Goal: Task Accomplishment & Management: Use online tool/utility

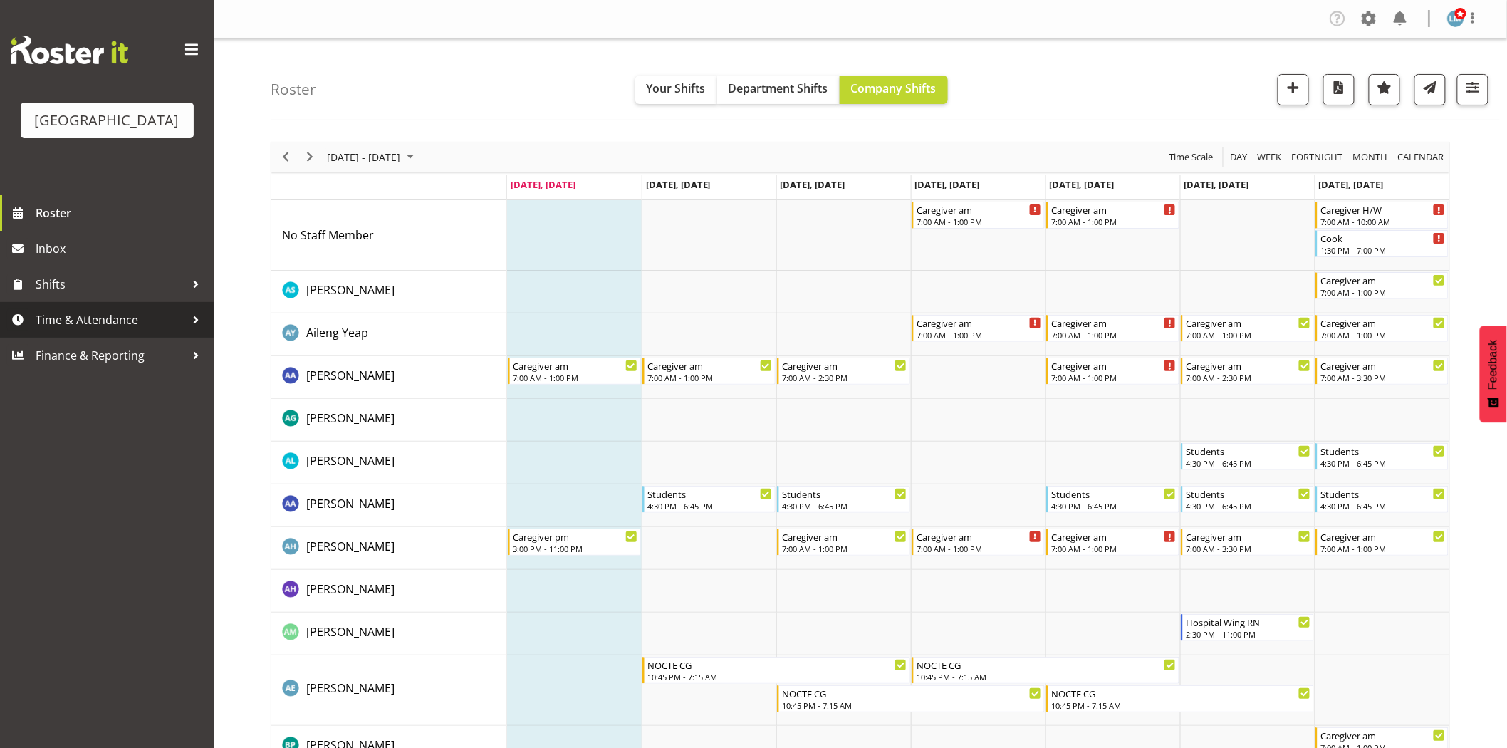
click at [98, 331] on span "Time & Attendance" at bounding box center [111, 319] width 150 height 21
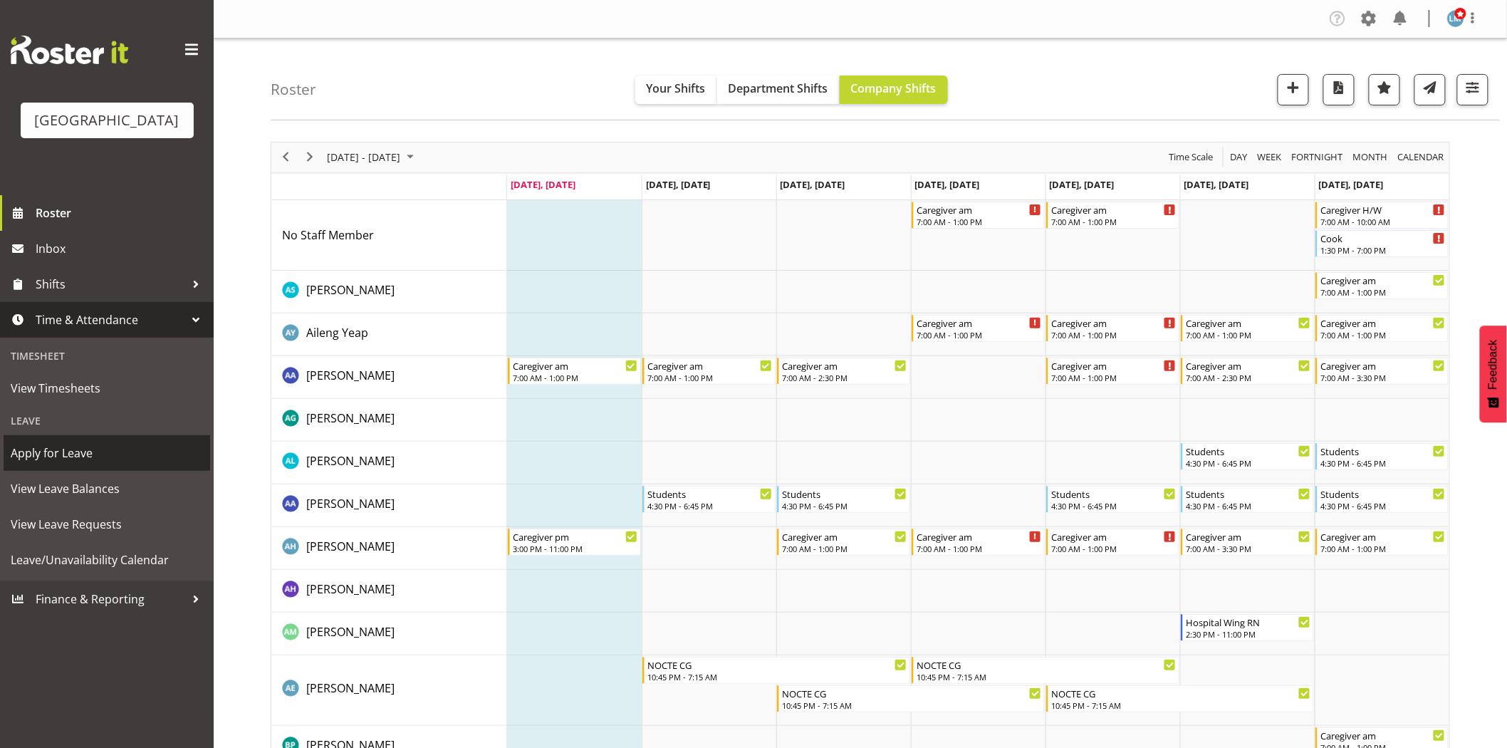
click at [73, 464] on span "Apply for Leave" at bounding box center [107, 452] width 192 height 21
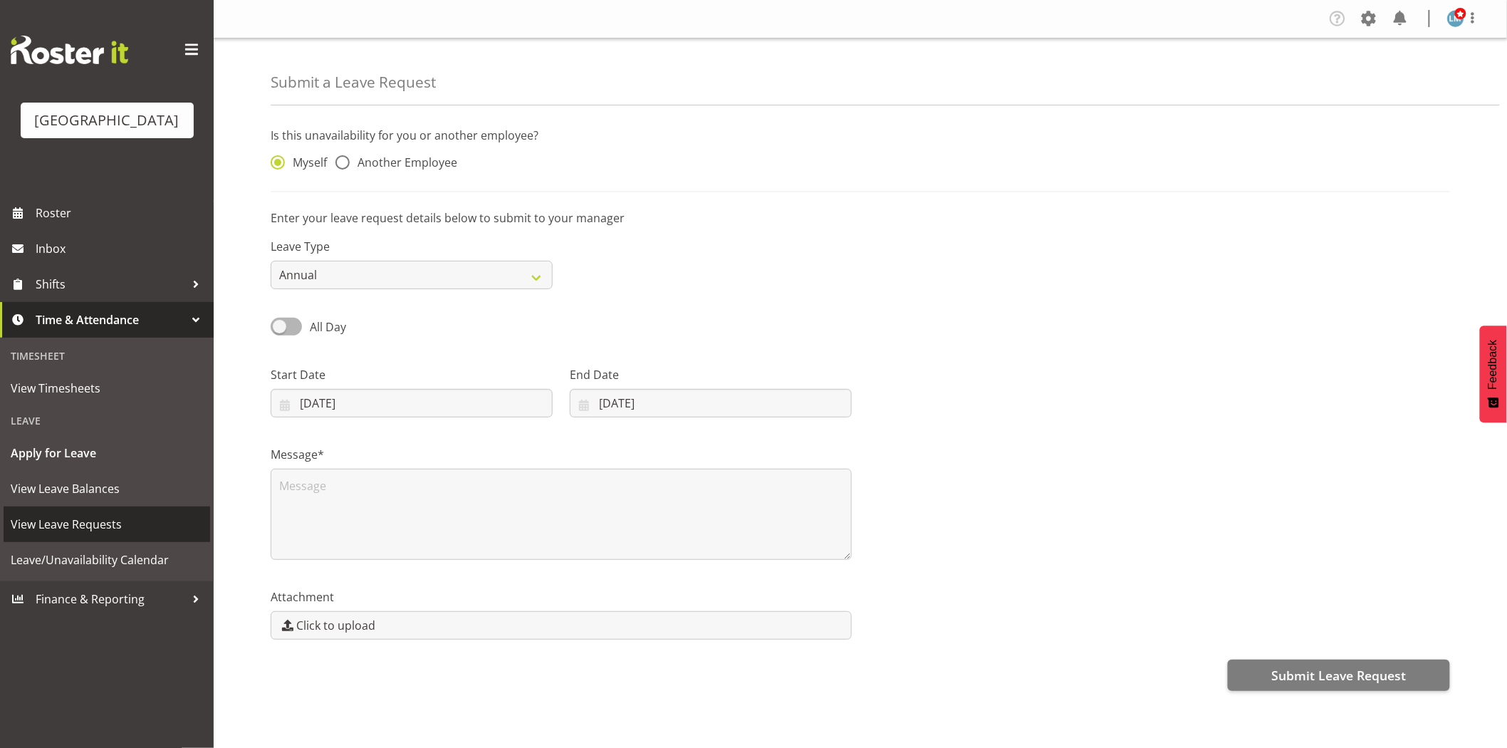
click at [81, 535] on span "View Leave Requests" at bounding box center [107, 524] width 192 height 21
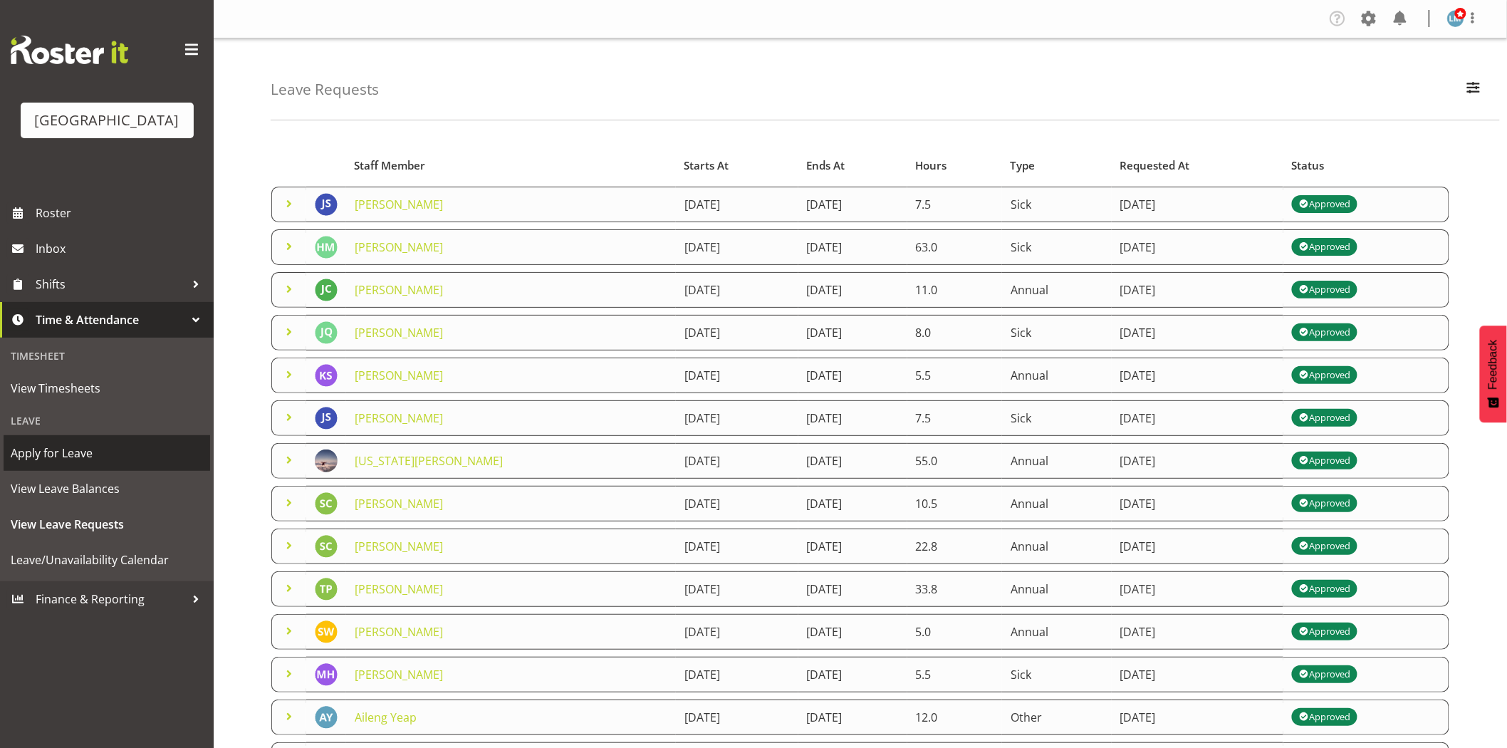
click at [41, 464] on span "Apply for Leave" at bounding box center [107, 452] width 192 height 21
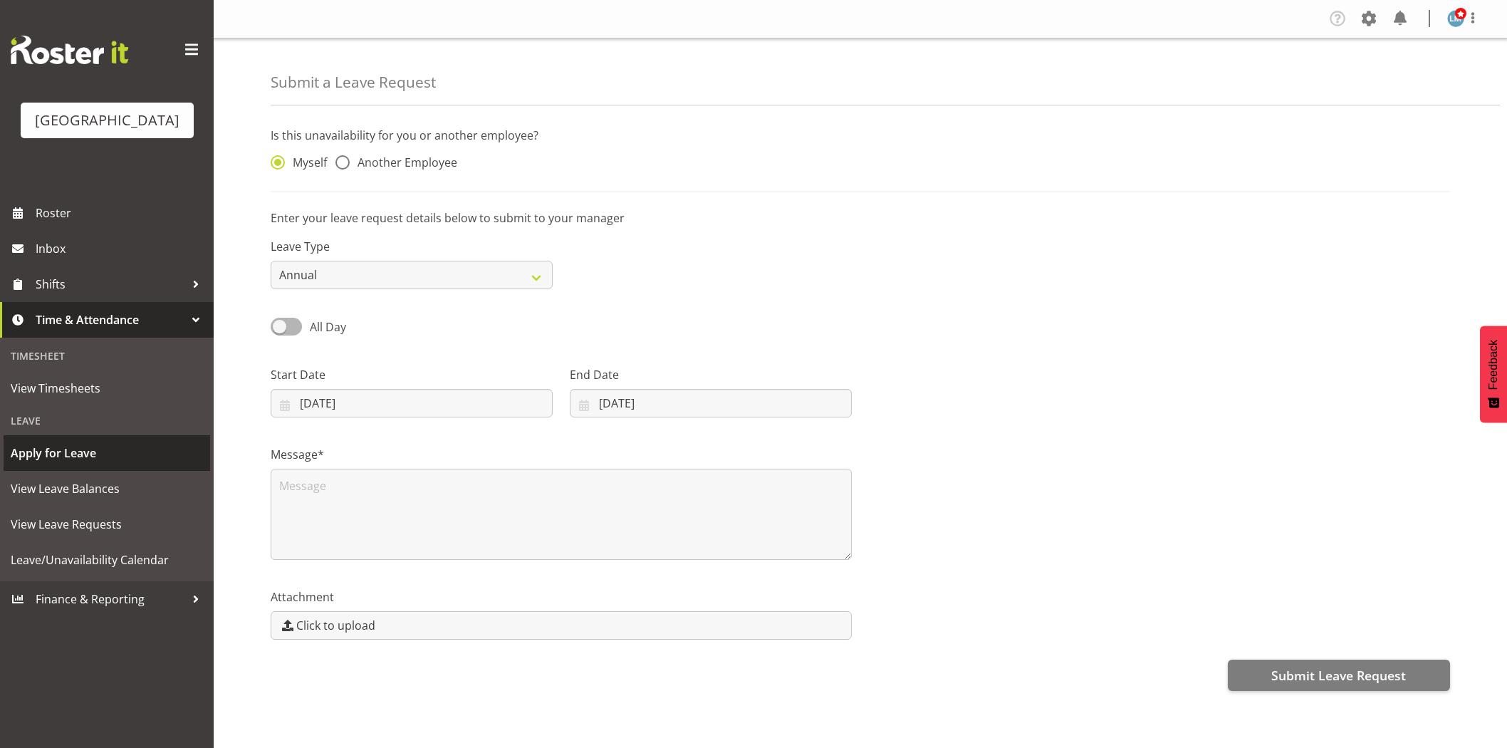
select select "7"
select select "2025"
click at [279, 397] on input "18/08/2025" at bounding box center [412, 403] width 282 height 28
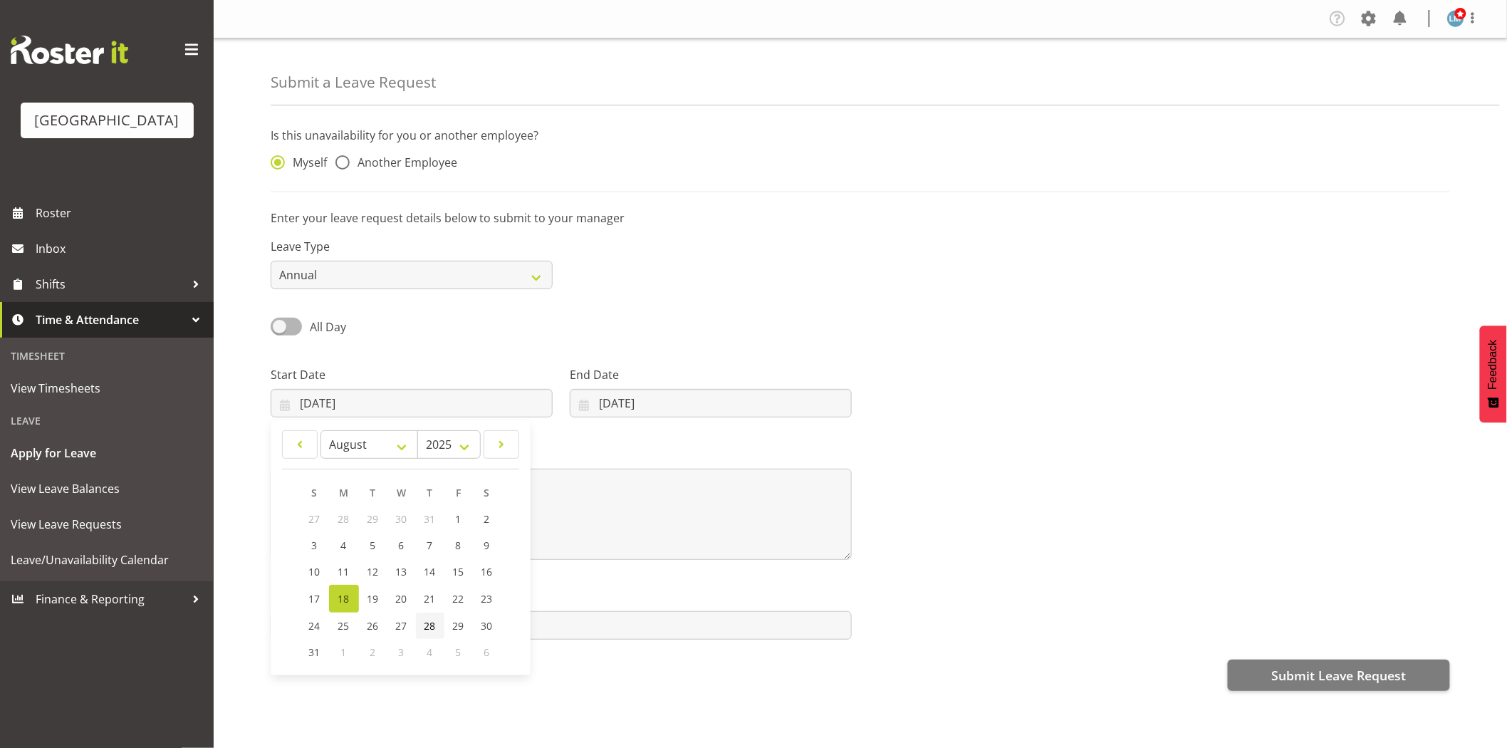
click at [431, 623] on span "28" at bounding box center [430, 626] width 11 height 14
type input "28/08/2025"
click at [582, 404] on input "18/08/2025" at bounding box center [711, 403] width 282 height 28
click at [714, 629] on span "28" at bounding box center [712, 626] width 11 height 14
type input "28/08/2025"
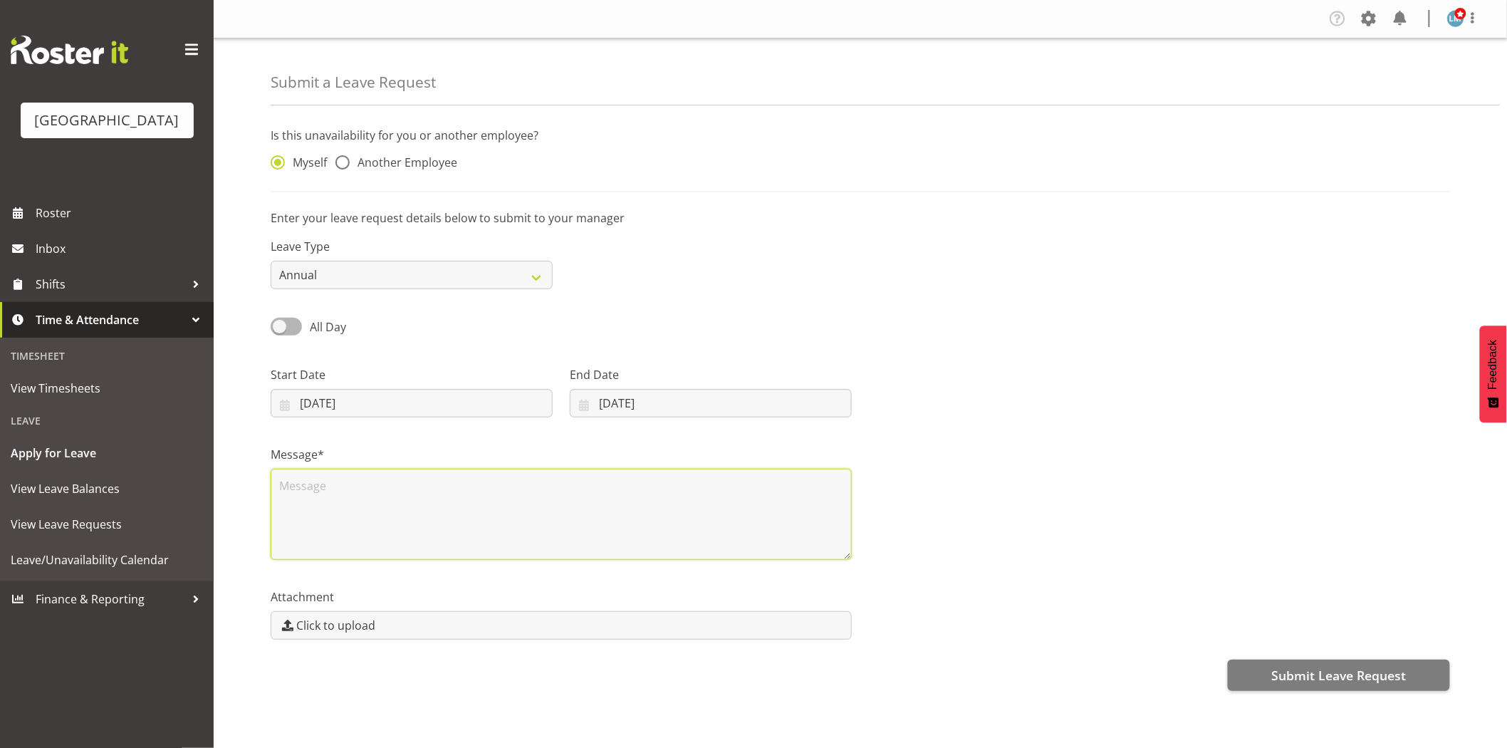
click at [363, 509] on textarea at bounding box center [561, 514] width 581 height 91
type textarea "Annual leave"
click at [342, 161] on span at bounding box center [343, 162] width 14 height 14
click at [342, 161] on input "Another Employee" at bounding box center [340, 162] width 9 height 9
radio input "true"
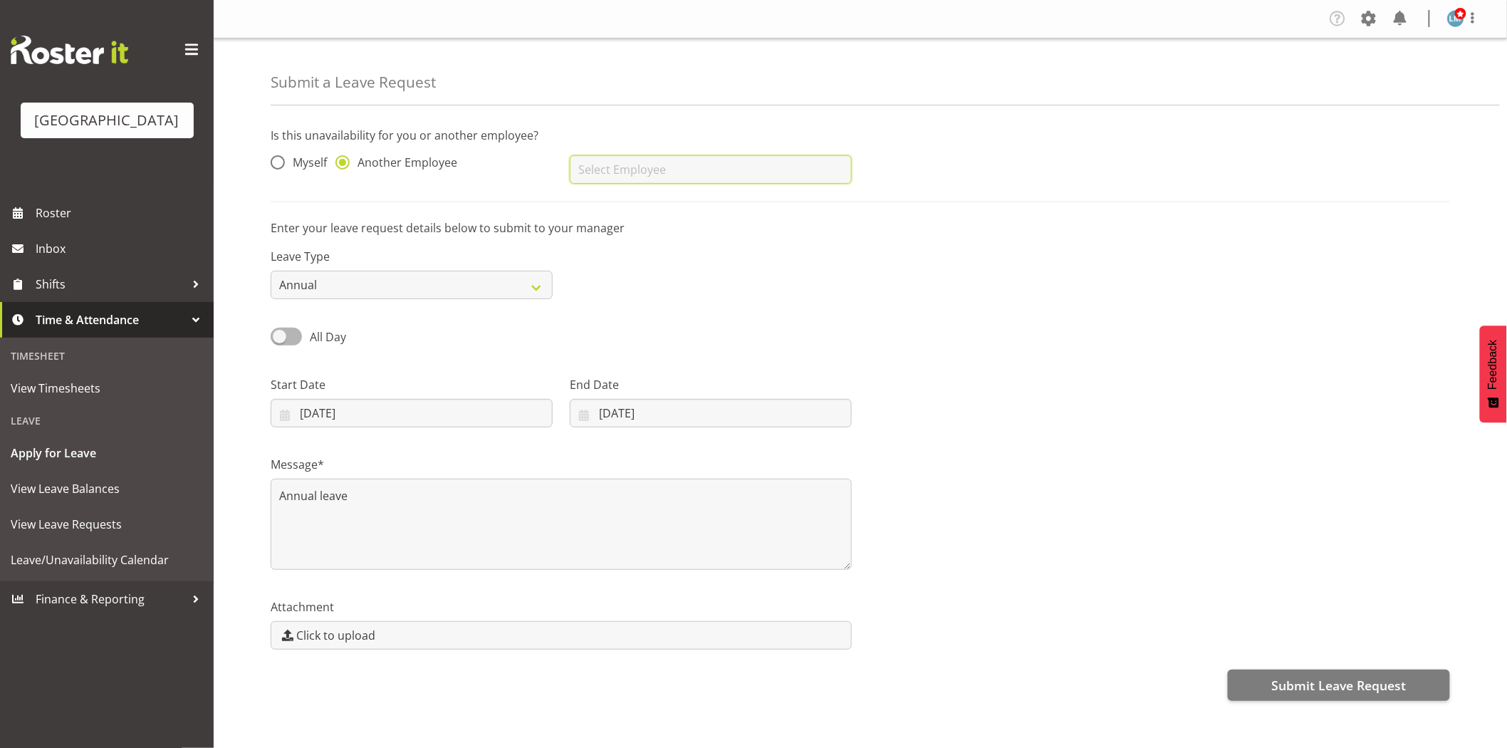
click at [615, 169] on input "text" at bounding box center [711, 169] width 282 height 28
click at [618, 204] on span "[PERSON_NAME]" at bounding box center [625, 205] width 88 height 16
type input "[PERSON_NAME]"
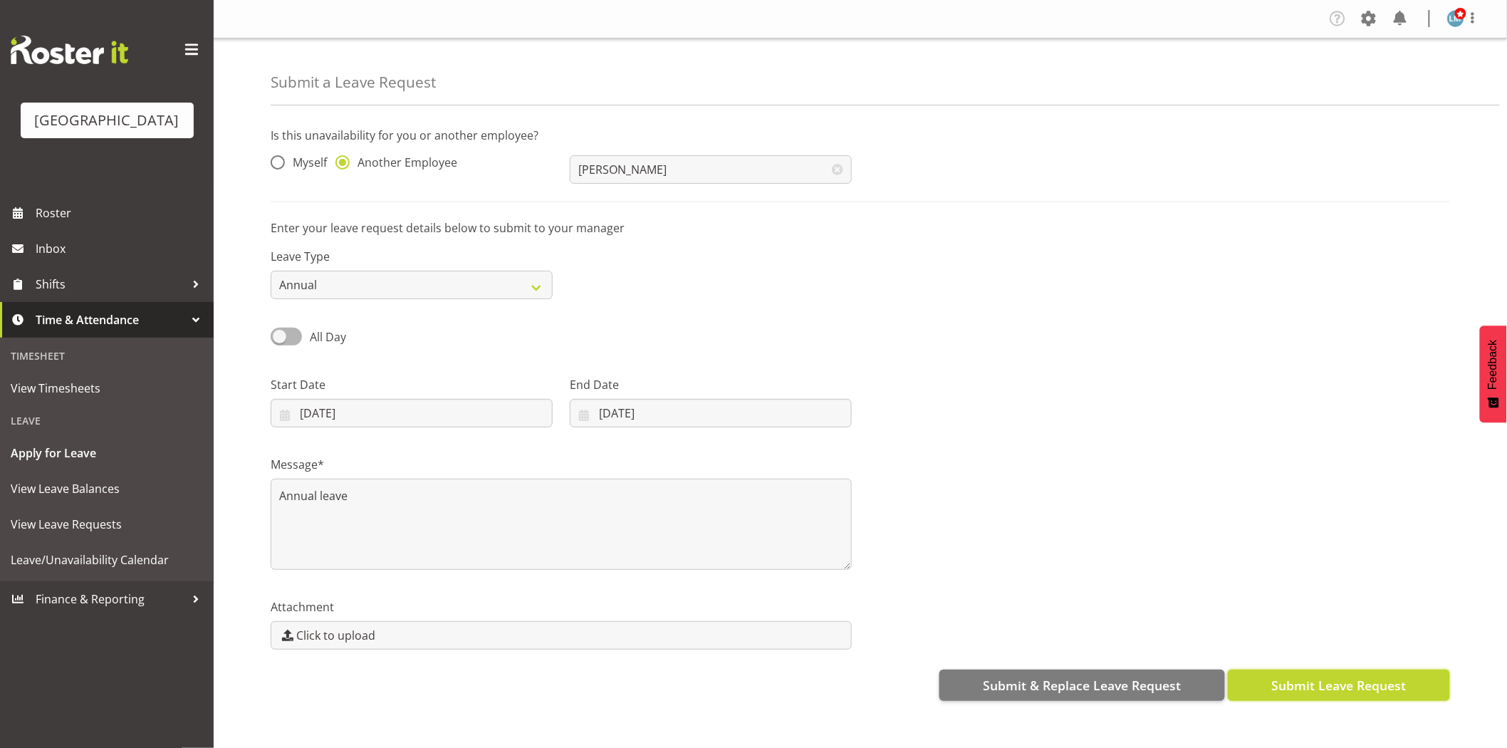
click at [1405, 687] on span "Submit Leave Request" at bounding box center [1339, 685] width 135 height 19
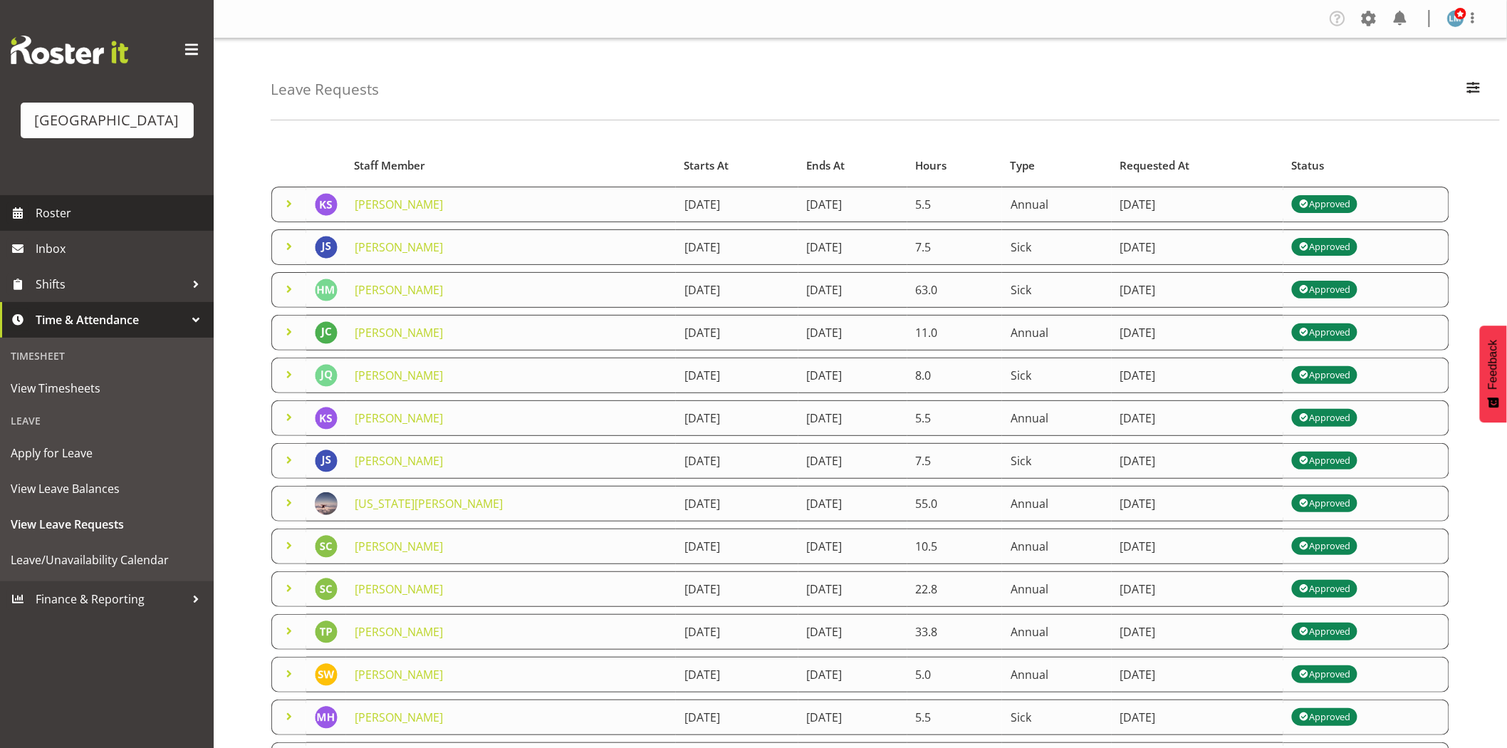
click at [90, 224] on span "Roster" at bounding box center [121, 212] width 171 height 21
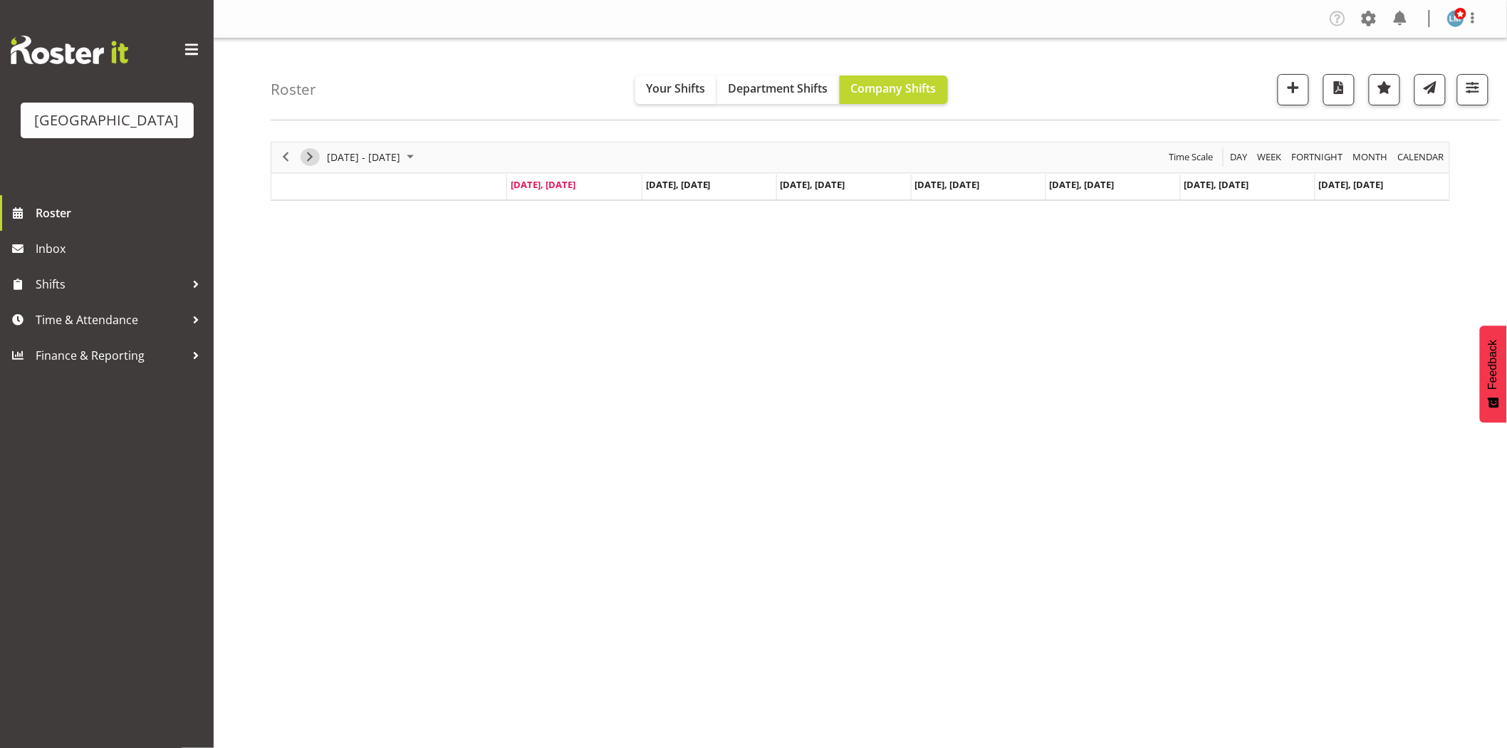
click at [306, 157] on span "Next" at bounding box center [309, 157] width 17 height 18
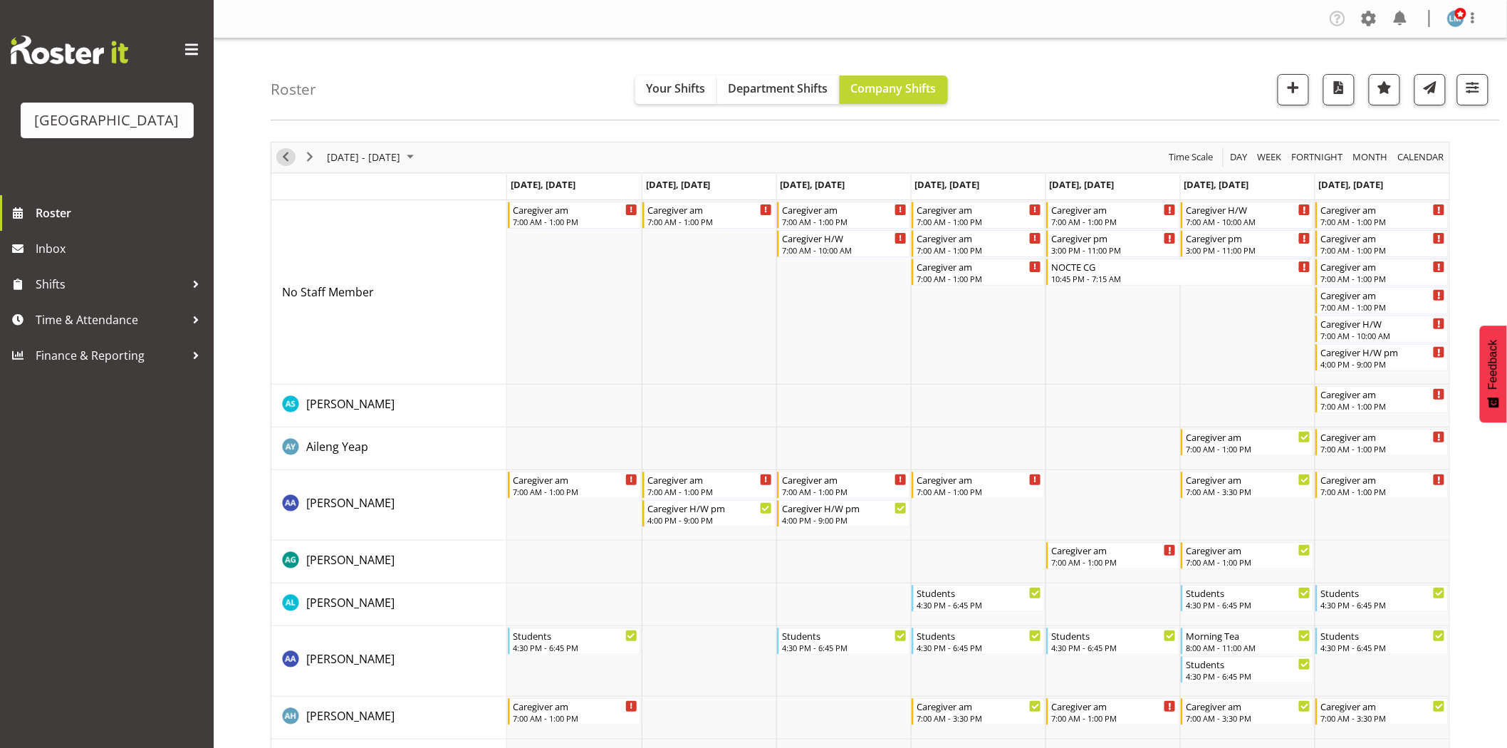
click at [292, 158] on span "Previous" at bounding box center [285, 157] width 17 height 18
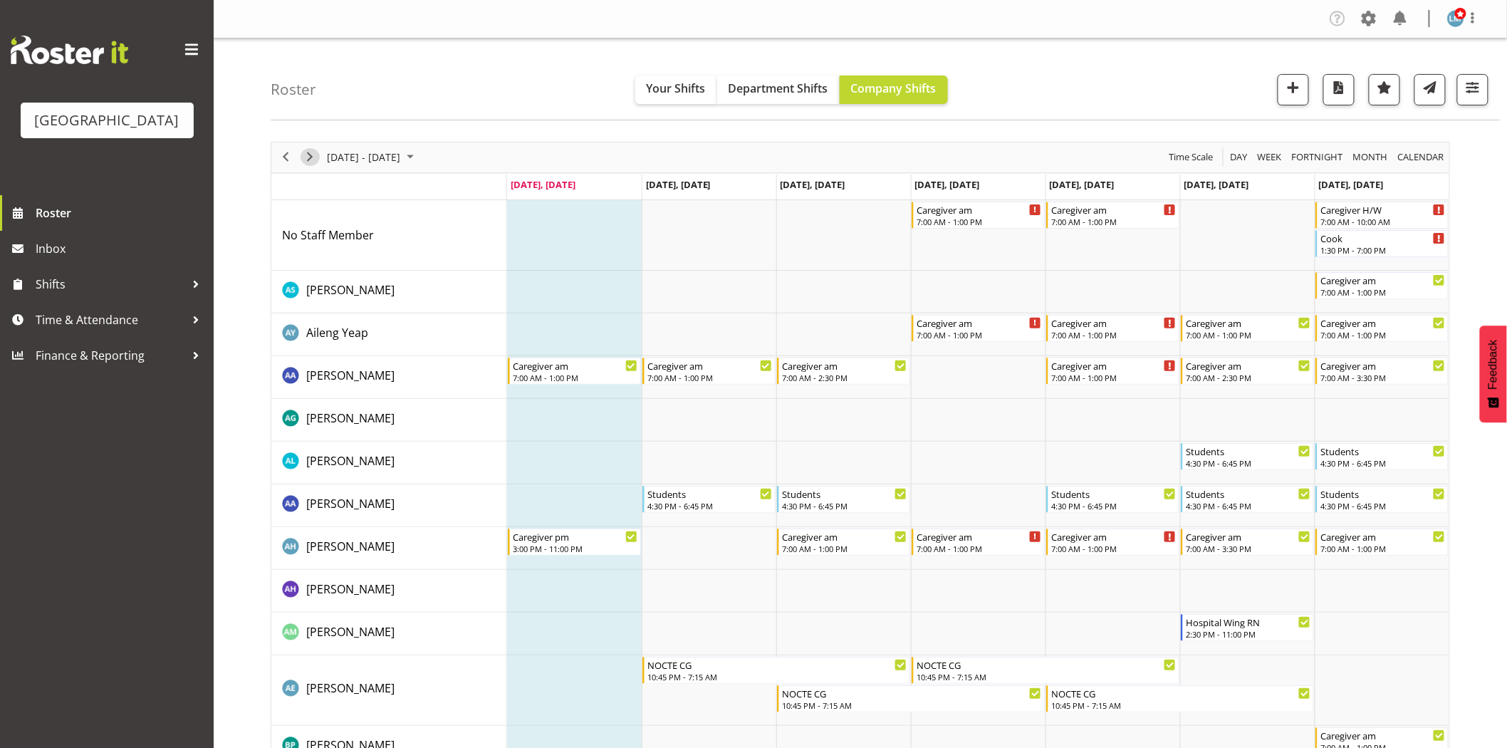
click at [311, 160] on span "Next" at bounding box center [309, 157] width 17 height 18
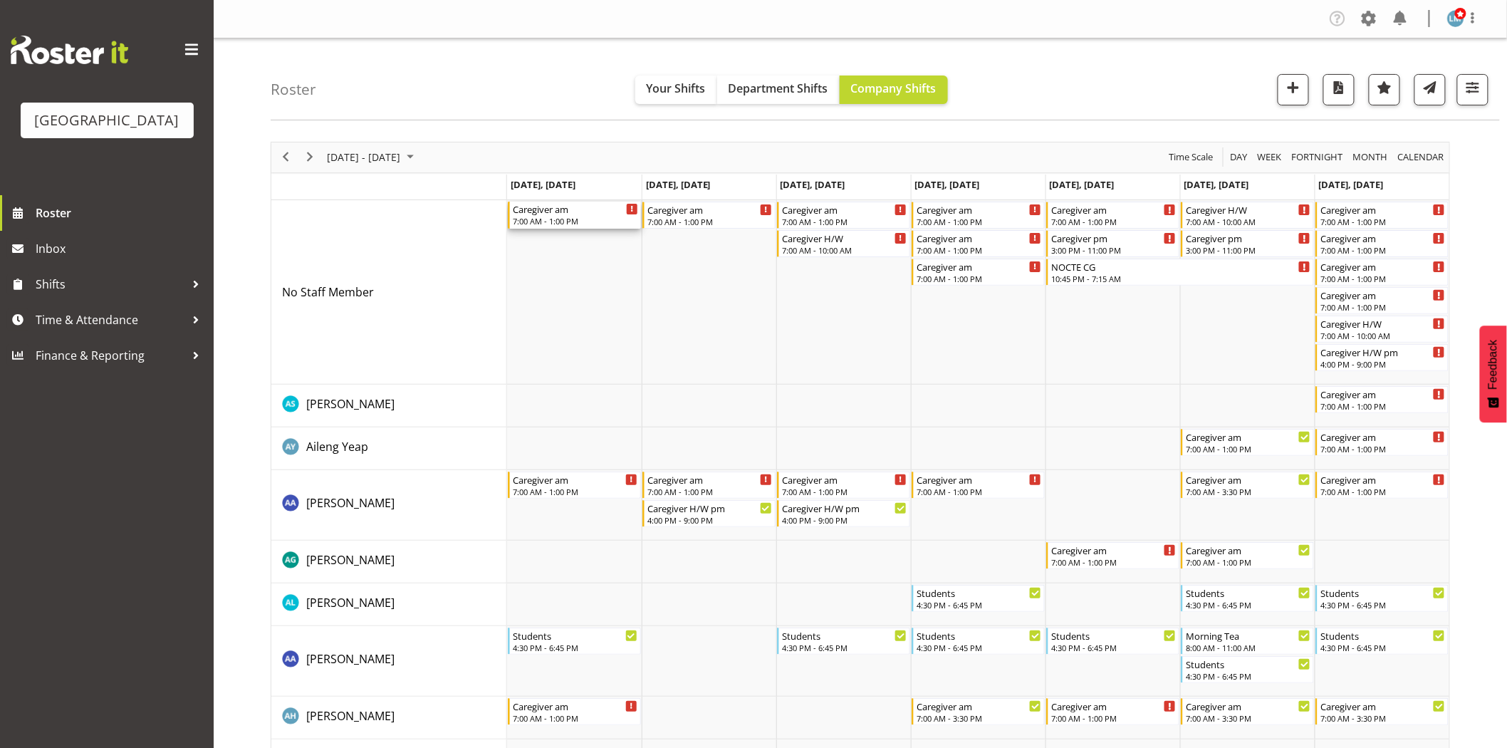
click at [561, 223] on div "7:00 AM - 1:00 PM" at bounding box center [575, 220] width 125 height 11
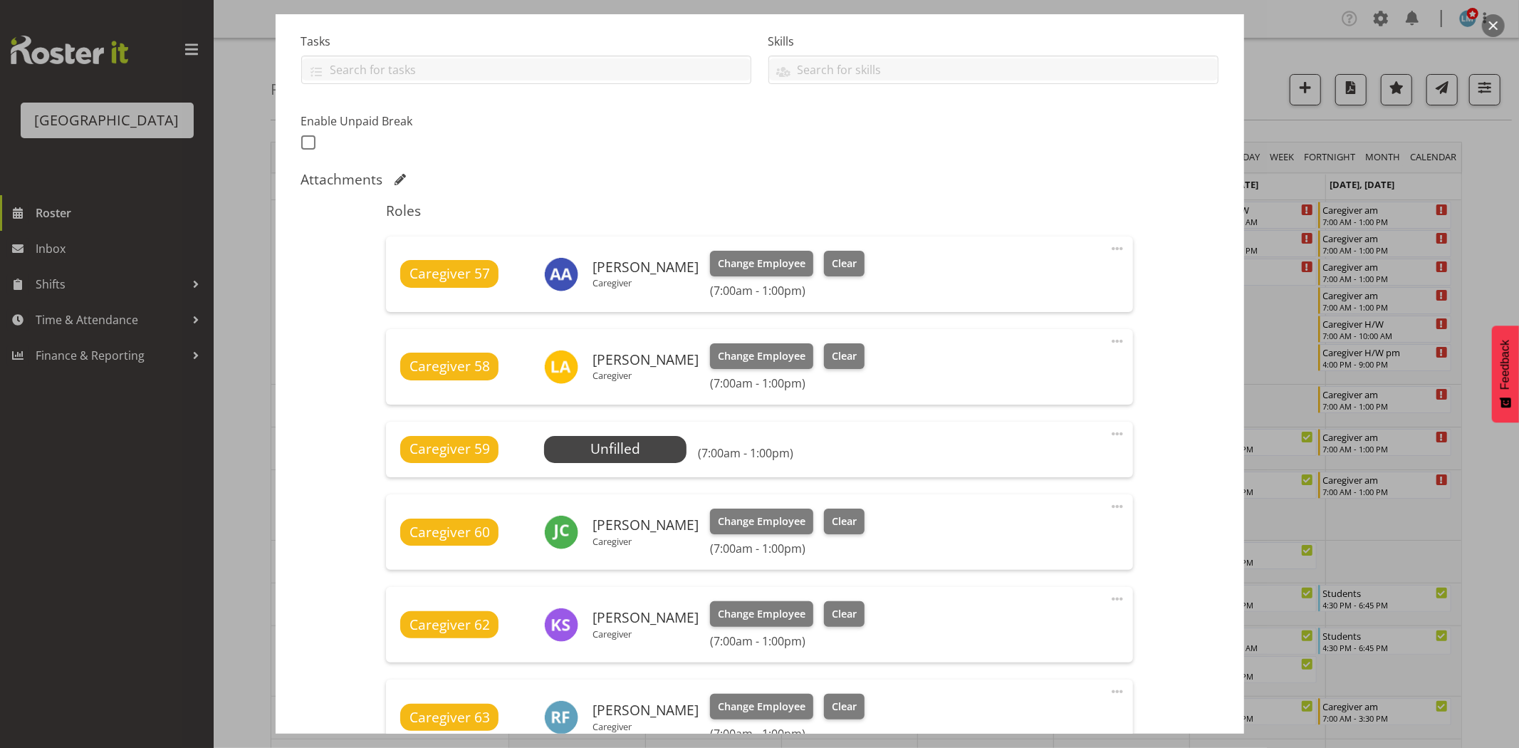
scroll to position [316, 0]
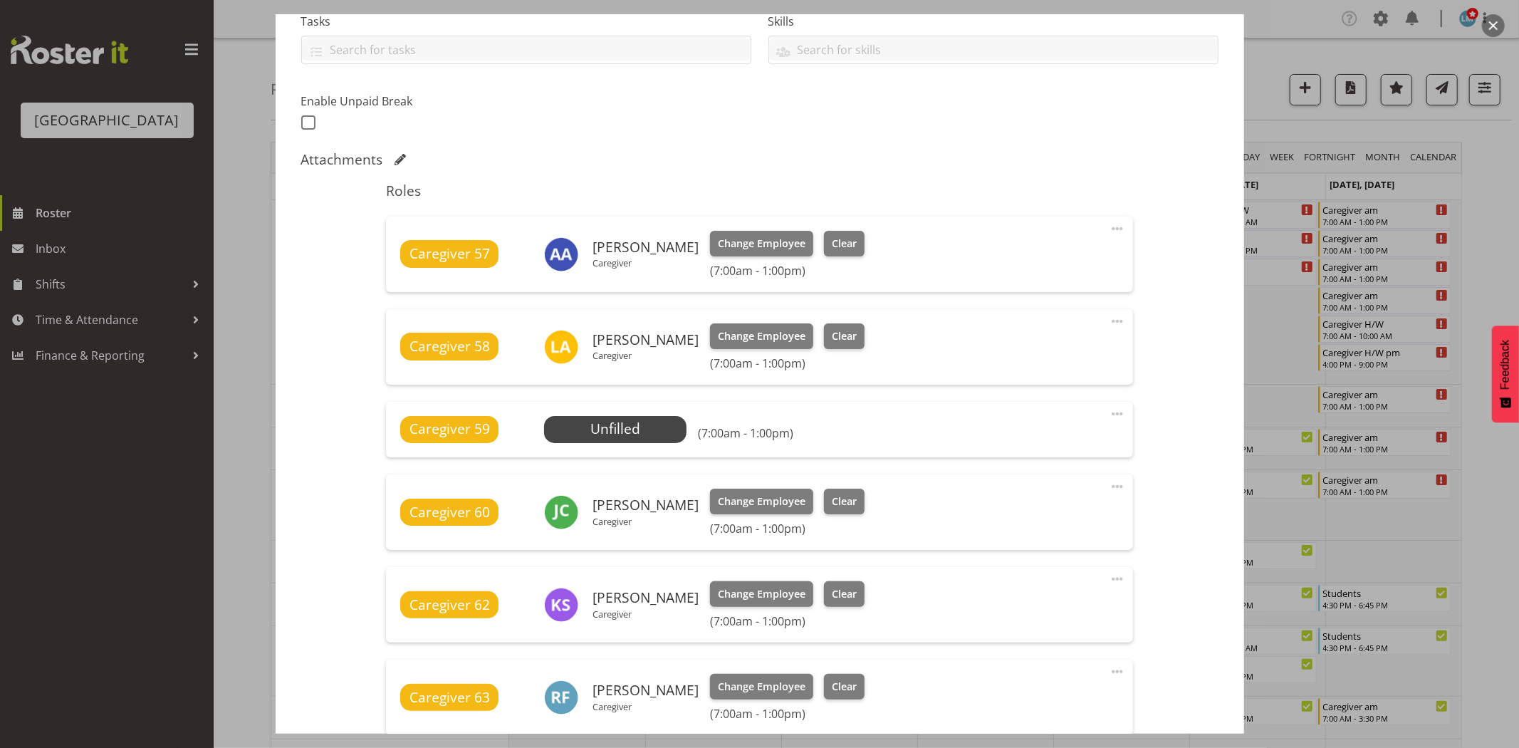
click at [113, 467] on div at bounding box center [759, 374] width 1519 height 748
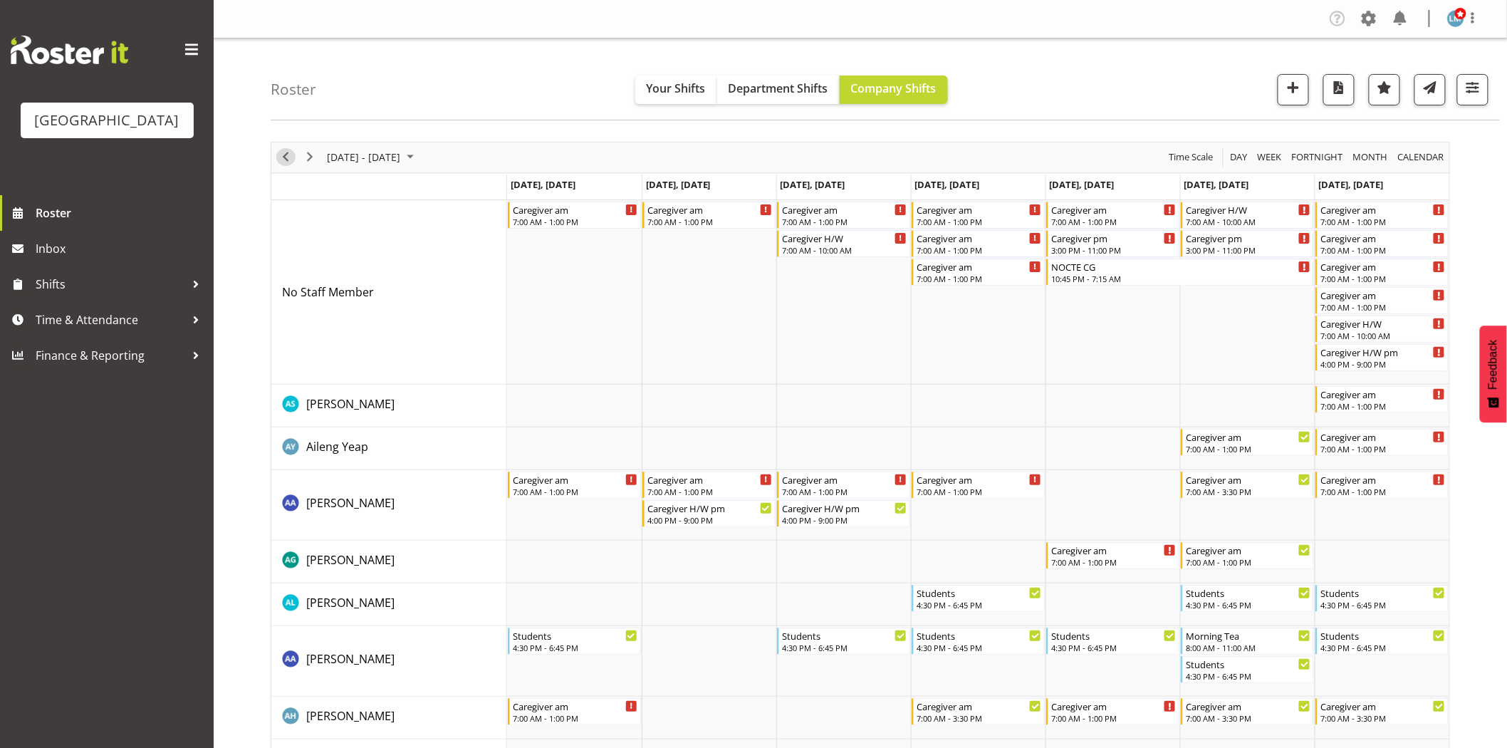
click at [291, 154] on span "Previous" at bounding box center [285, 157] width 17 height 18
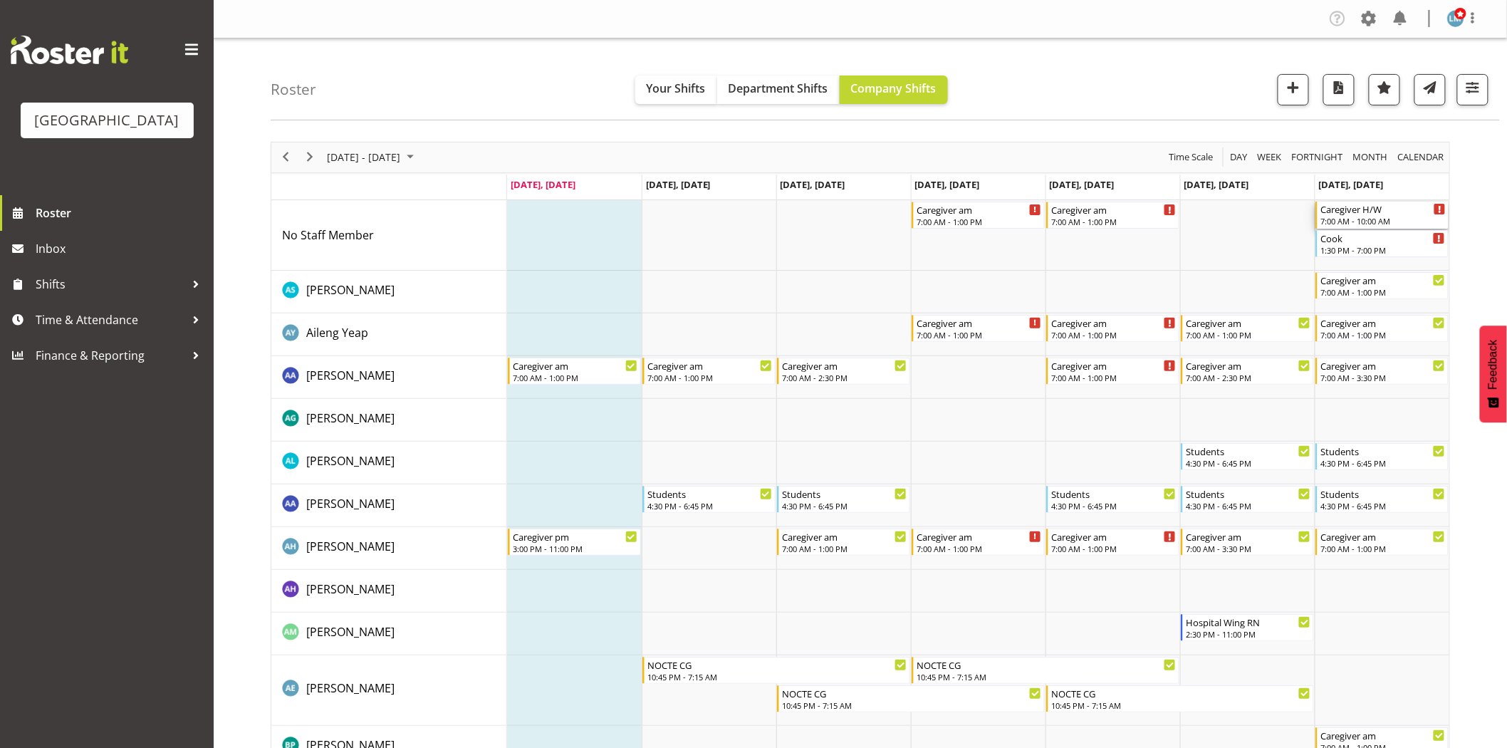
click at [1337, 214] on div "Caregiver H/W" at bounding box center [1383, 209] width 125 height 14
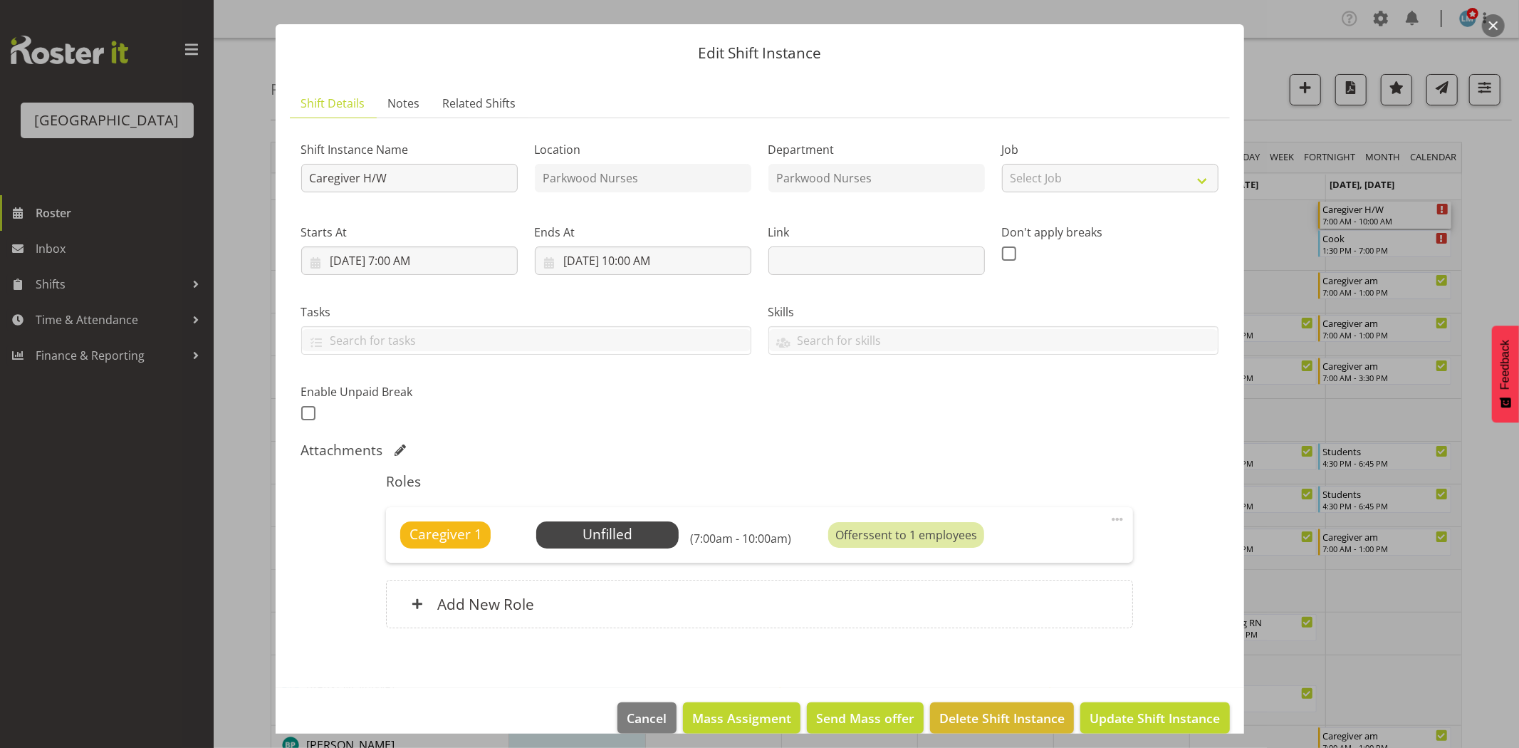
scroll to position [47, 0]
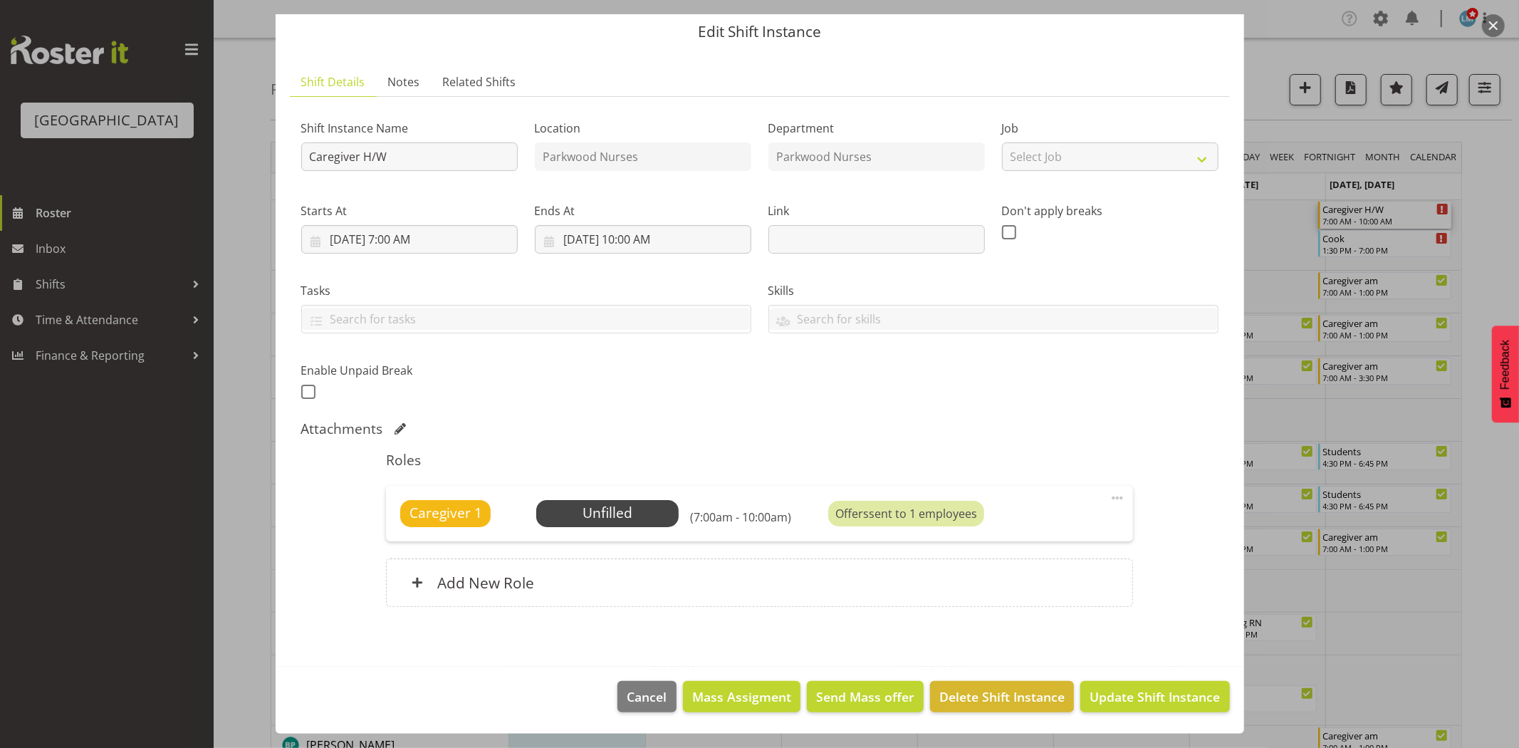
click at [1489, 248] on div at bounding box center [759, 374] width 1519 height 748
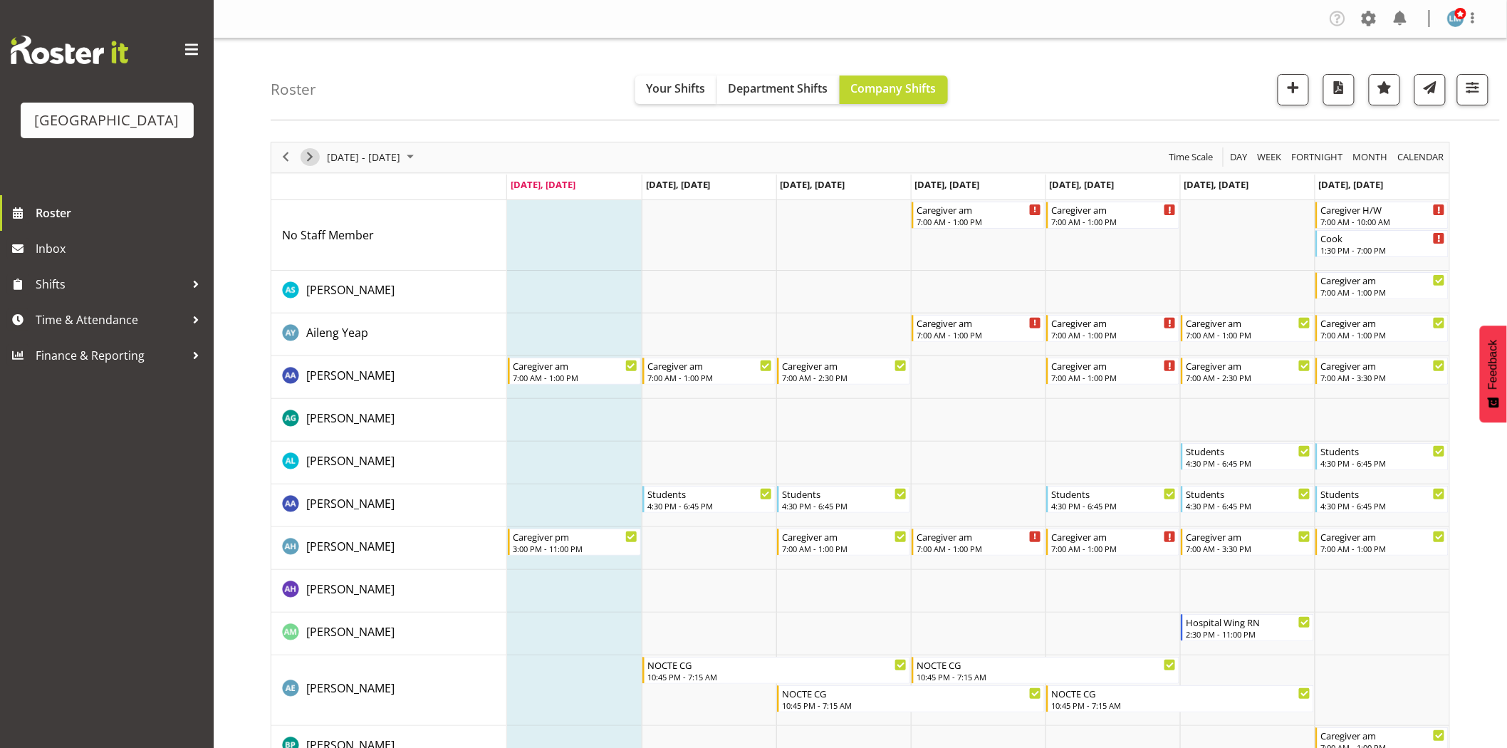
click at [307, 161] on span "Next" at bounding box center [309, 157] width 17 height 18
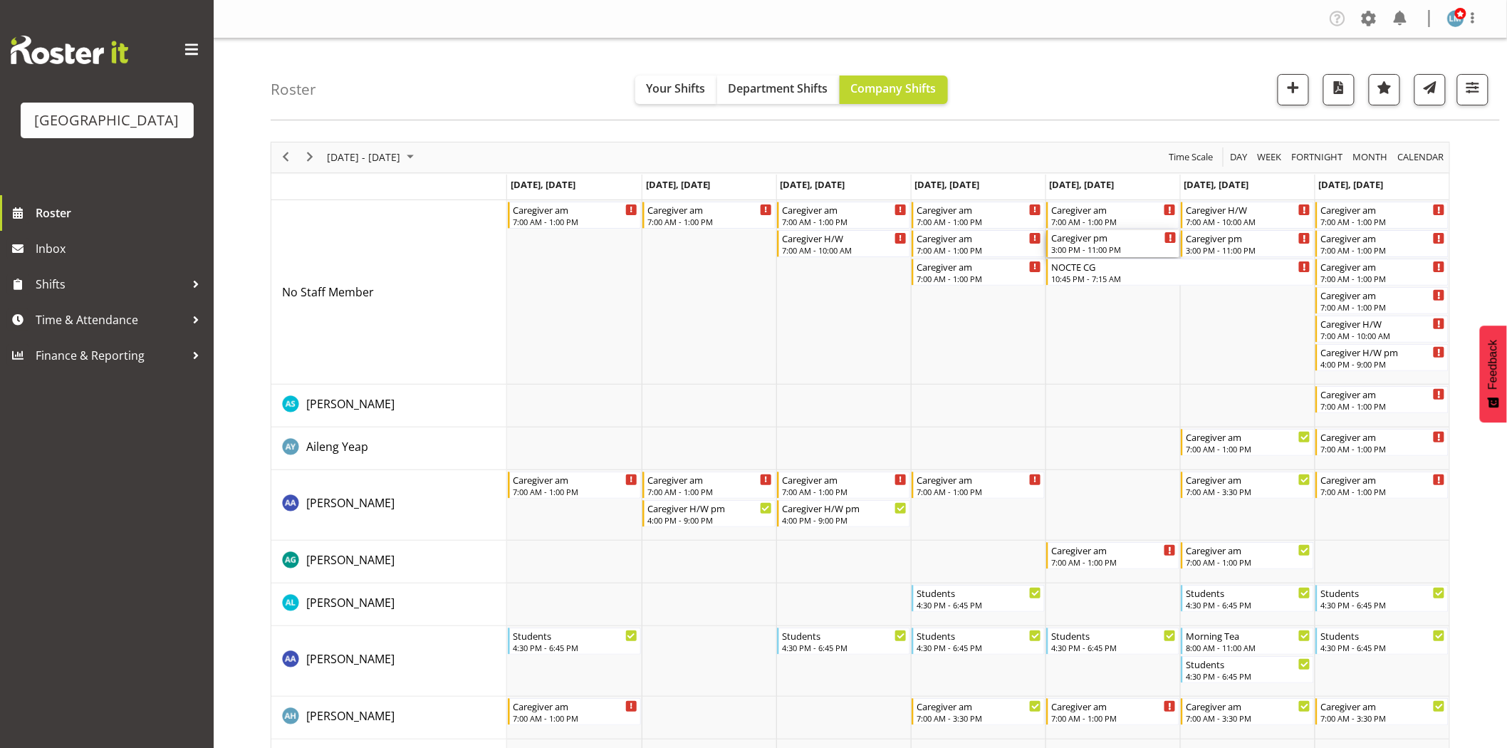
click at [1108, 236] on div "Caregiver pm" at bounding box center [1113, 237] width 125 height 14
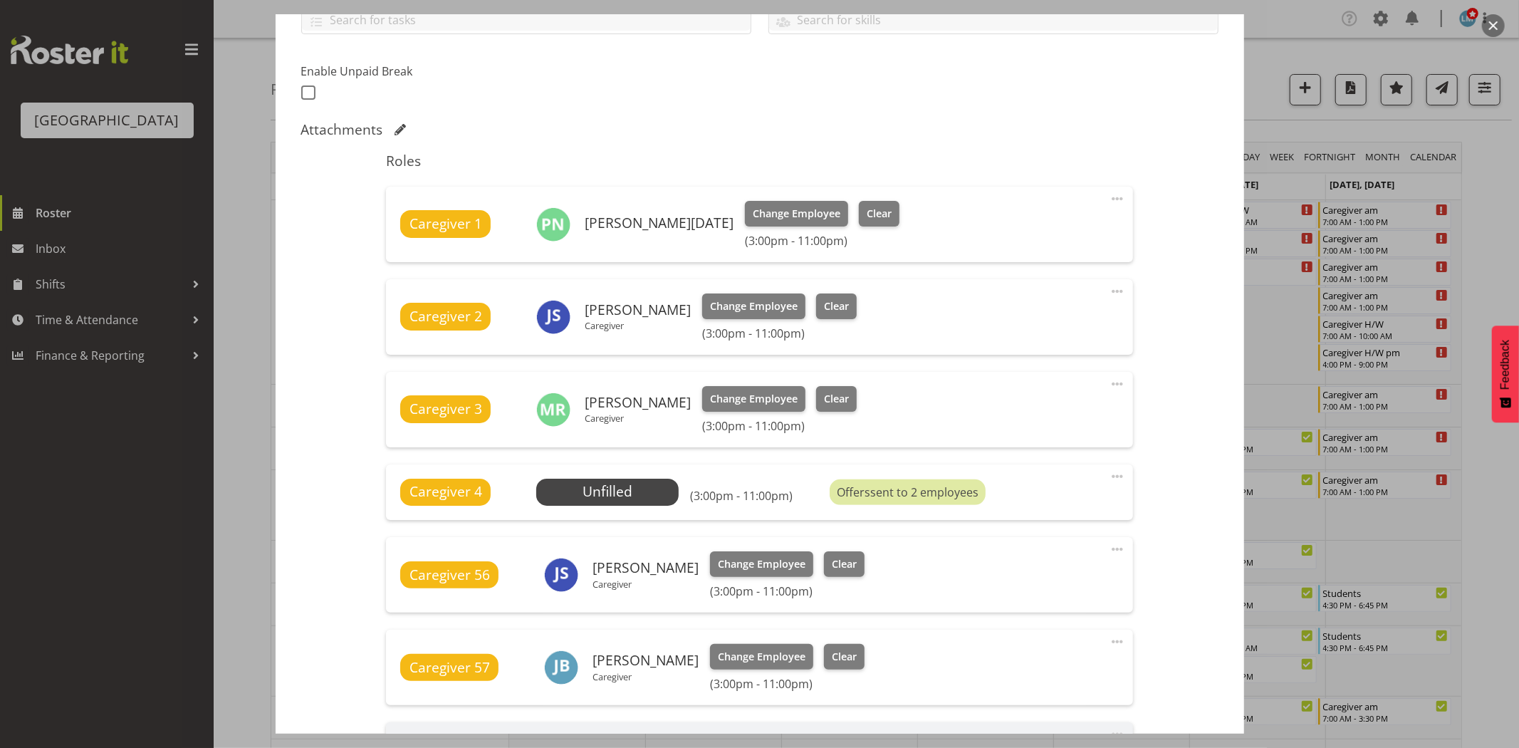
scroll to position [316, 0]
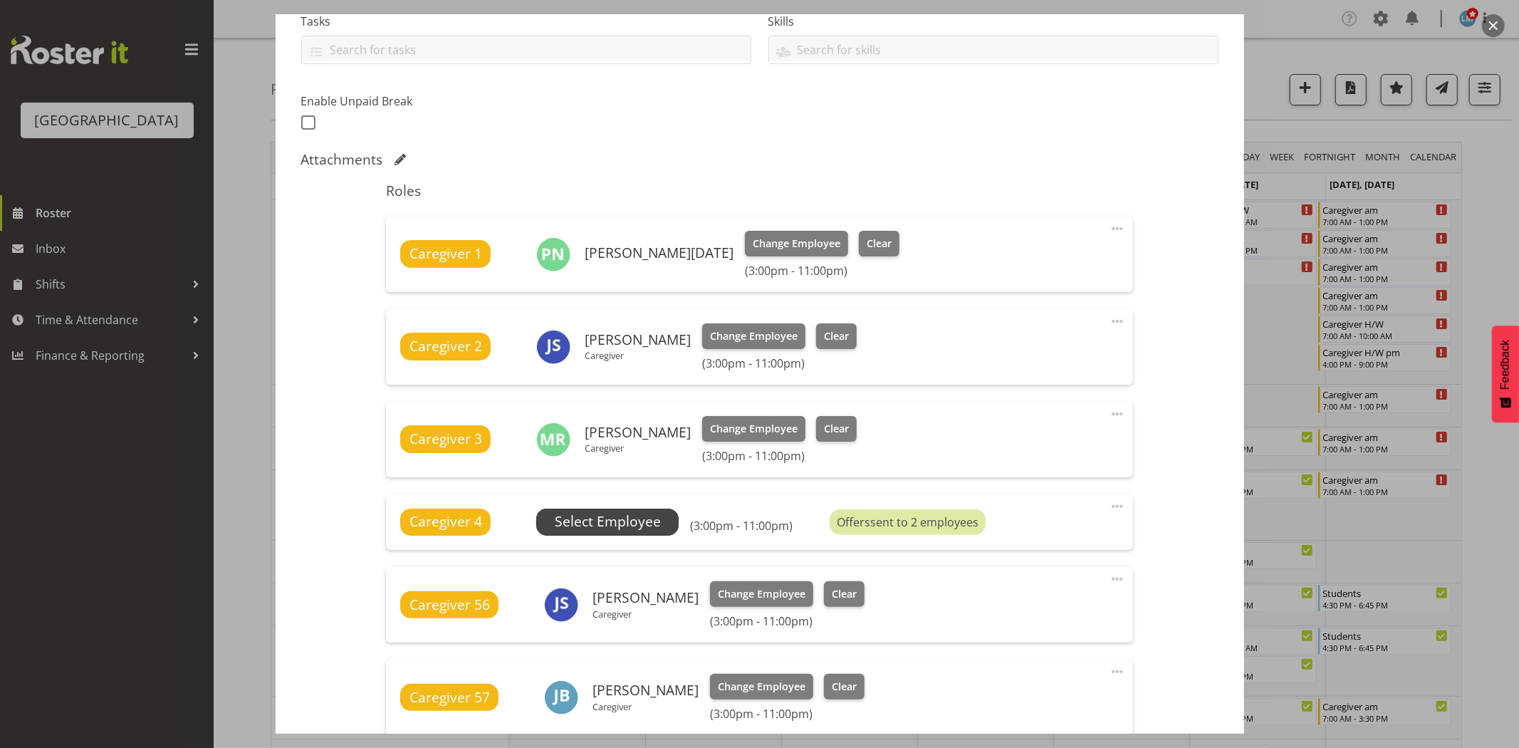
click at [587, 515] on span "Select Employee" at bounding box center [608, 521] width 106 height 21
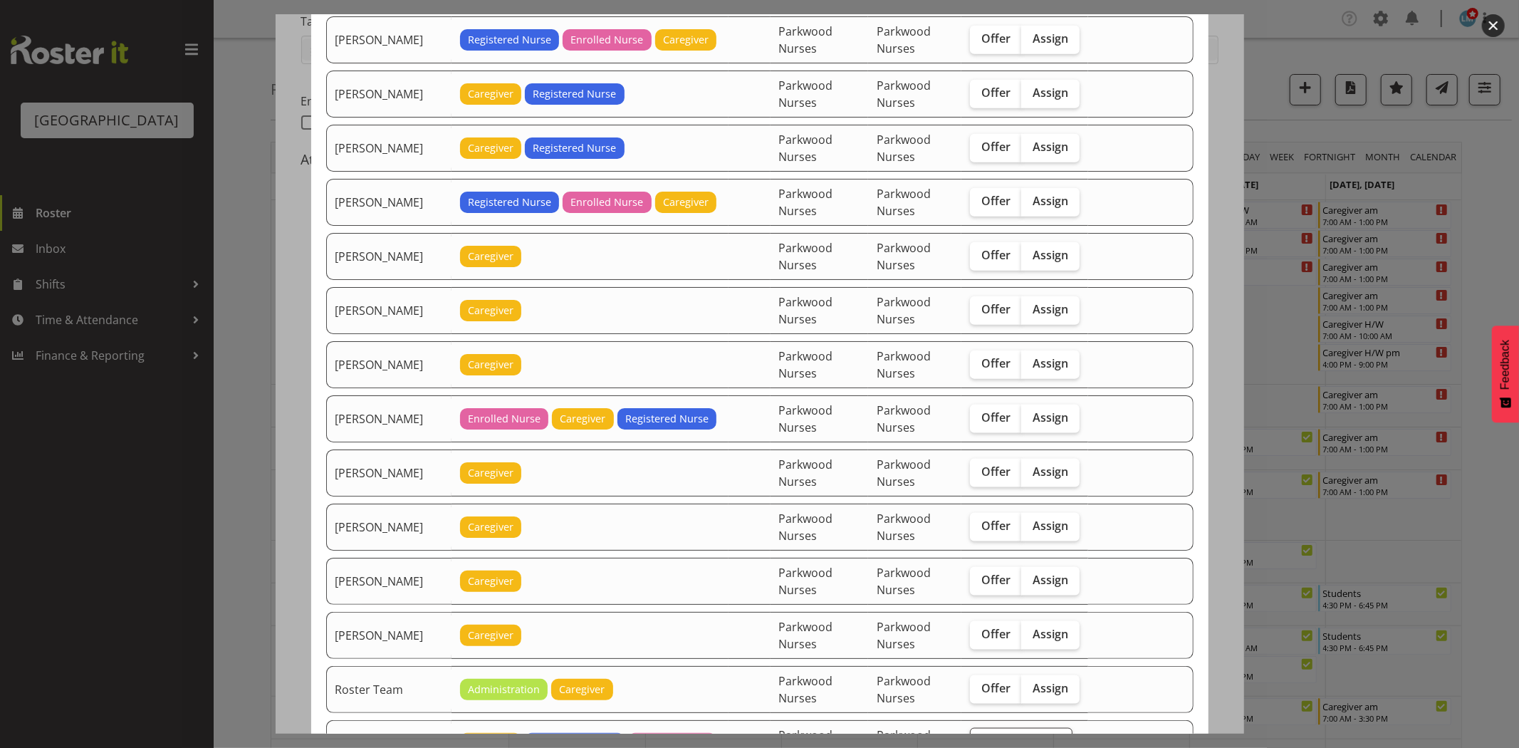
scroll to position [1345, 0]
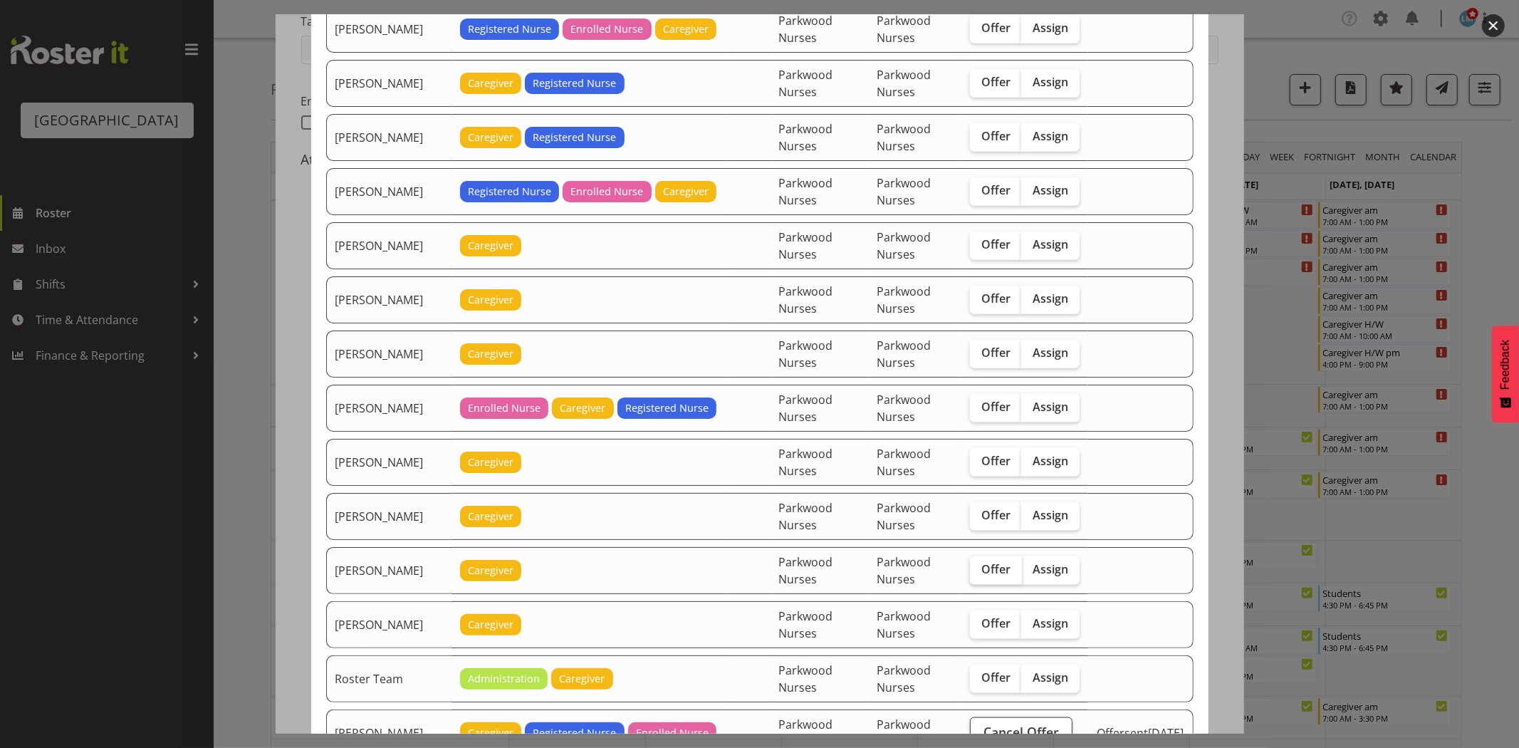
click at [988, 574] on span "Offer" at bounding box center [996, 569] width 29 height 14
click at [979, 574] on input "Offer" at bounding box center [974, 569] width 9 height 9
checkbox input "true"
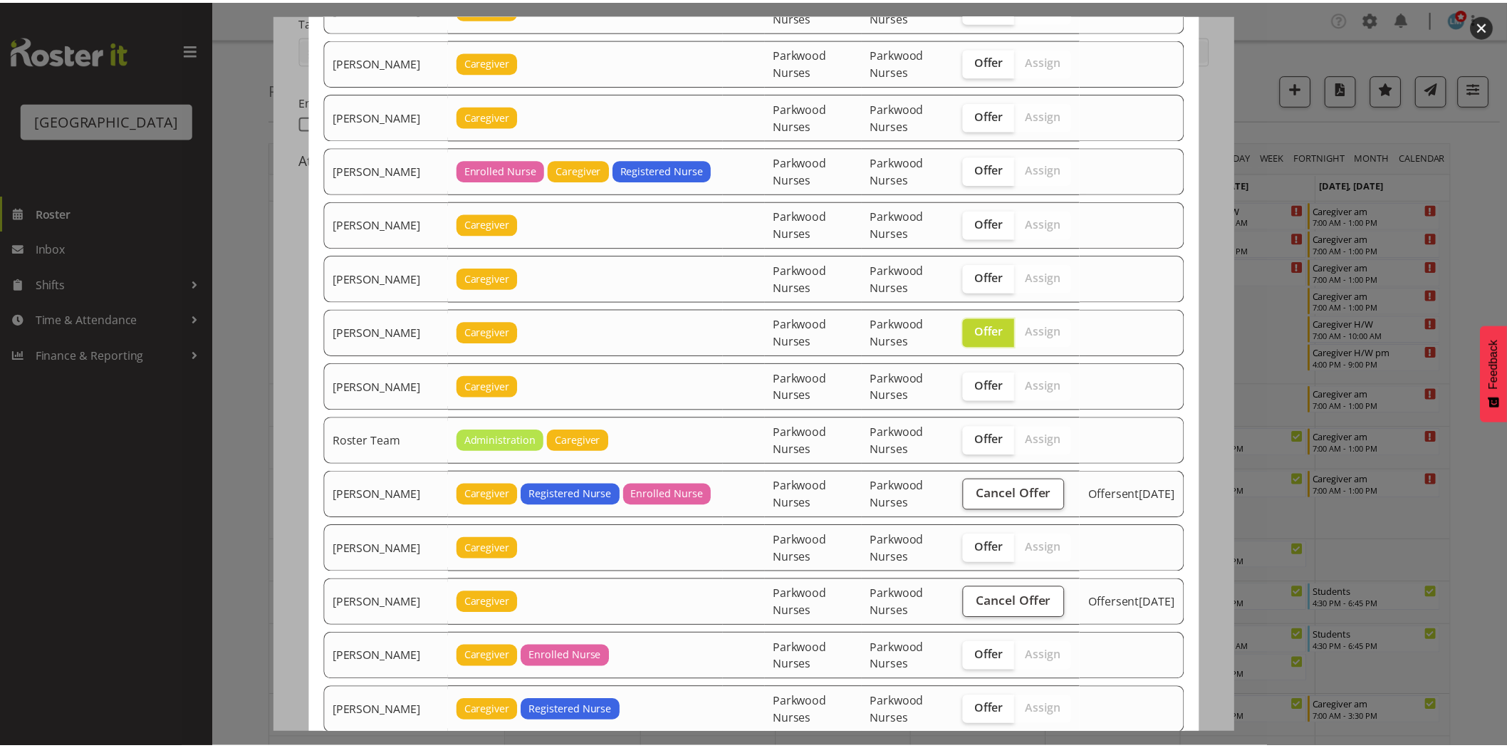
scroll to position [1788, 0]
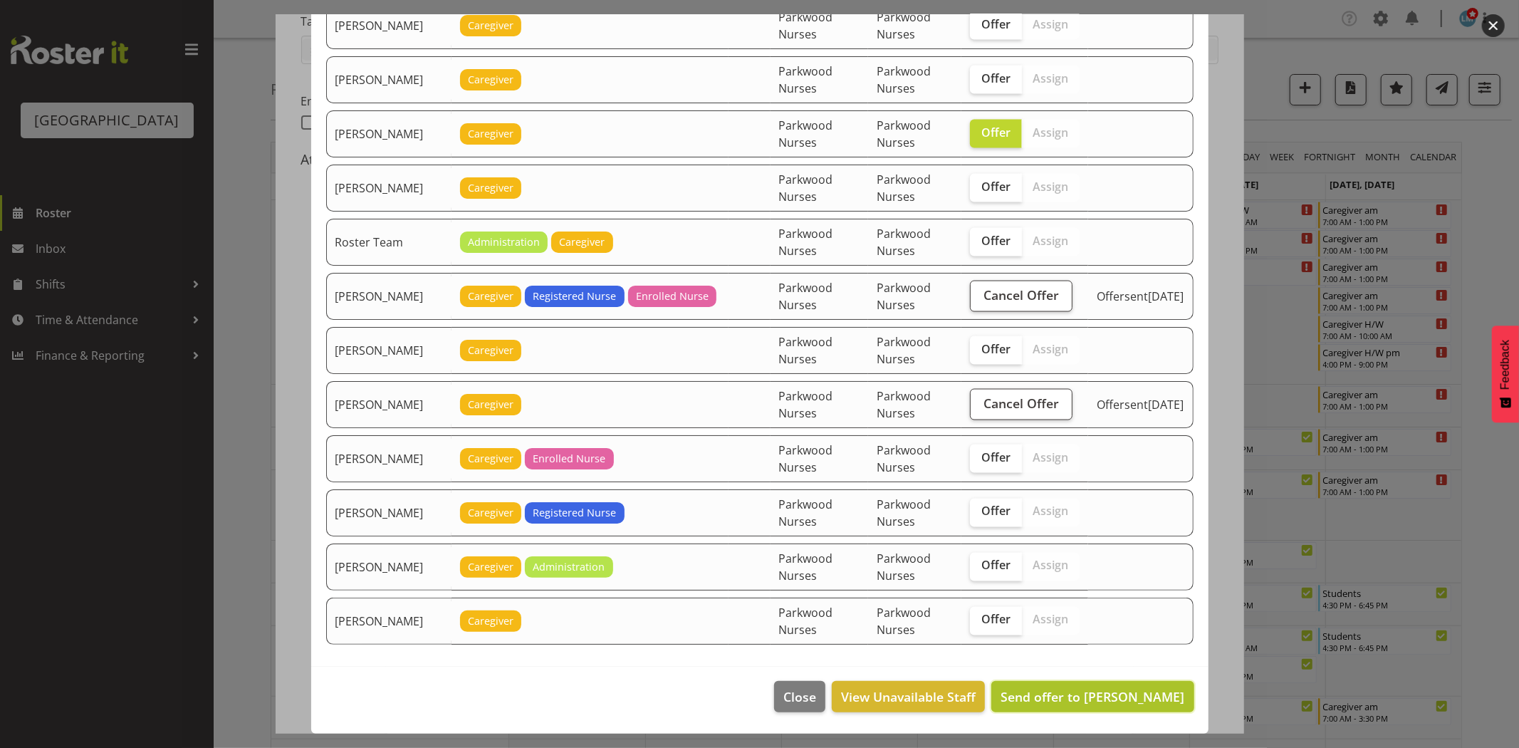
click at [1113, 684] on button "Send offer to Nancy D'mello" at bounding box center [1093, 696] width 202 height 31
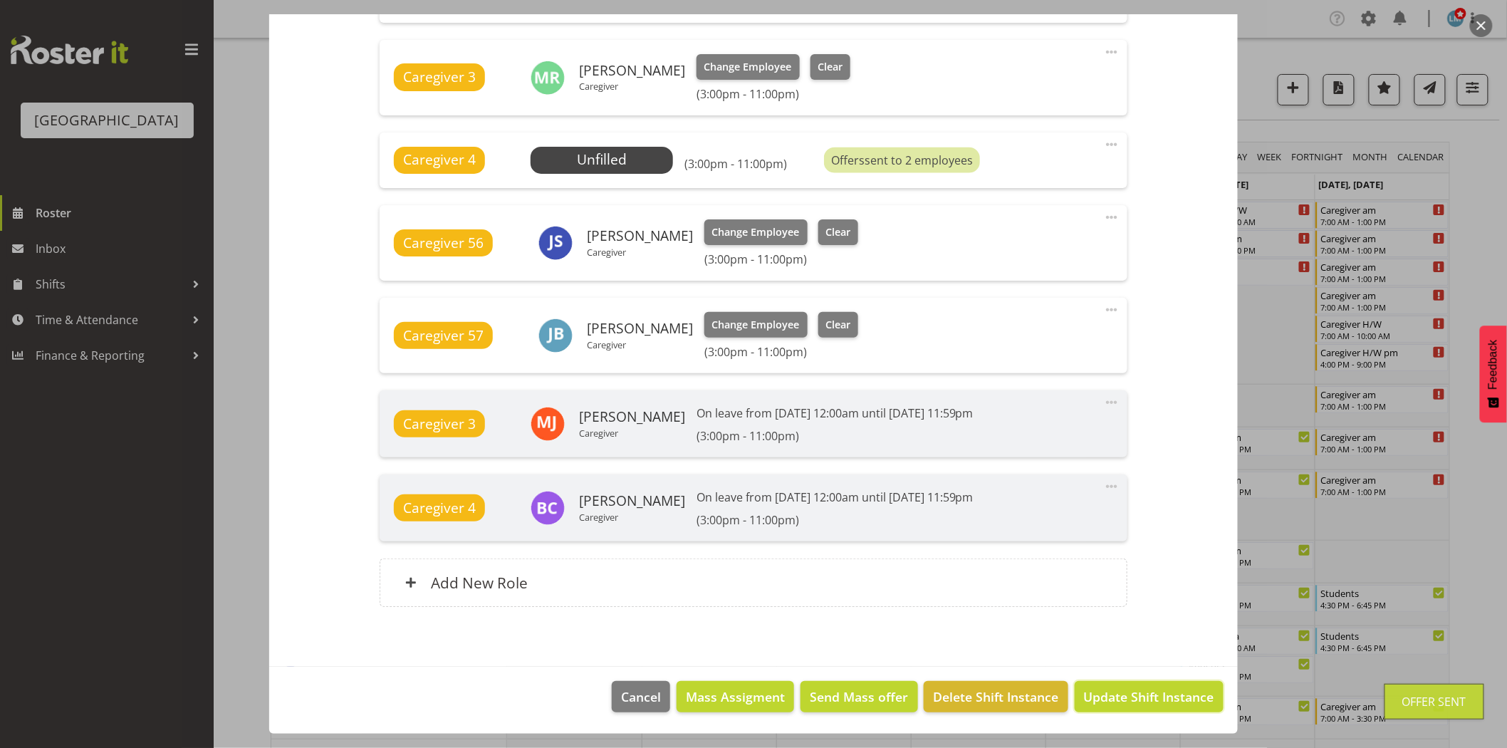
click at [1113, 684] on button "Update Shift Instance" at bounding box center [1149, 696] width 149 height 31
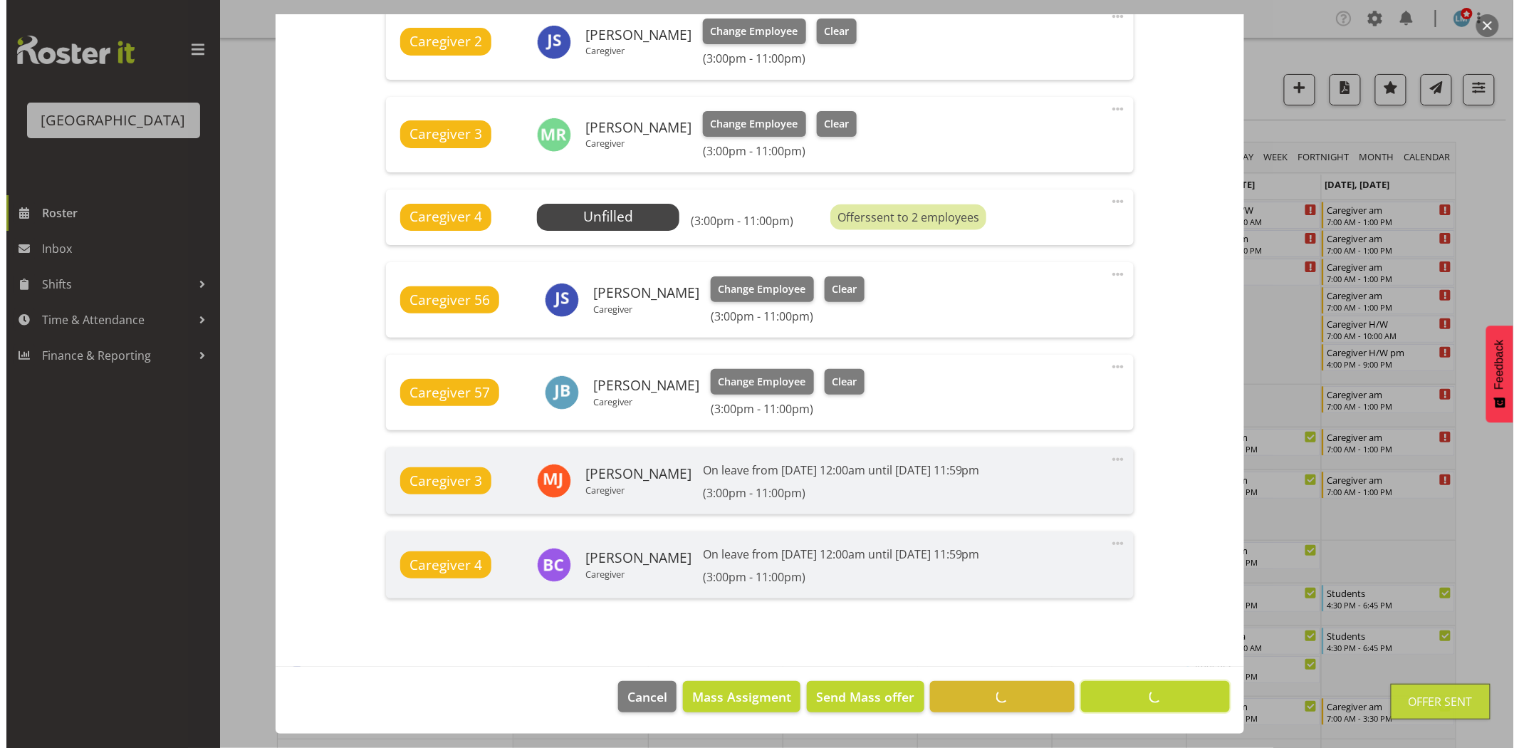
scroll to position [621, 0]
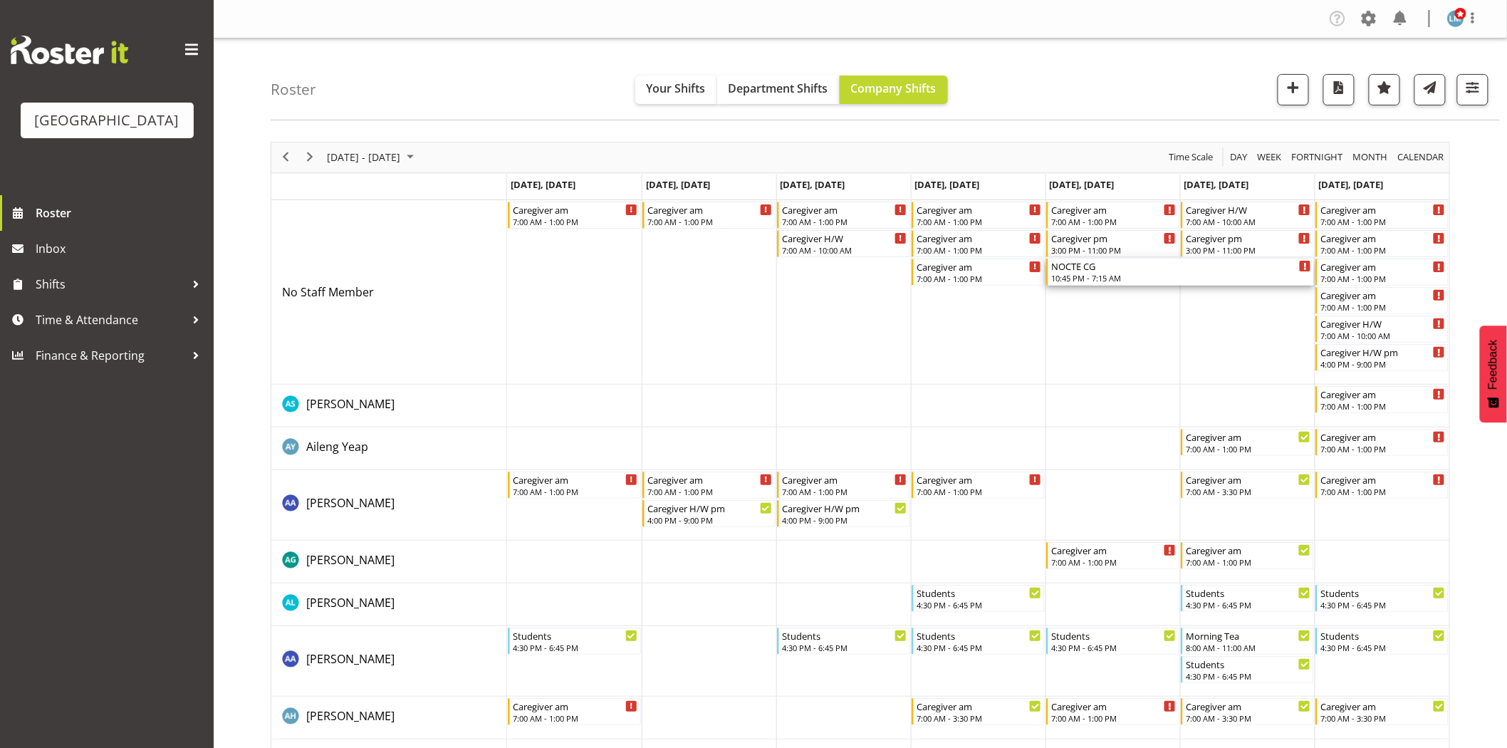
click at [1093, 278] on div "10:45 PM - 7:15 AM" at bounding box center [1181, 277] width 260 height 11
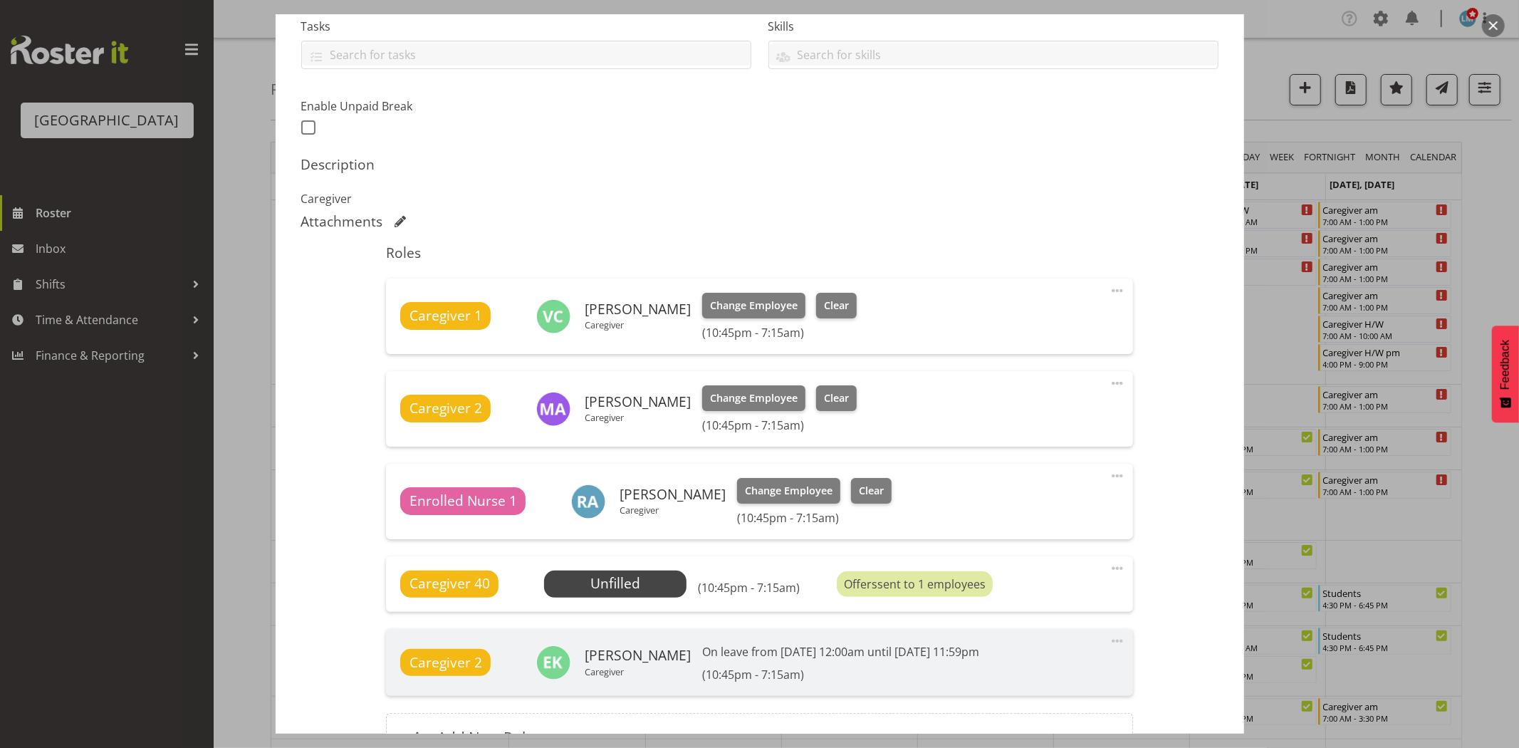
scroll to position [316, 0]
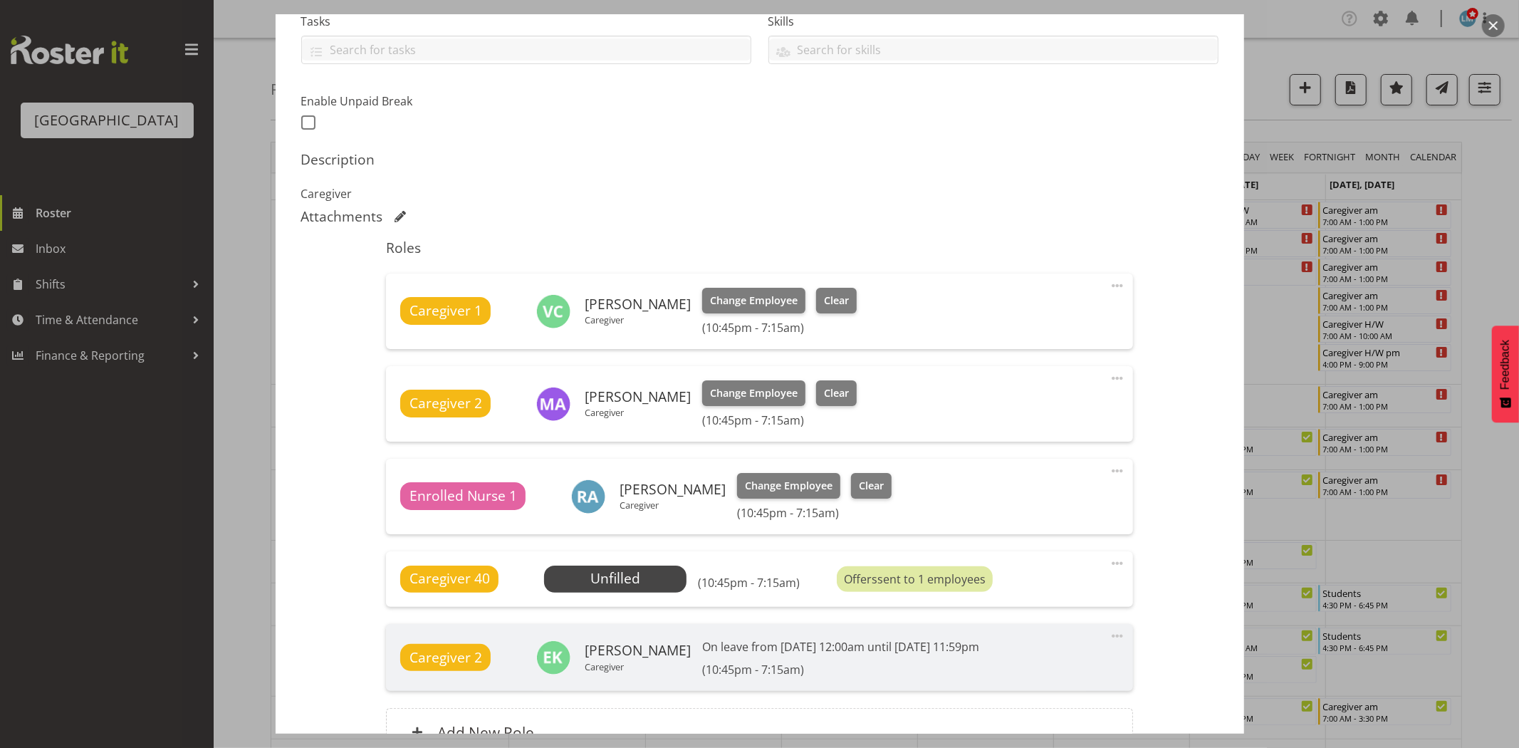
click at [1489, 244] on div at bounding box center [759, 374] width 1519 height 748
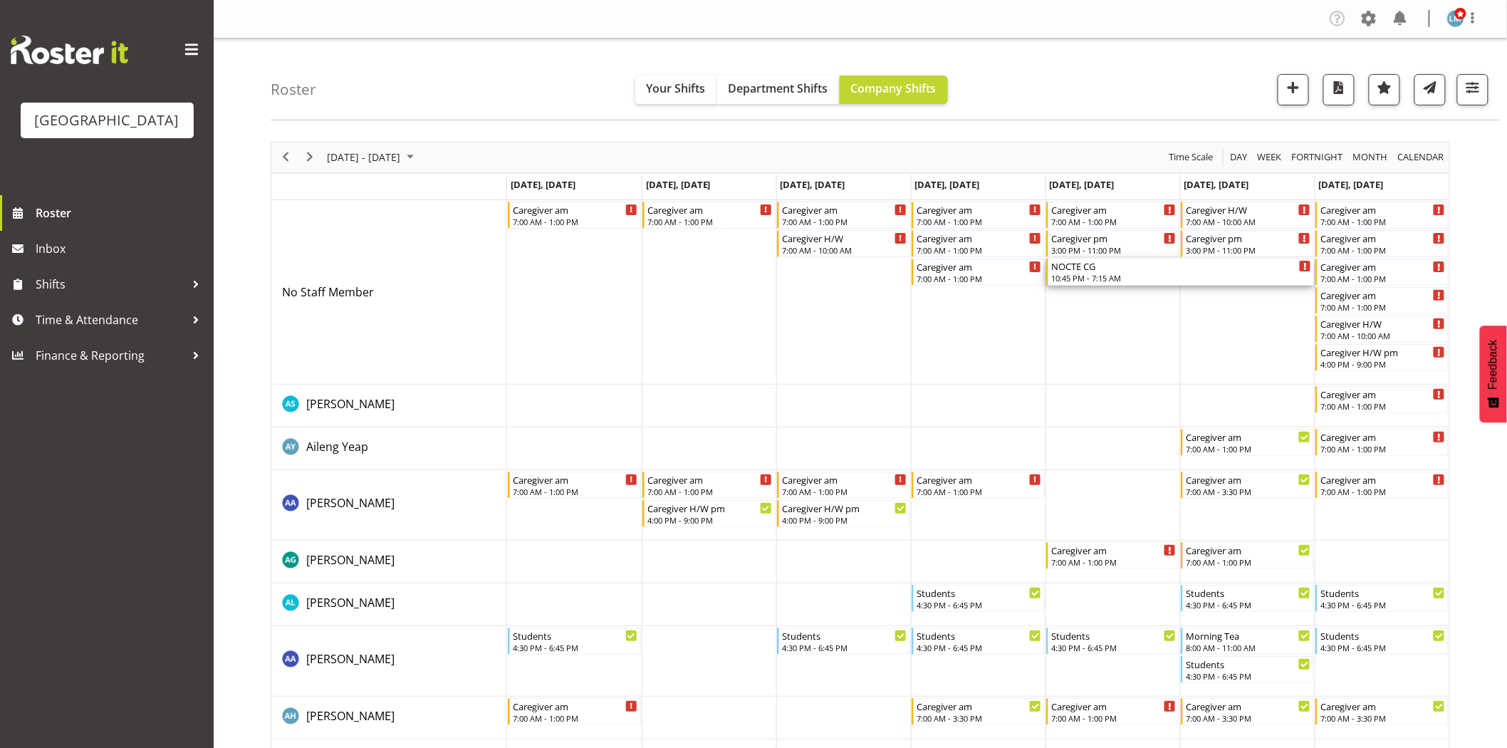
click at [1102, 274] on div "10:45 PM - 7:15 AM" at bounding box center [1181, 277] width 260 height 11
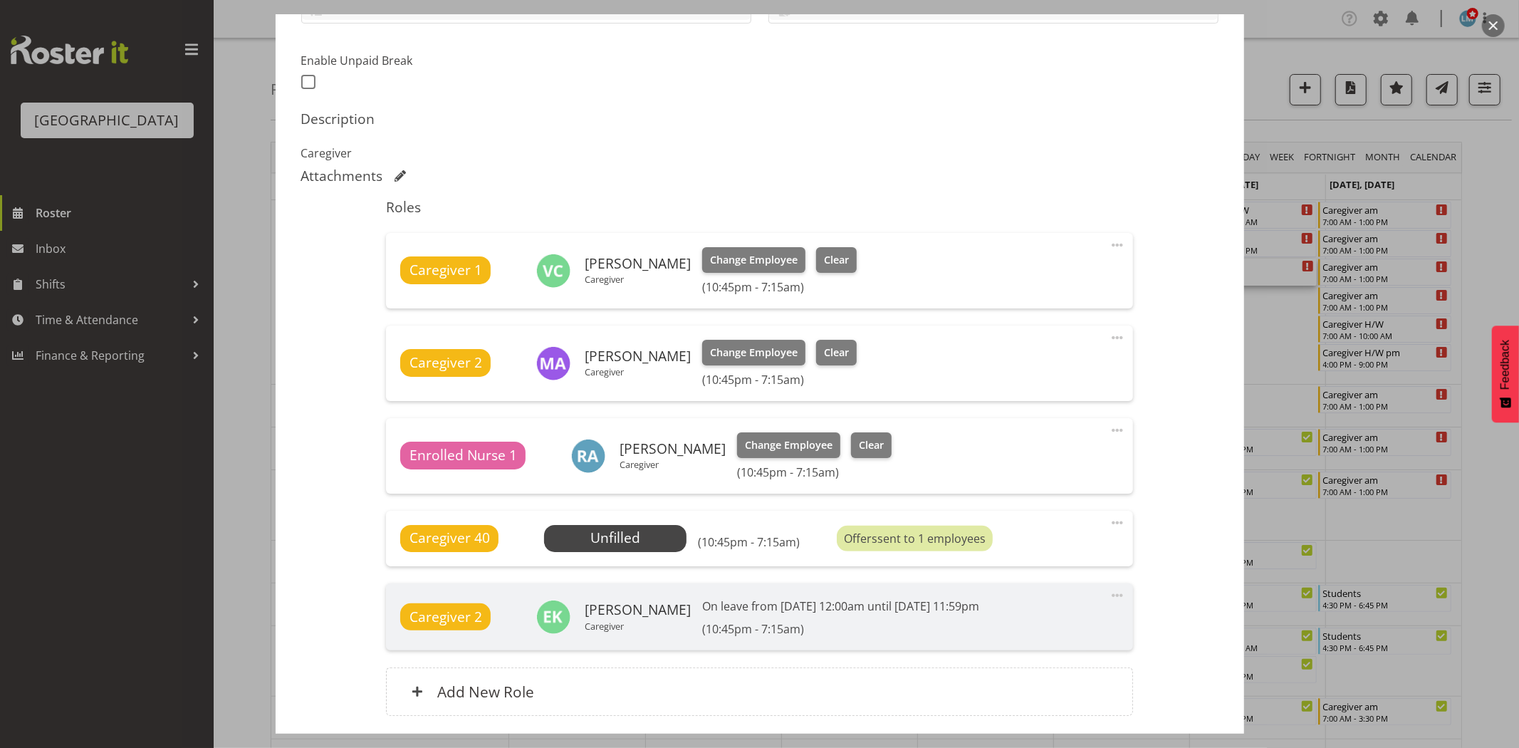
scroll to position [395, 0]
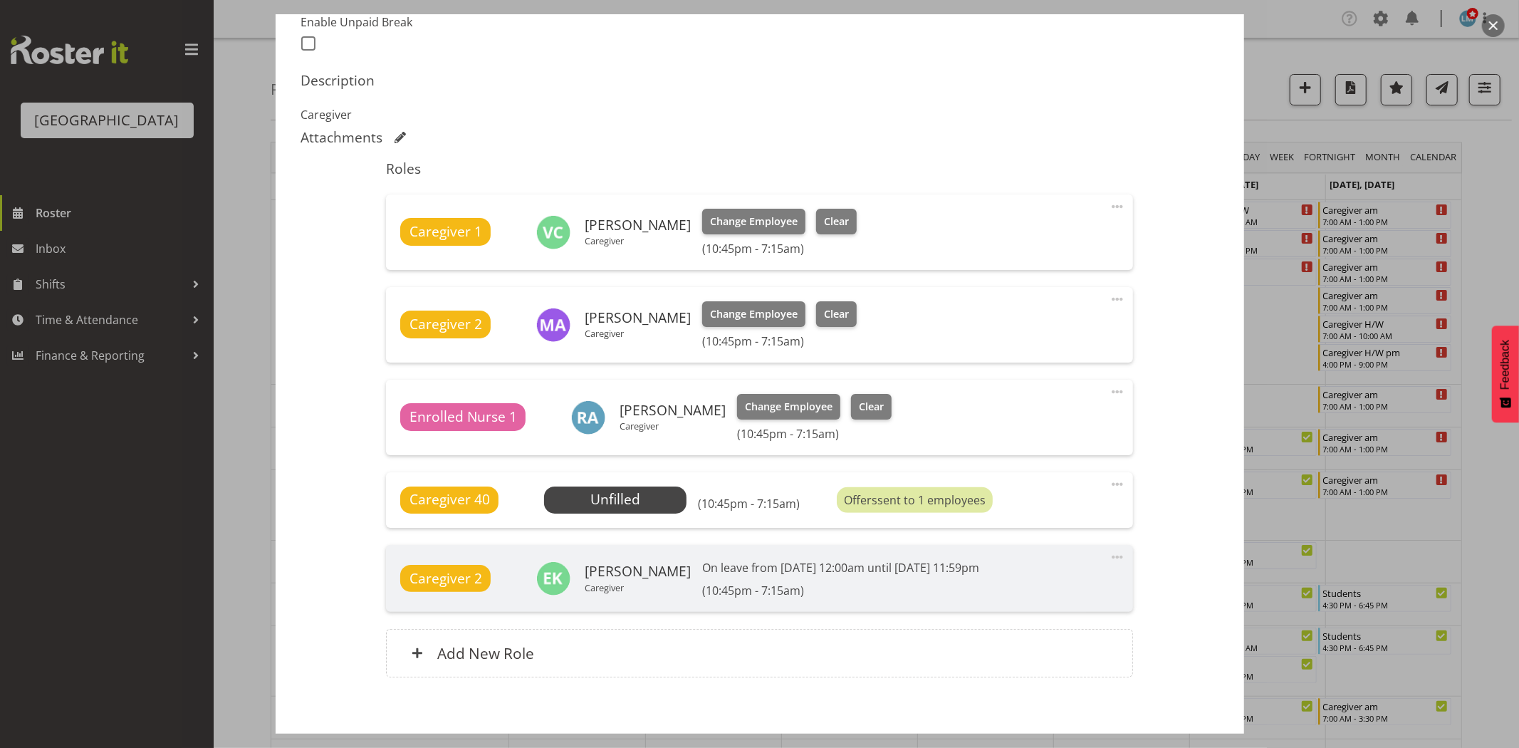
click at [1460, 224] on div at bounding box center [759, 374] width 1519 height 748
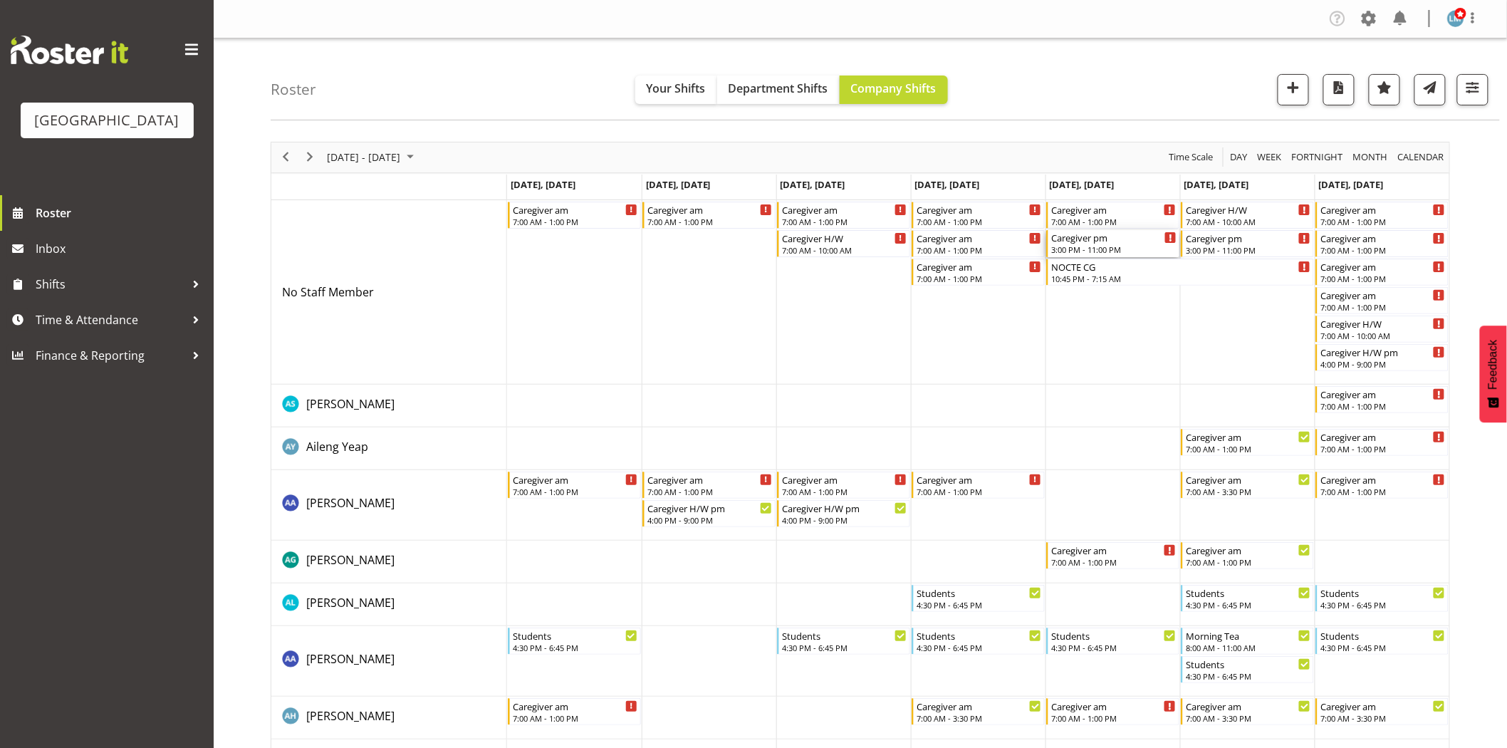
click at [1123, 248] on div "3:00 PM - 11:00 PM" at bounding box center [1113, 249] width 125 height 11
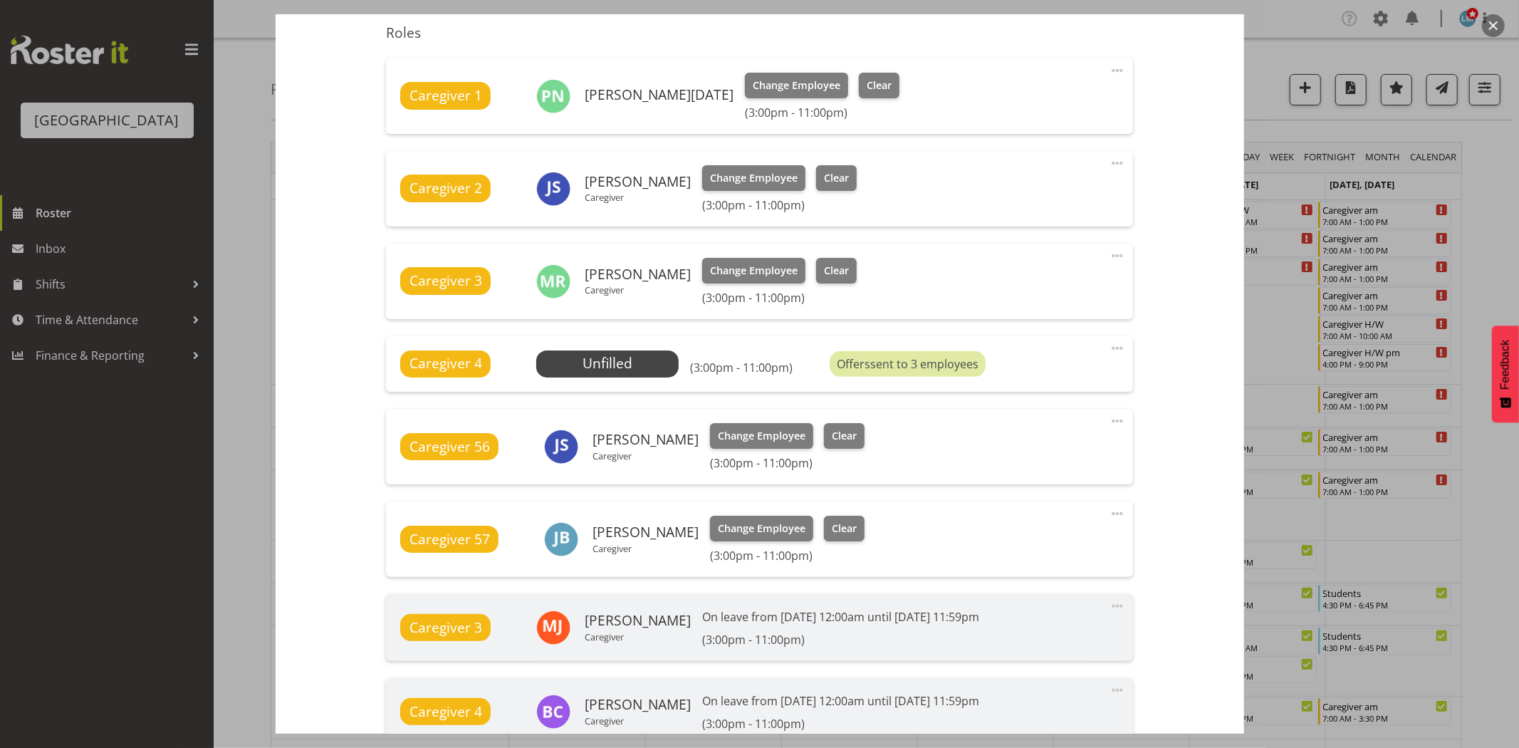
scroll to position [678, 0]
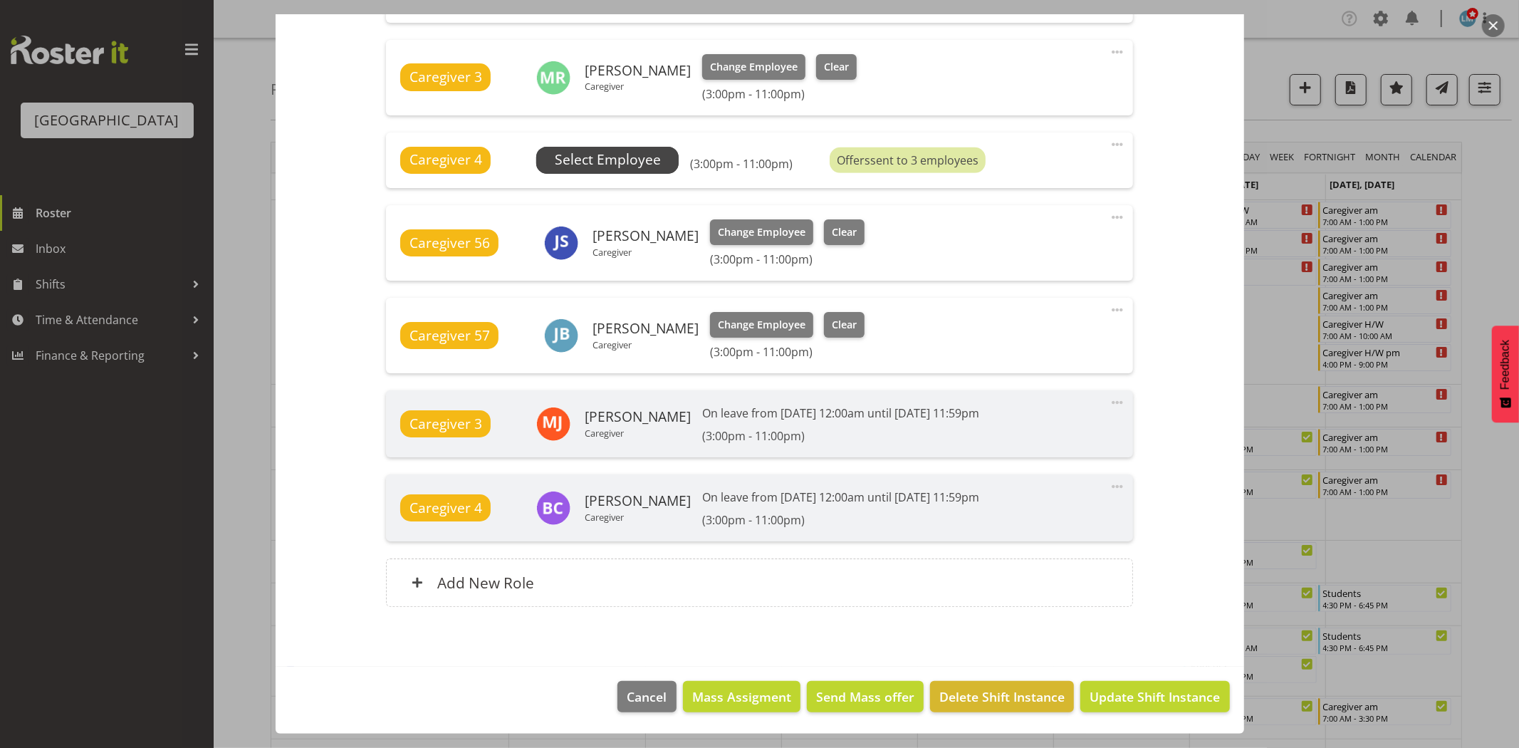
click at [638, 153] on span "Select Employee" at bounding box center [608, 160] width 106 height 21
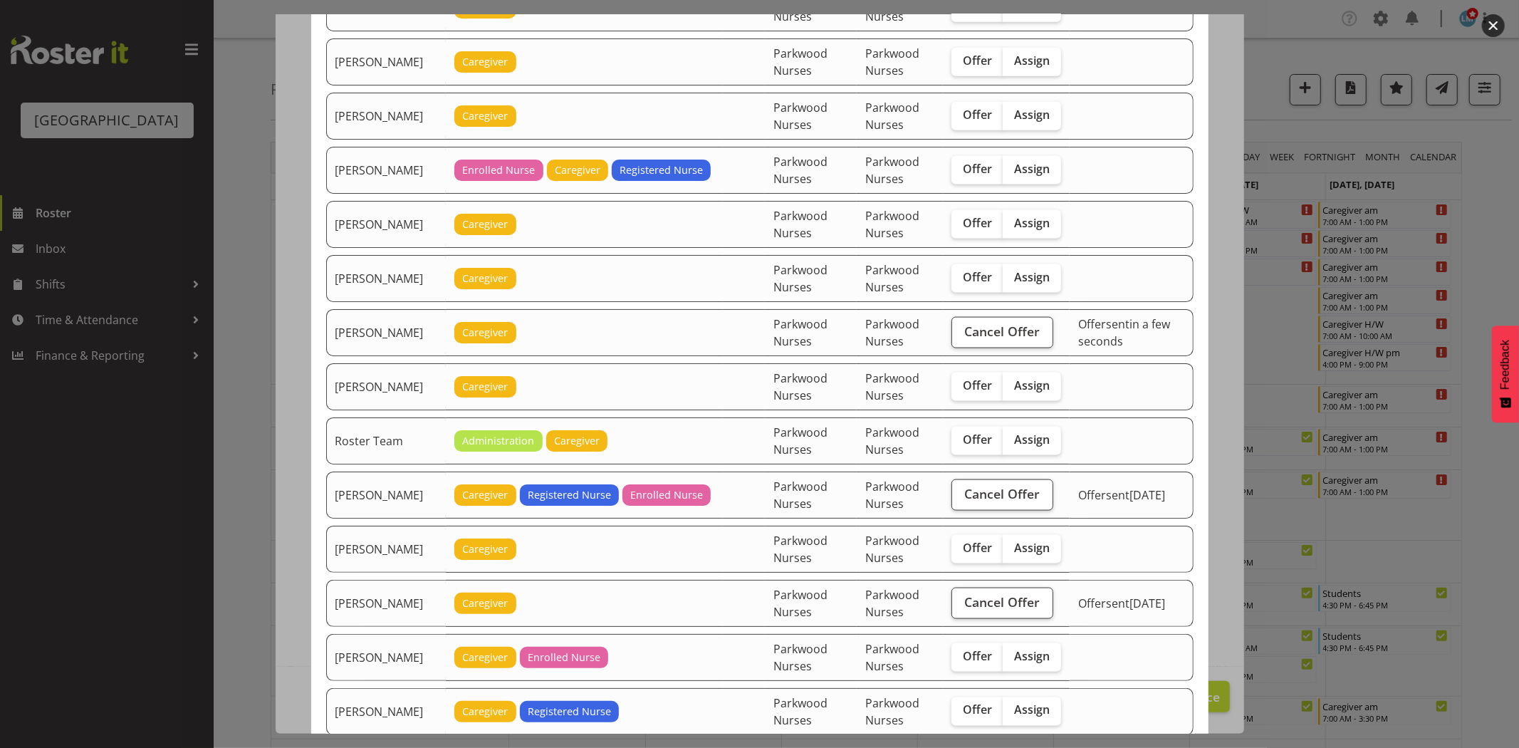
scroll to position [1788, 0]
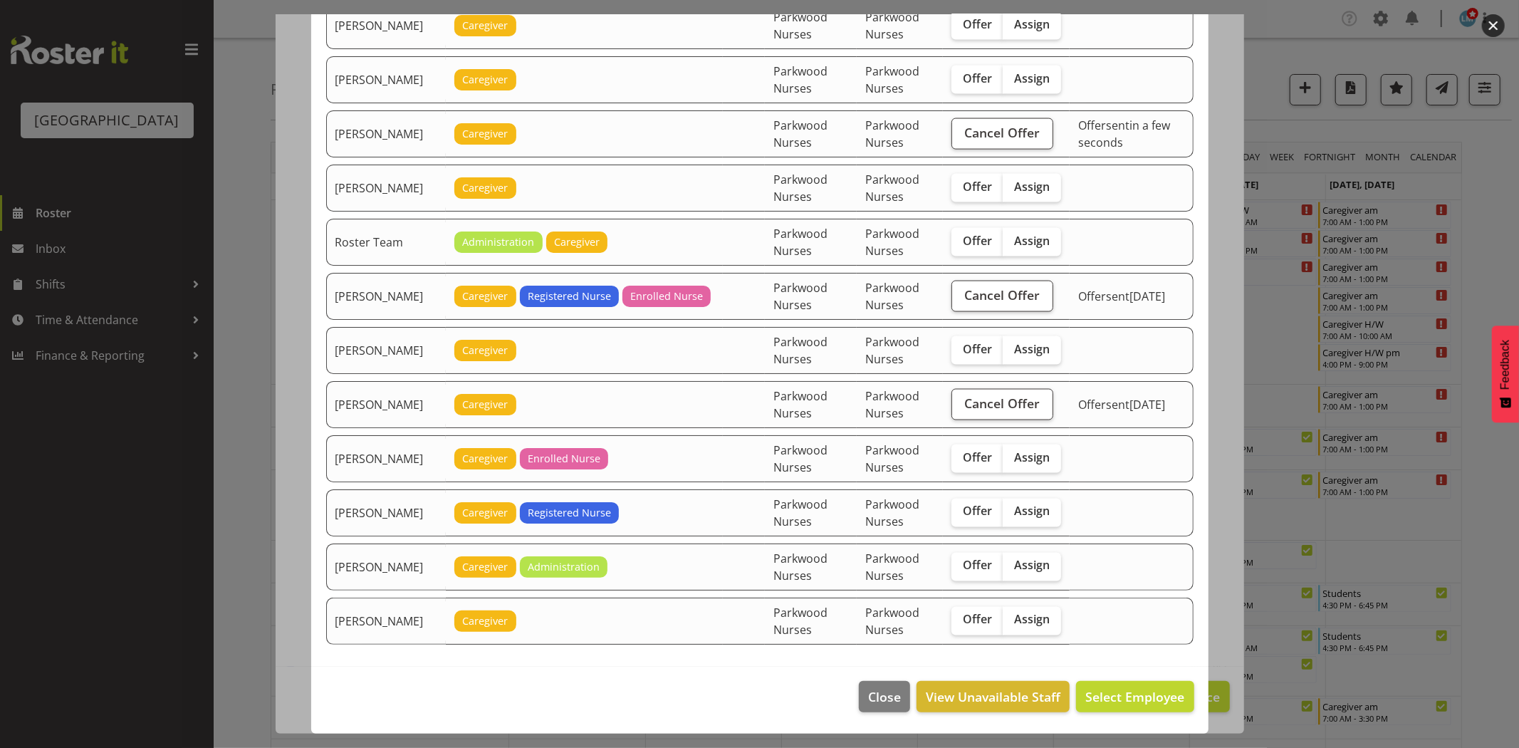
click at [1498, 160] on div at bounding box center [759, 374] width 1519 height 748
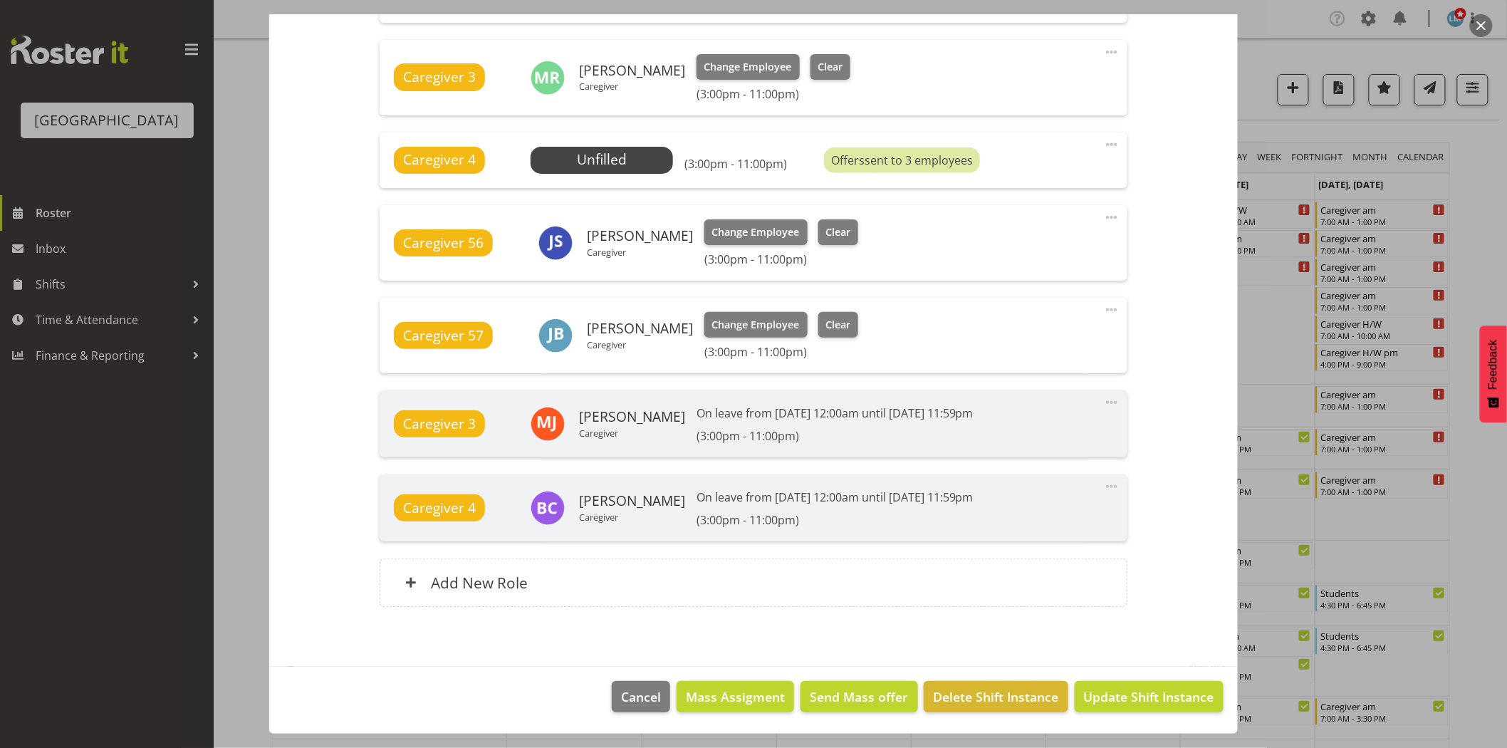
click at [1498, 160] on div at bounding box center [753, 374] width 1507 height 748
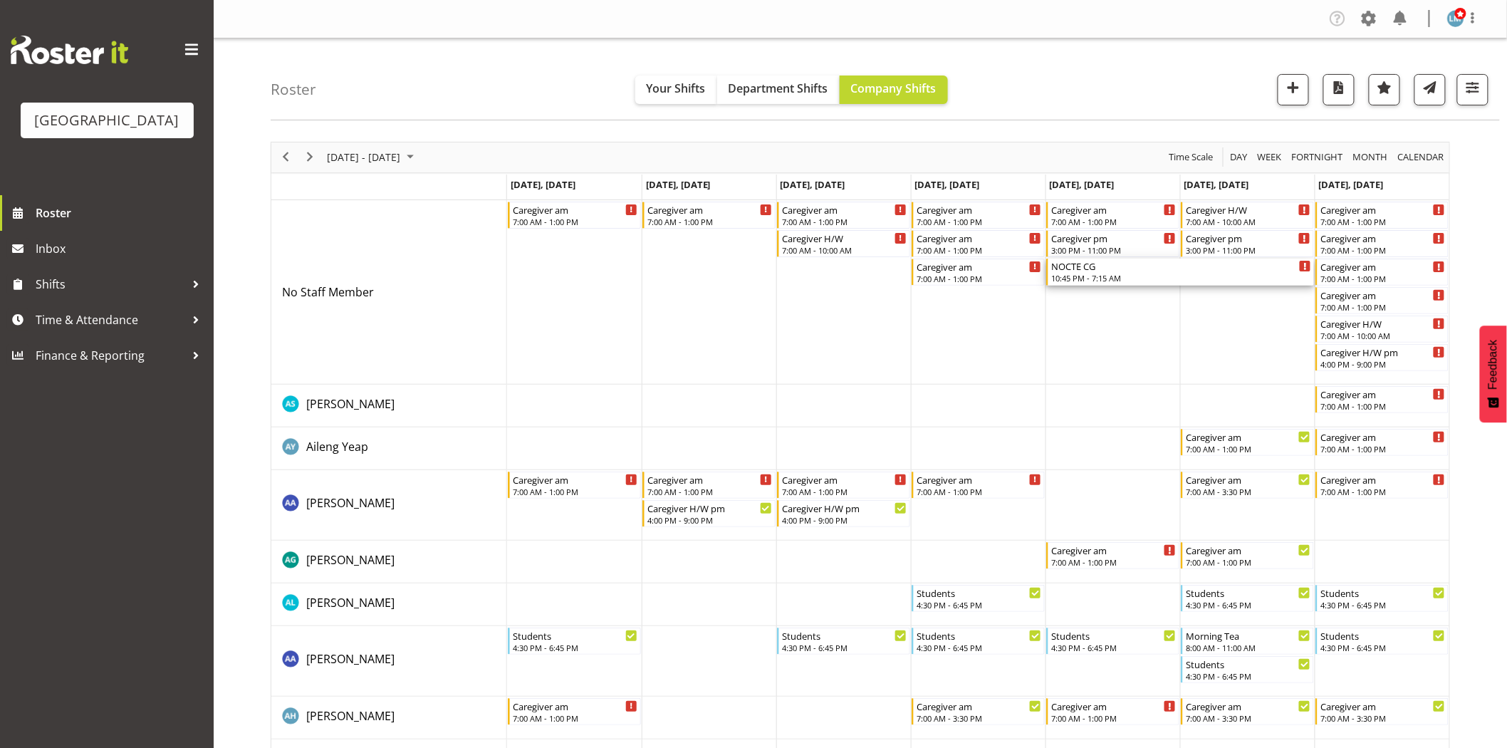
click at [1145, 275] on div "10:45 PM - 7:15 AM" at bounding box center [1181, 277] width 260 height 11
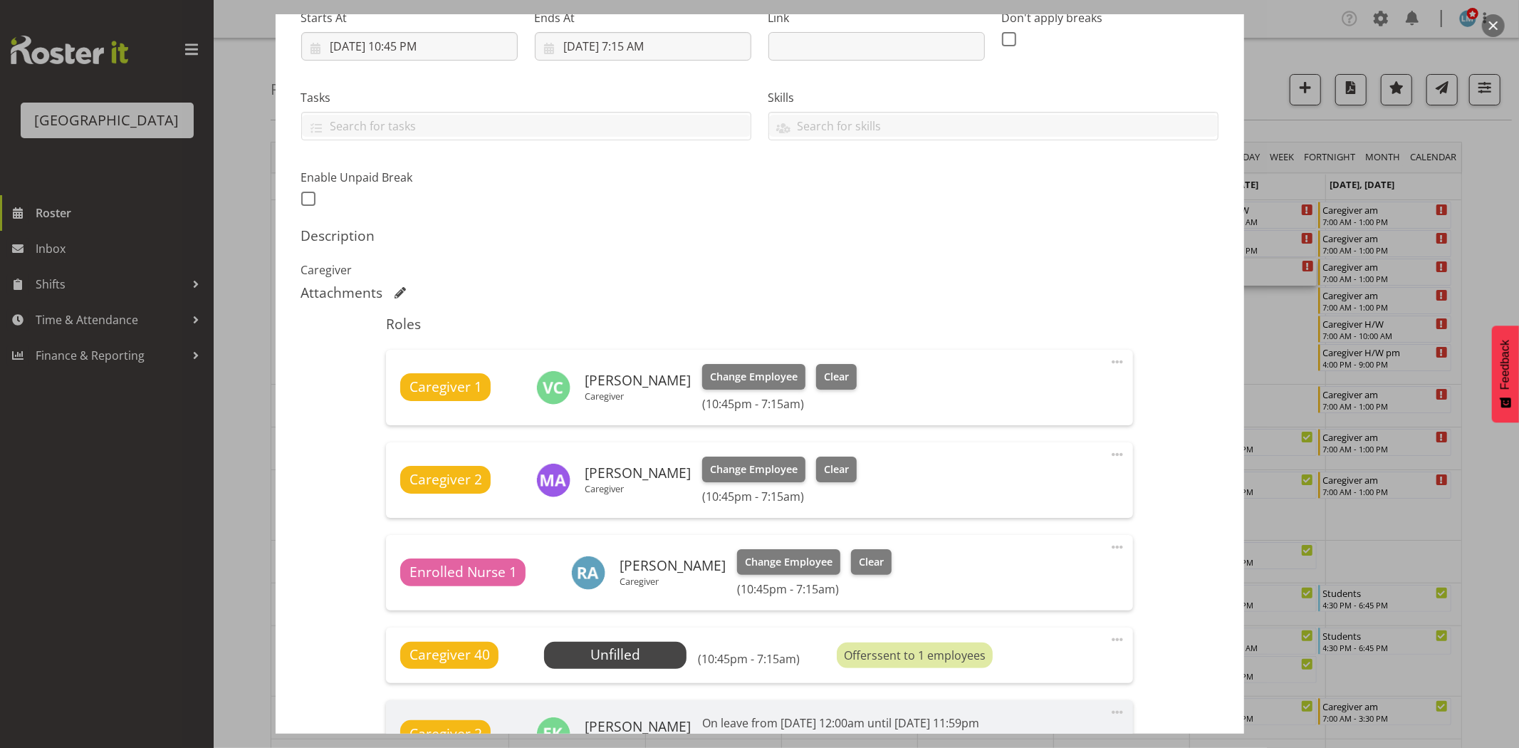
scroll to position [395, 0]
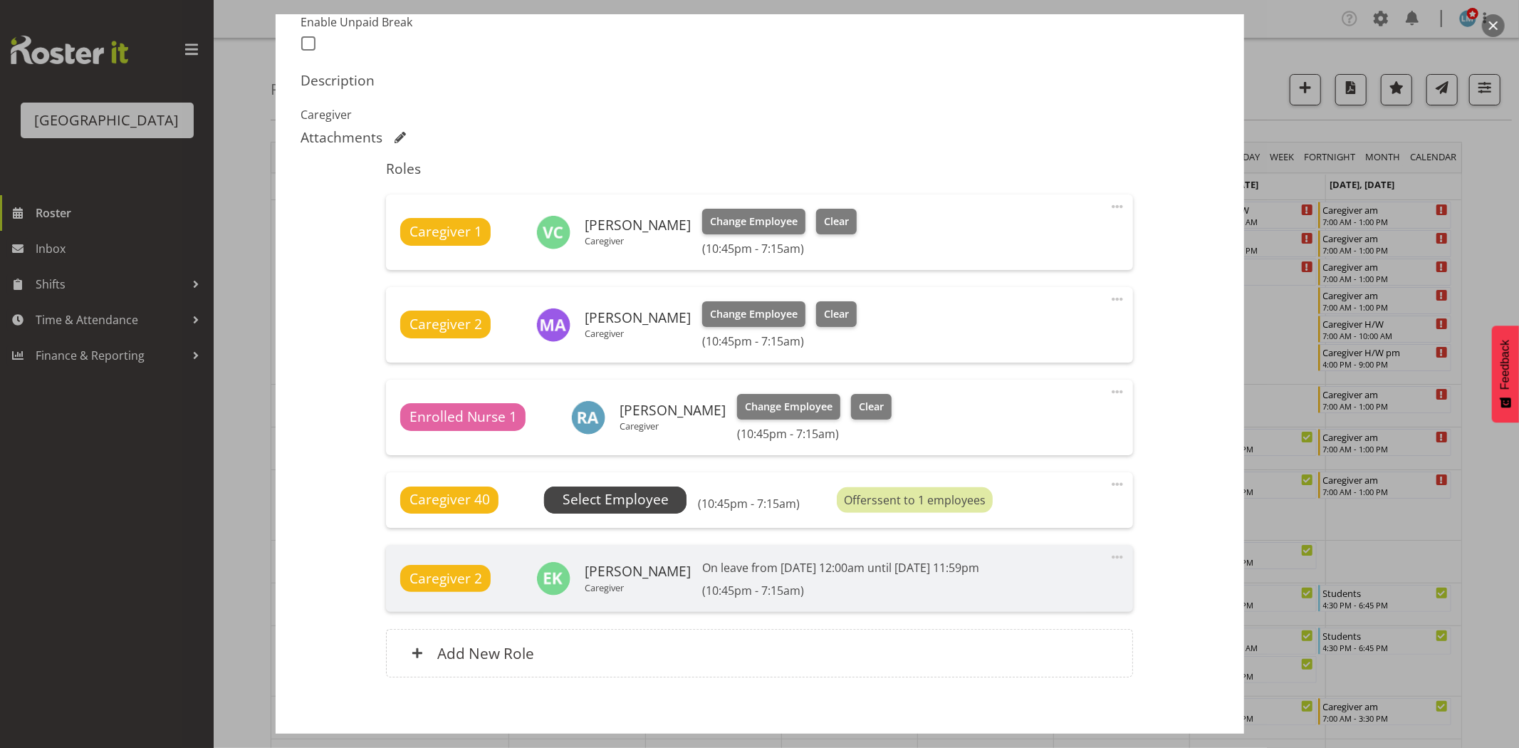
click at [628, 501] on span "Select Employee" at bounding box center [616, 499] width 106 height 21
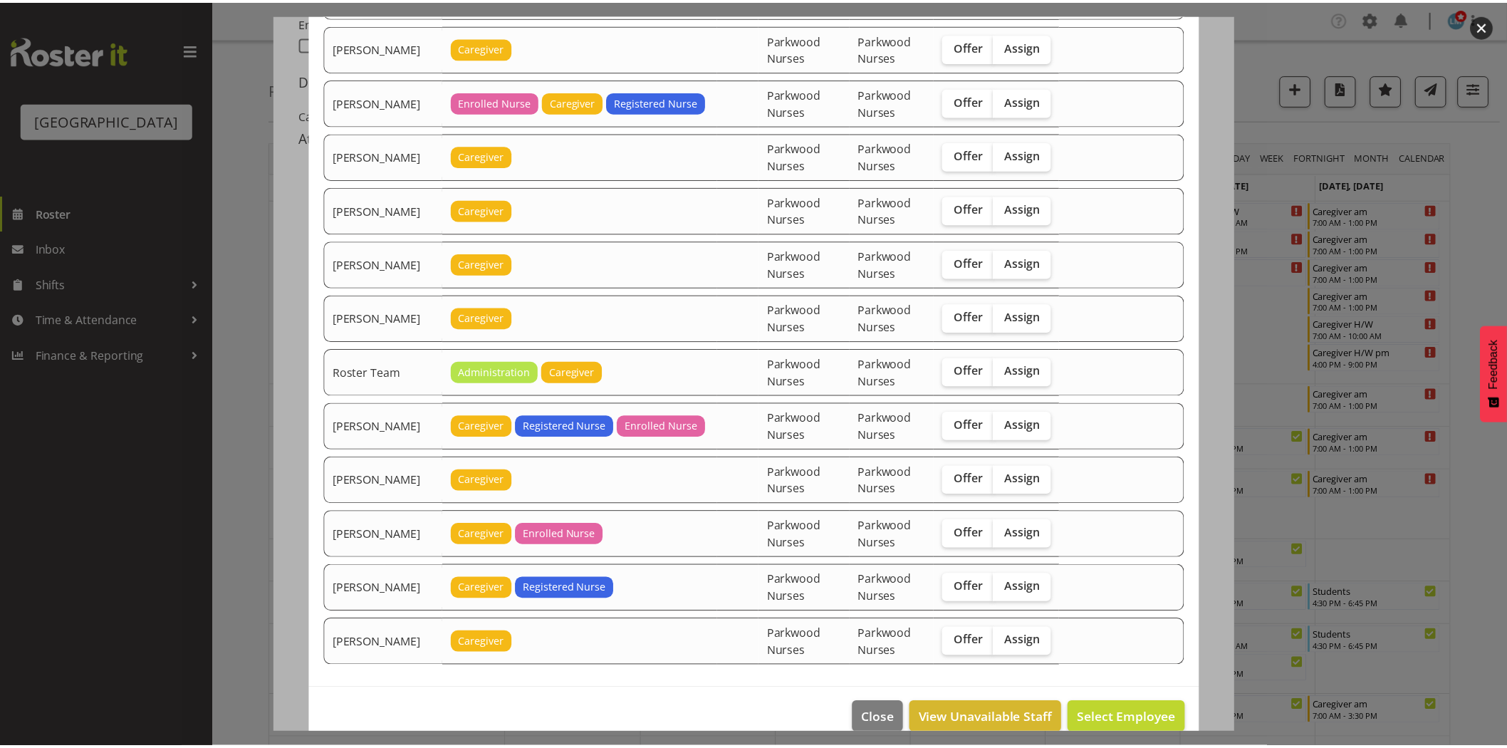
scroll to position [1028, 0]
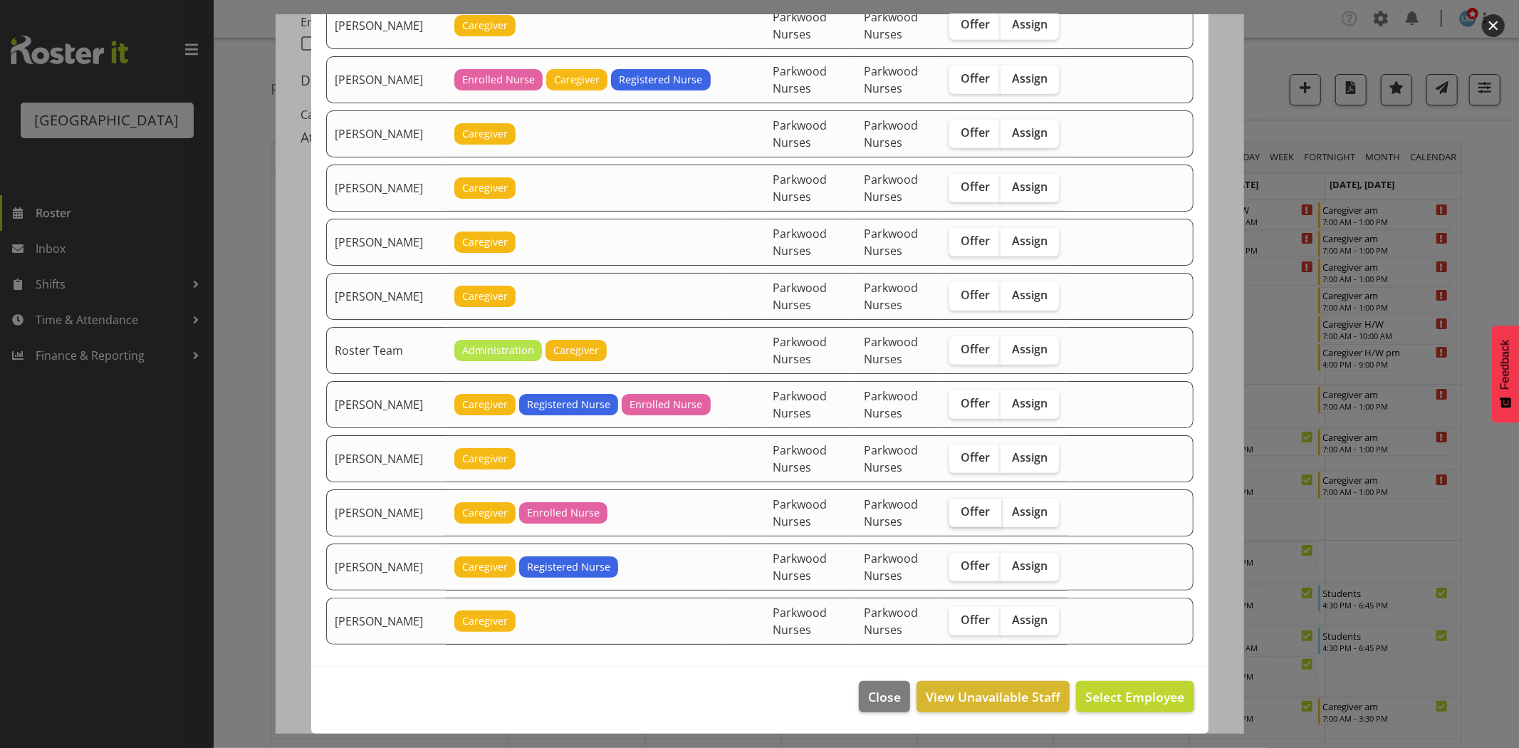
click at [982, 516] on span "Offer" at bounding box center [975, 511] width 29 height 14
click at [959, 516] on input "Offer" at bounding box center [954, 511] width 9 height 9
checkbox input "true"
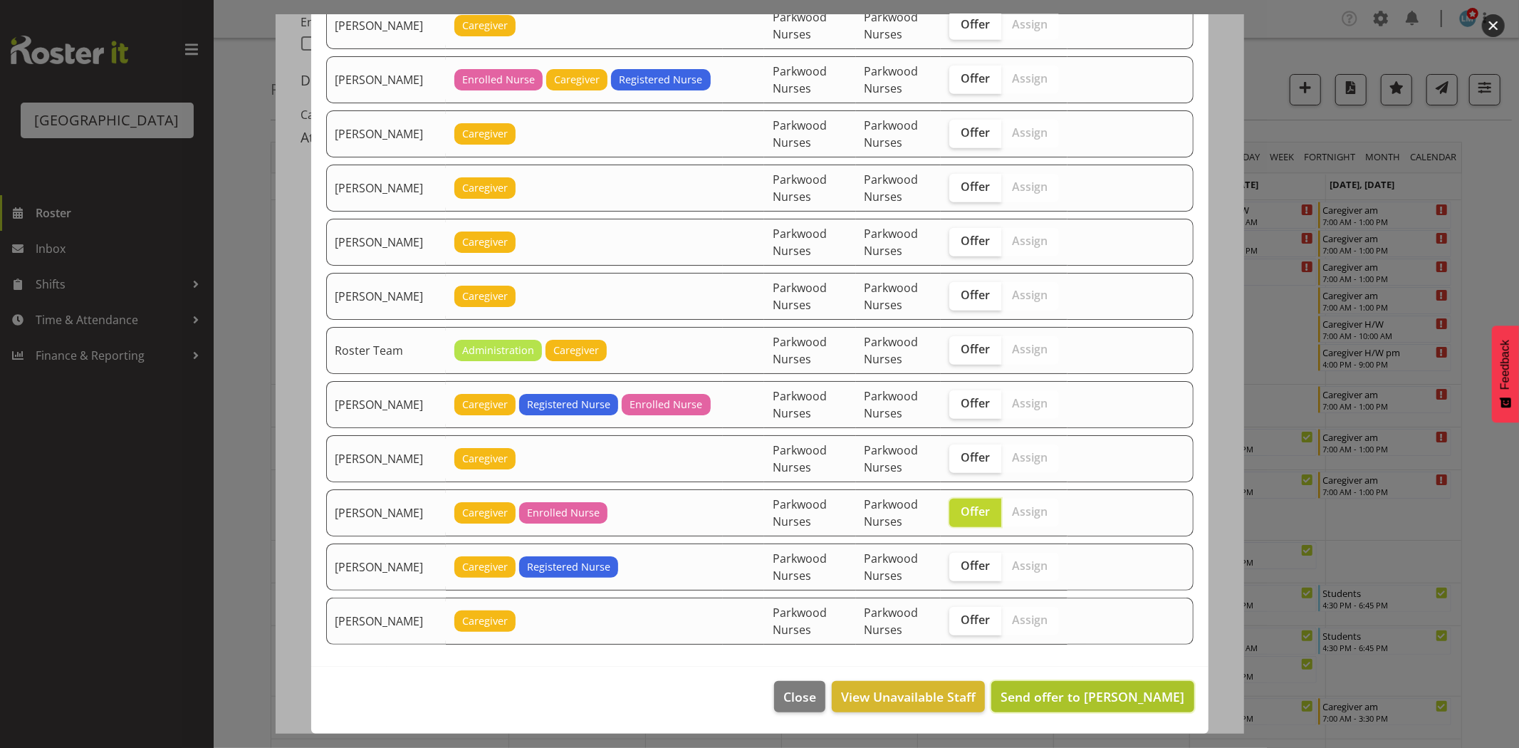
click at [1092, 688] on span "Send offer to Shiena Murakami" at bounding box center [1093, 696] width 184 height 17
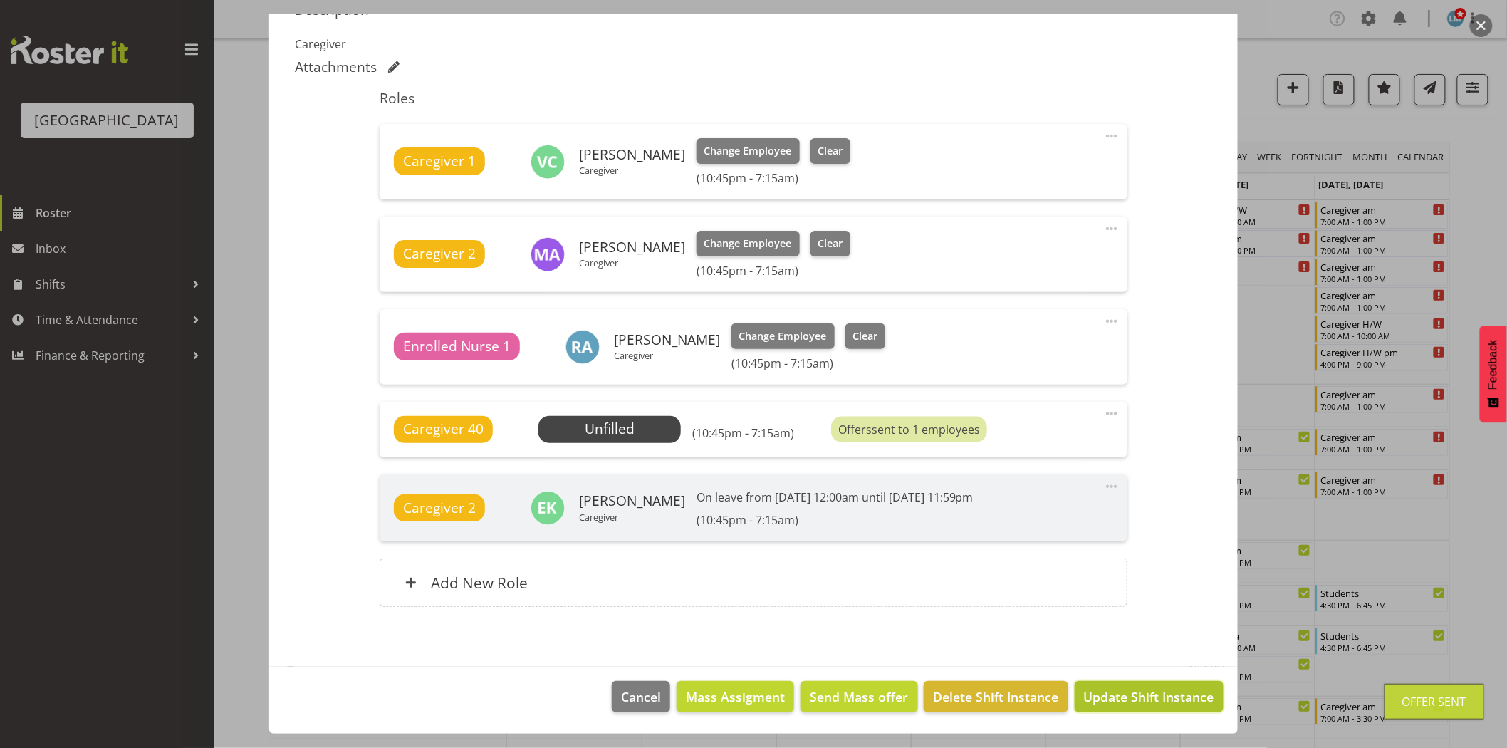
click at [1092, 698] on span "Update Shift Instance" at bounding box center [1149, 696] width 130 height 19
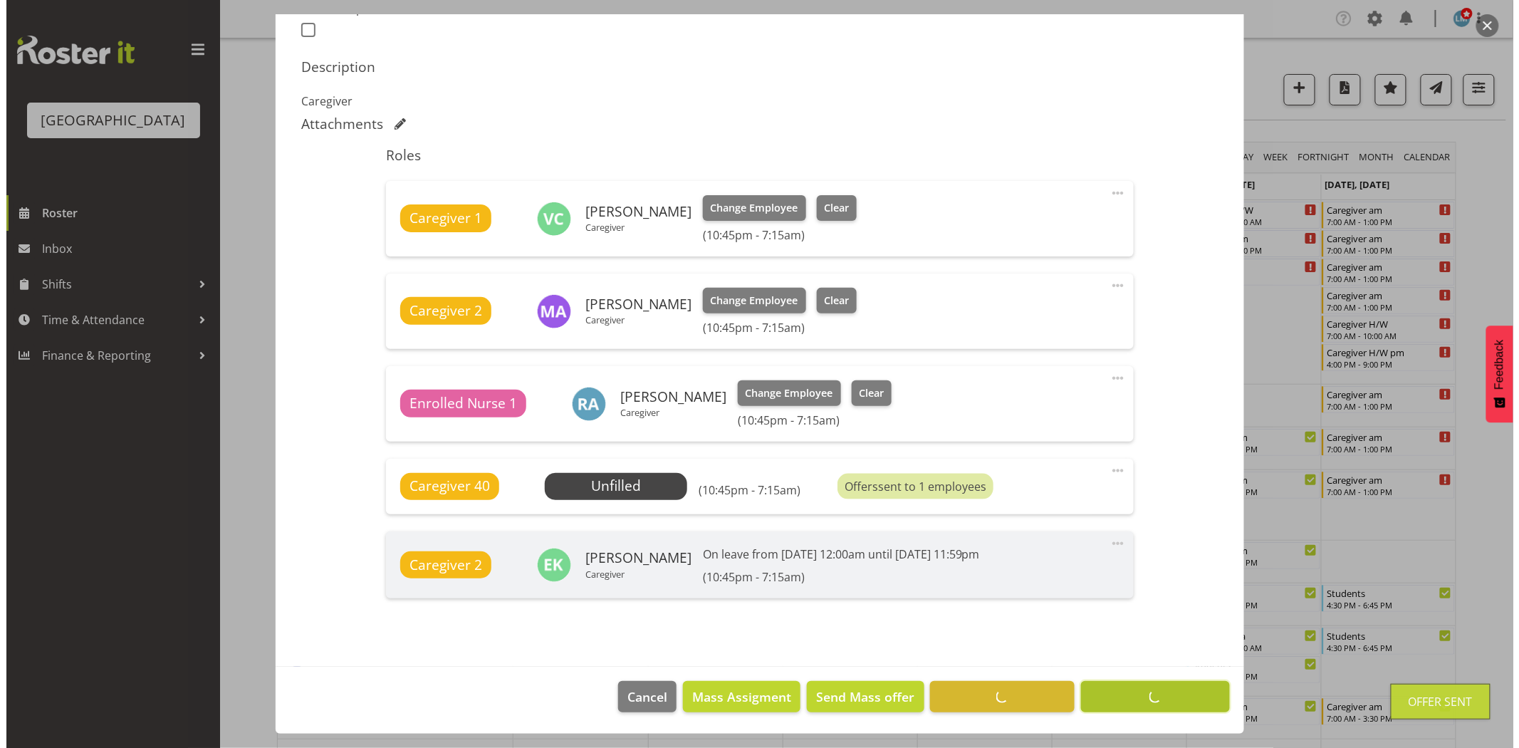
scroll to position [409, 0]
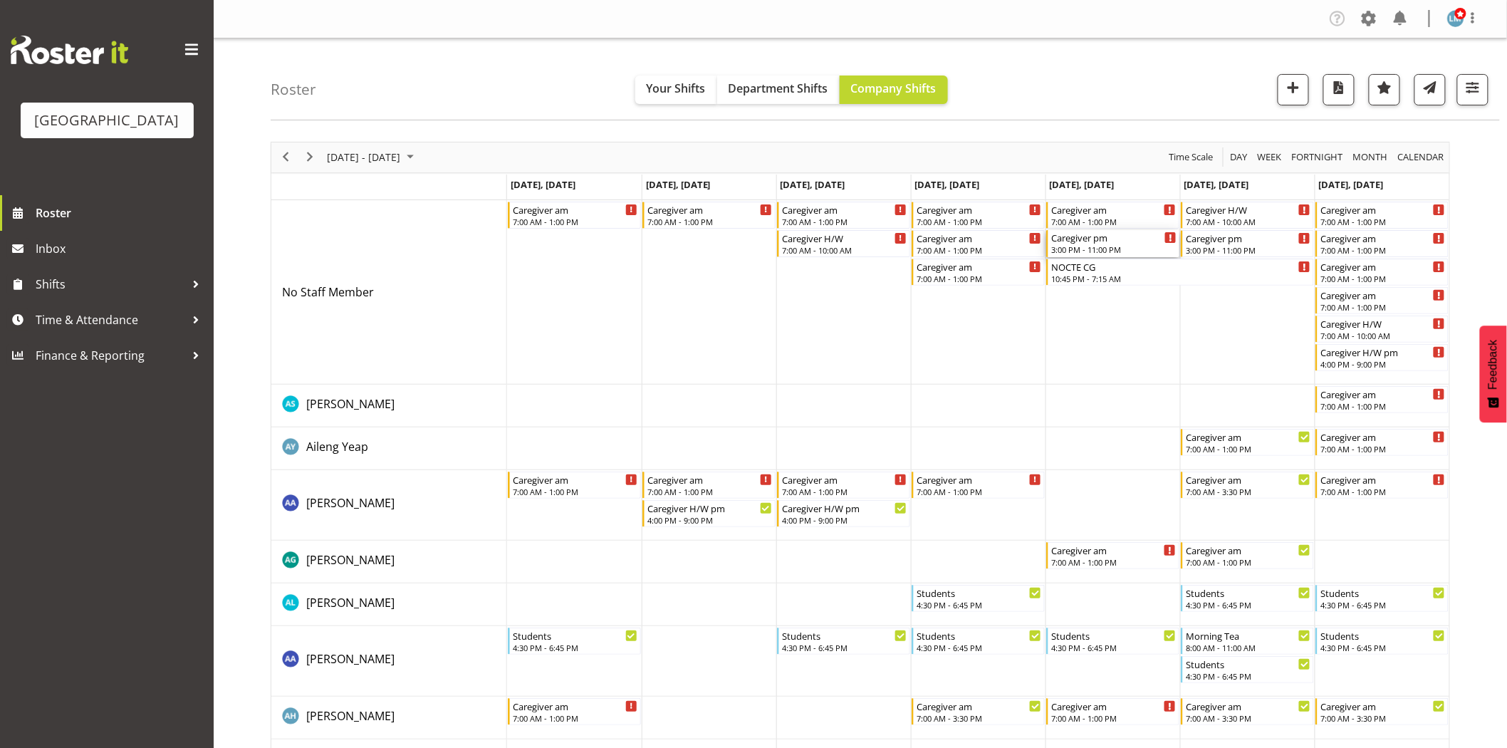
click at [1110, 244] on div "Caregiver pm 3:00 PM - 11:00 PM" at bounding box center [1113, 243] width 125 height 27
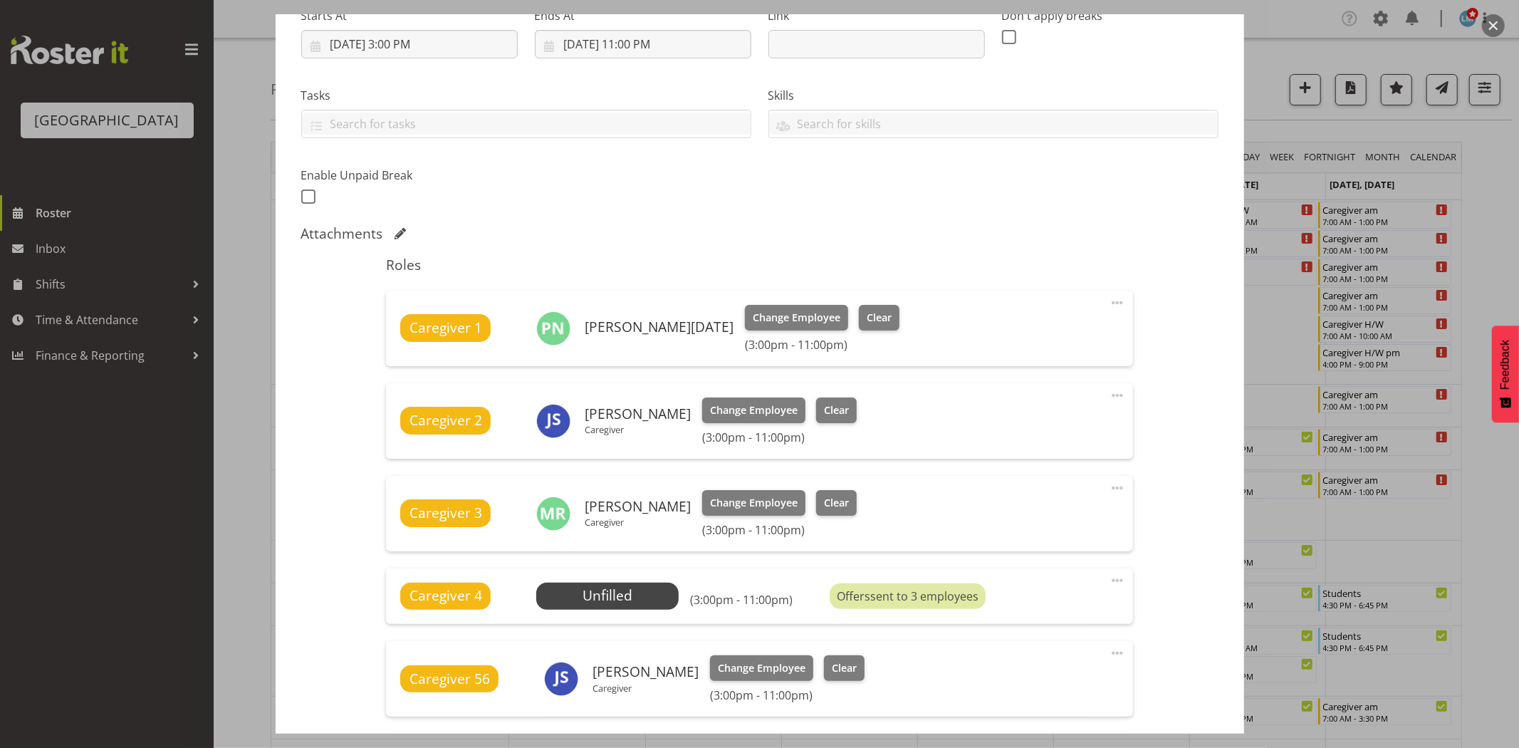
scroll to position [395, 0]
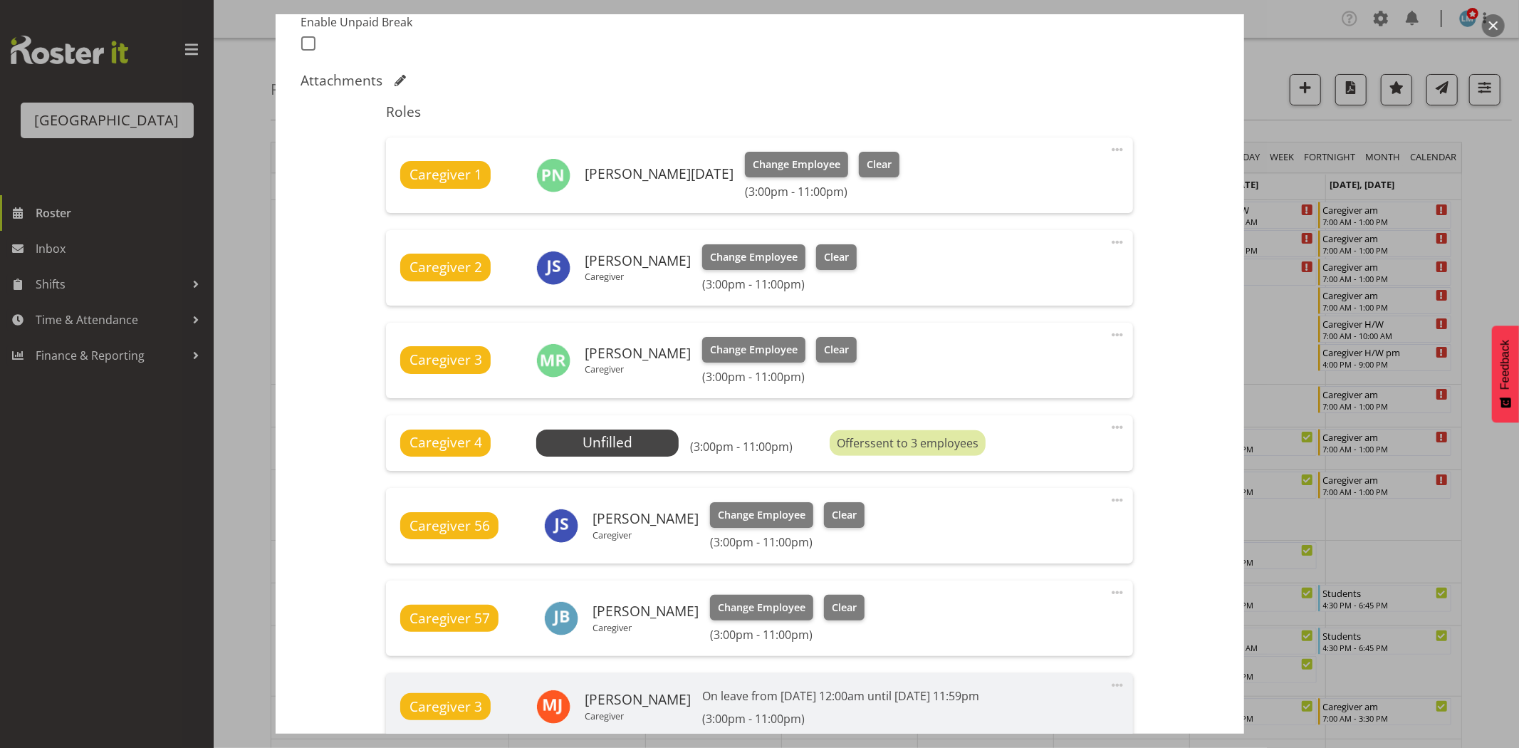
click at [1492, 227] on div at bounding box center [759, 374] width 1519 height 748
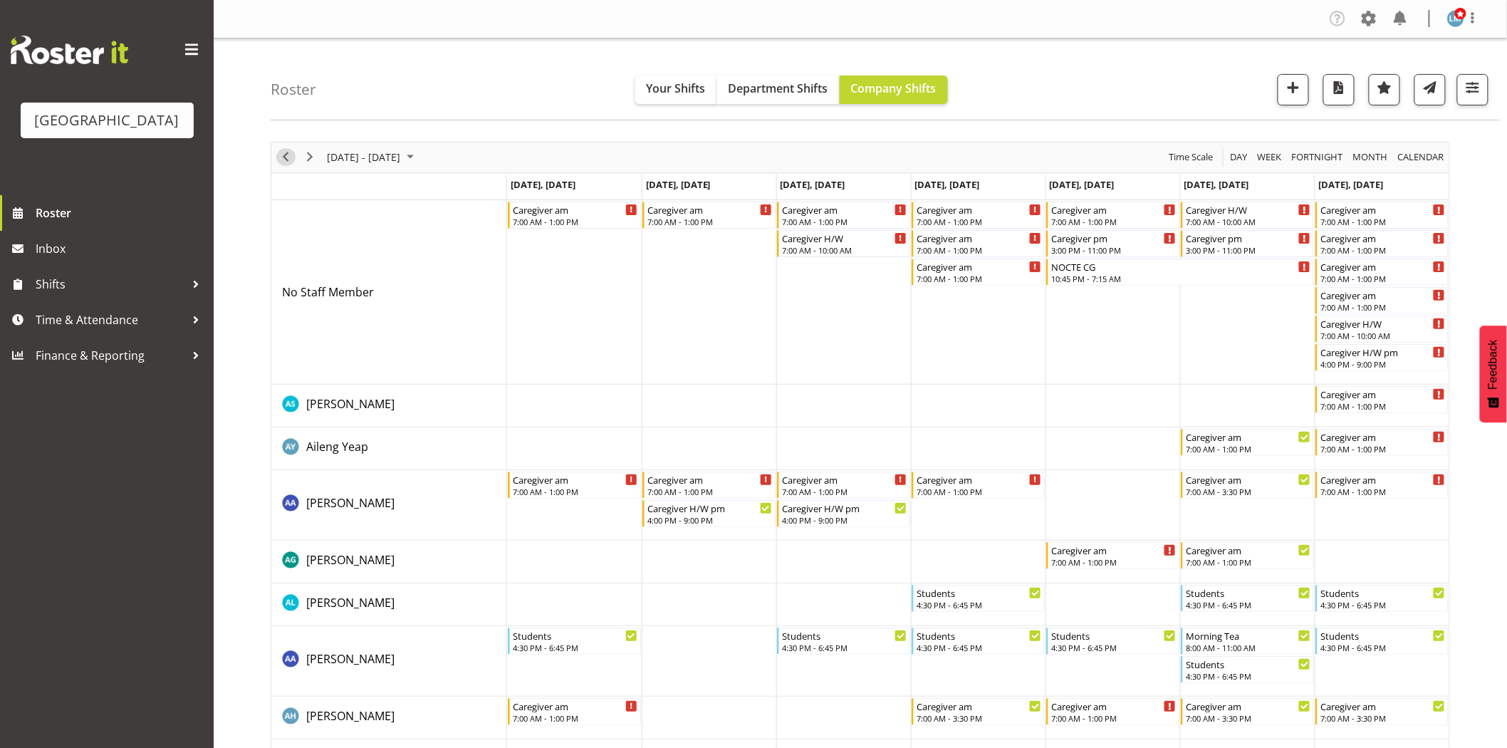
click at [281, 155] on span "Previous" at bounding box center [285, 157] width 17 height 18
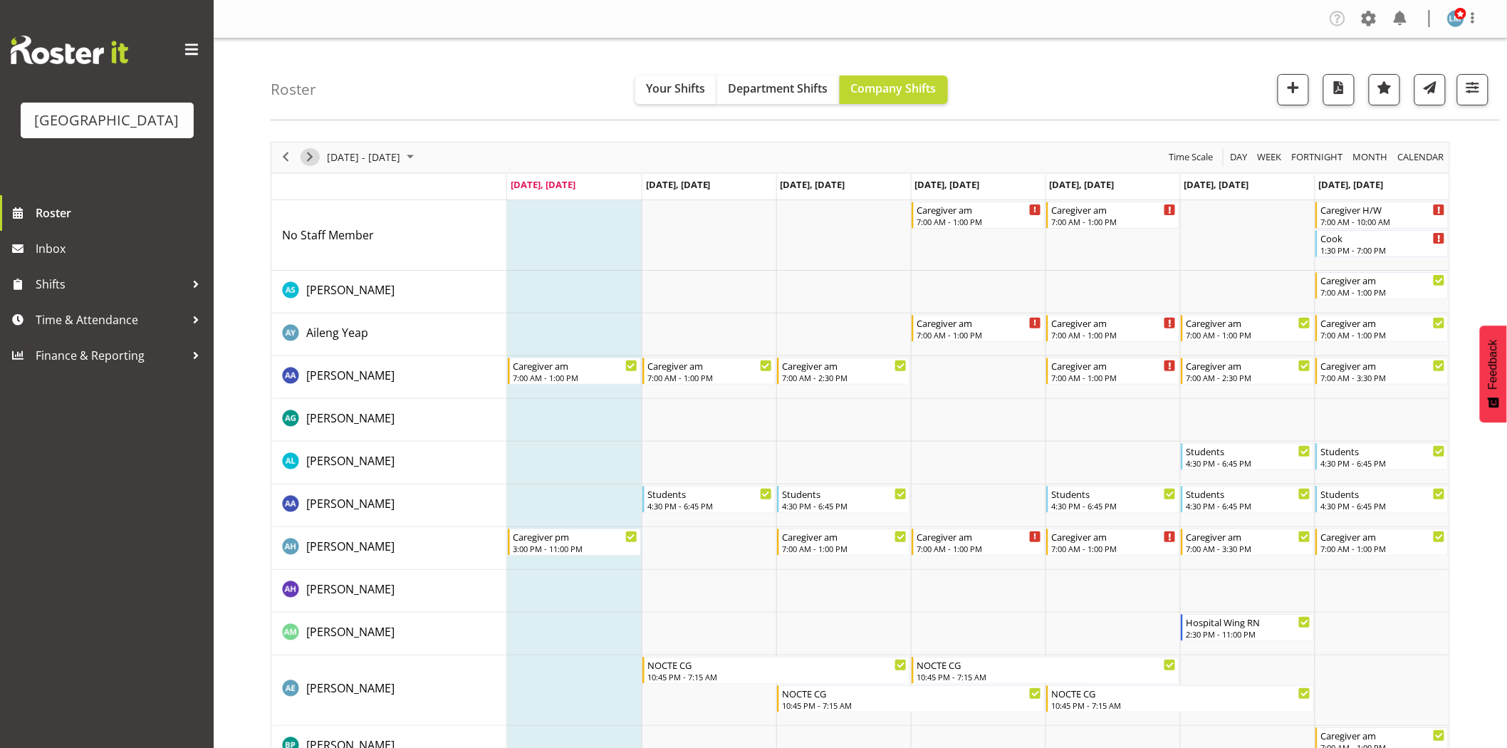
click at [311, 151] on span "Next" at bounding box center [309, 157] width 17 height 18
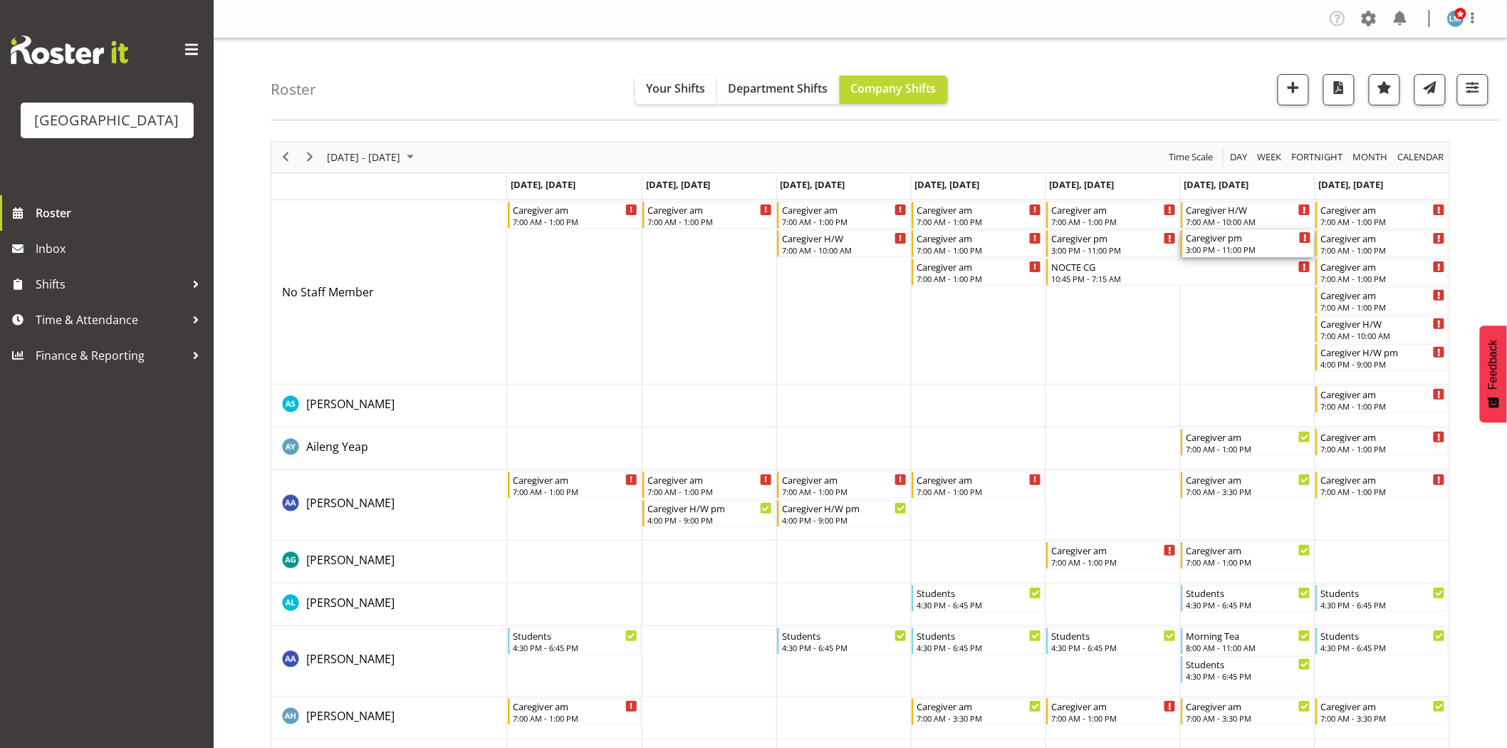
click at [1237, 242] on div "Caregiver pm" at bounding box center [1248, 237] width 125 height 14
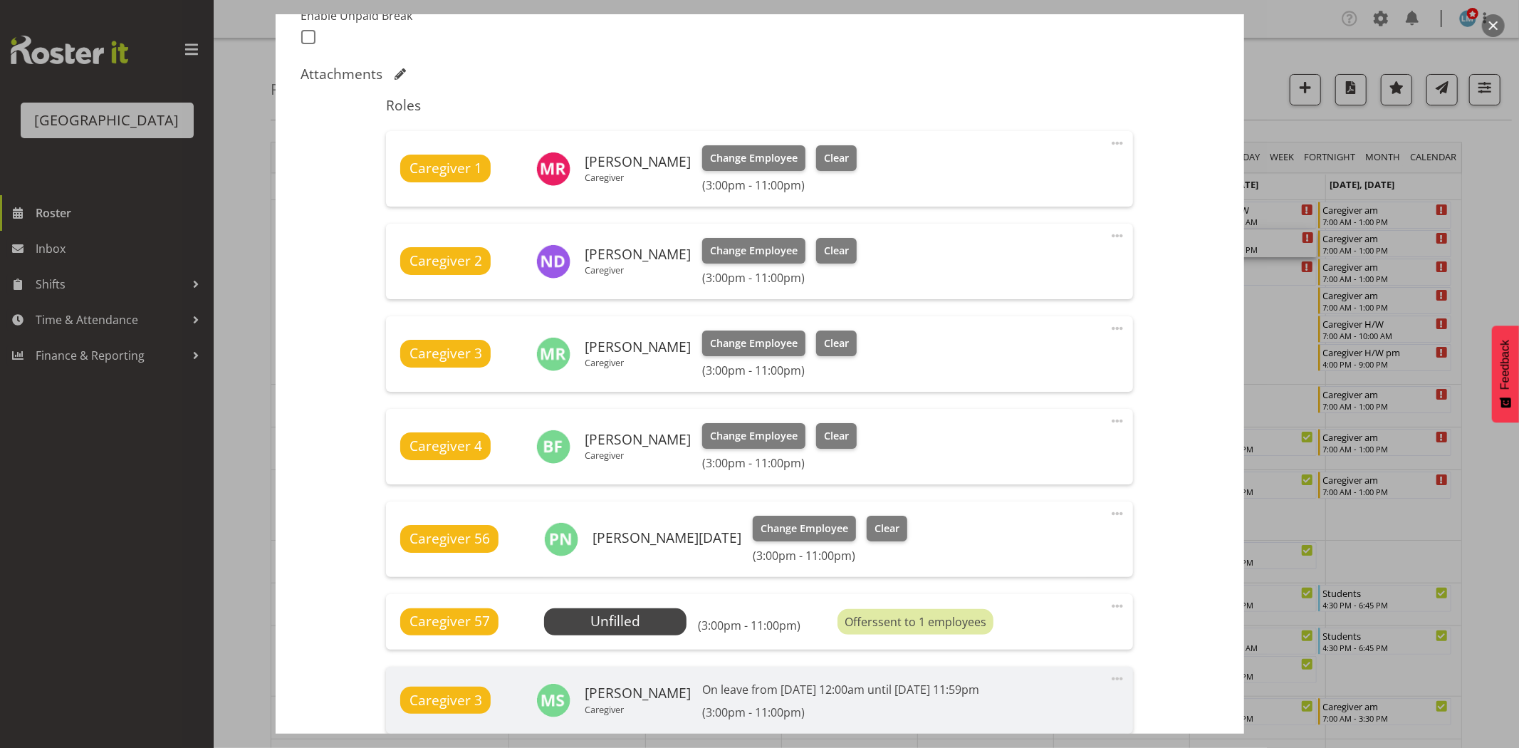
scroll to position [474, 0]
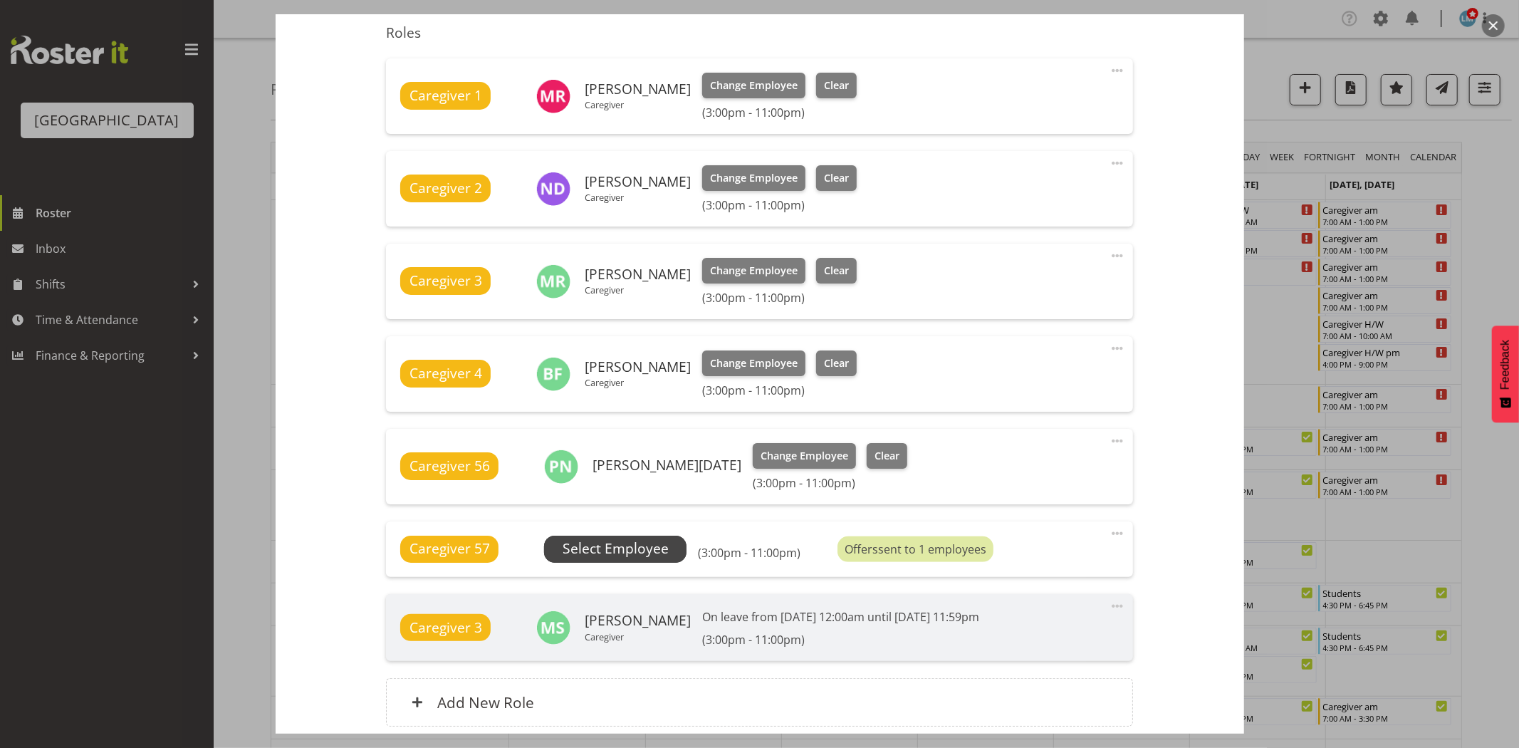
click at [622, 547] on span "Select Employee" at bounding box center [616, 549] width 106 height 21
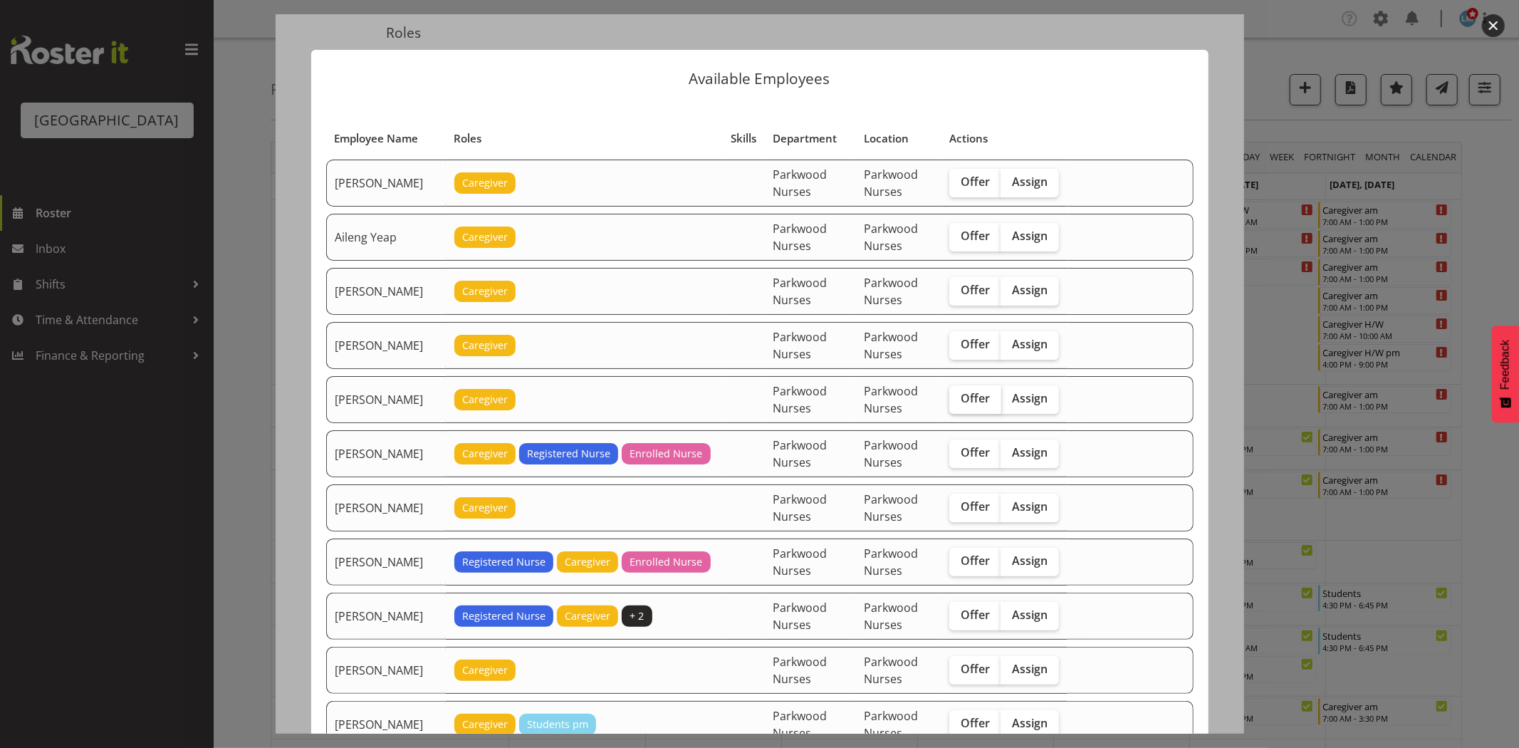
click at [990, 404] on span "Offer" at bounding box center [975, 398] width 29 height 14
click at [959, 403] on input "Offer" at bounding box center [954, 398] width 9 height 9
checkbox input "true"
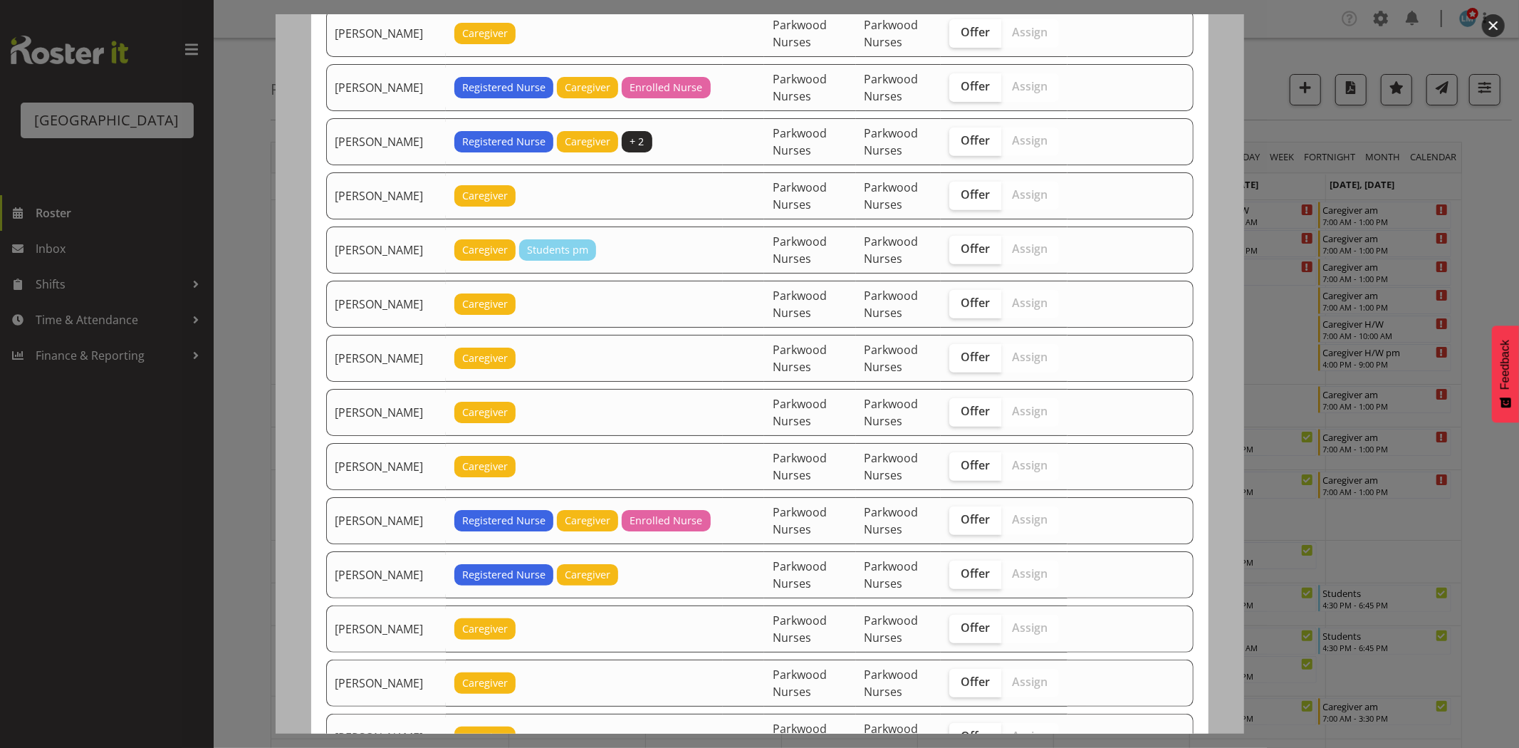
scroll to position [633, 0]
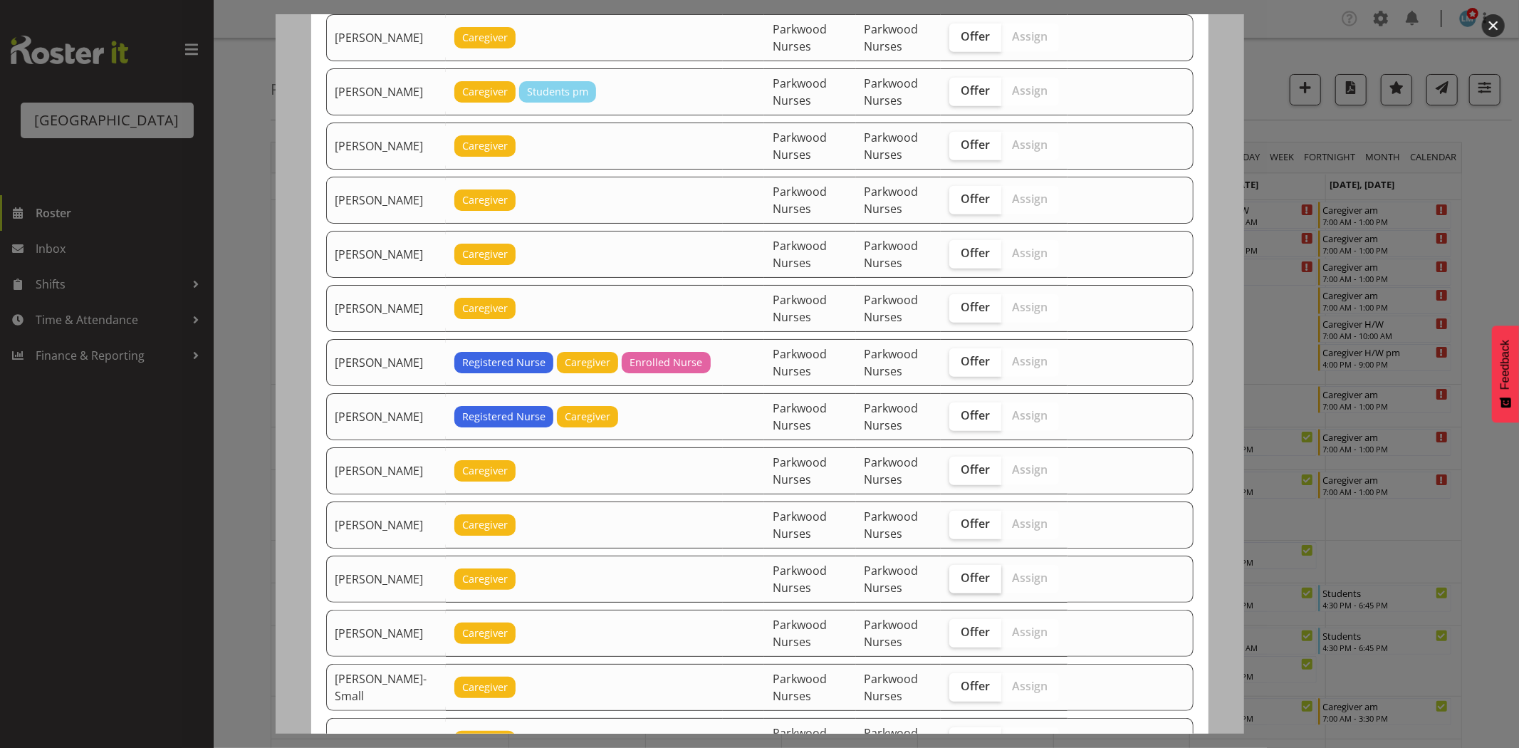
click at [992, 588] on label "Offer" at bounding box center [976, 579] width 52 height 28
click at [959, 583] on input "Offer" at bounding box center [954, 577] width 9 height 9
checkbox input "true"
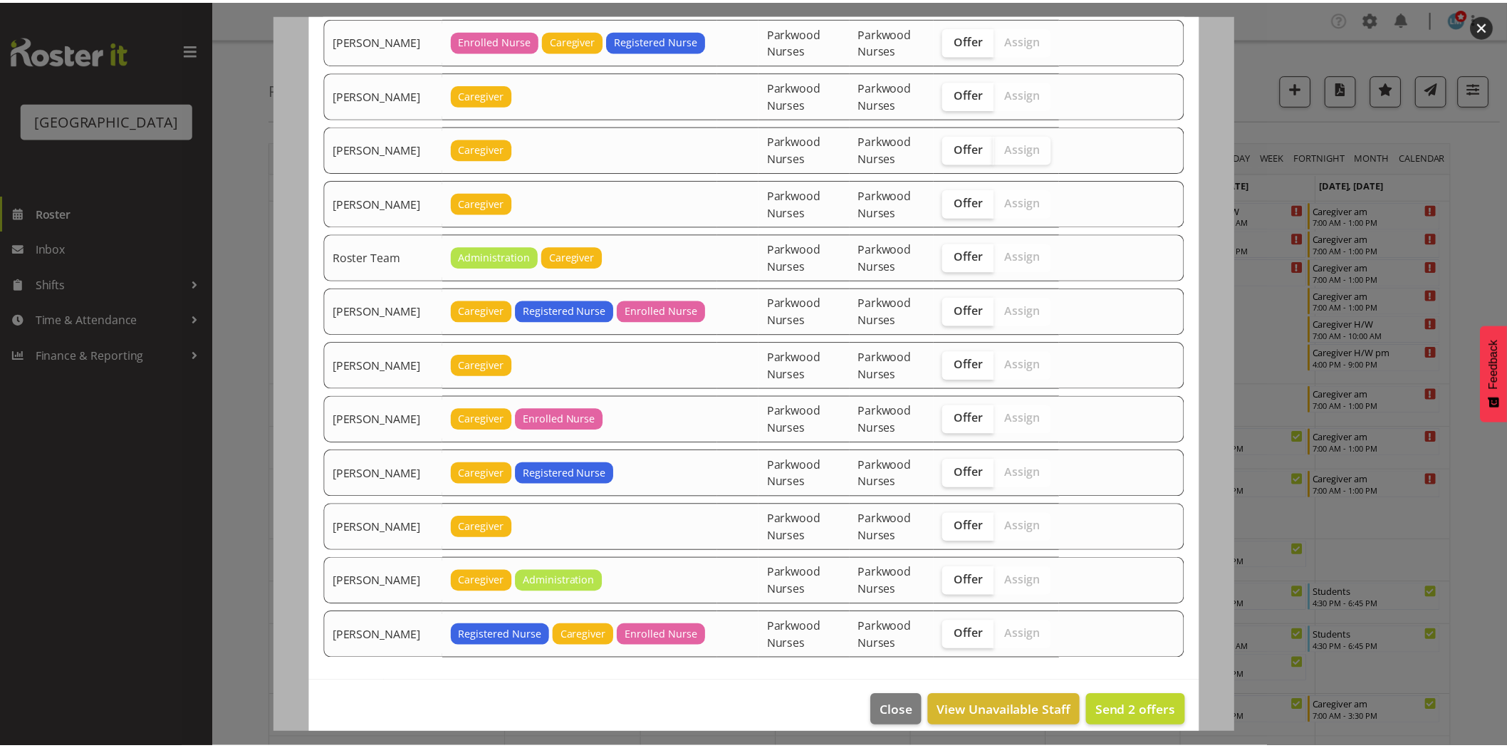
scroll to position [1662, 0]
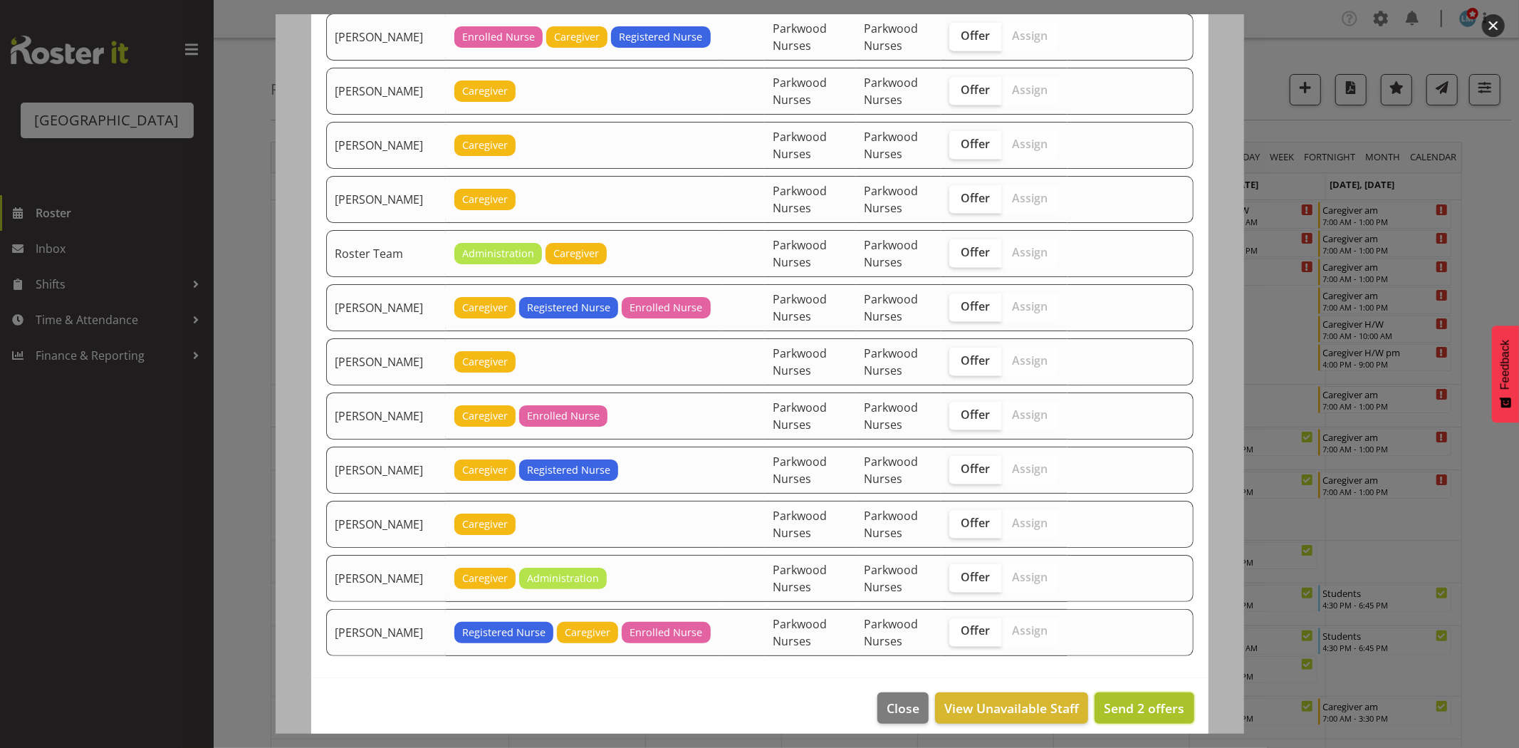
click at [1164, 717] on span "Send 2 offers" at bounding box center [1144, 708] width 80 height 17
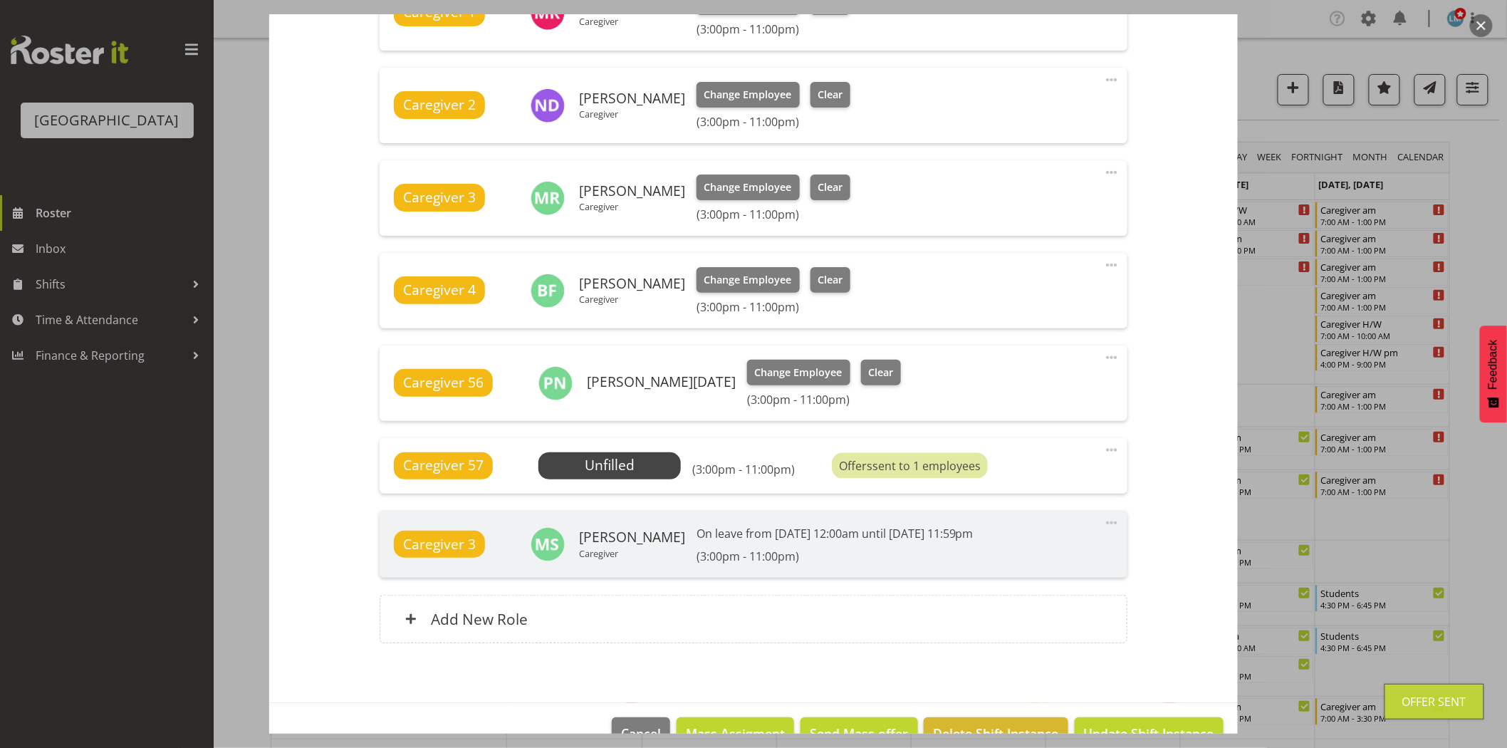
scroll to position [594, 0]
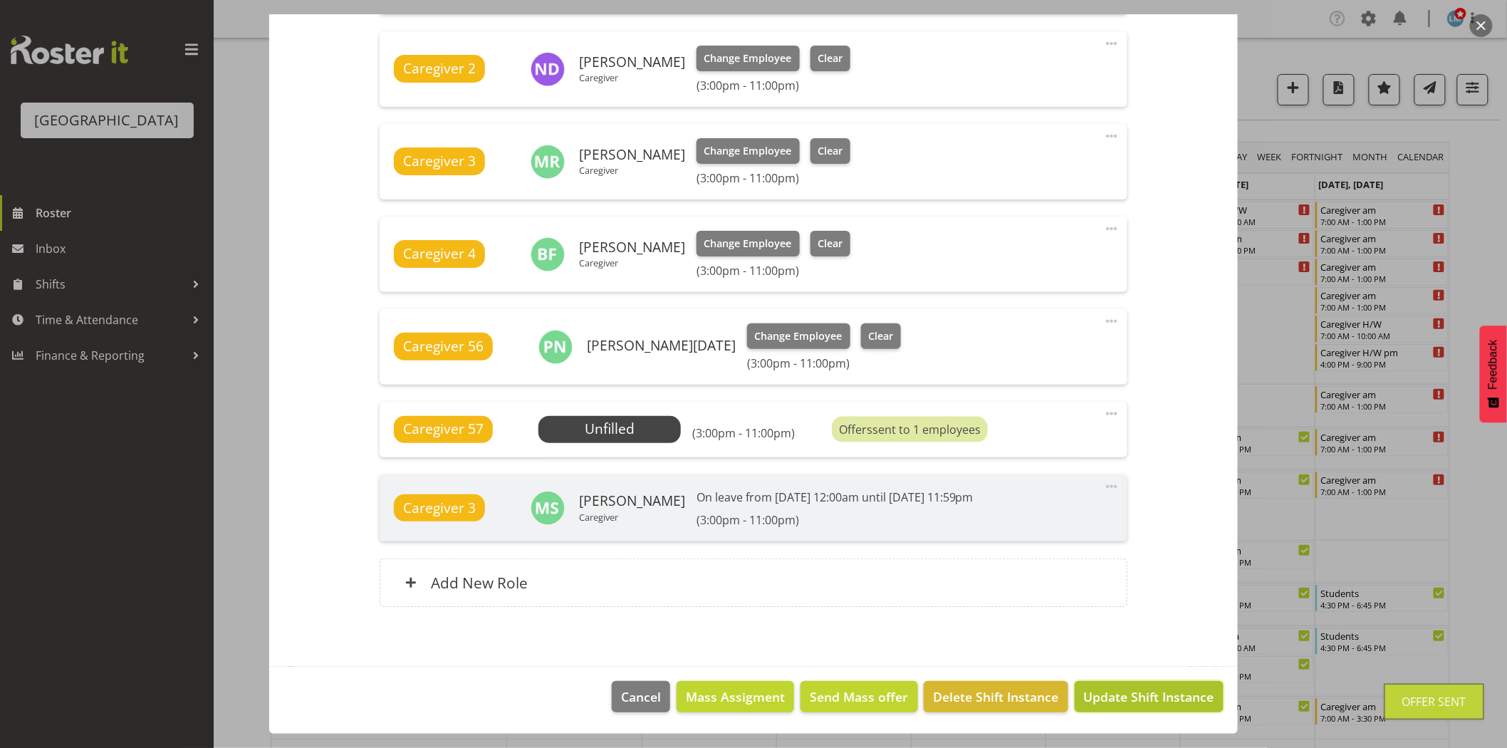
click at [1164, 704] on span "Update Shift Instance" at bounding box center [1149, 696] width 130 height 19
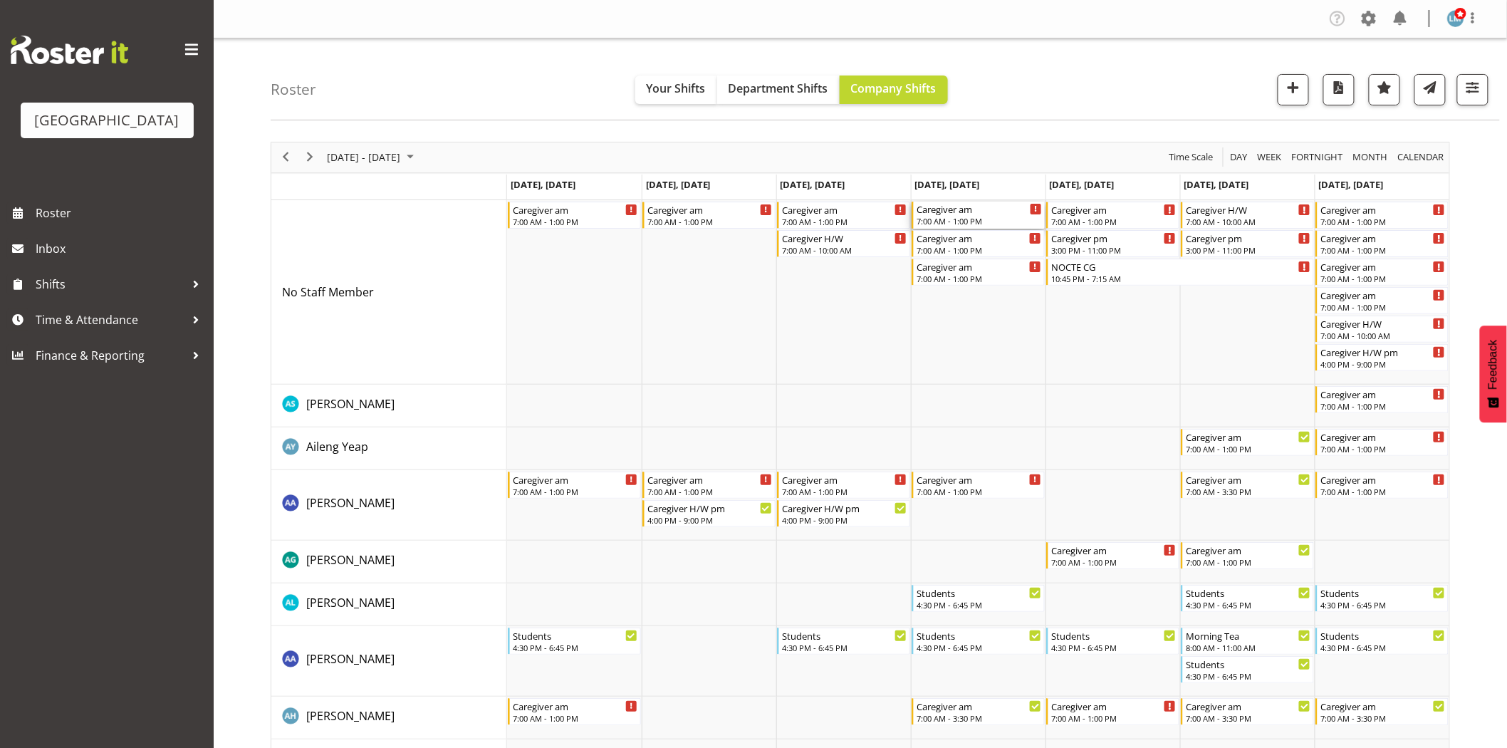
click at [966, 217] on div "7:00 AM - 1:00 PM" at bounding box center [979, 220] width 125 height 11
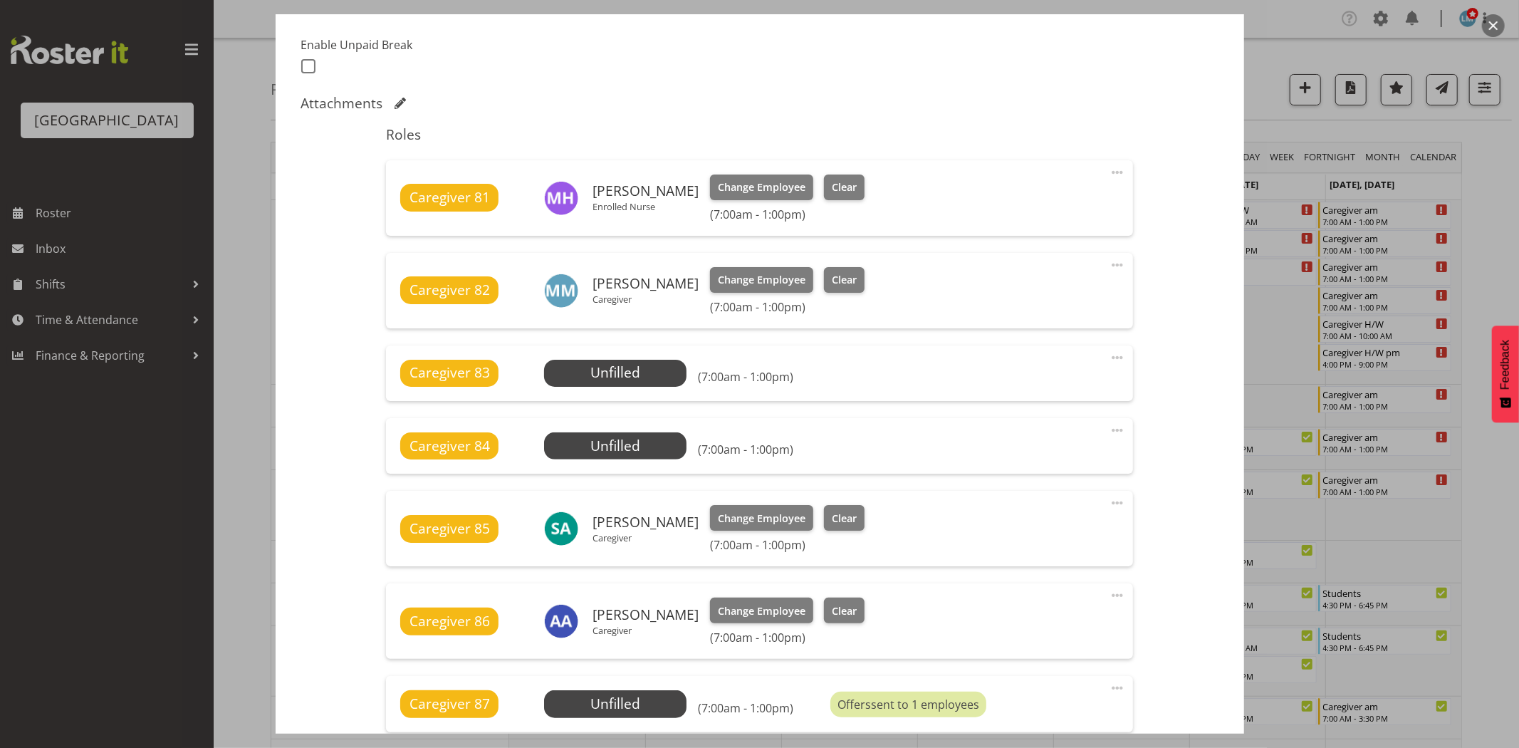
scroll to position [395, 0]
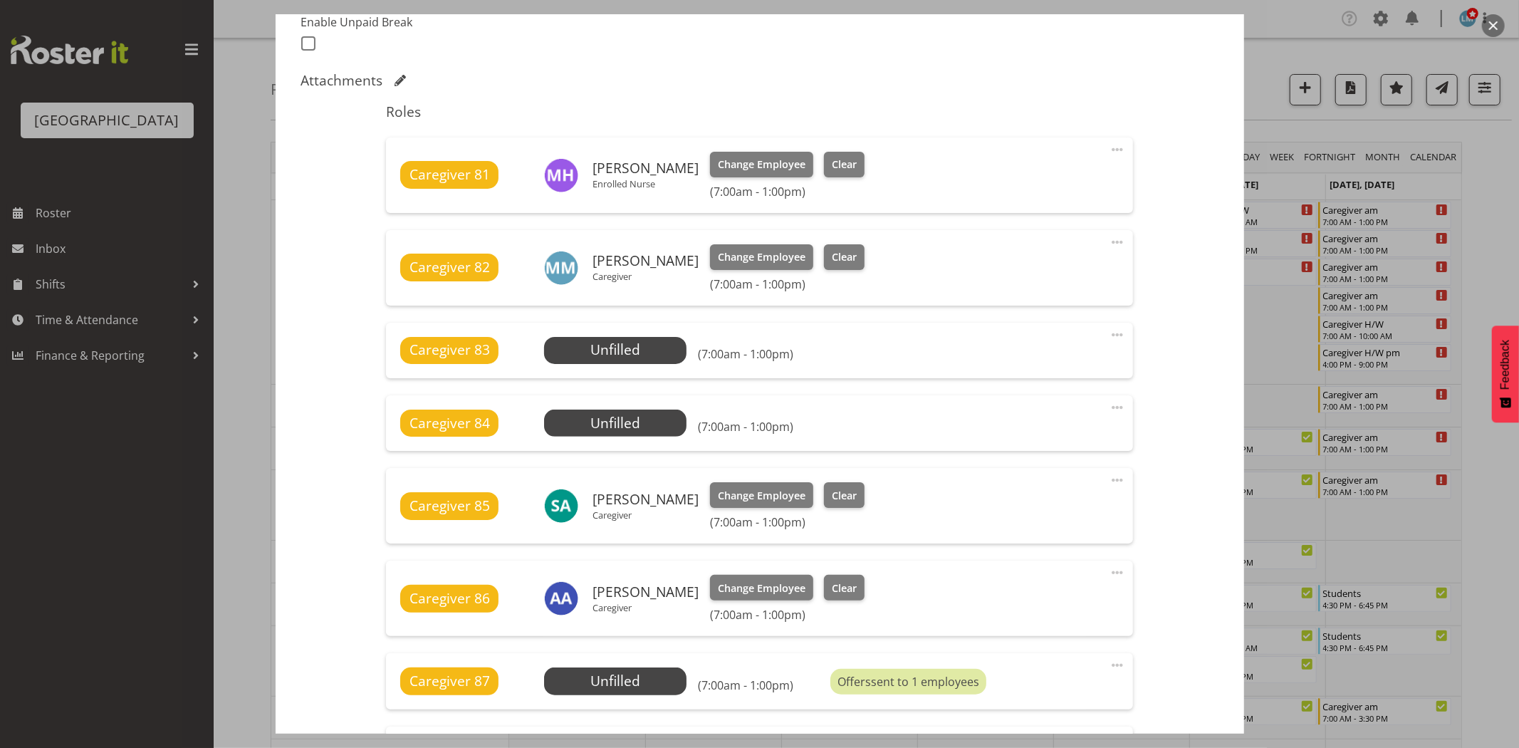
click at [1505, 256] on div at bounding box center [759, 374] width 1519 height 748
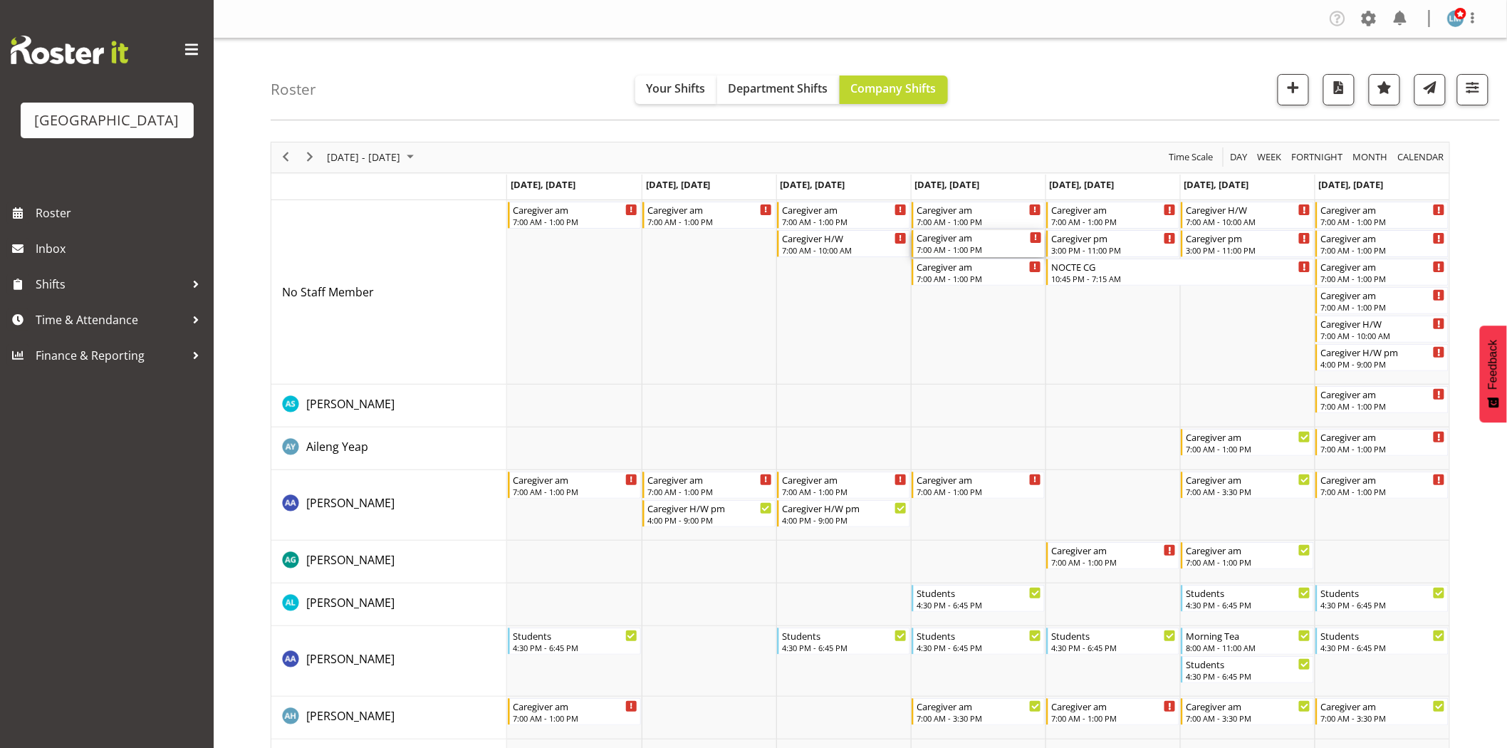
click at [972, 251] on div "7:00 AM - 1:00 PM" at bounding box center [979, 249] width 125 height 11
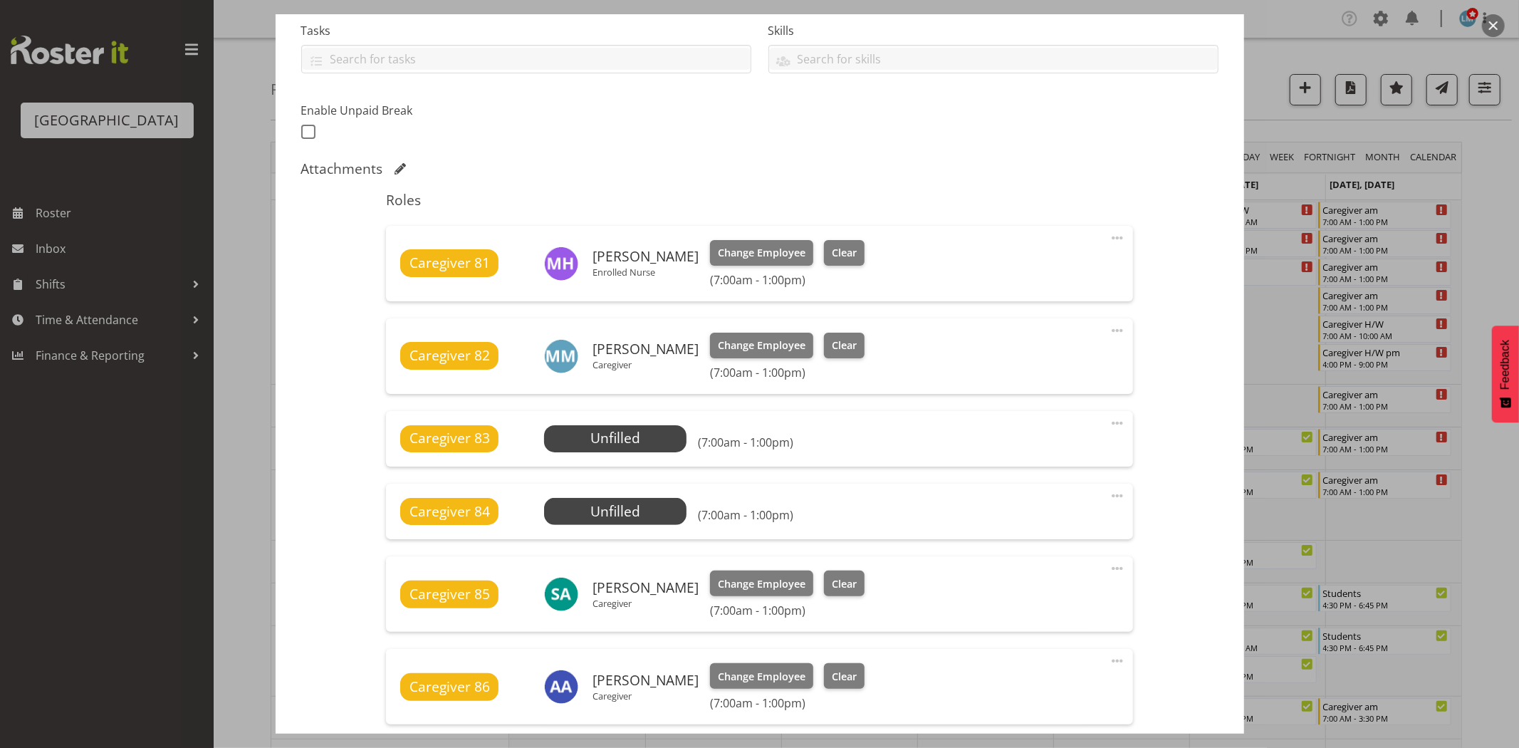
scroll to position [316, 0]
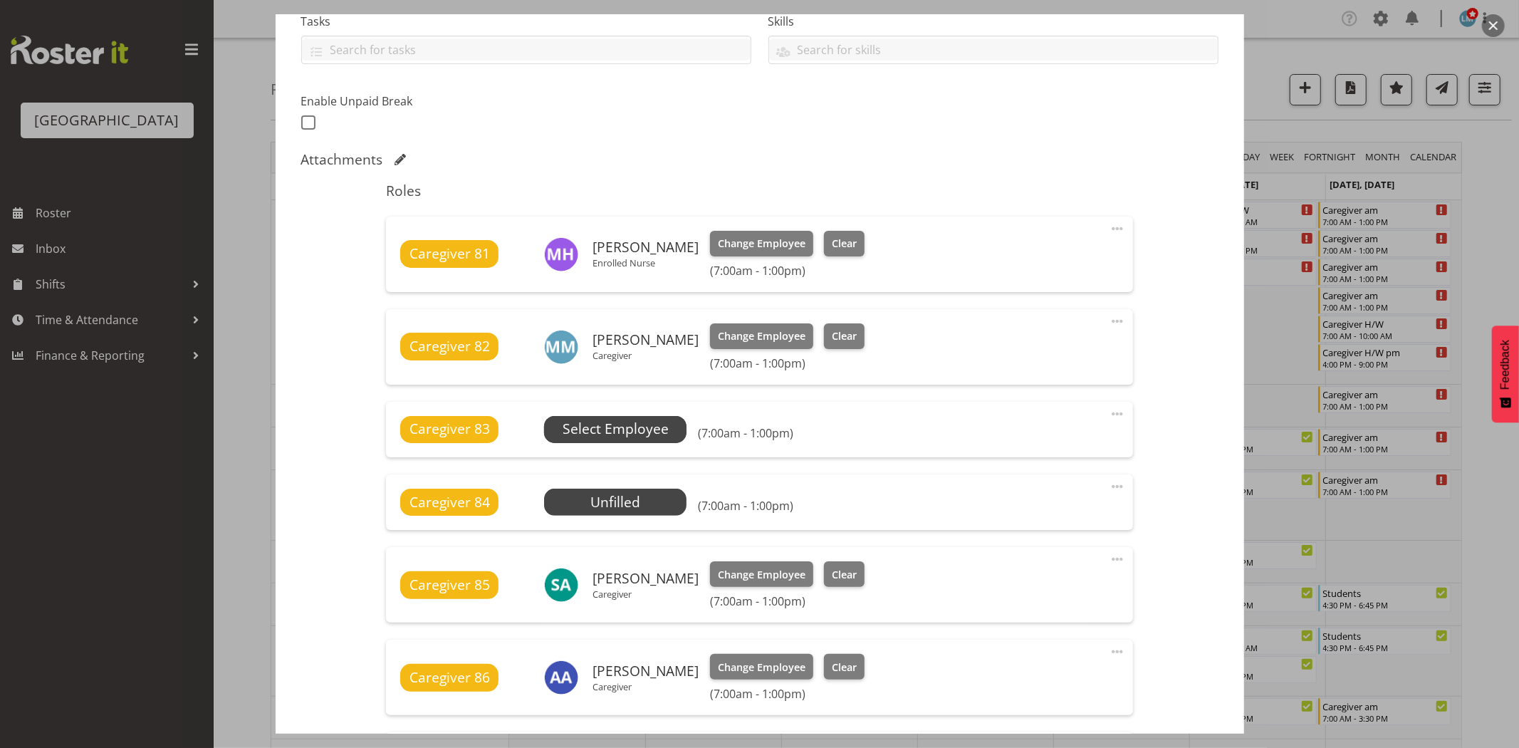
click at [641, 426] on span "Select Employee" at bounding box center [616, 429] width 106 height 21
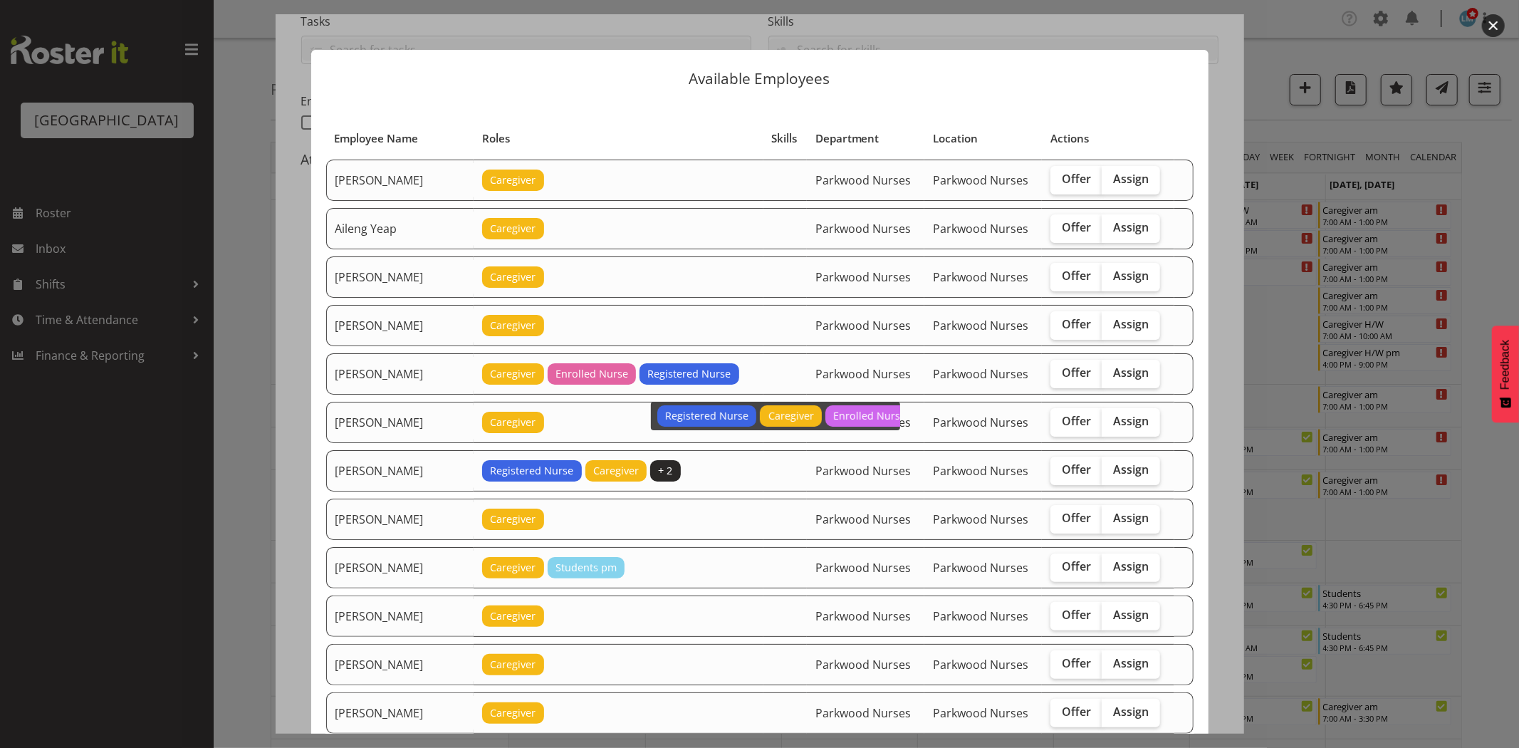
scroll to position [237, 0]
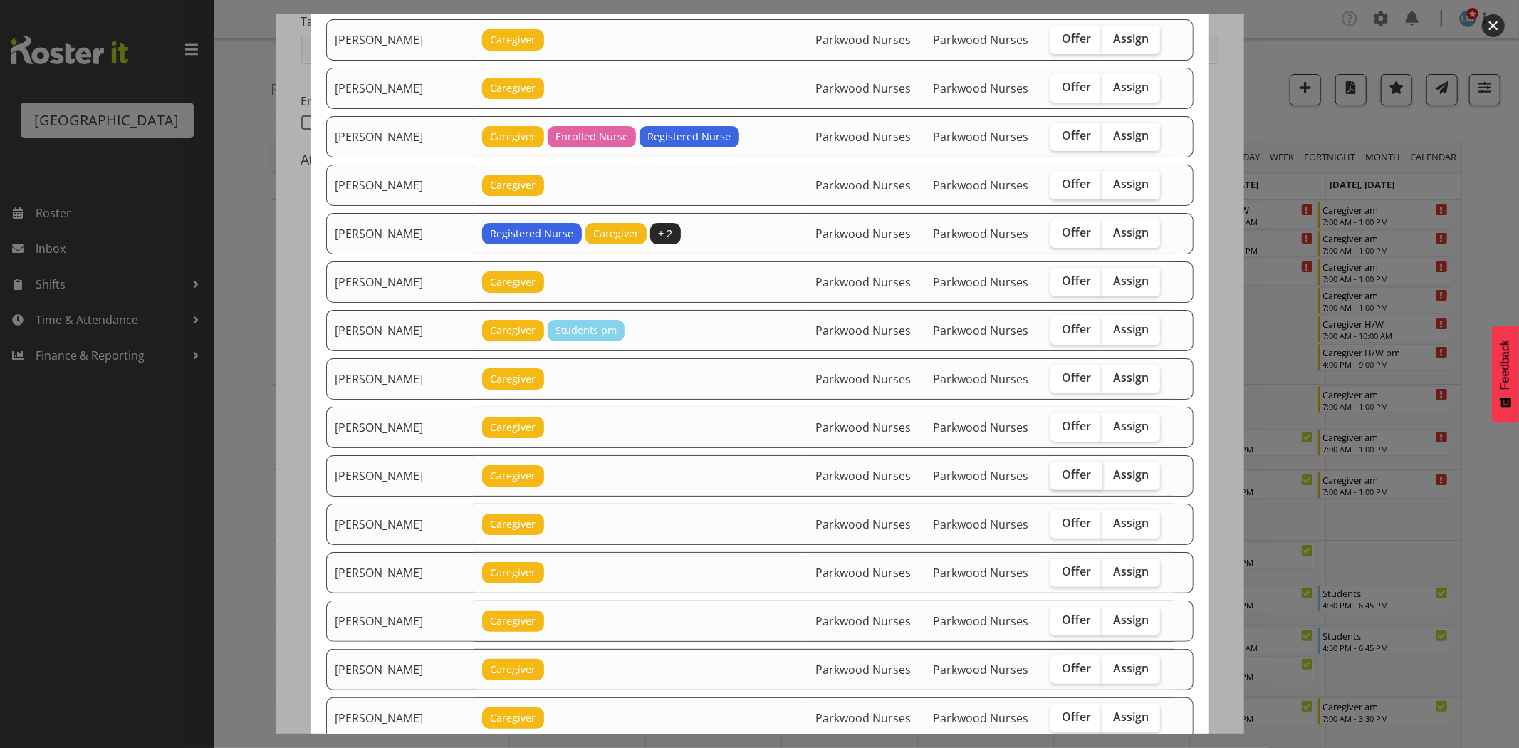
click at [1066, 484] on label "Offer" at bounding box center [1077, 476] width 52 height 28
click at [1060, 479] on input "Offer" at bounding box center [1055, 474] width 9 height 9
checkbox input "true"
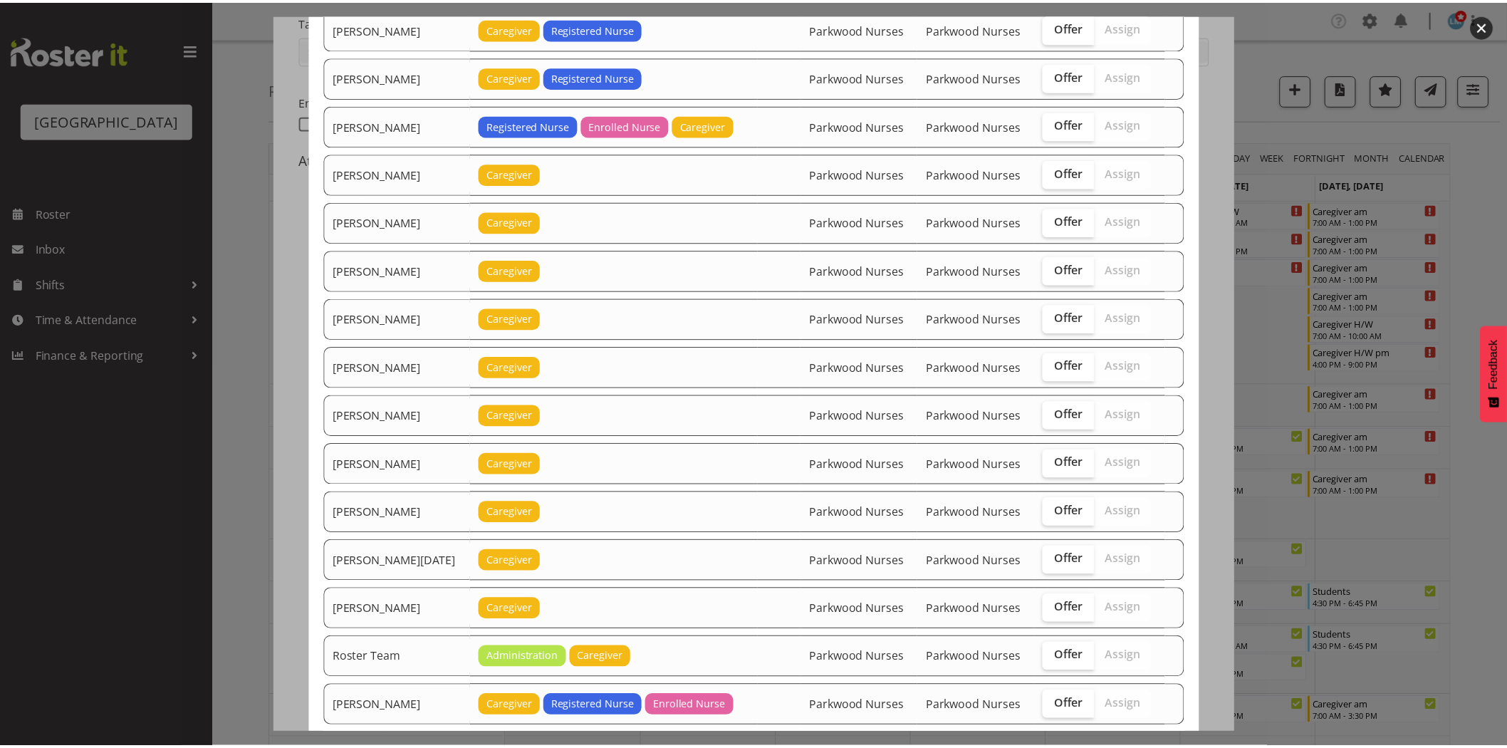
scroll to position [1450, 0]
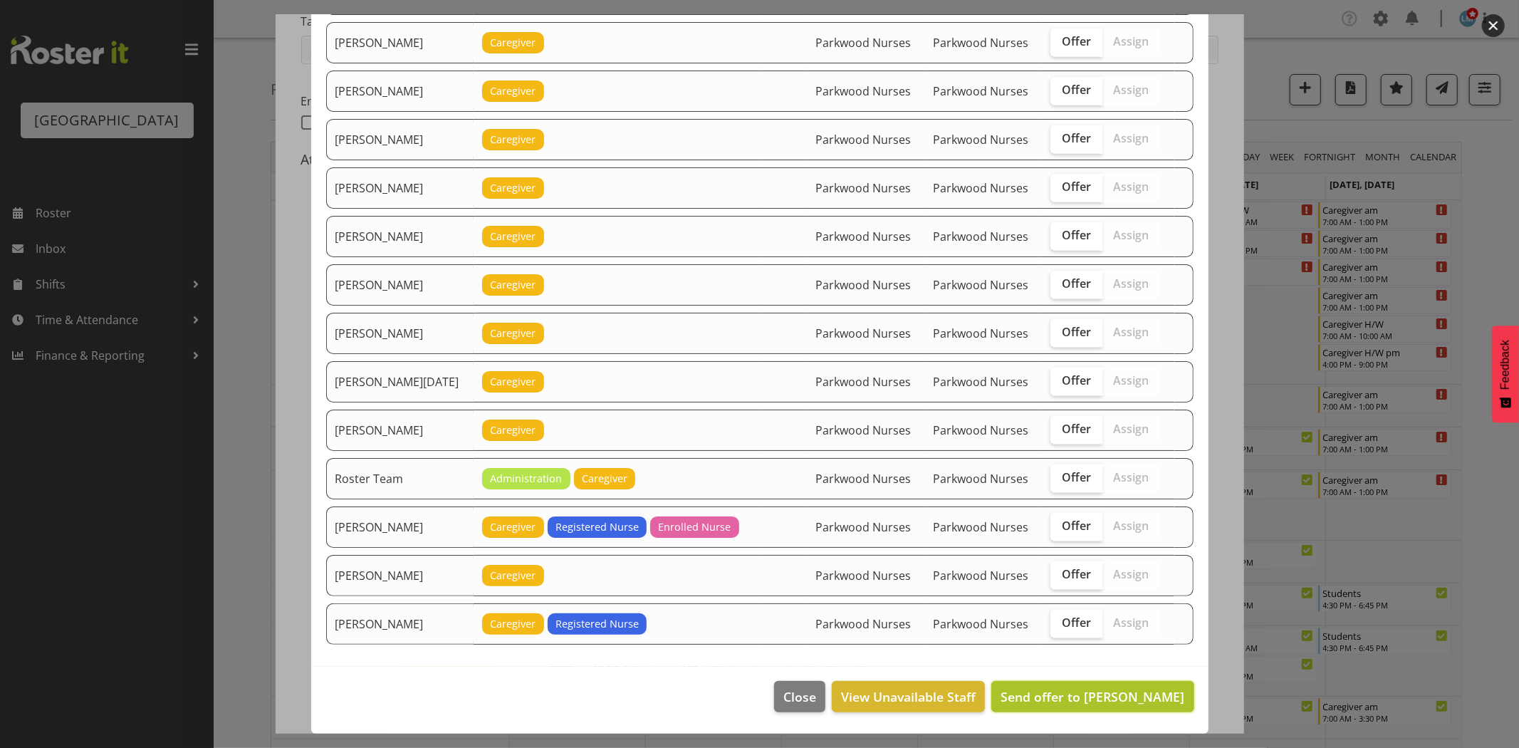
click at [1159, 688] on span "Send offer to Heidi Swierczynski" at bounding box center [1093, 696] width 184 height 17
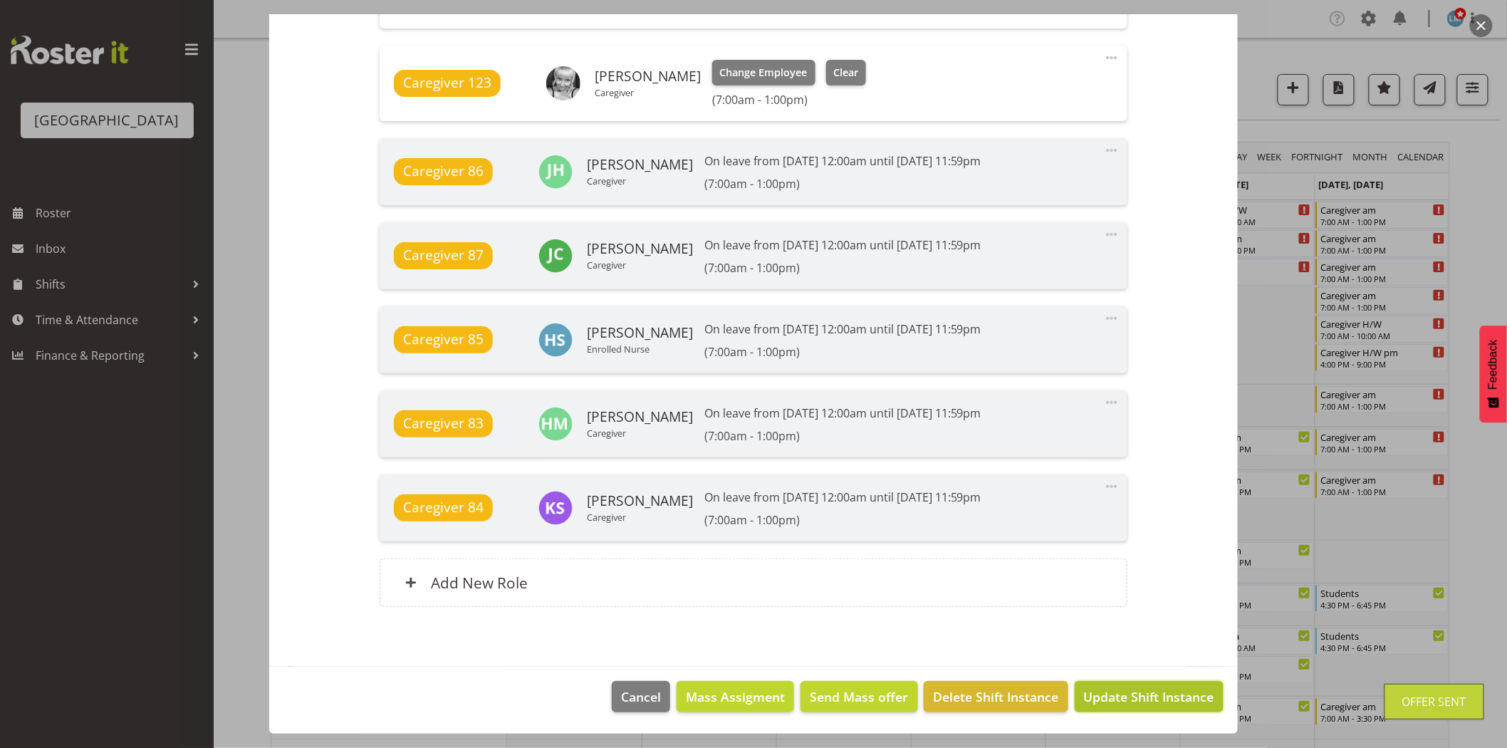
click at [1165, 692] on span "Update Shift Instance" at bounding box center [1149, 696] width 130 height 19
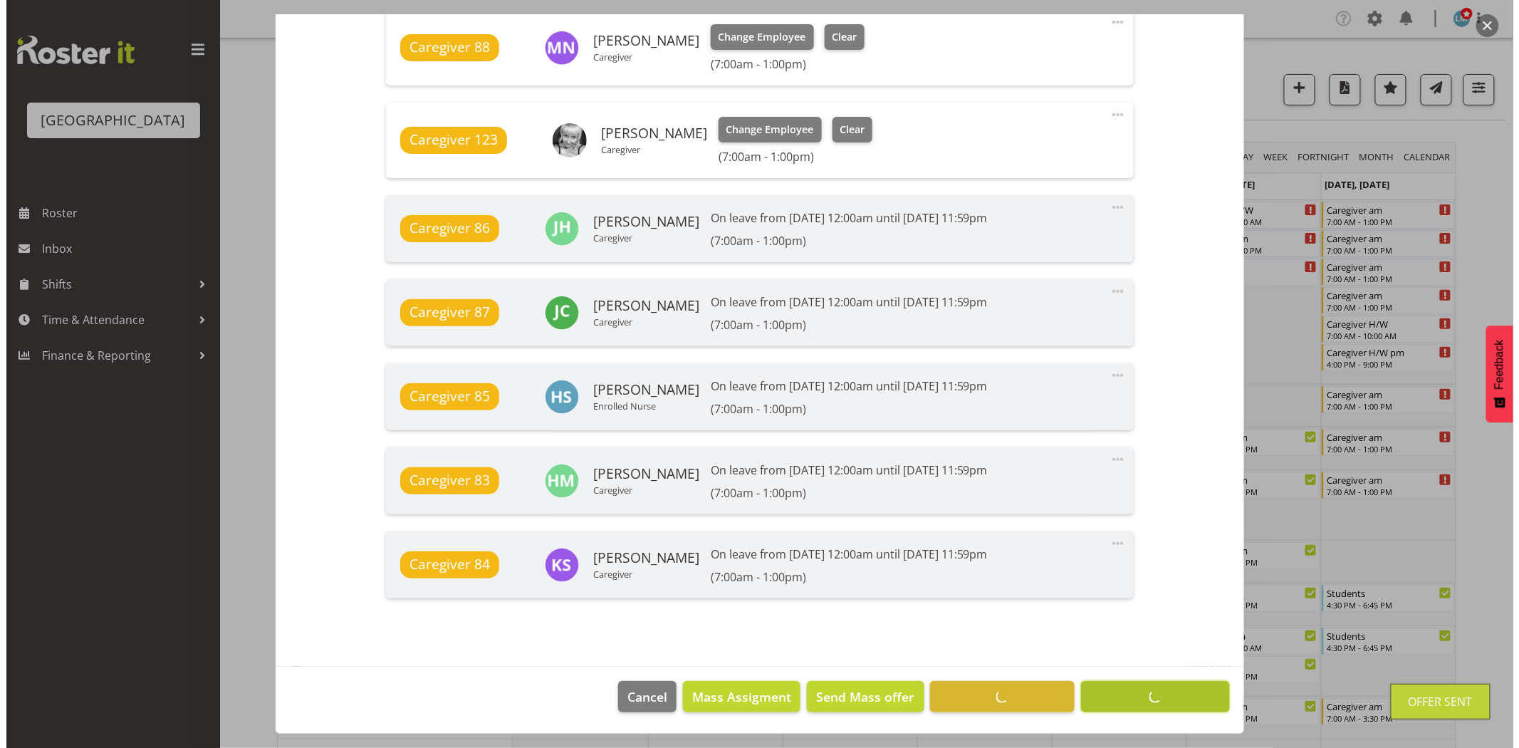
scroll to position [1112, 0]
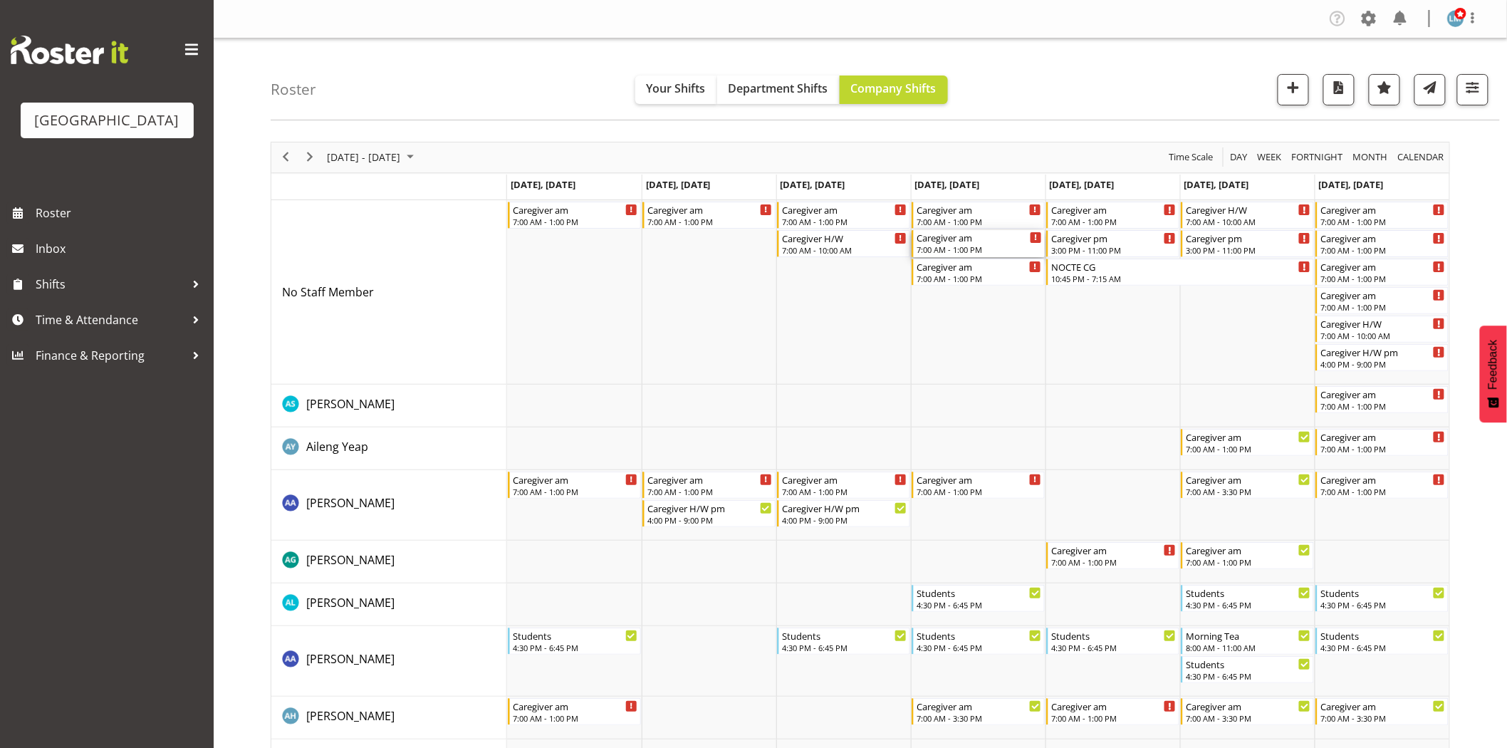
click at [952, 244] on div "Caregiver am 7:00 AM - 1:00 PM" at bounding box center [979, 243] width 125 height 27
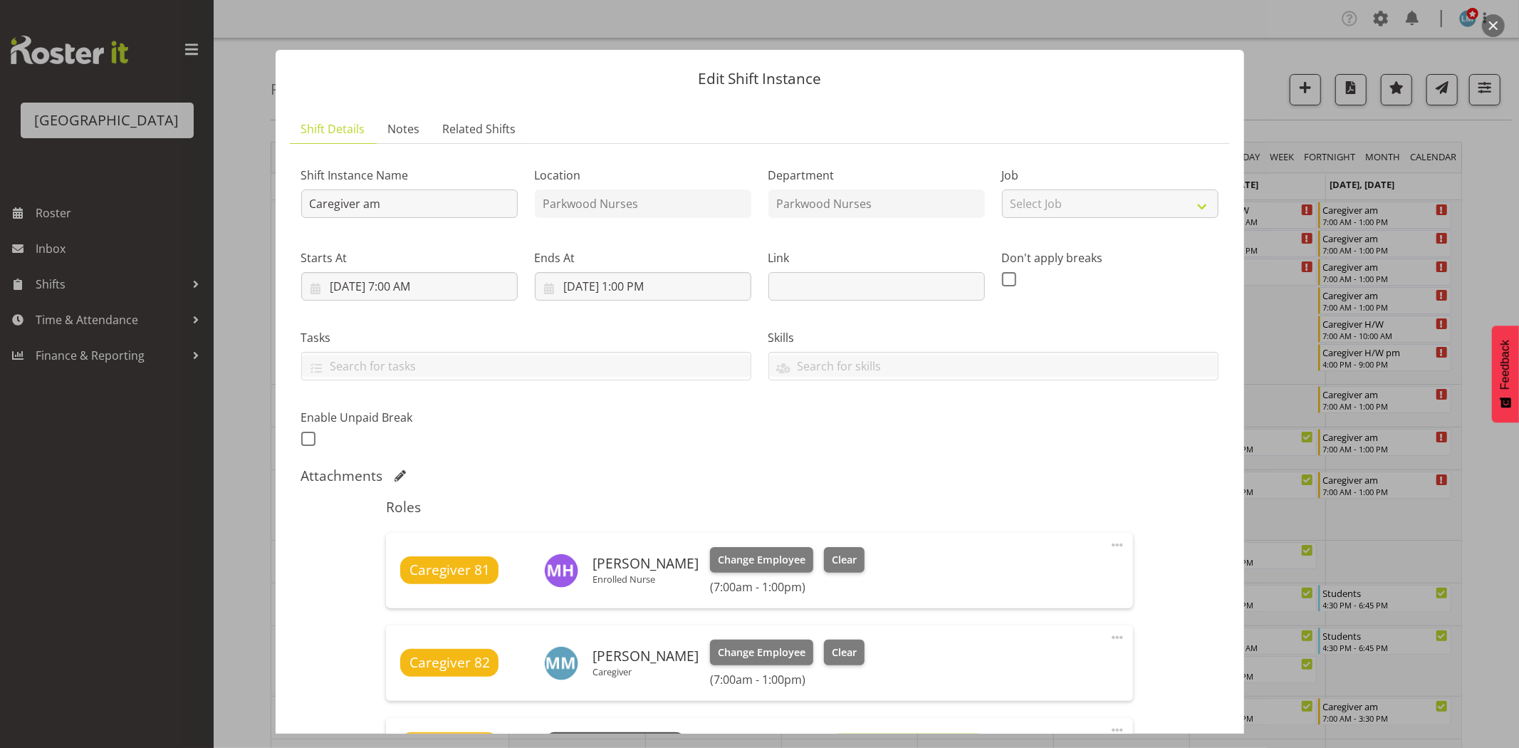
scroll to position [316, 0]
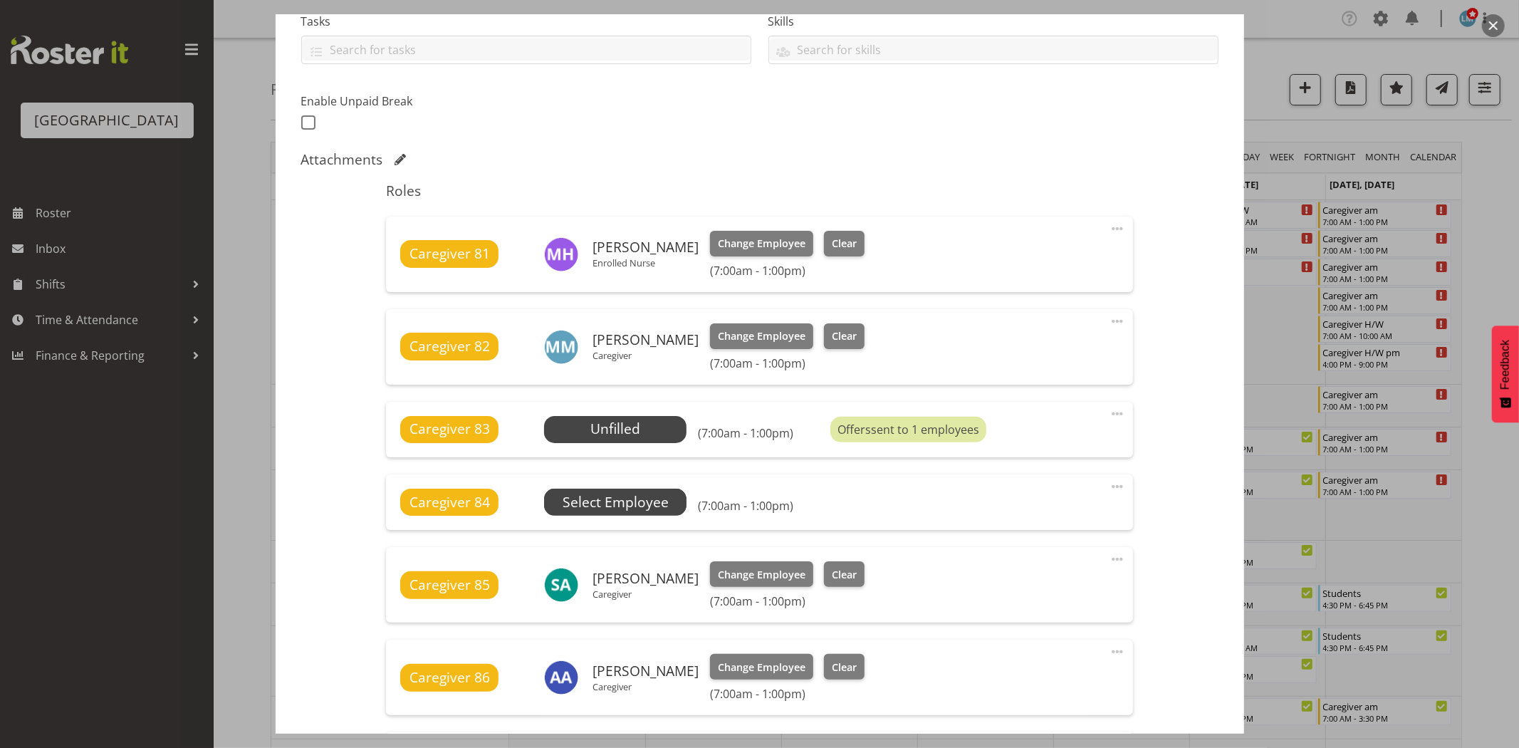
click at [0, 0] on span "Select Employee" at bounding box center [0, 0] width 0 height 0
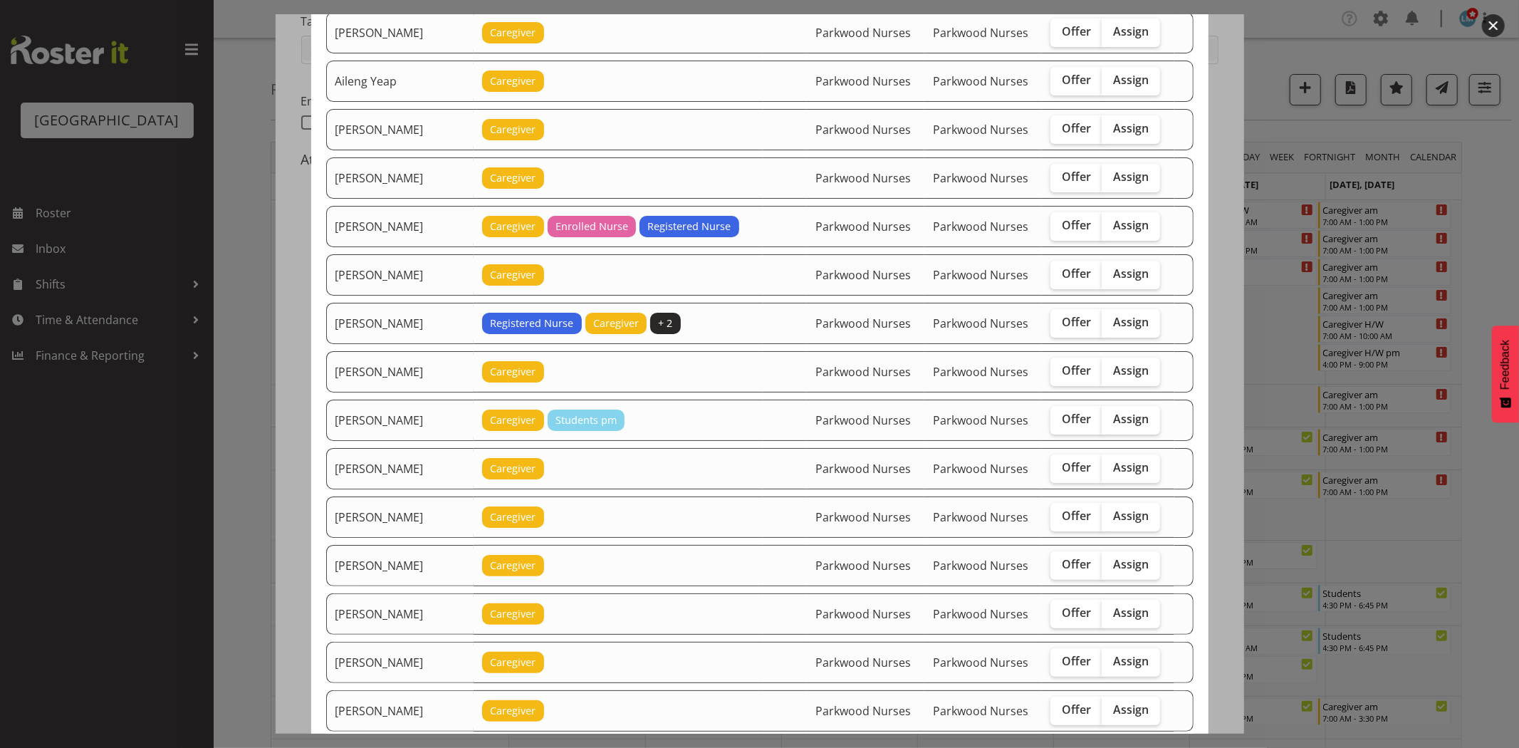
scroll to position [237, 0]
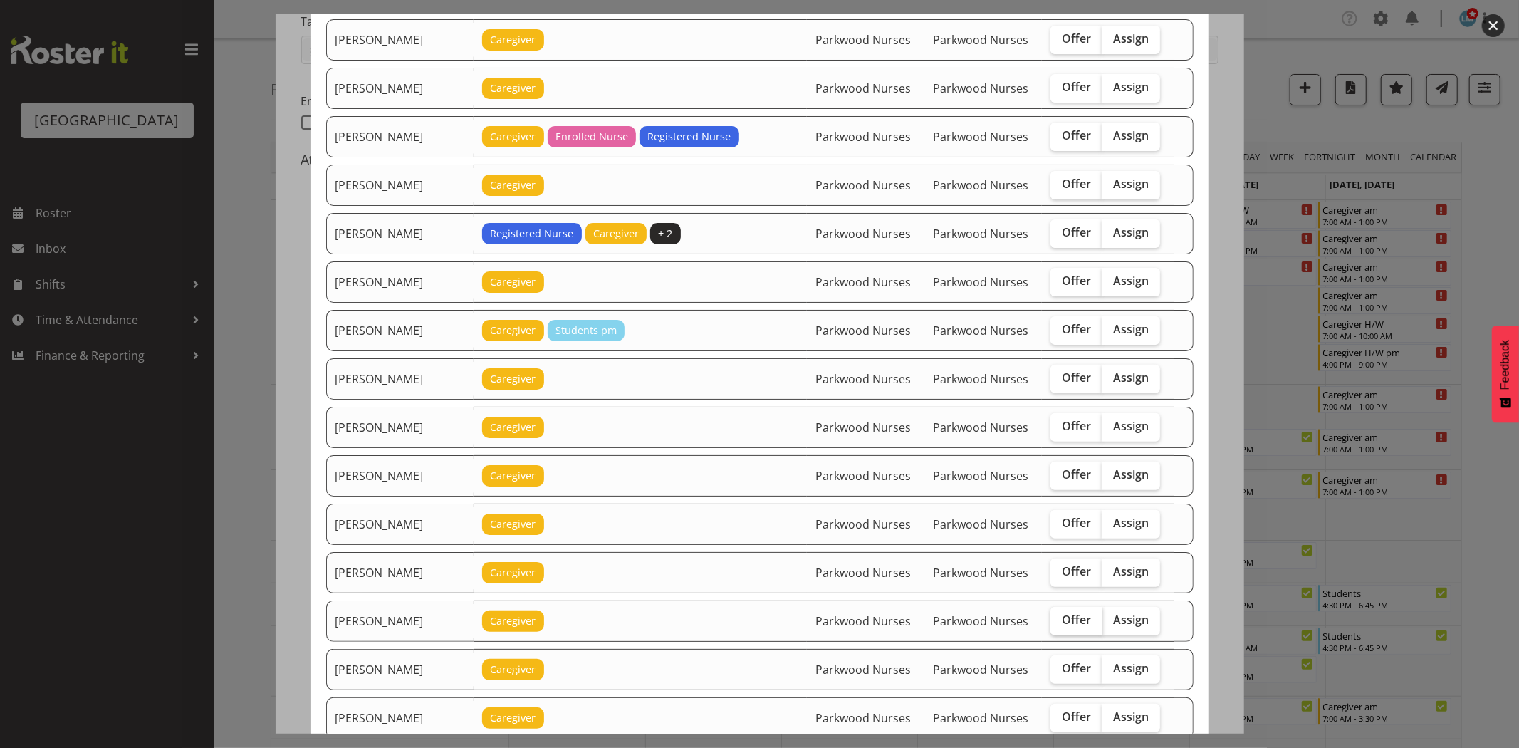
click at [1062, 624] on span "Offer" at bounding box center [1076, 620] width 29 height 14
click at [1059, 624] on input "Offer" at bounding box center [1055, 619] width 9 height 9
checkbox input "true"
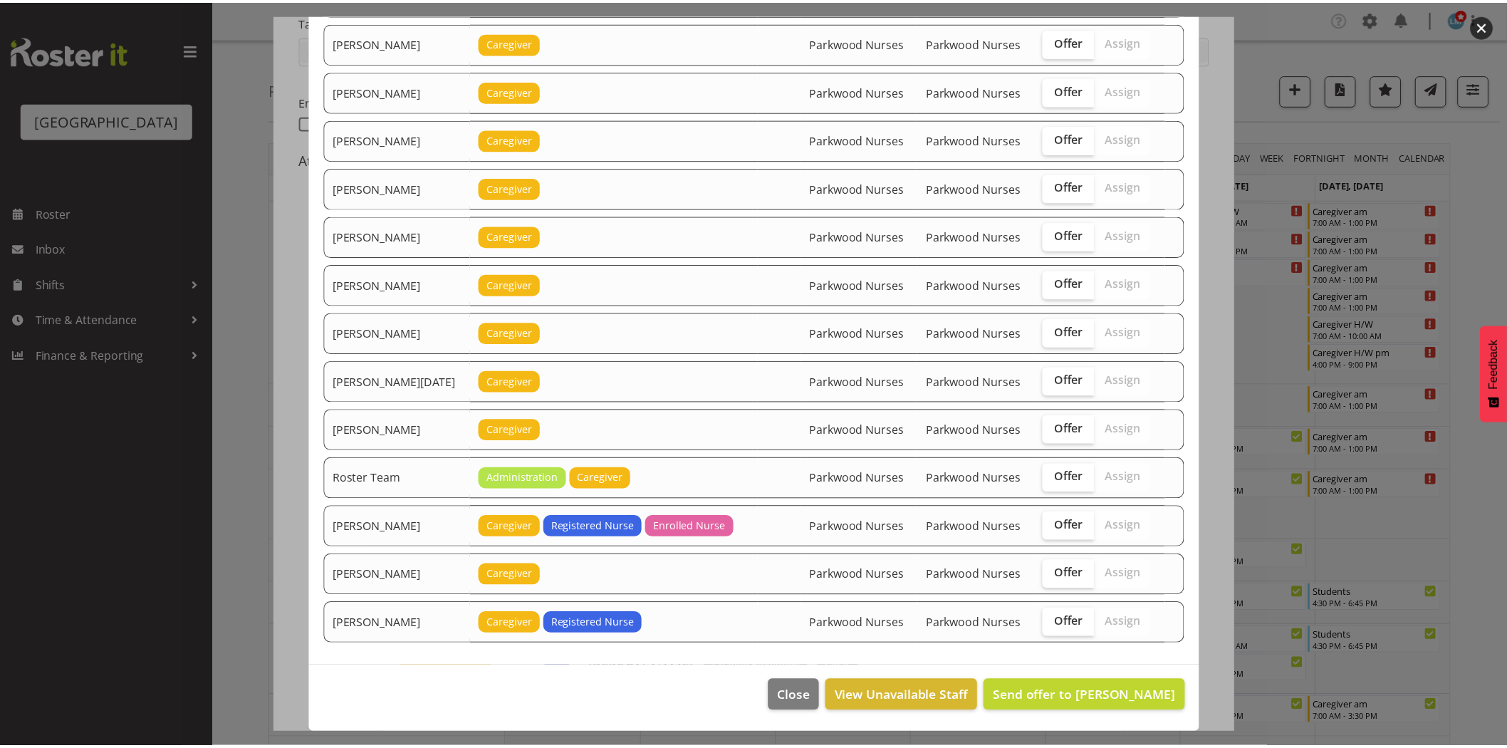
scroll to position [1450, 0]
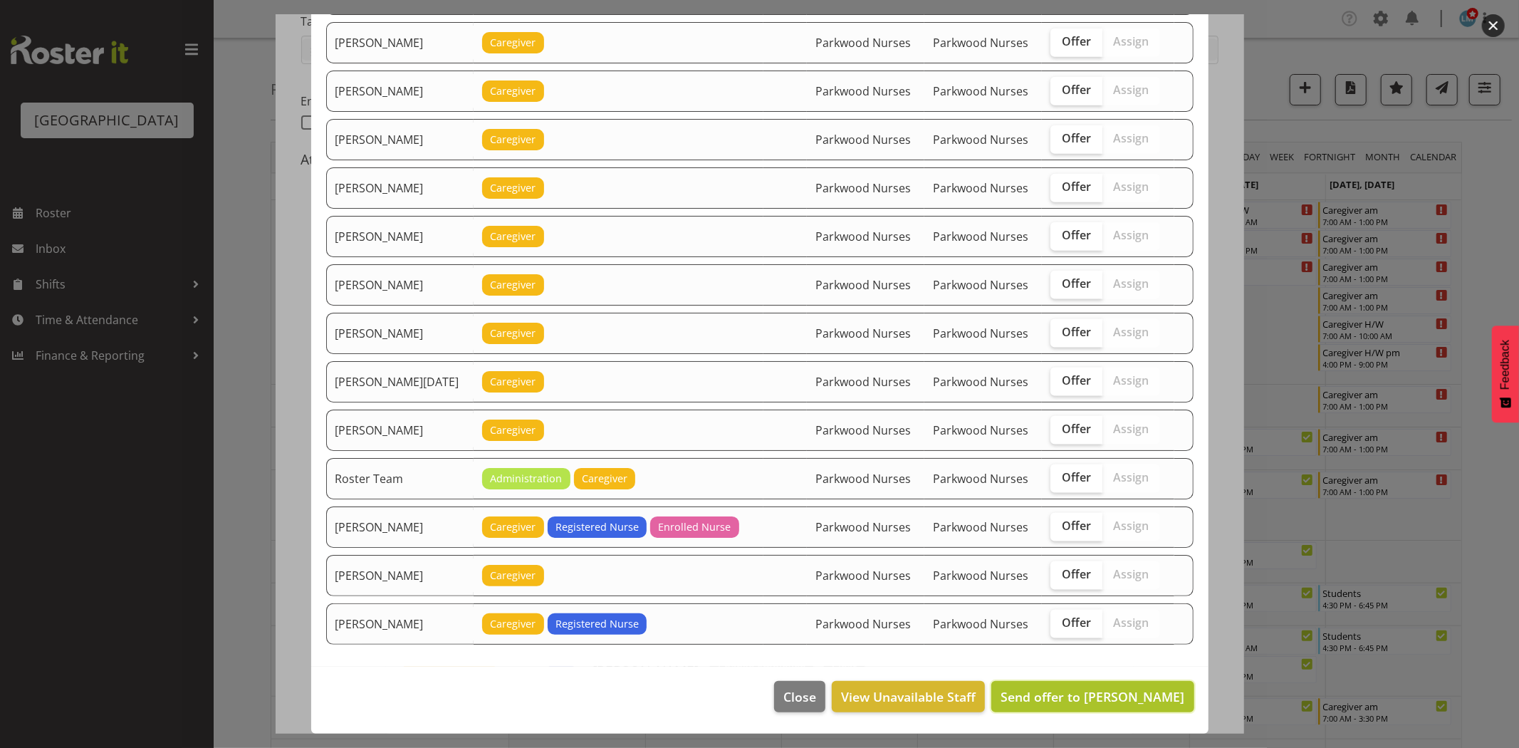
click at [1150, 692] on span "Send offer to Jane Serrano" at bounding box center [1093, 696] width 184 height 17
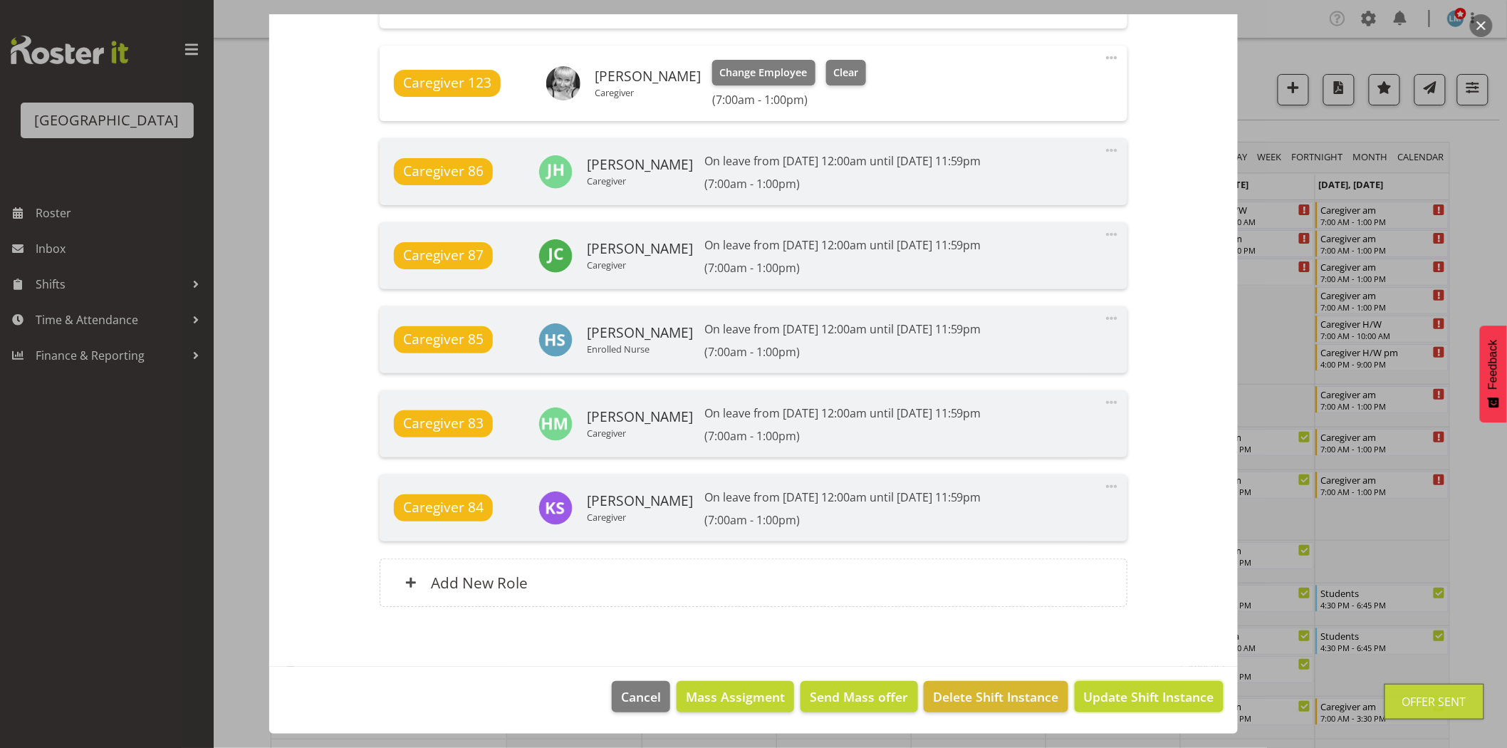
click at [1149, 693] on span "Update Shift Instance" at bounding box center [1149, 696] width 130 height 19
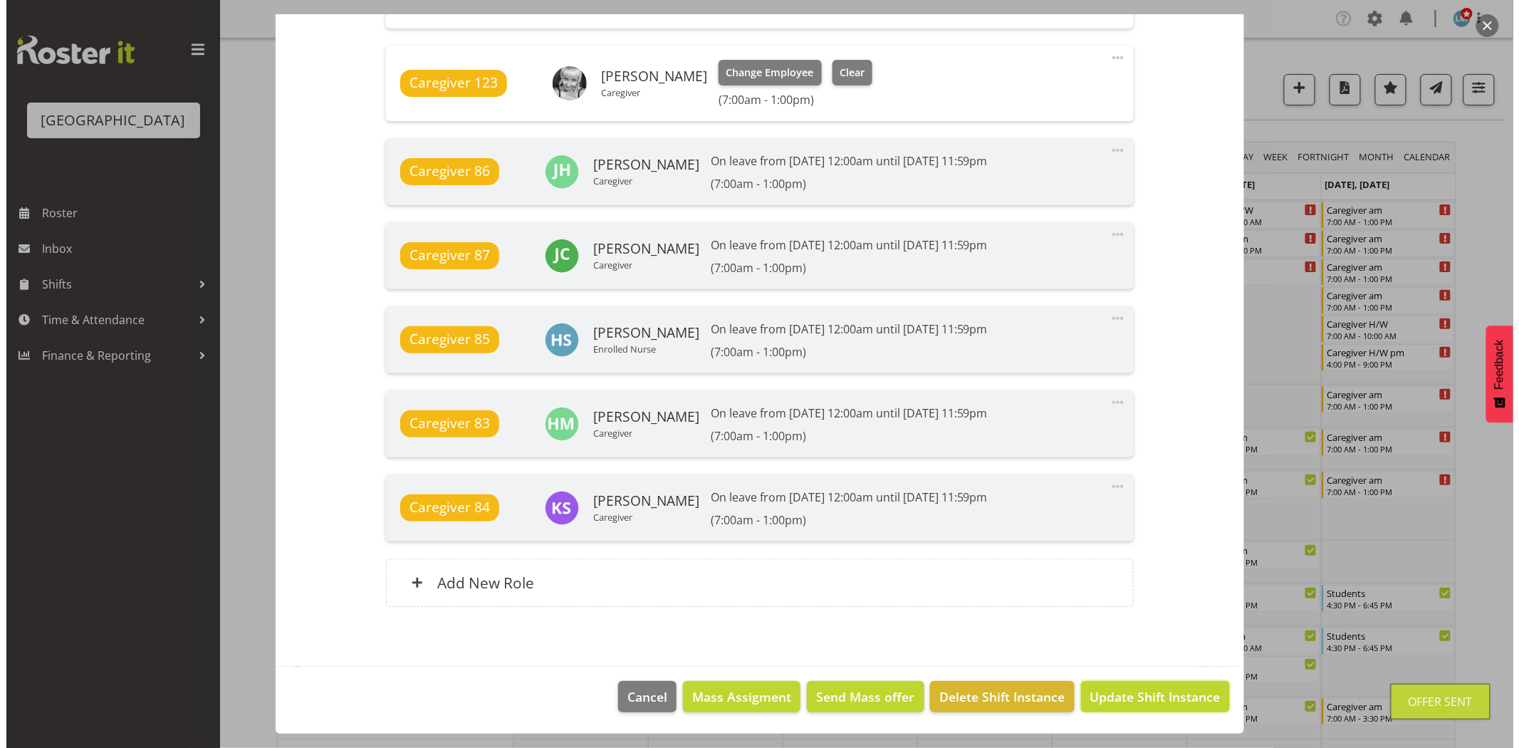
scroll to position [1112, 0]
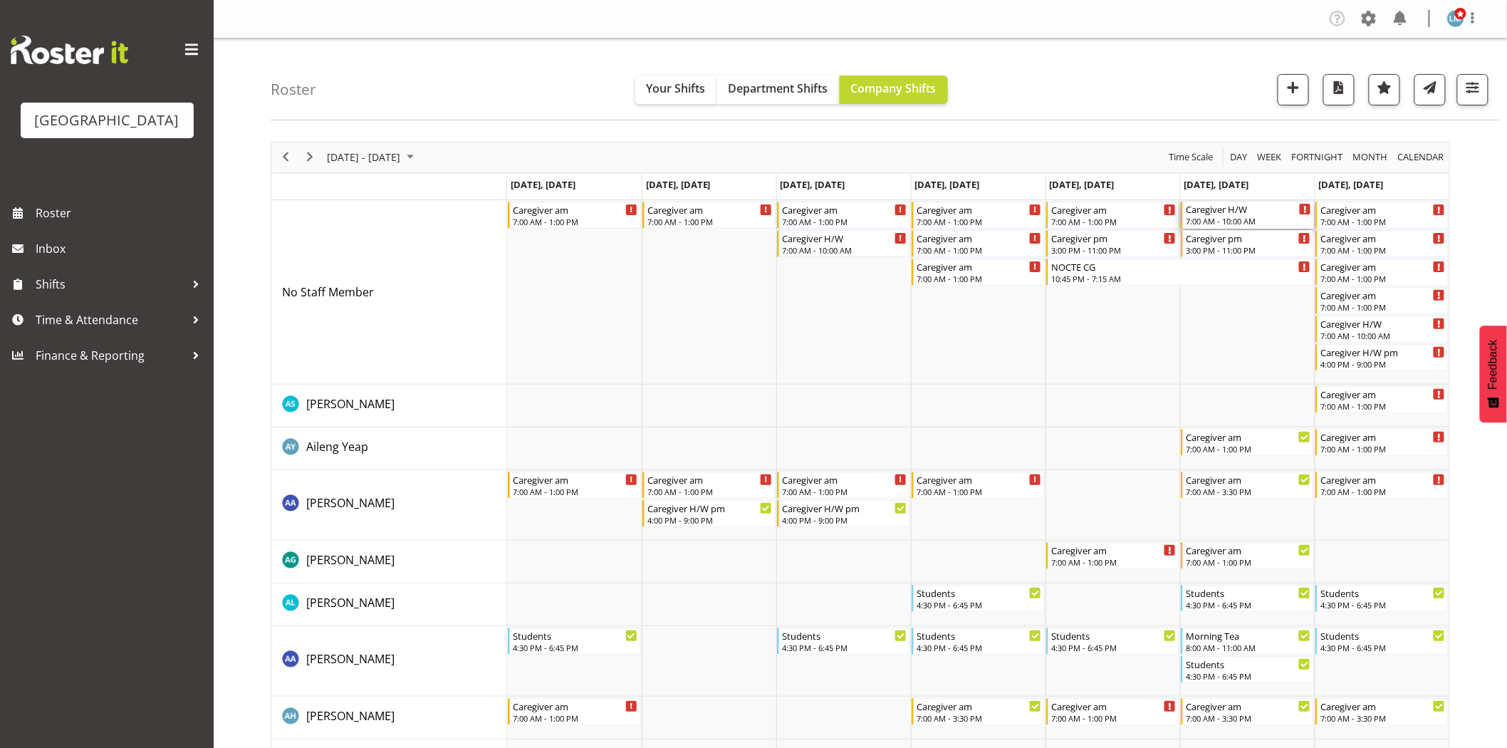
click at [1231, 219] on div "7:00 AM - 10:00 AM" at bounding box center [1248, 220] width 125 height 11
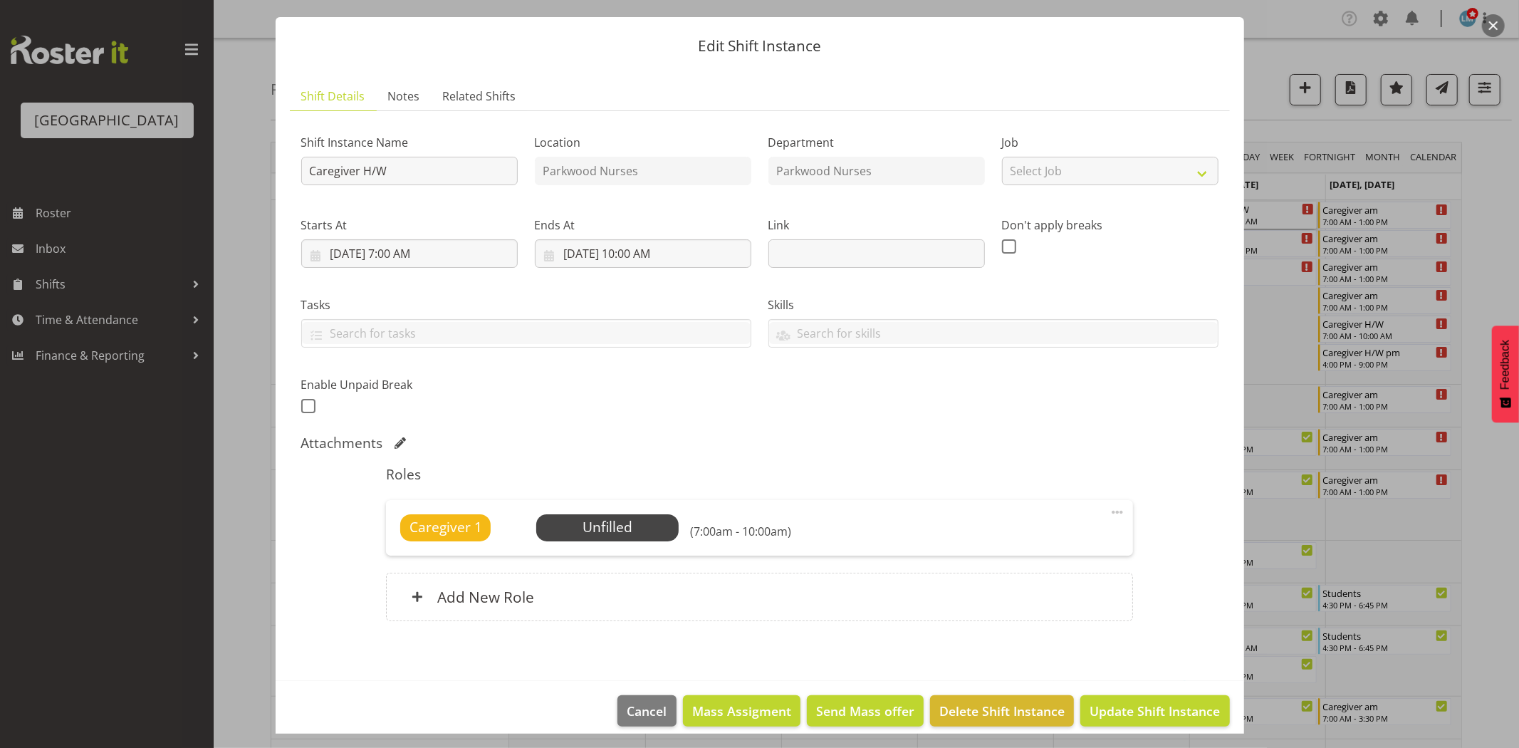
scroll to position [47, 0]
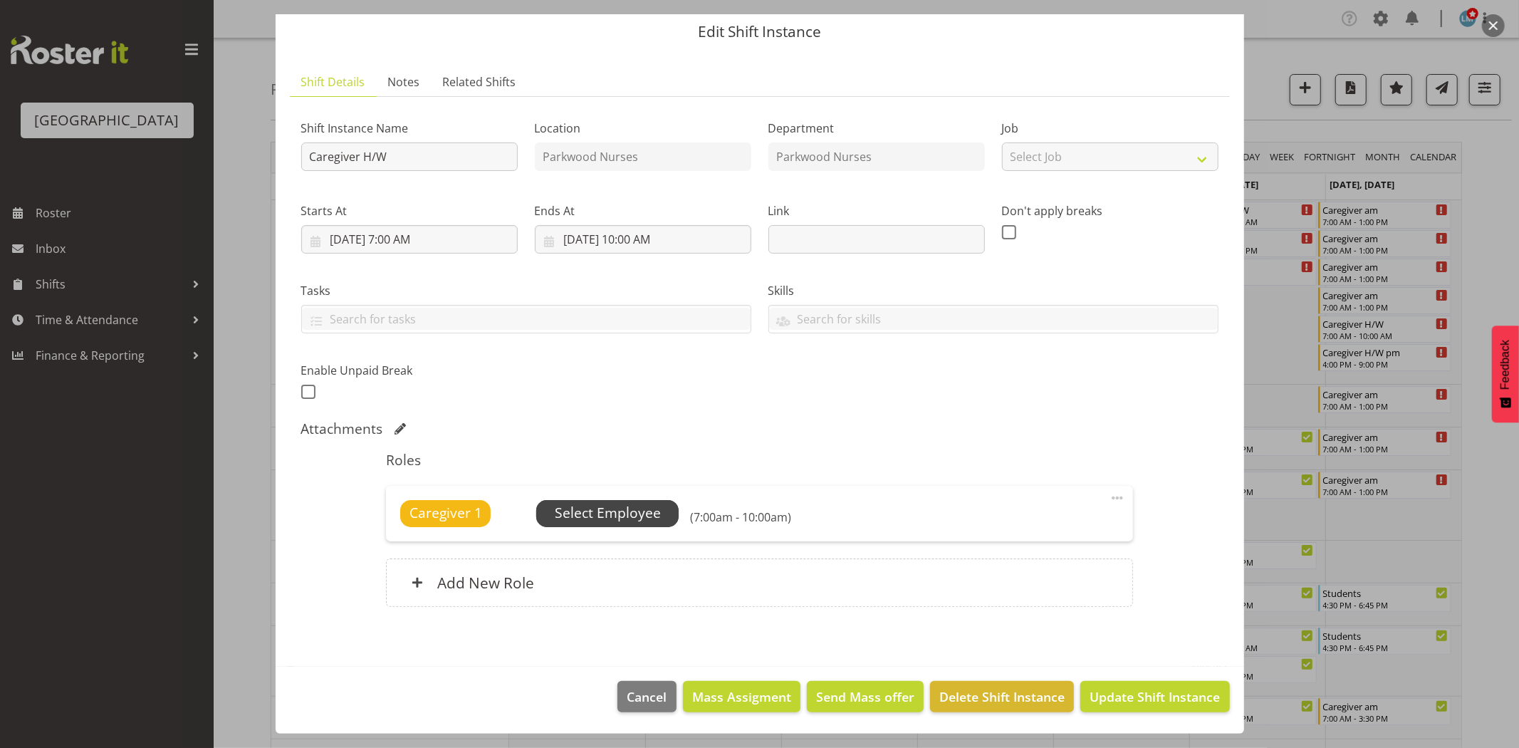
click at [658, 508] on span "Select Employee" at bounding box center [607, 513] width 142 height 27
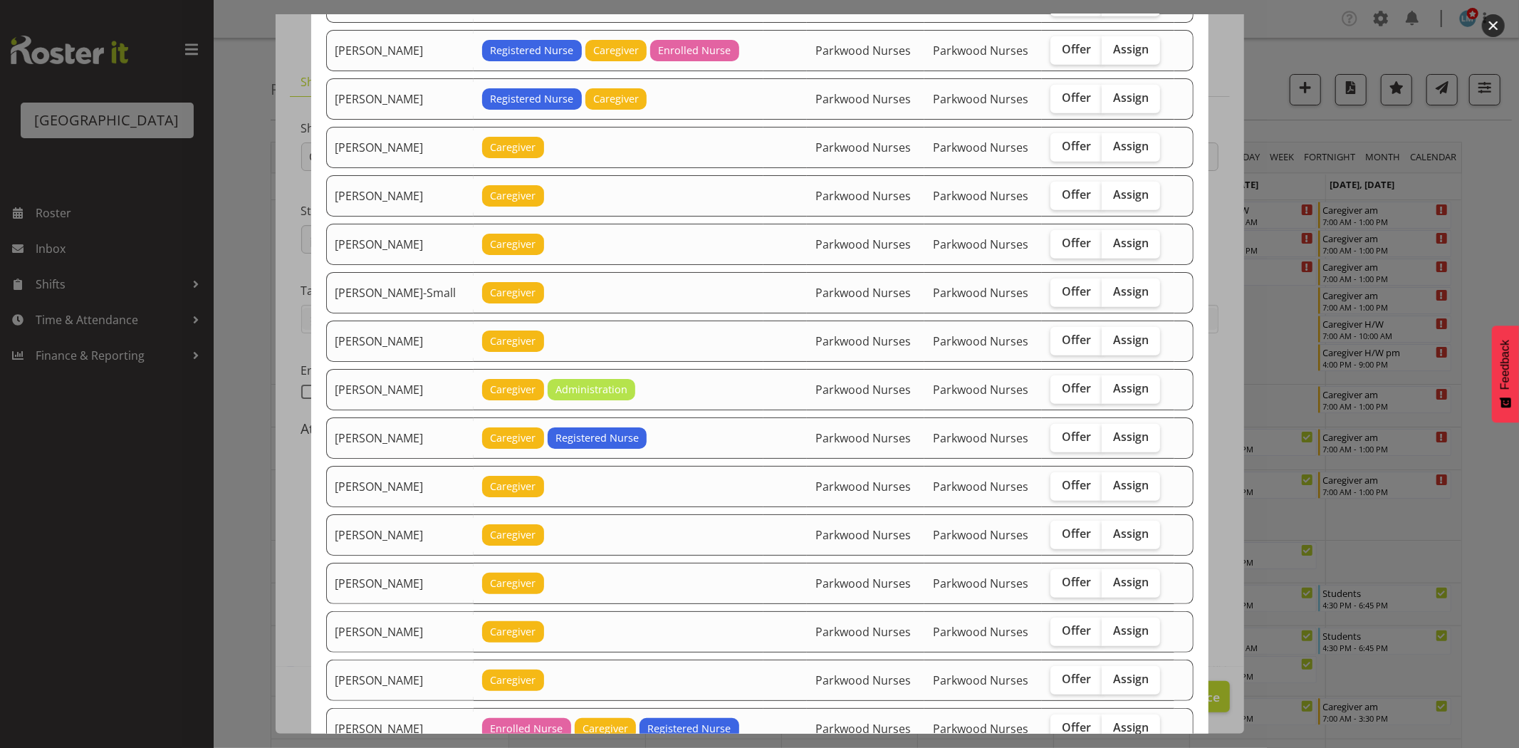
scroll to position [712, 0]
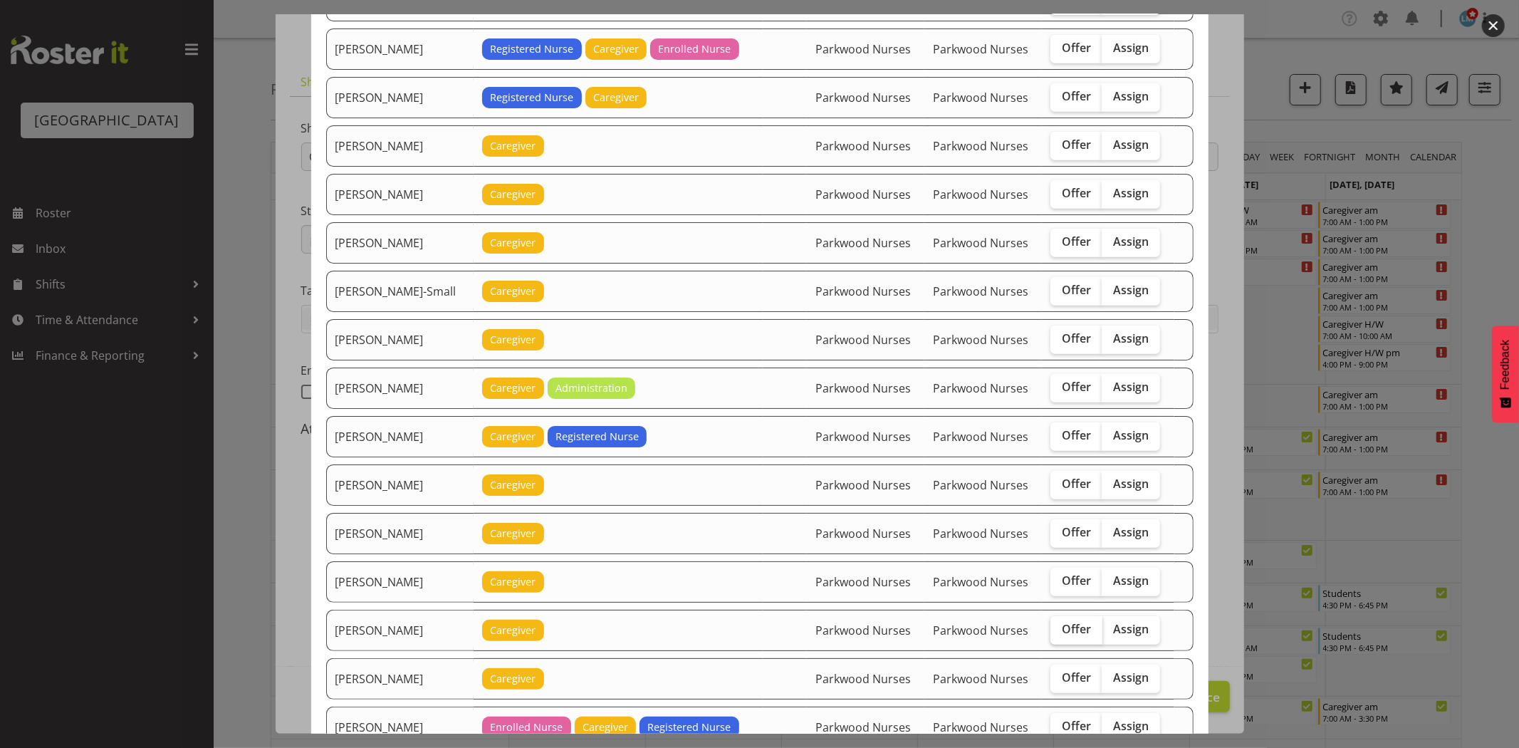
click at [1083, 629] on label "Offer" at bounding box center [1077, 630] width 52 height 28
click at [1060, 629] on input "Offer" at bounding box center [1055, 629] width 9 height 9
checkbox input "true"
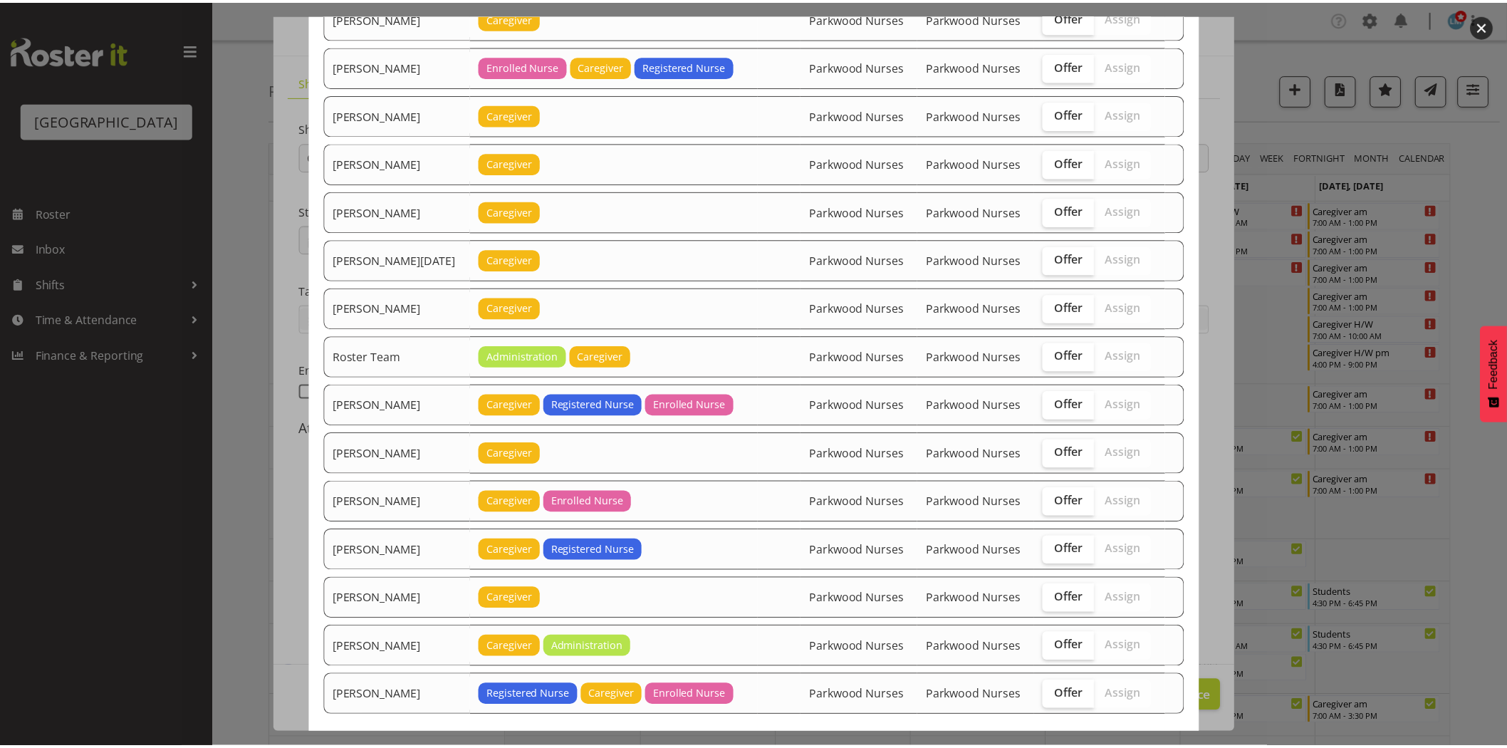
scroll to position [1450, 0]
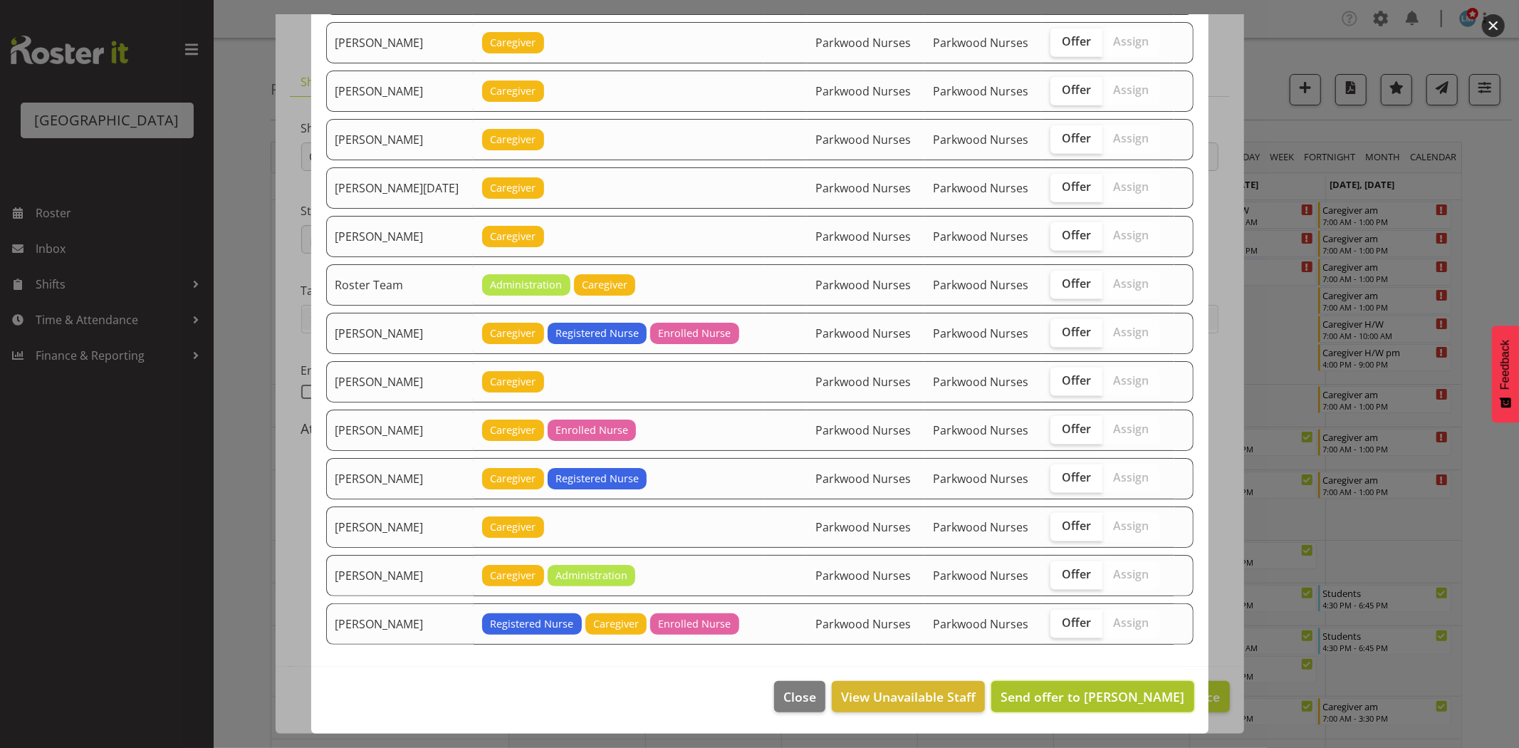
click at [1135, 701] on span "Send offer to Maria Kuraem" at bounding box center [1093, 696] width 184 height 17
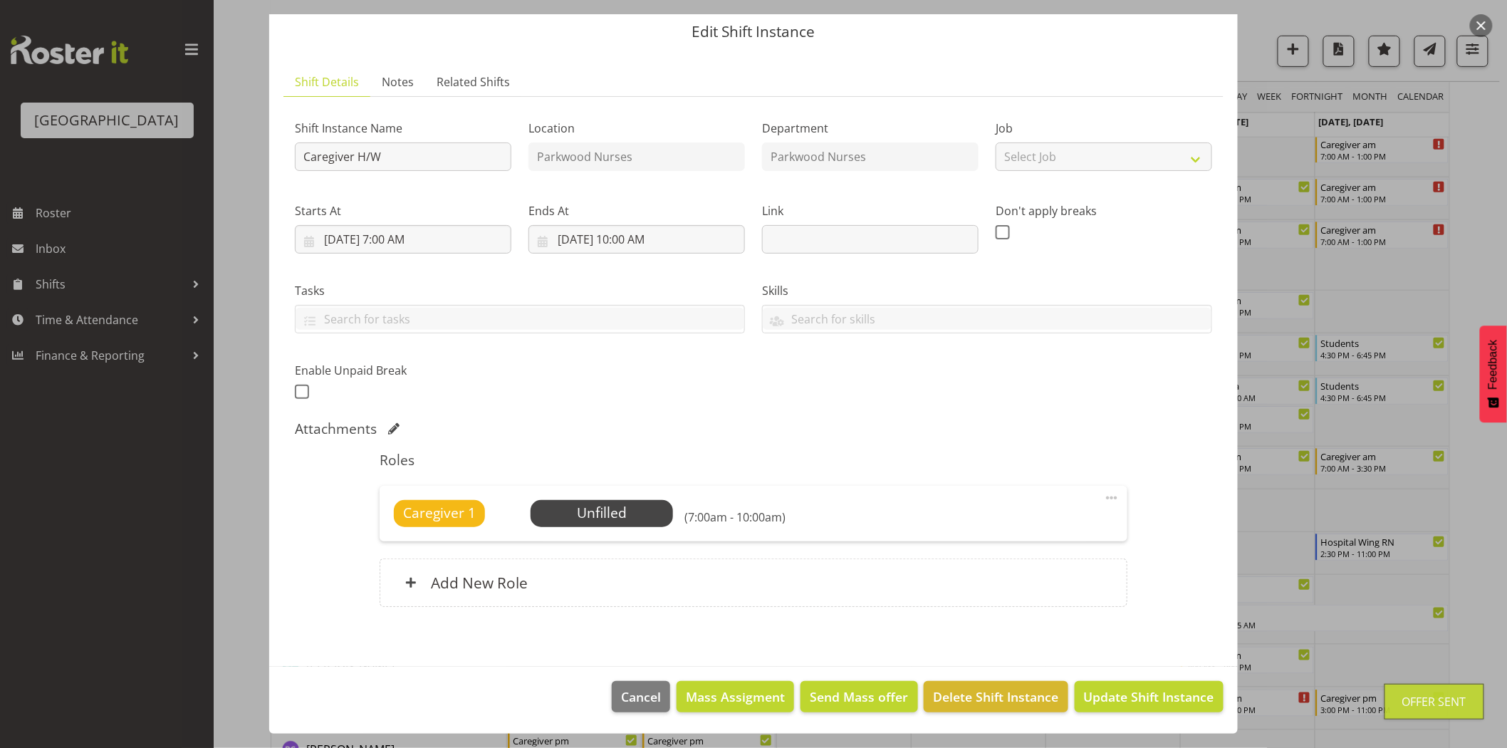
scroll to position [395, 0]
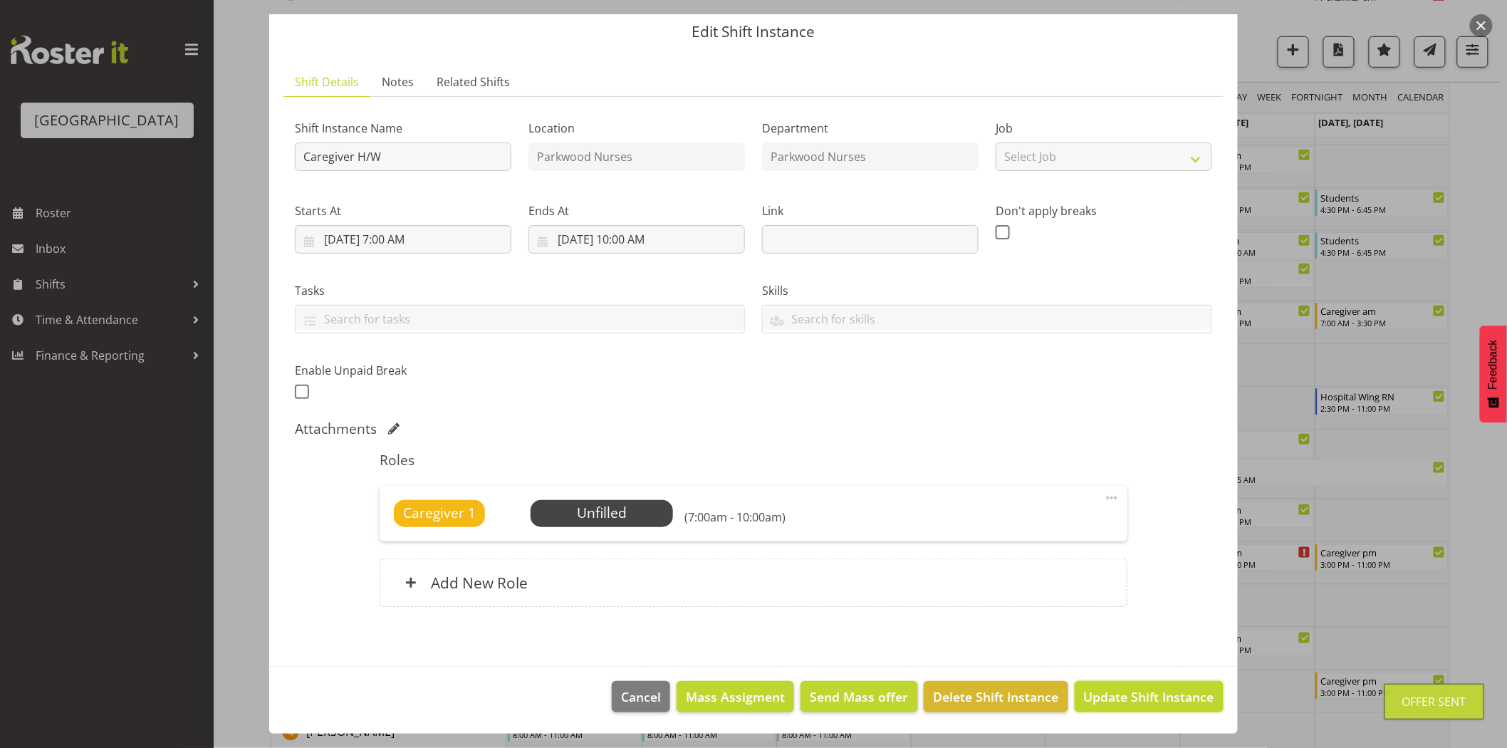
click at [1135, 701] on span "Update Shift Instance" at bounding box center [1149, 696] width 130 height 19
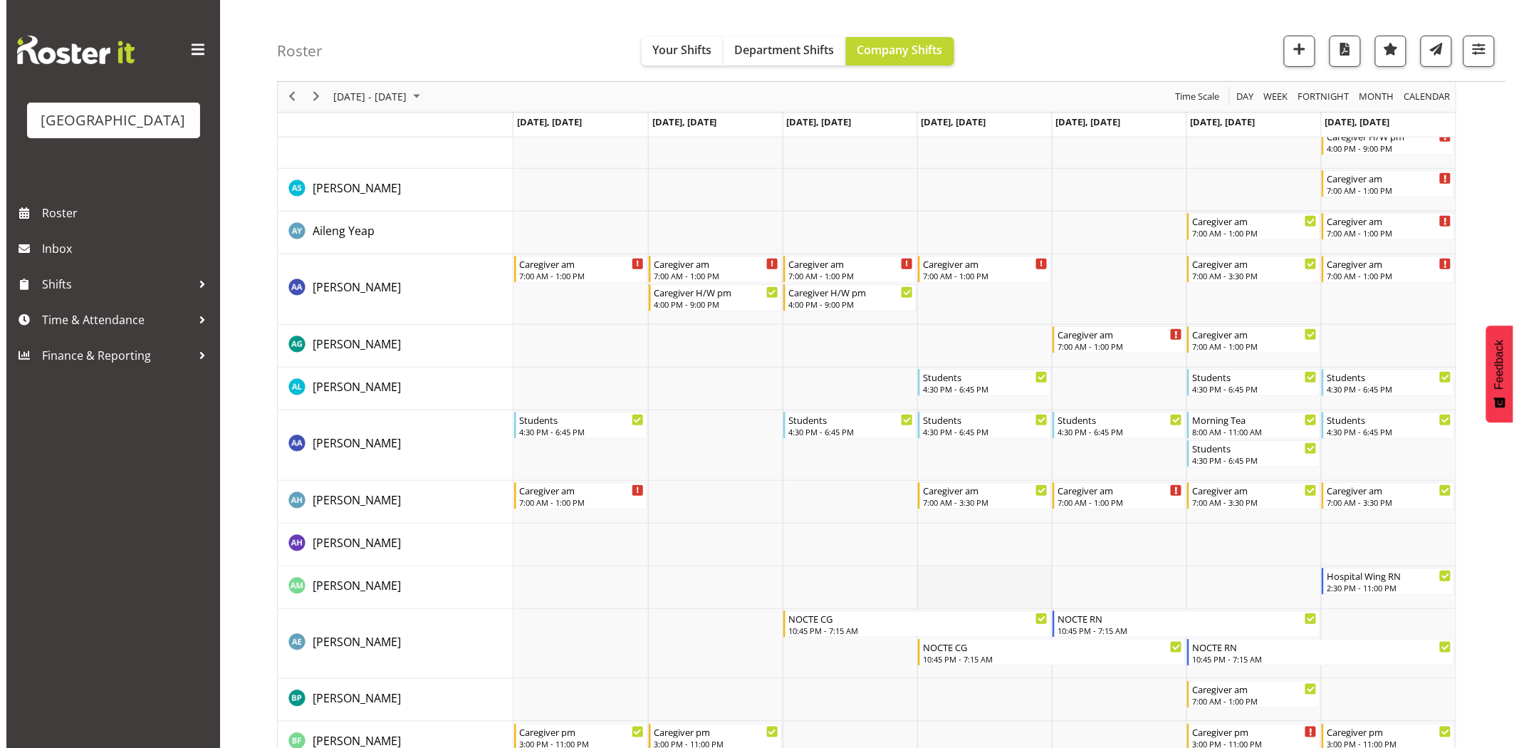
scroll to position [0, 0]
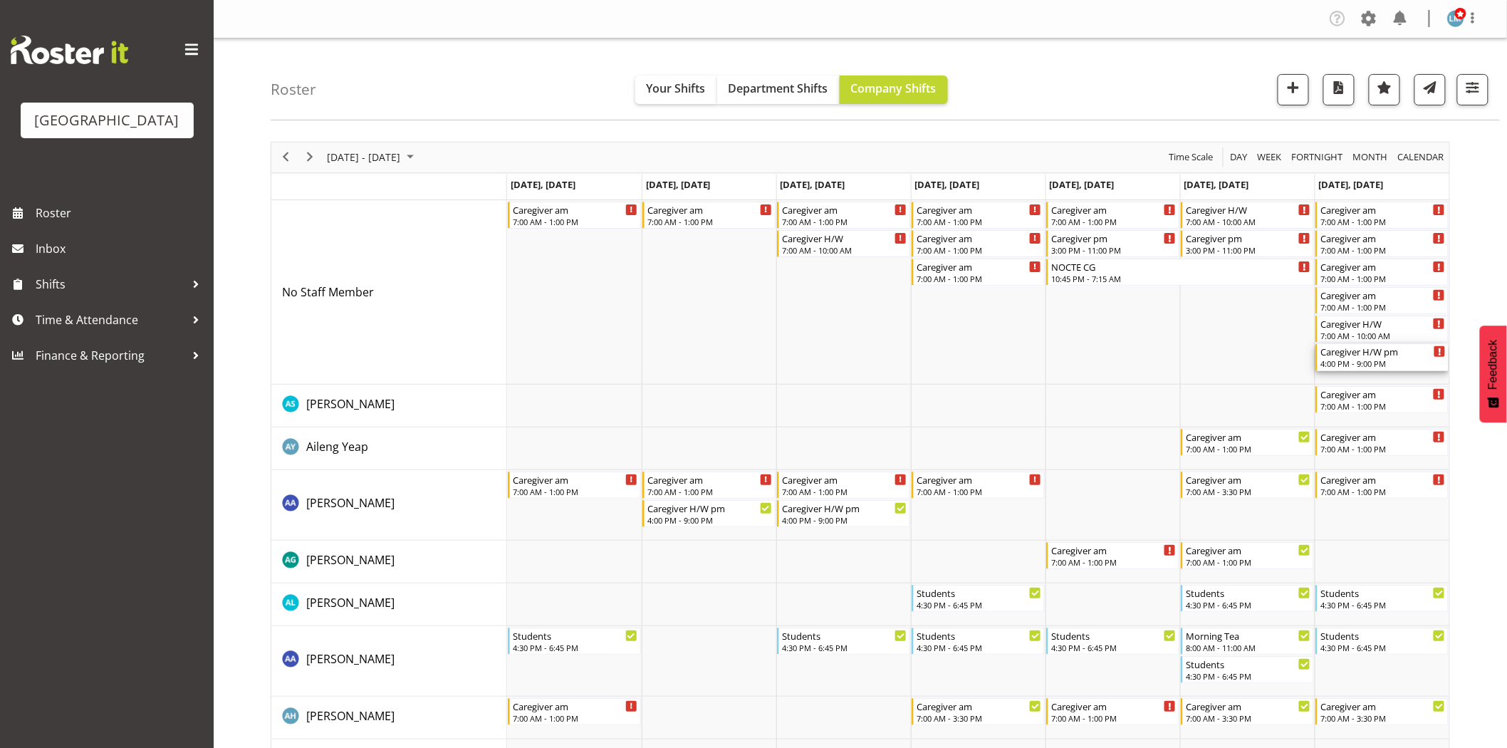
click at [1405, 361] on div "4:00 PM - 9:00 PM" at bounding box center [1383, 363] width 125 height 11
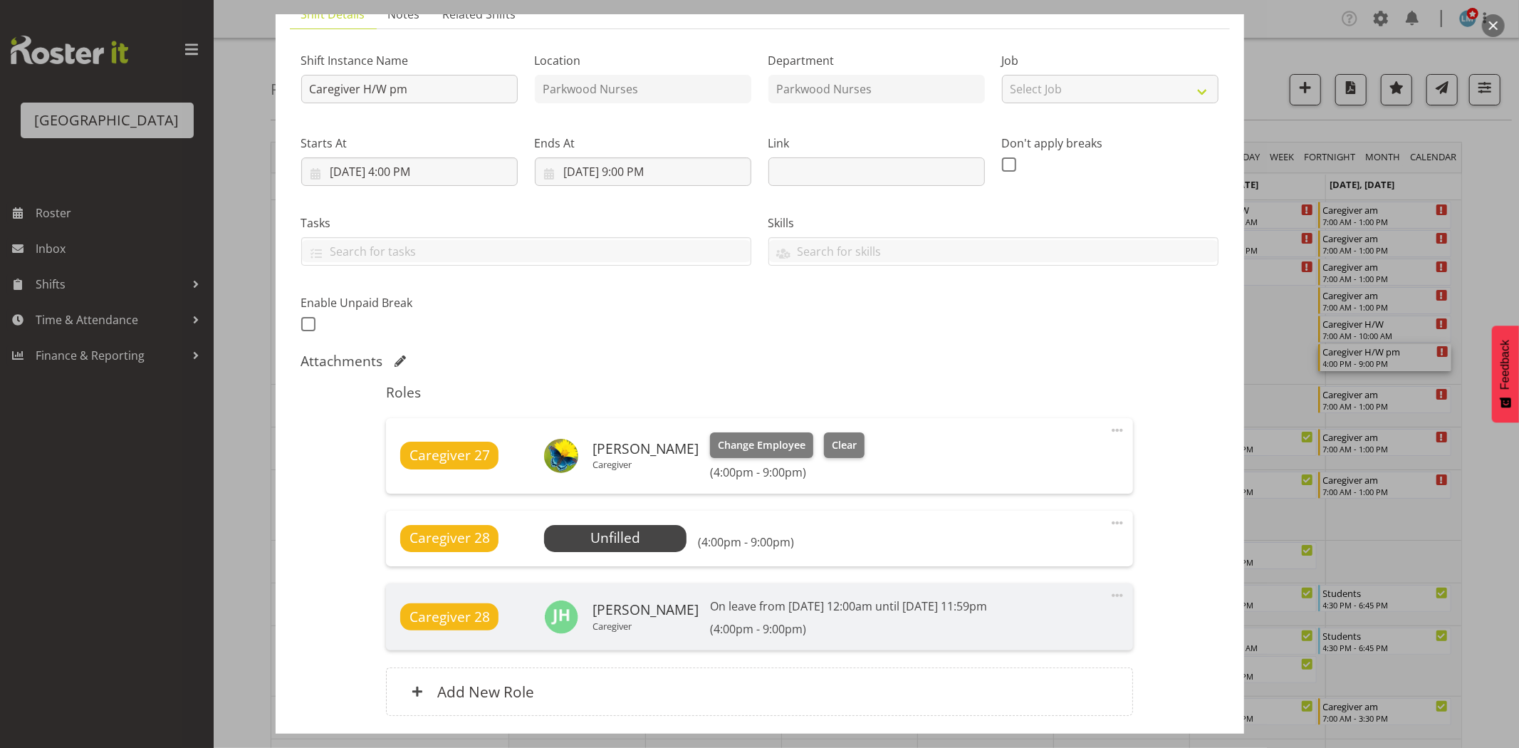
scroll to position [224, 0]
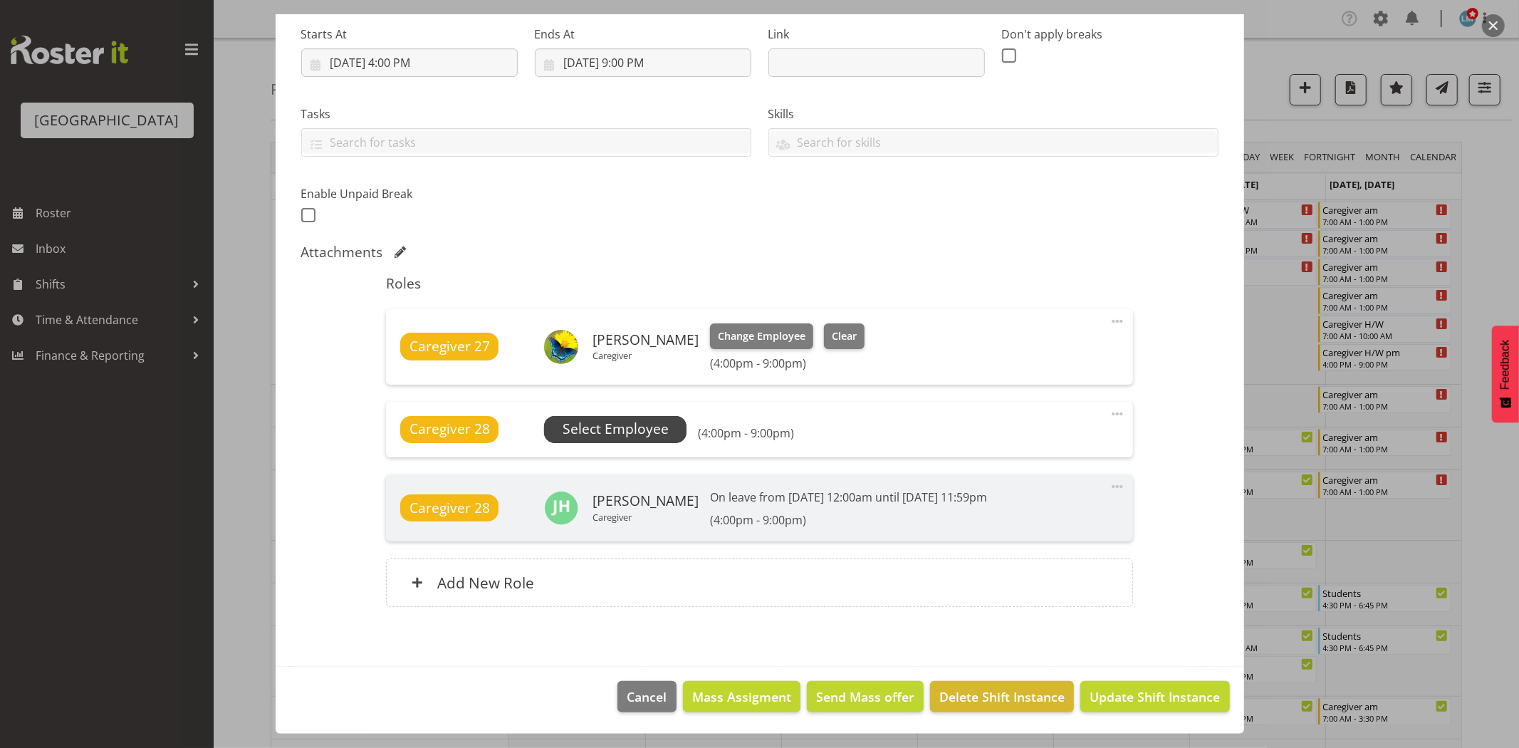
click at [633, 424] on span "Select Employee" at bounding box center [616, 429] width 106 height 21
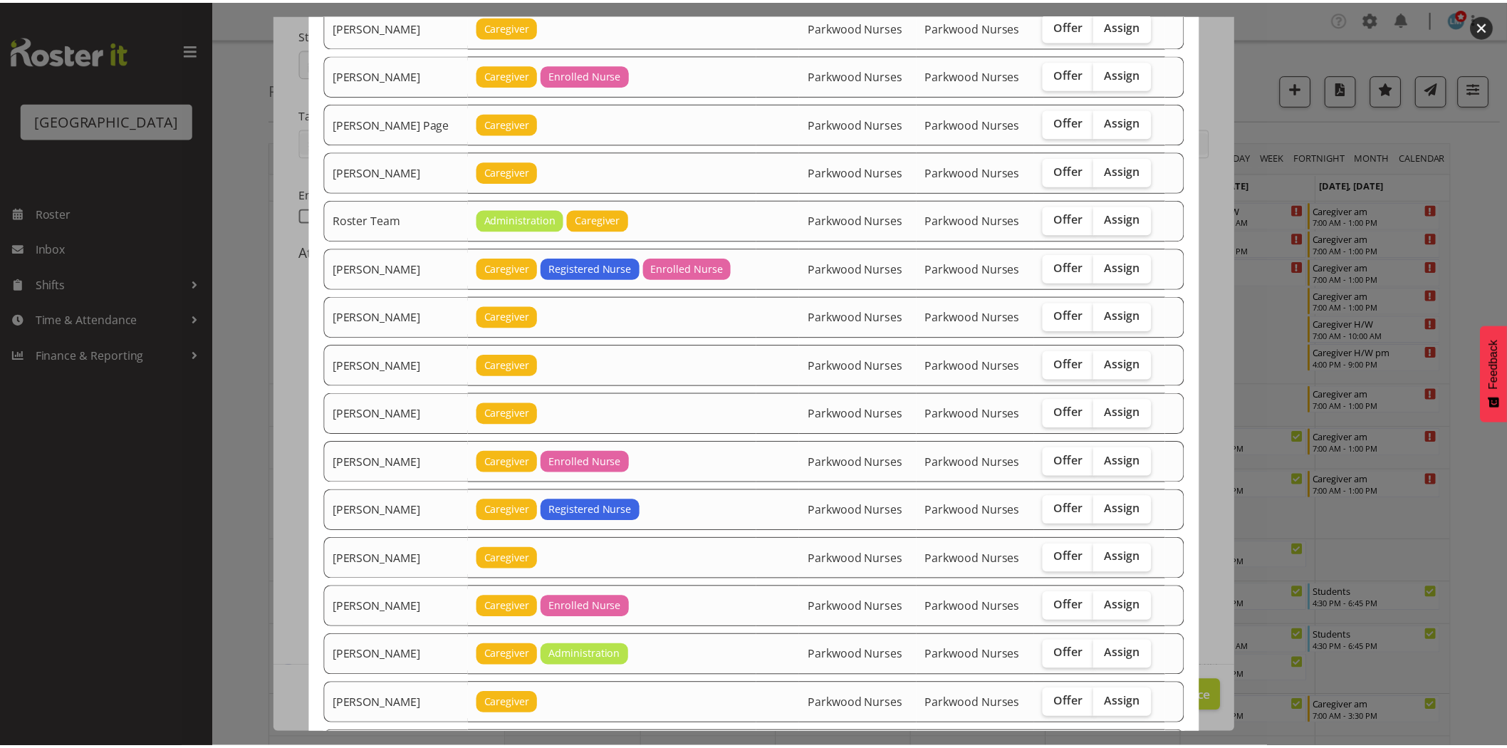
scroll to position [2180, 0]
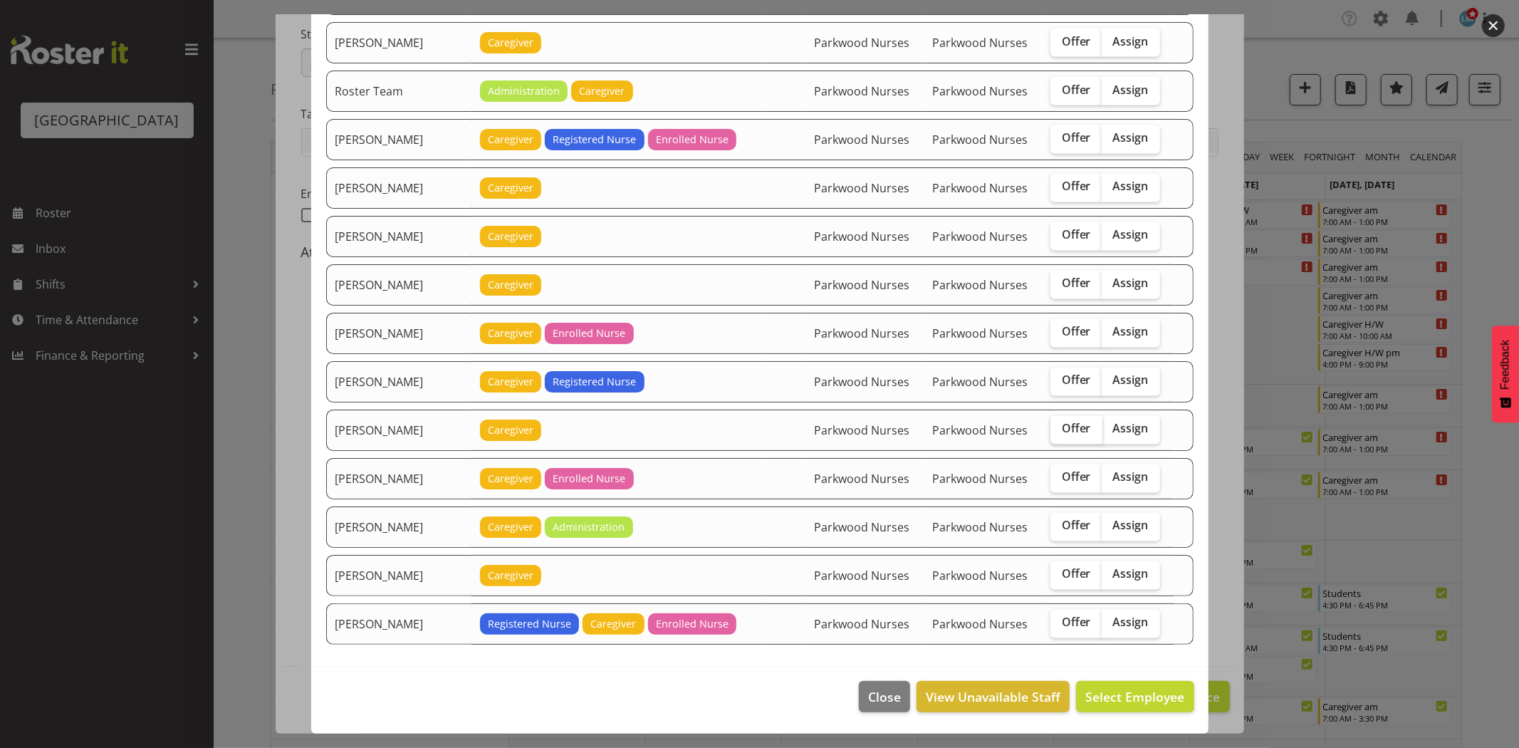
click at [1076, 429] on span "Offer" at bounding box center [1076, 429] width 29 height 14
click at [1060, 429] on input "Offer" at bounding box center [1055, 429] width 9 height 9
checkbox input "true"
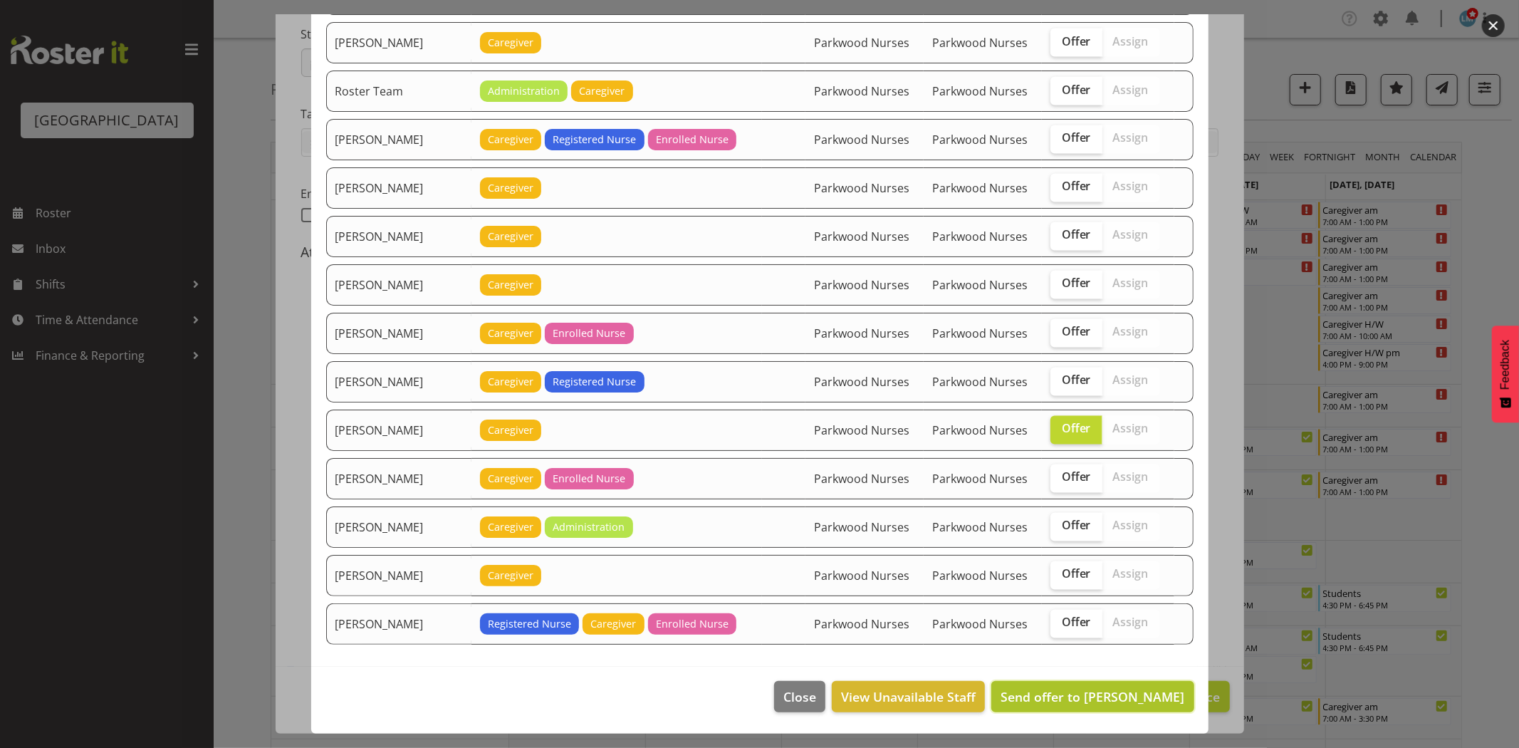
click at [1135, 695] on span "Send offer to Tek Teikake" at bounding box center [1093, 696] width 184 height 17
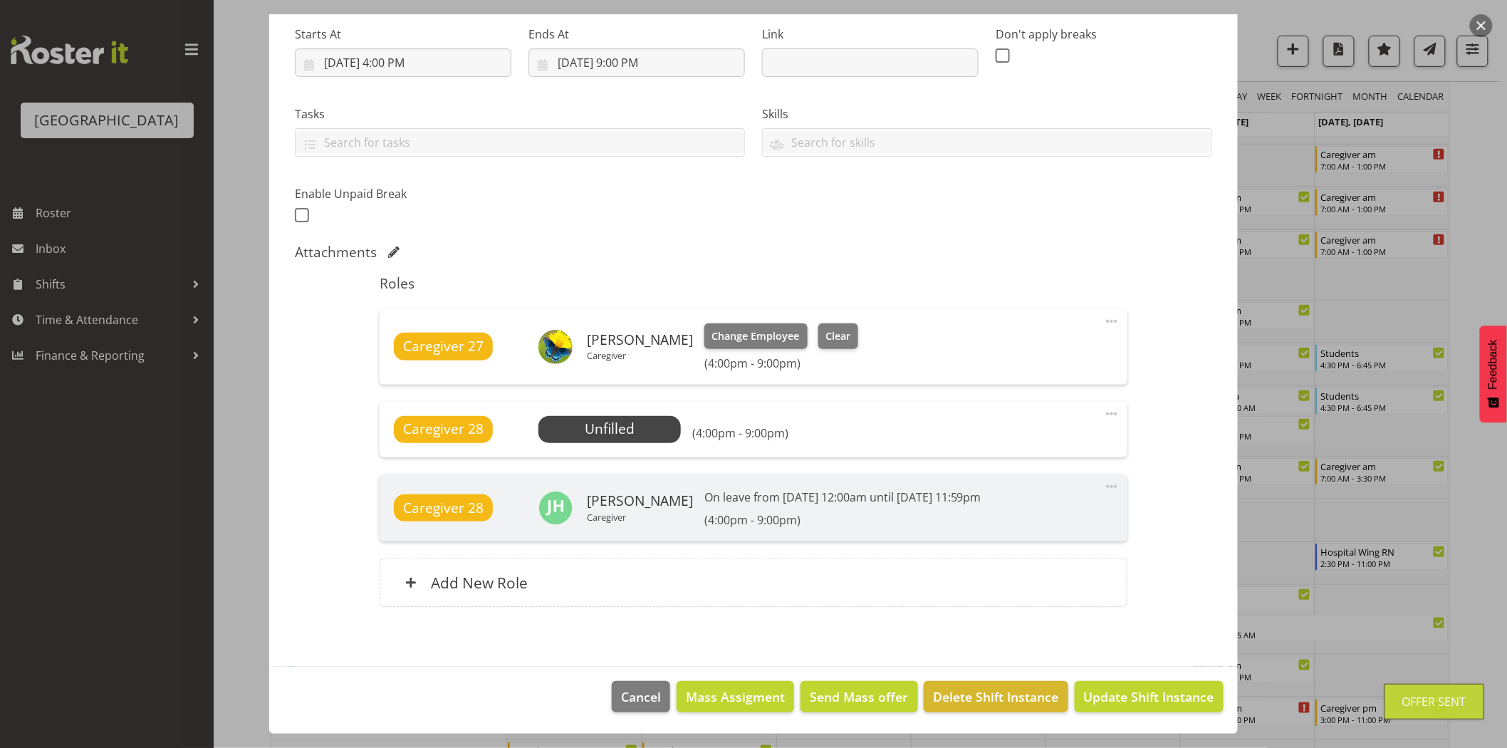
scroll to position [395, 0]
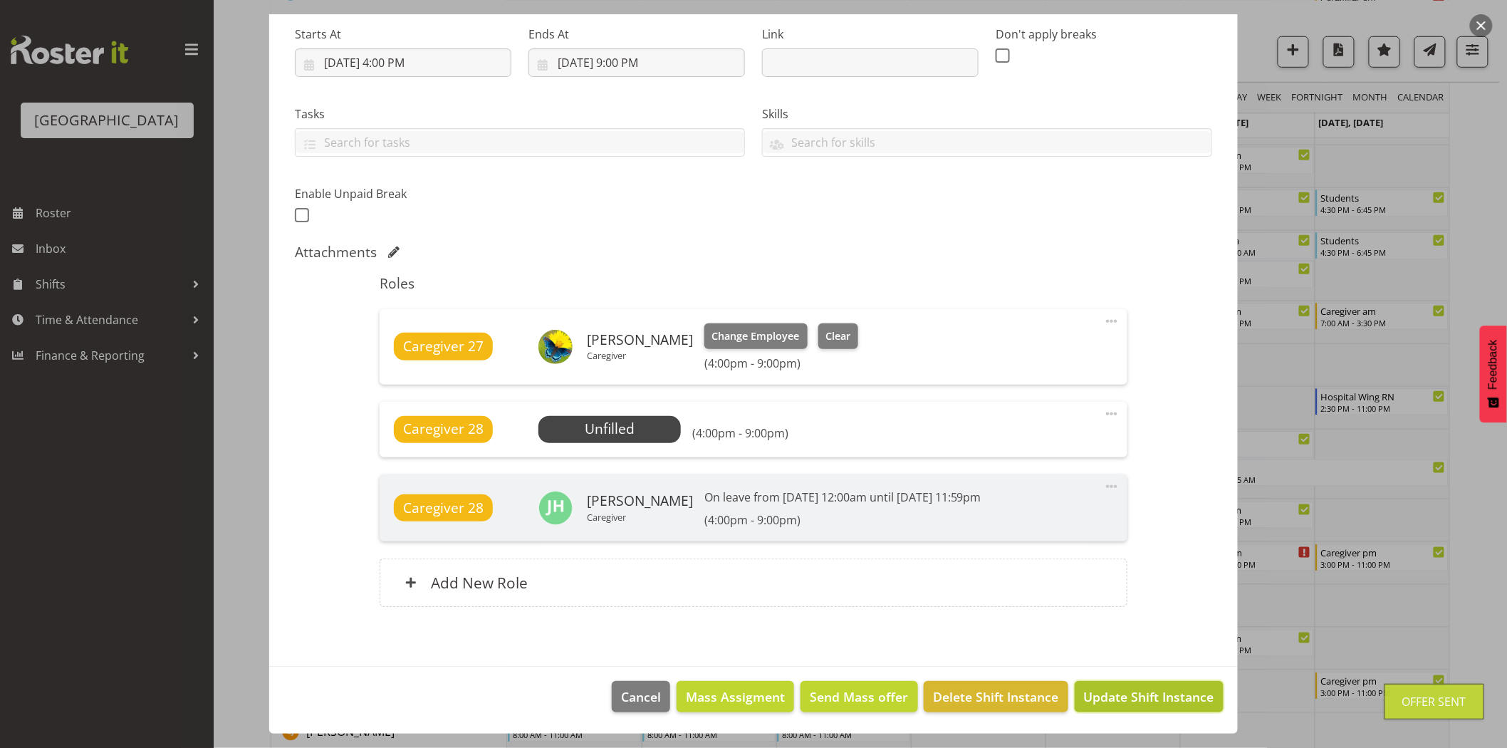
click at [1148, 684] on button "Update Shift Instance" at bounding box center [1149, 696] width 149 height 31
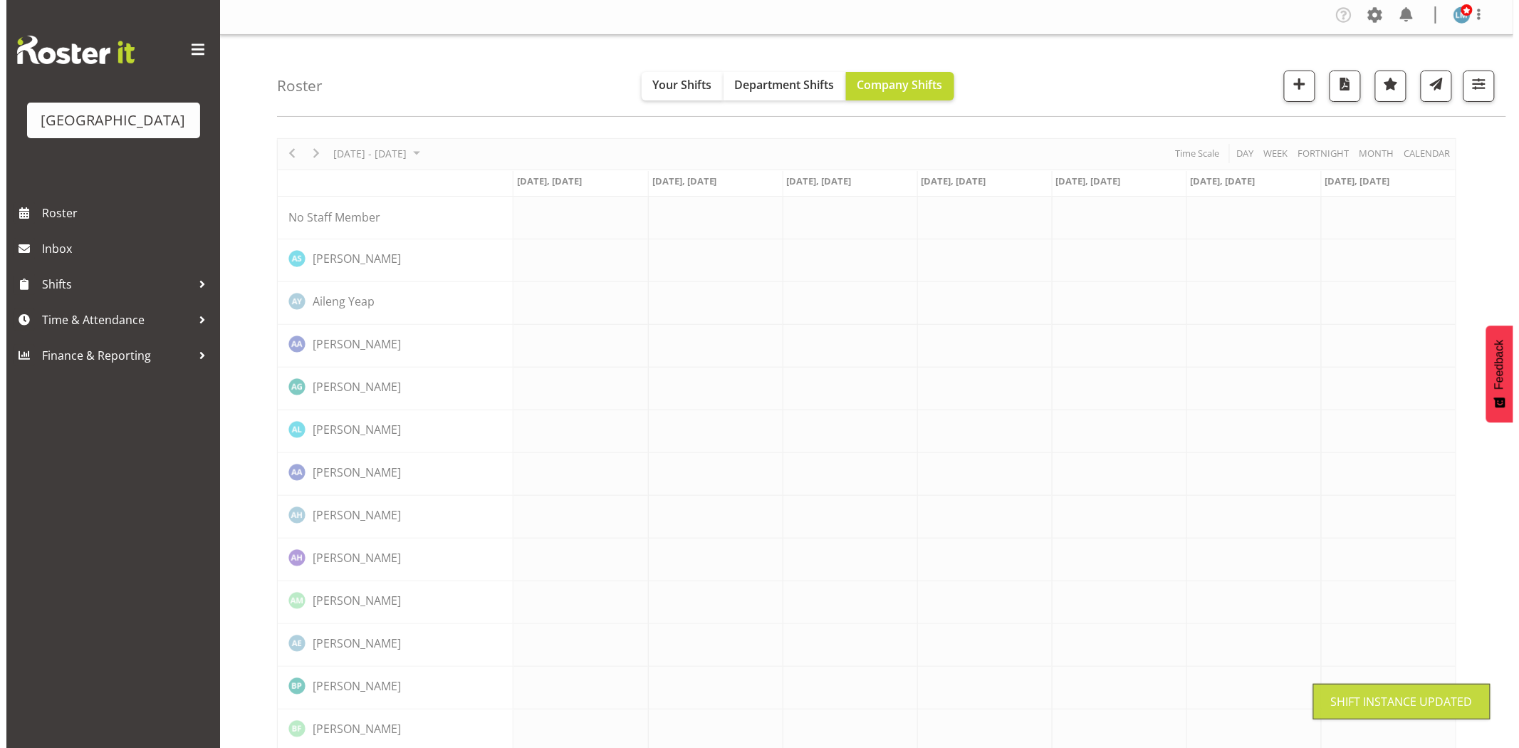
scroll to position [0, 0]
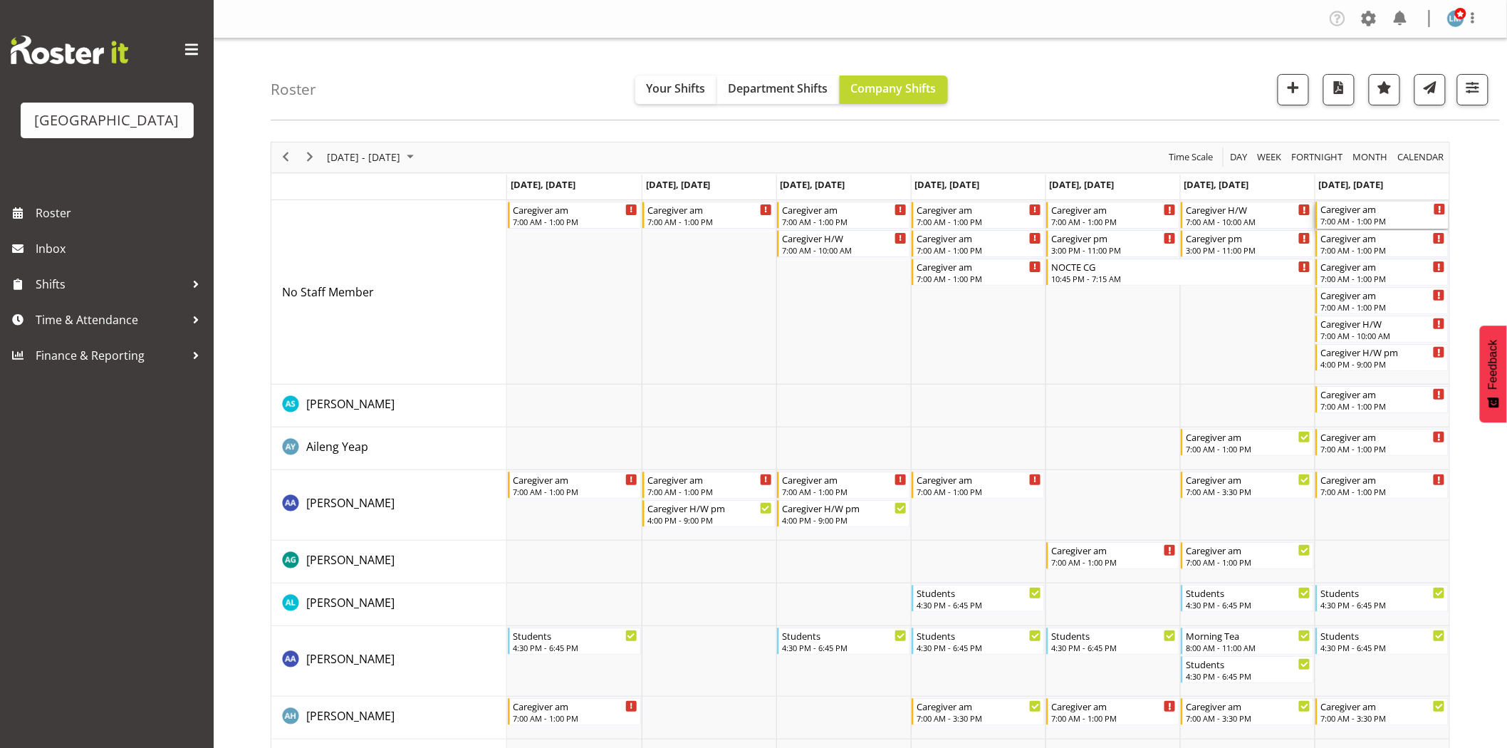
click at [1376, 217] on div "7:00 AM - 1:00 PM" at bounding box center [1383, 220] width 125 height 11
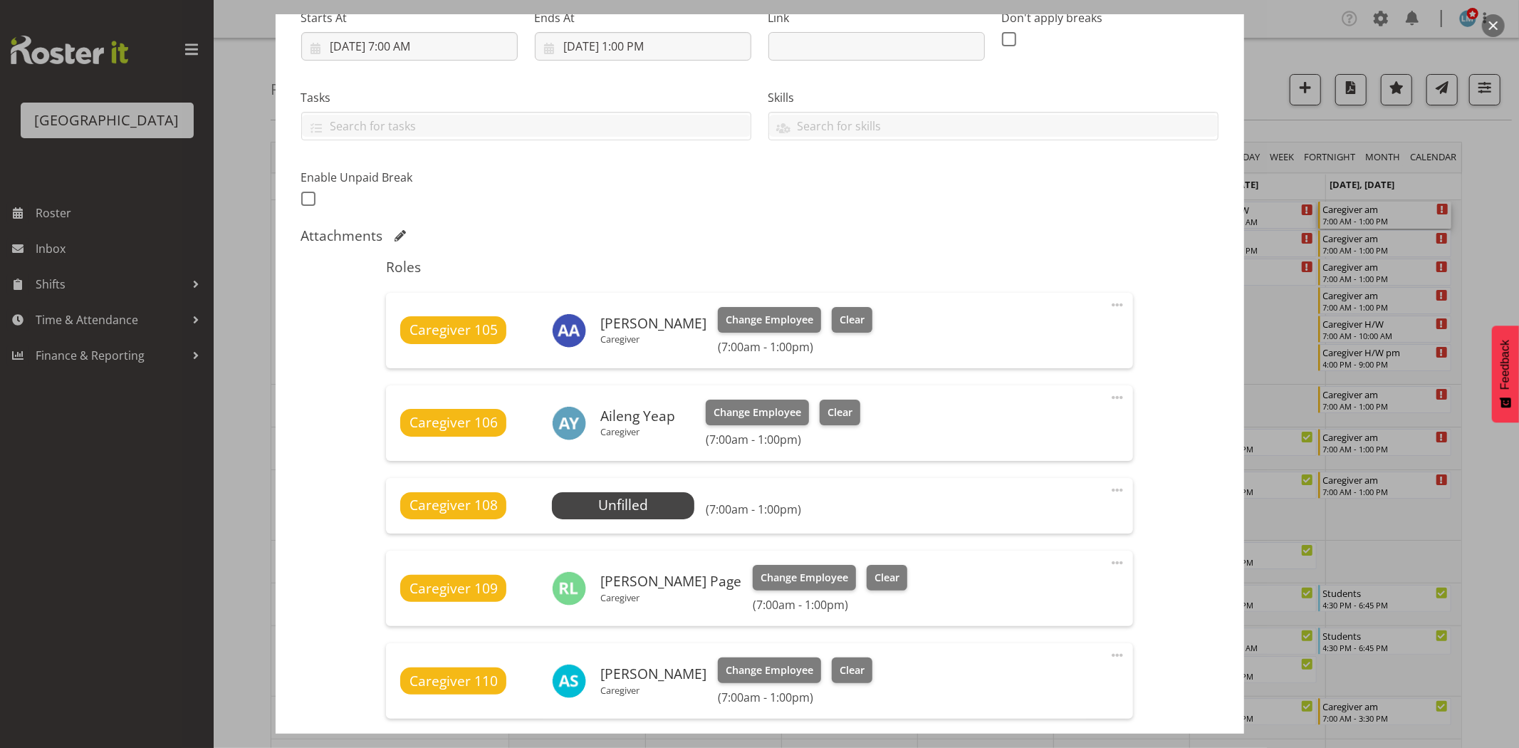
scroll to position [237, 0]
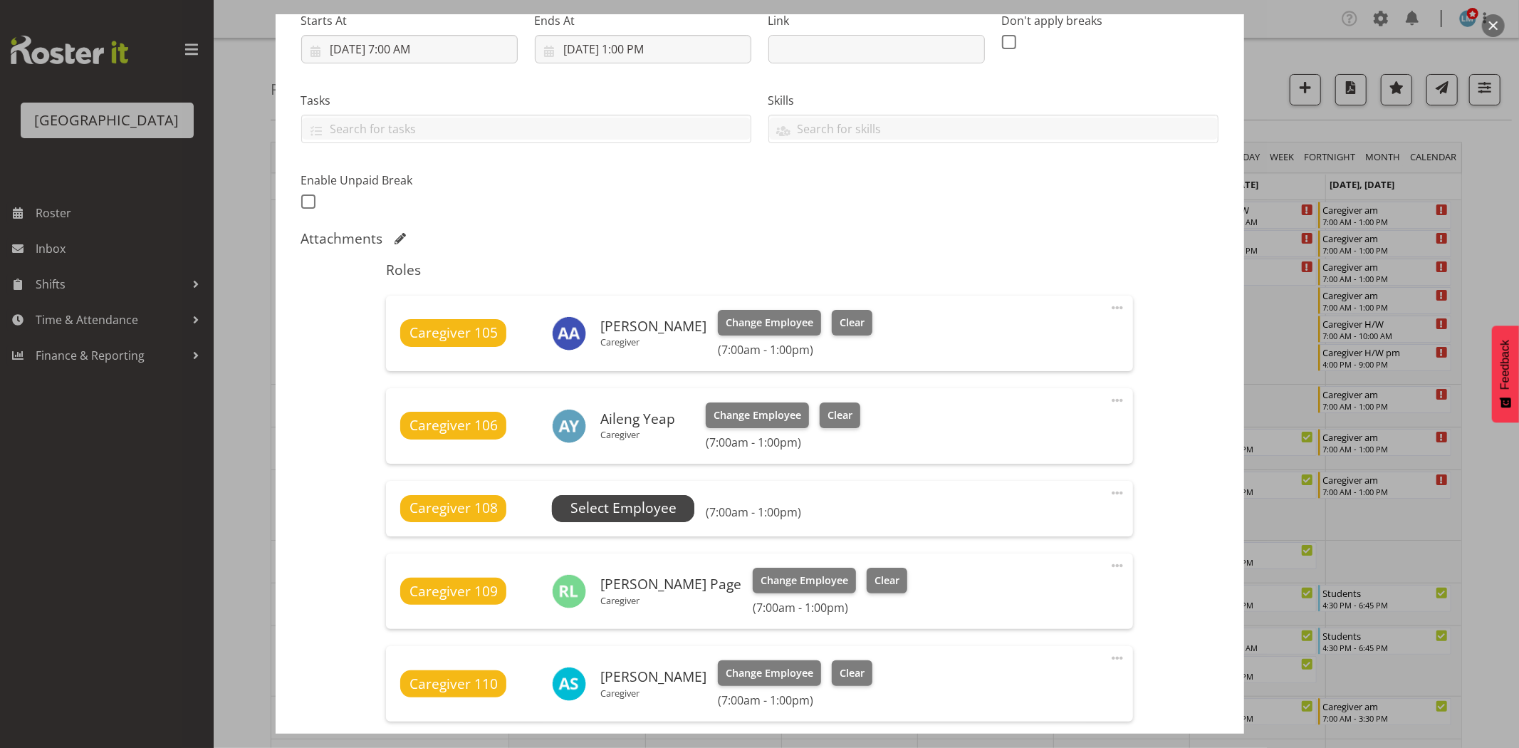
click at [664, 511] on span "Select Employee" at bounding box center [624, 508] width 106 height 21
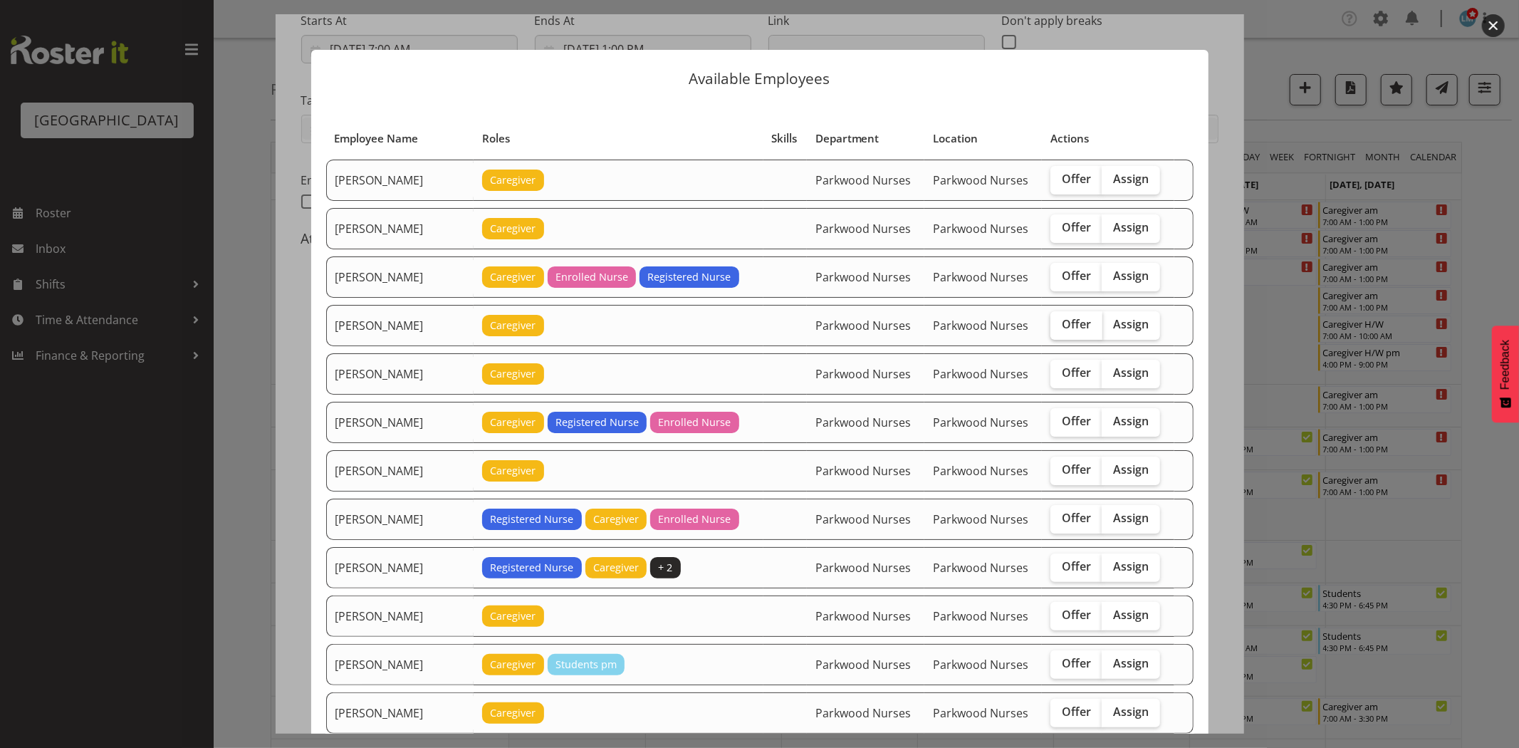
click at [1065, 326] on span "Offer" at bounding box center [1076, 324] width 29 height 14
click at [1060, 326] on input "Offer" at bounding box center [1055, 324] width 9 height 9
checkbox input "true"
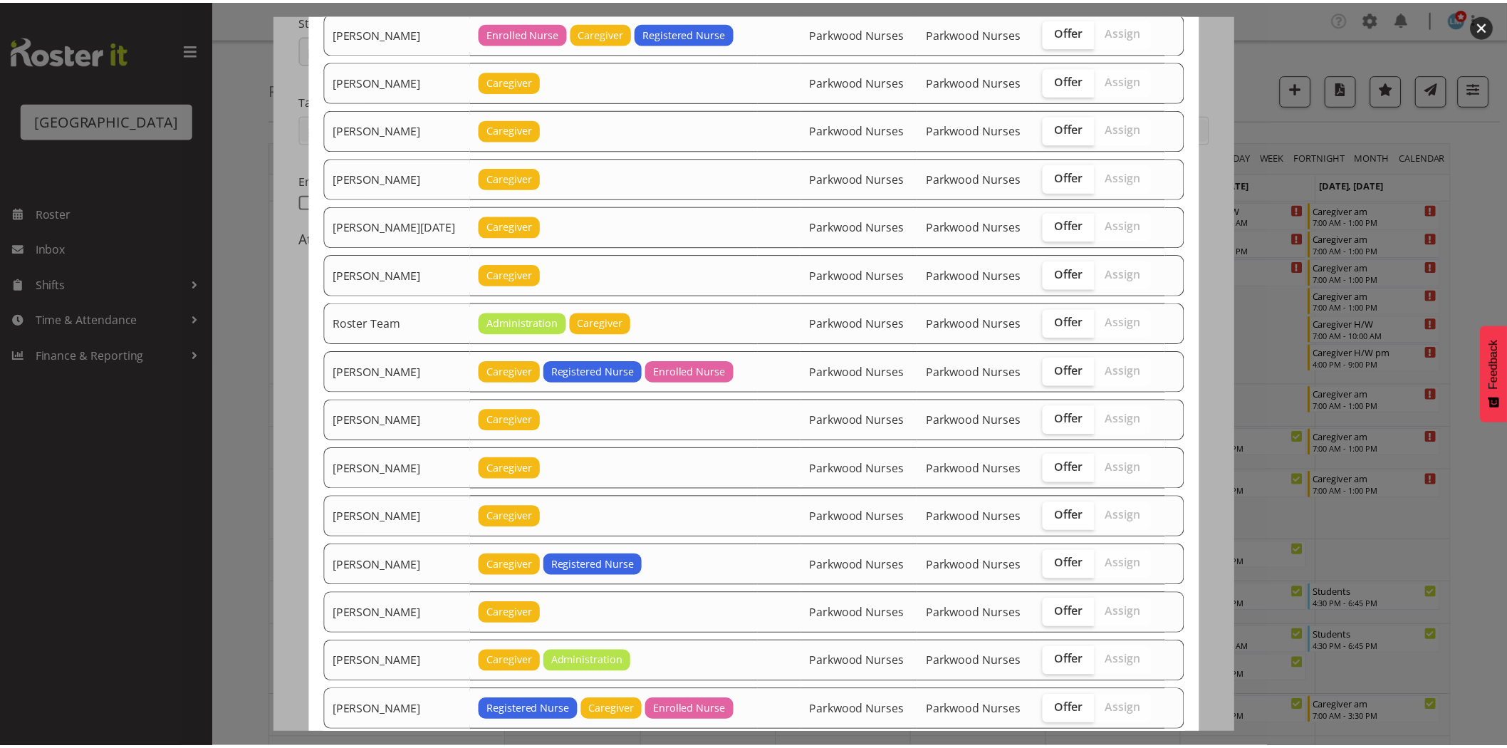
scroll to position [1693, 0]
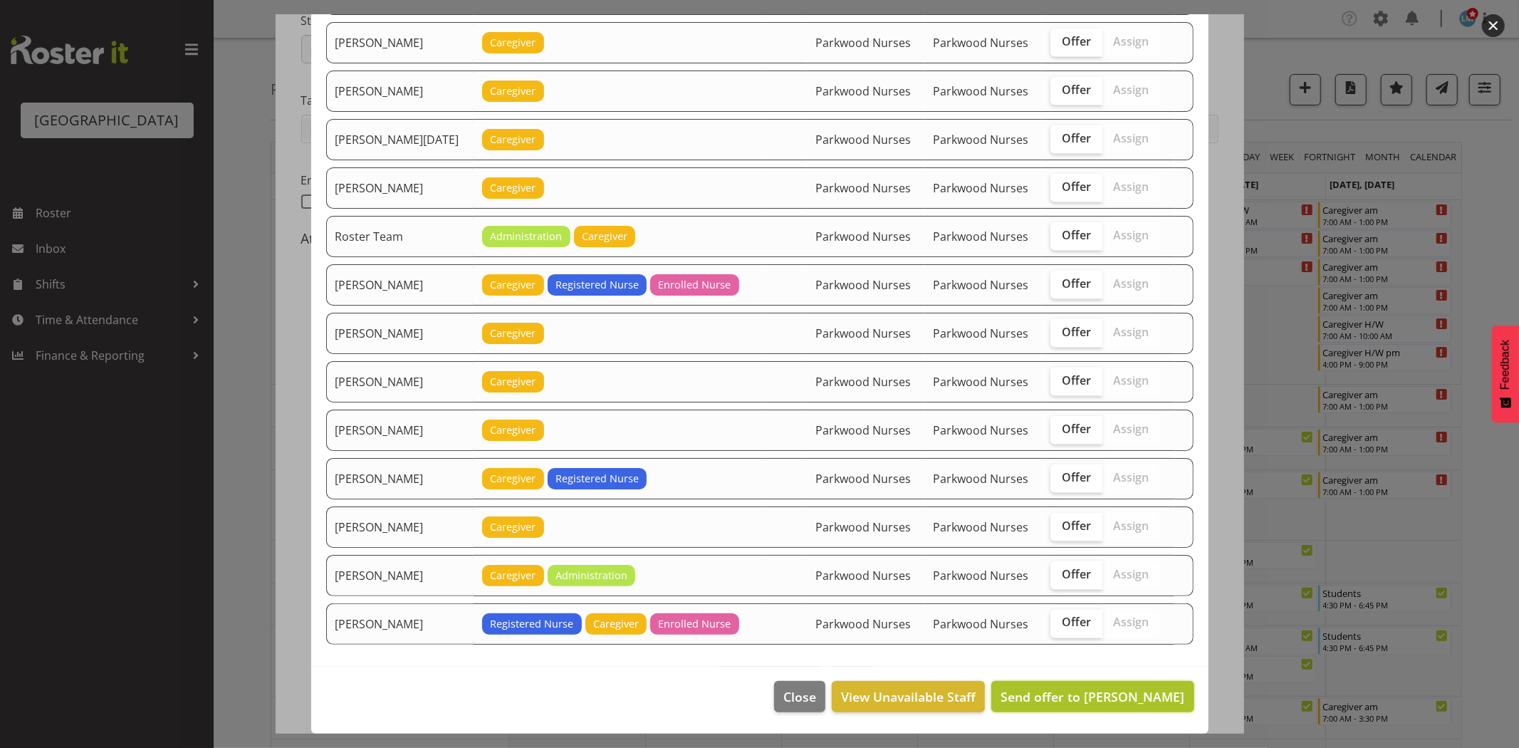
click at [1134, 707] on button "Send offer to Briar Hughes" at bounding box center [1093, 696] width 202 height 31
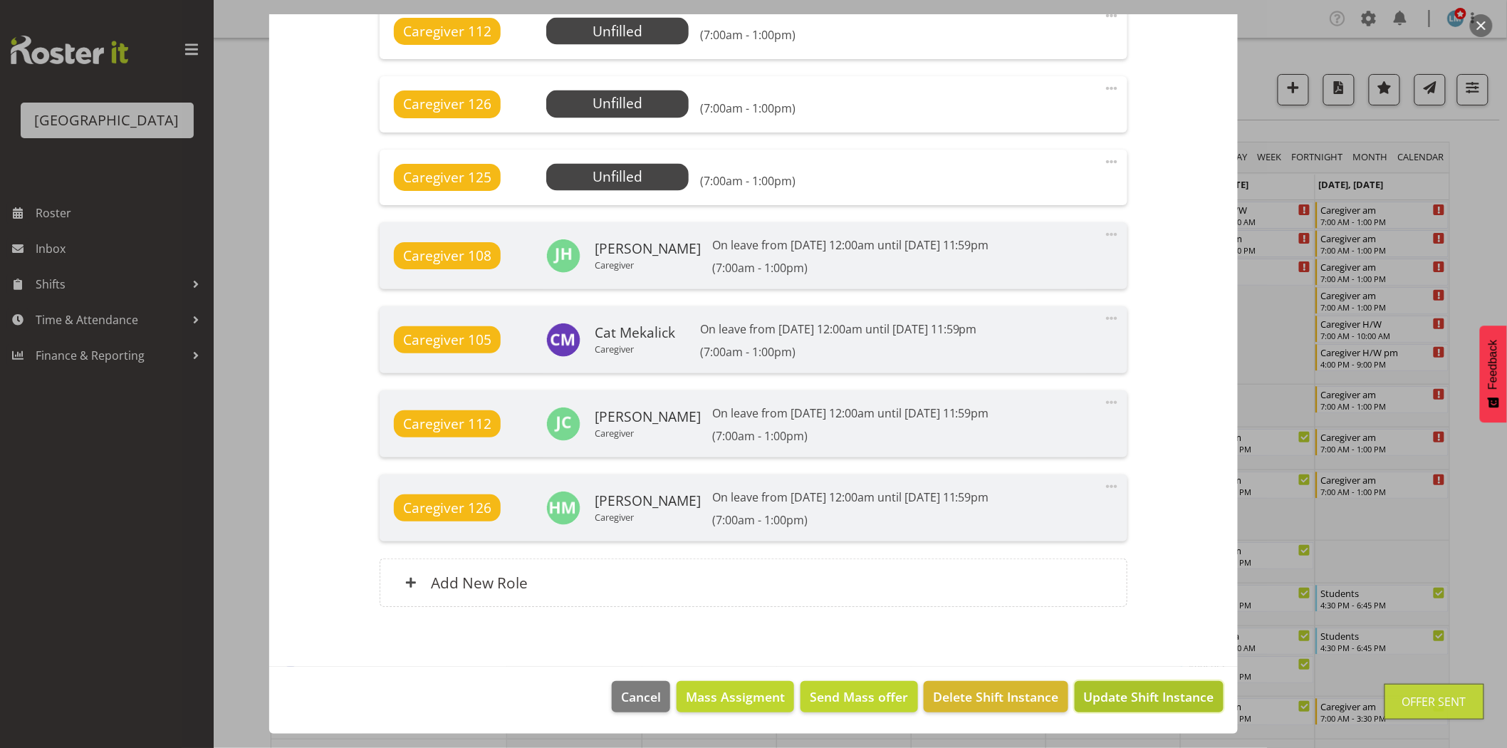
click at [1156, 690] on span "Update Shift Instance" at bounding box center [1149, 696] width 130 height 19
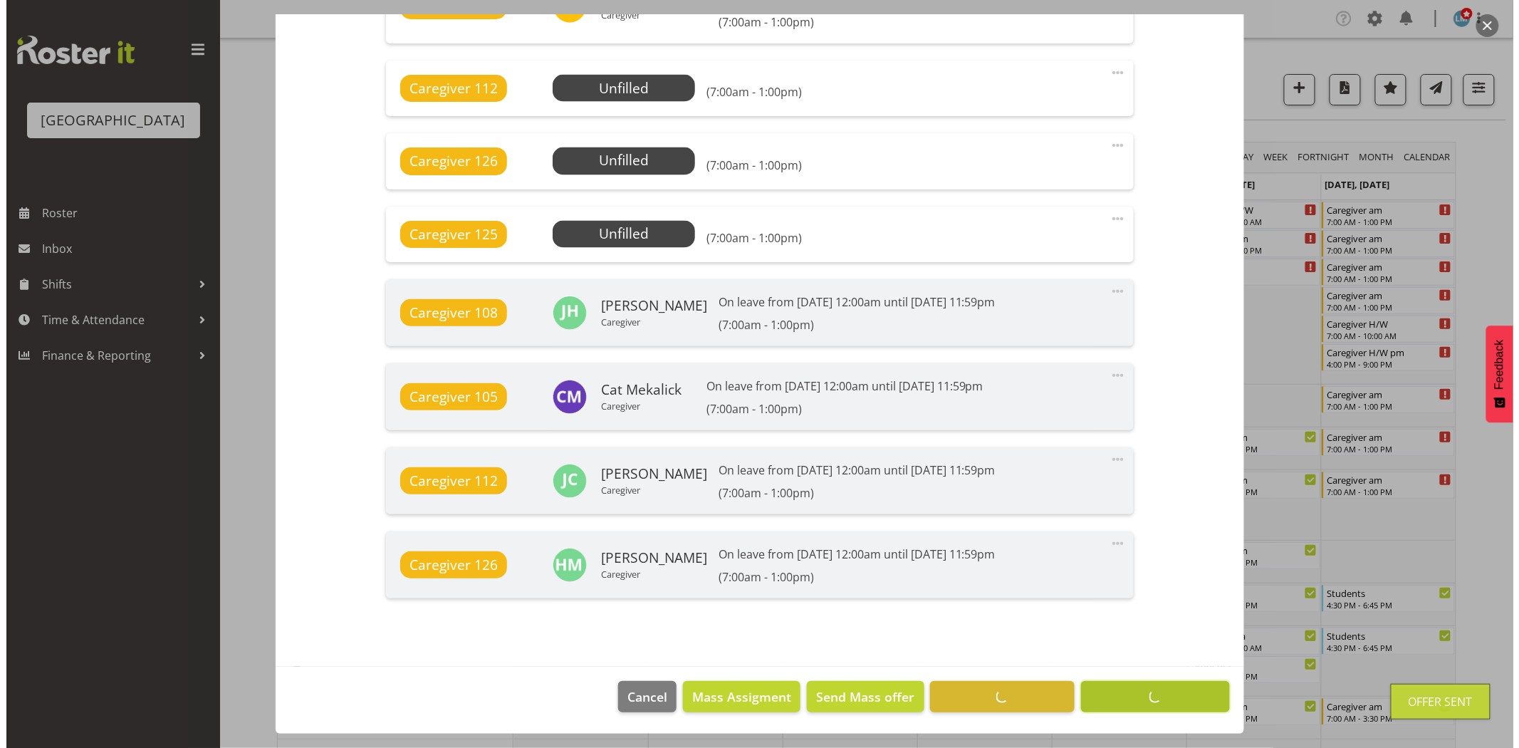
scroll to position [1008, 0]
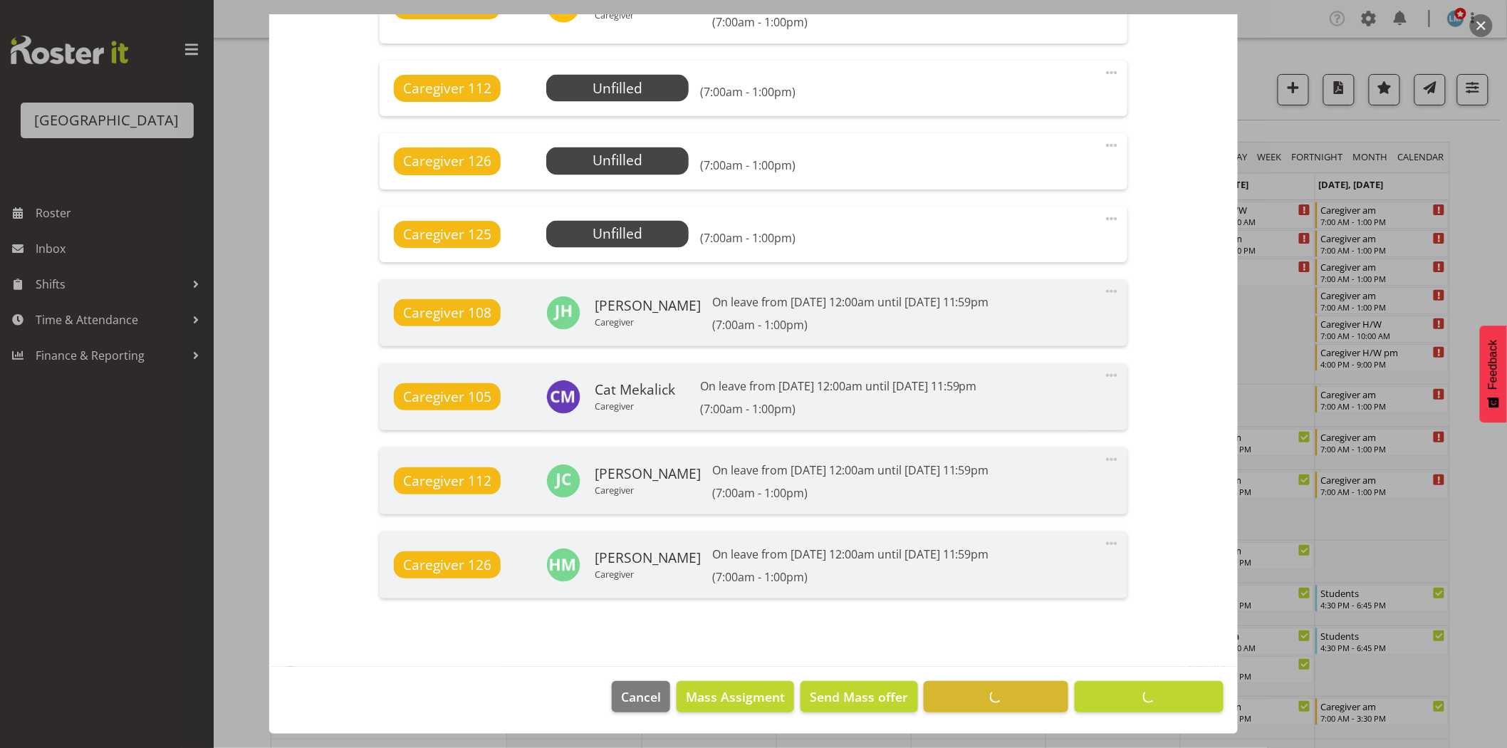
click at [1383, 246] on div at bounding box center [753, 374] width 1507 height 748
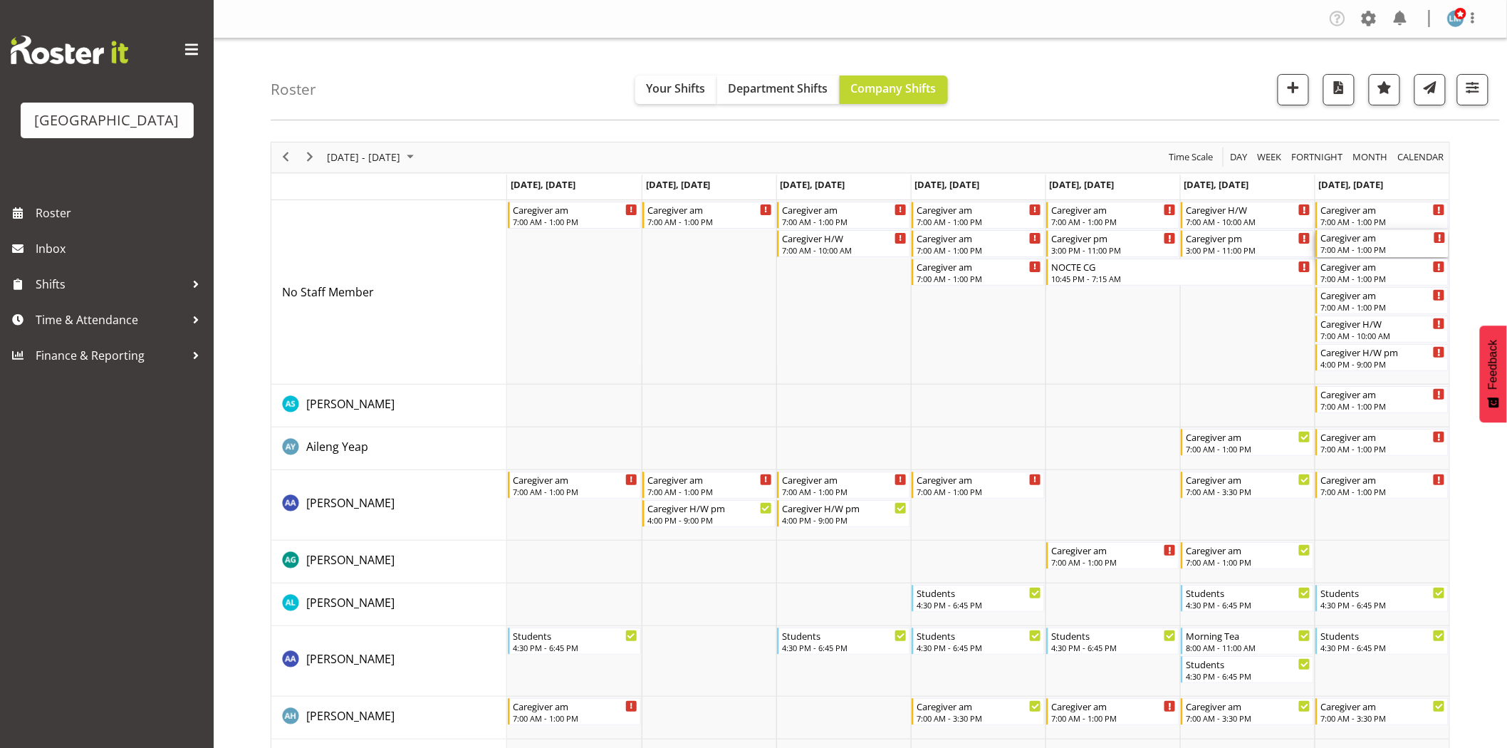
click at [1383, 246] on div "7:00 AM - 1:00 PM" at bounding box center [1383, 249] width 125 height 11
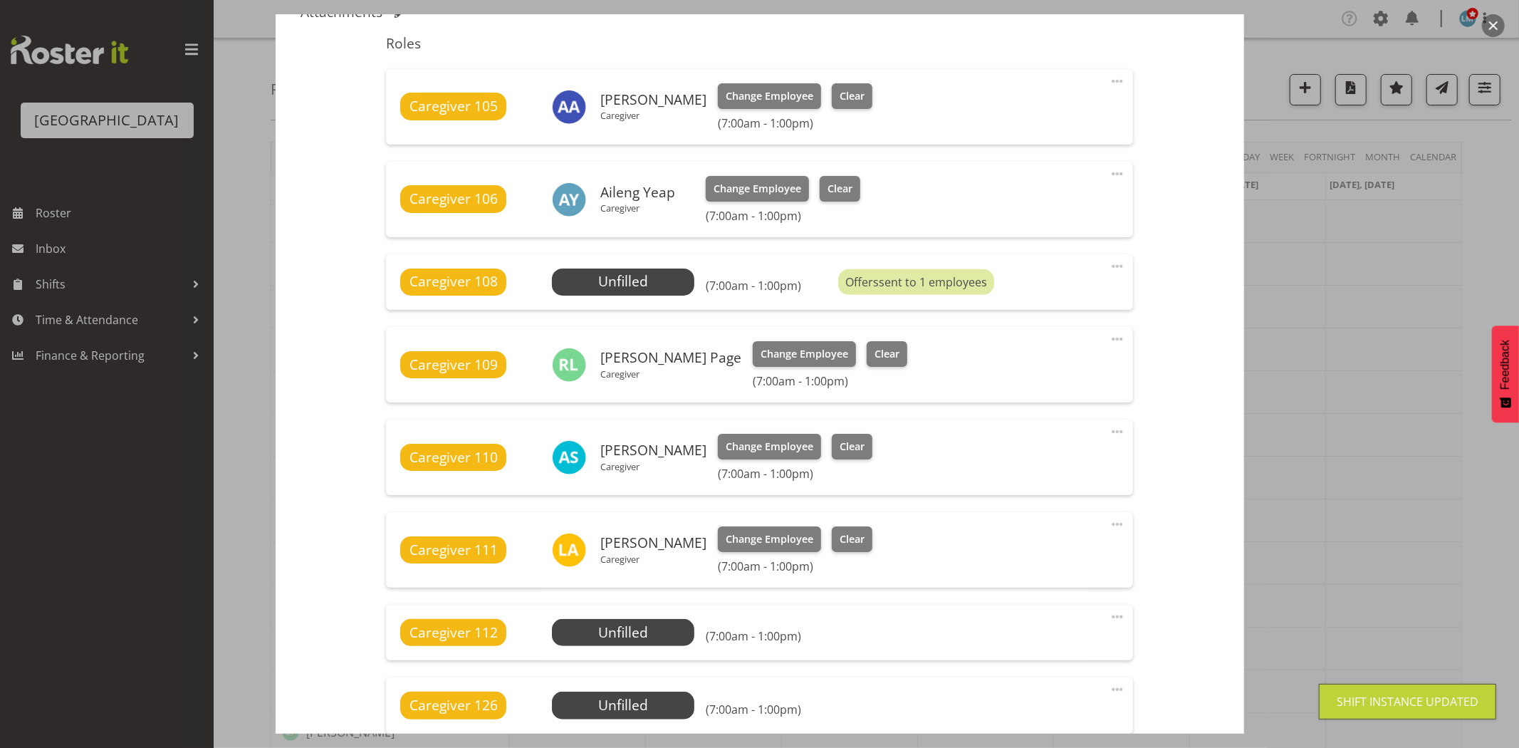
scroll to position [553, 0]
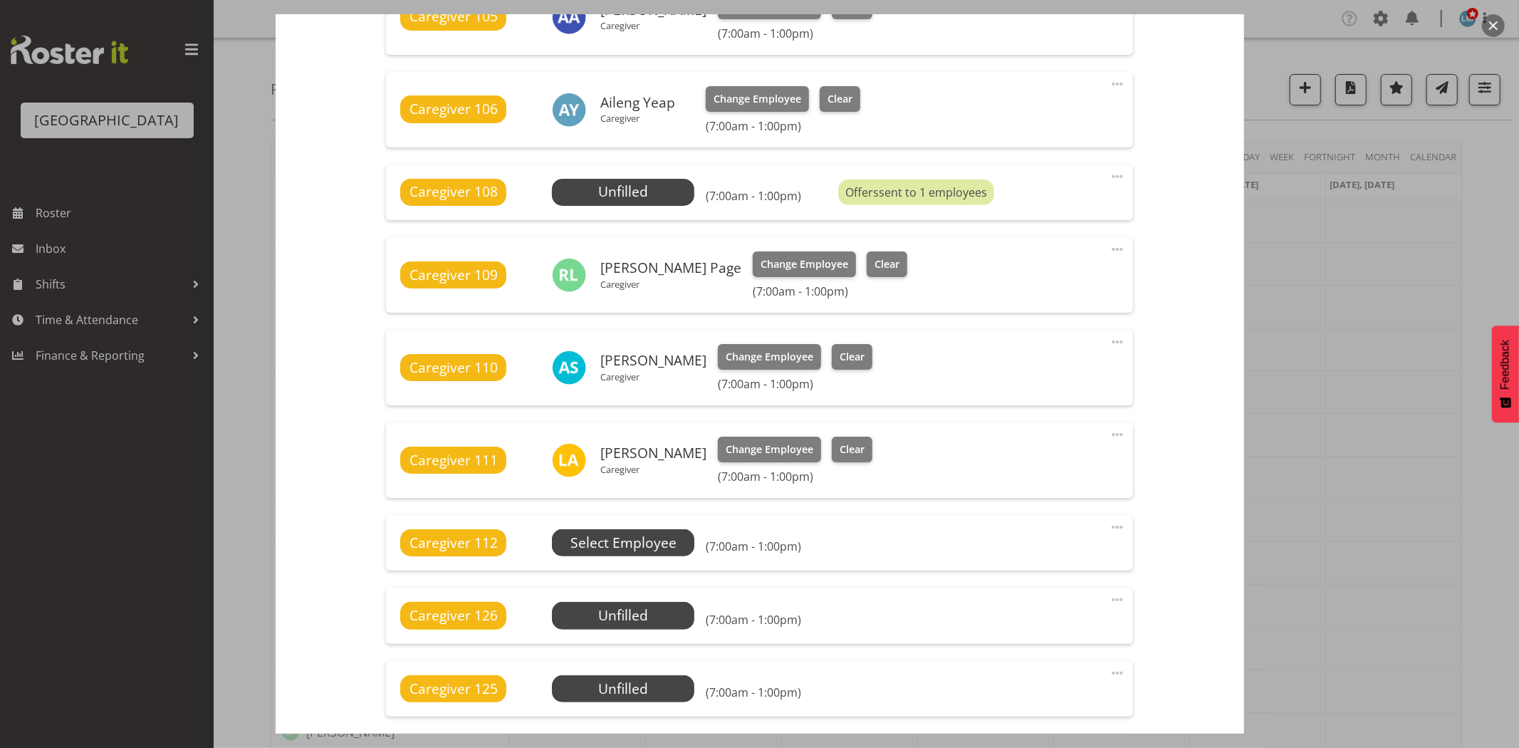
click at [0, 0] on span "Select Employee" at bounding box center [0, 0] width 0 height 0
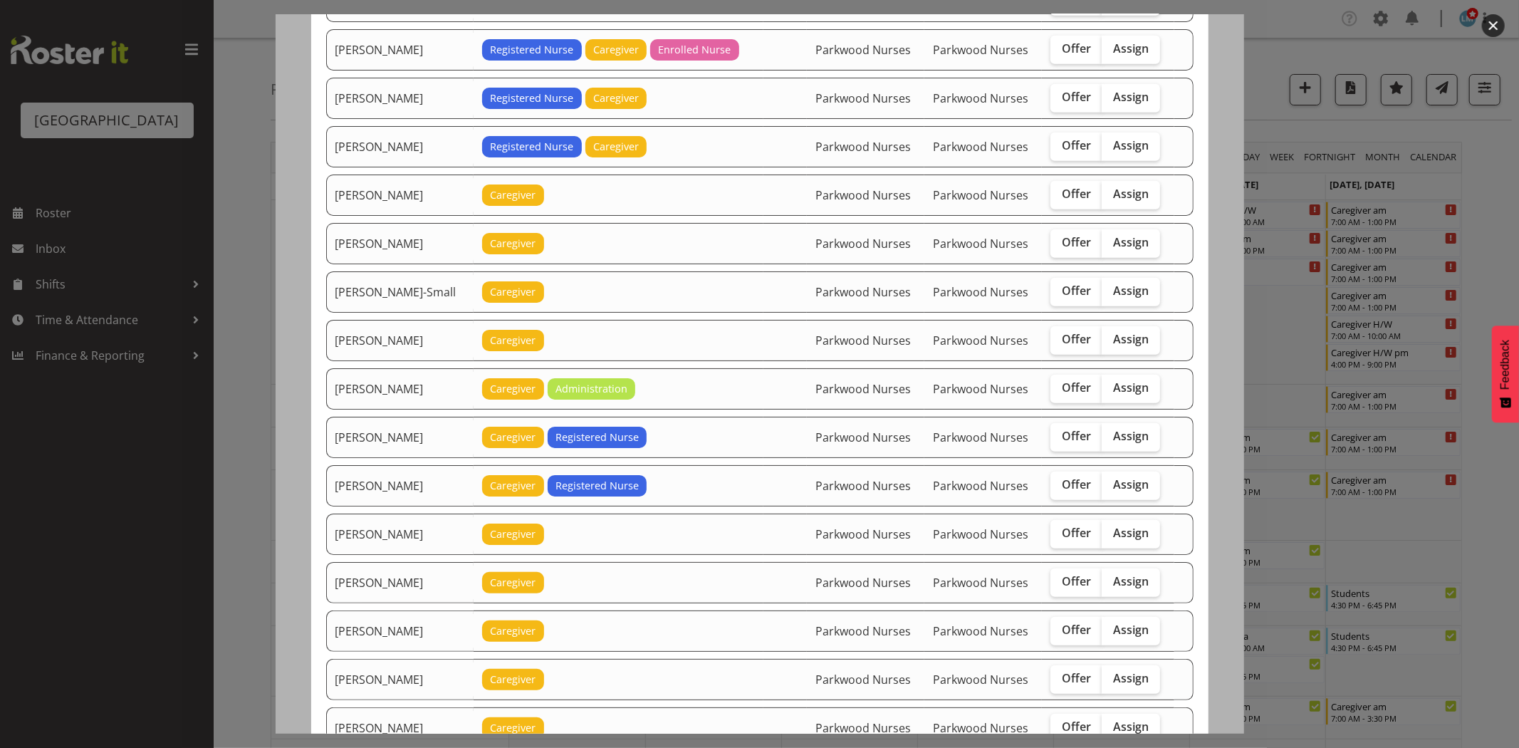
scroll to position [870, 0]
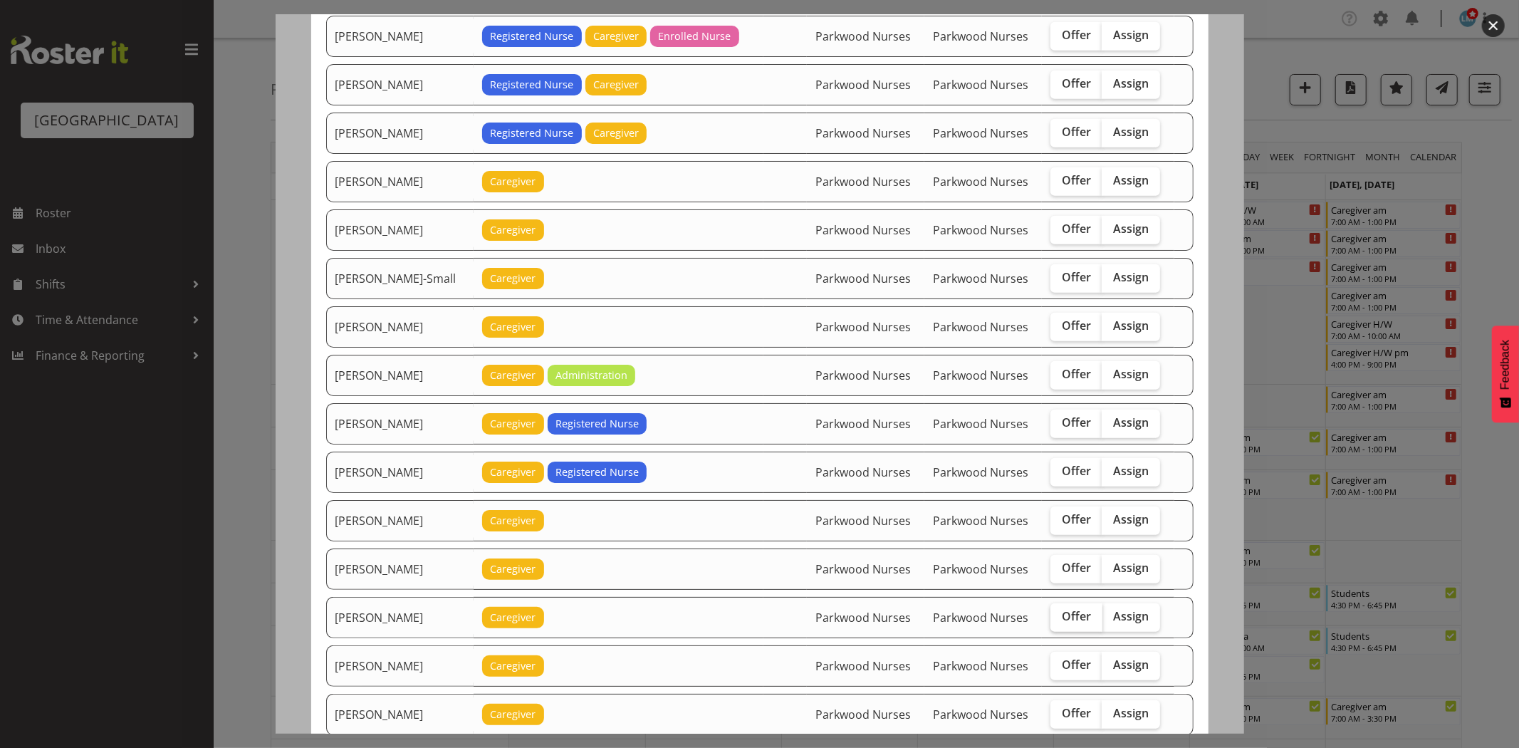
click at [1078, 614] on span "Offer" at bounding box center [1076, 616] width 29 height 14
click at [1060, 614] on input "Offer" at bounding box center [1055, 616] width 9 height 9
checkbox input "true"
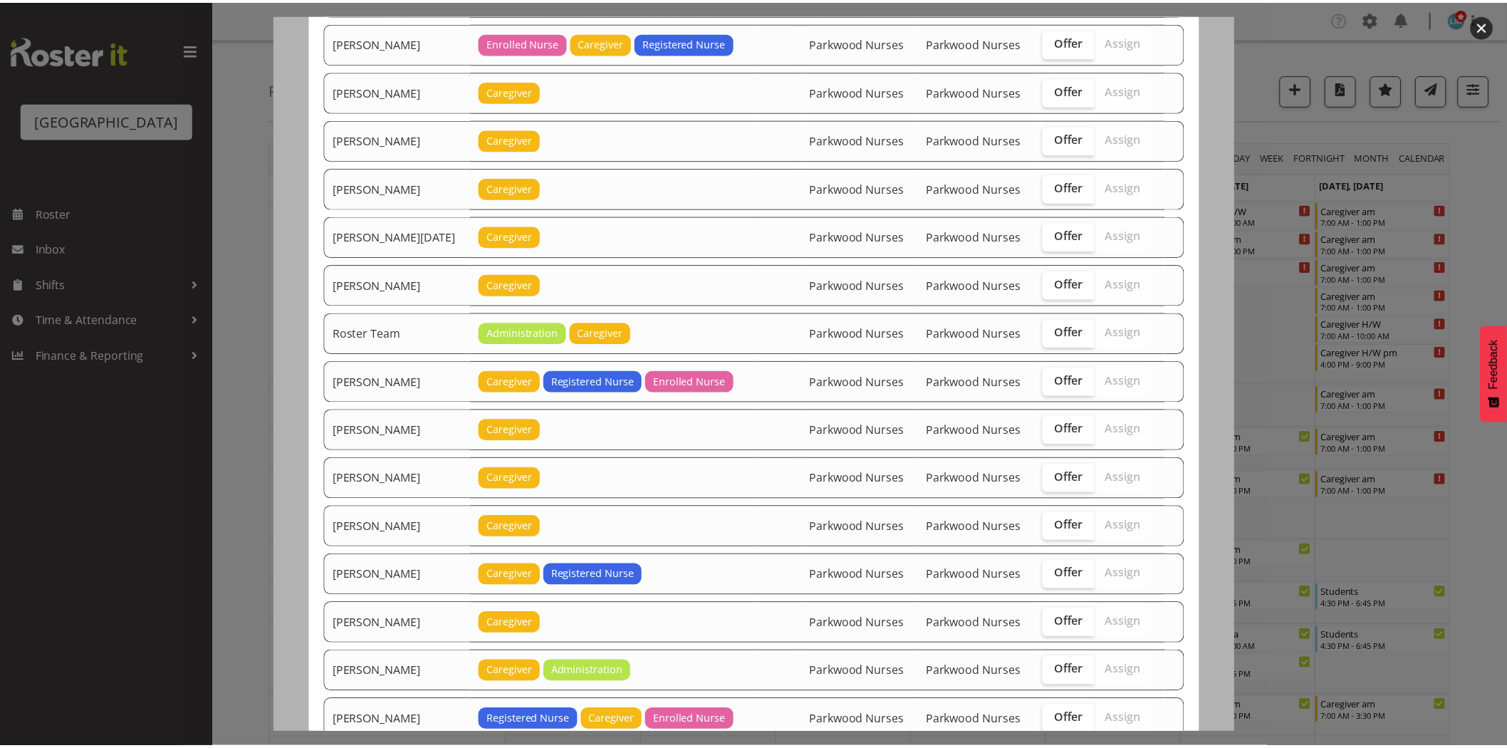
scroll to position [1693, 0]
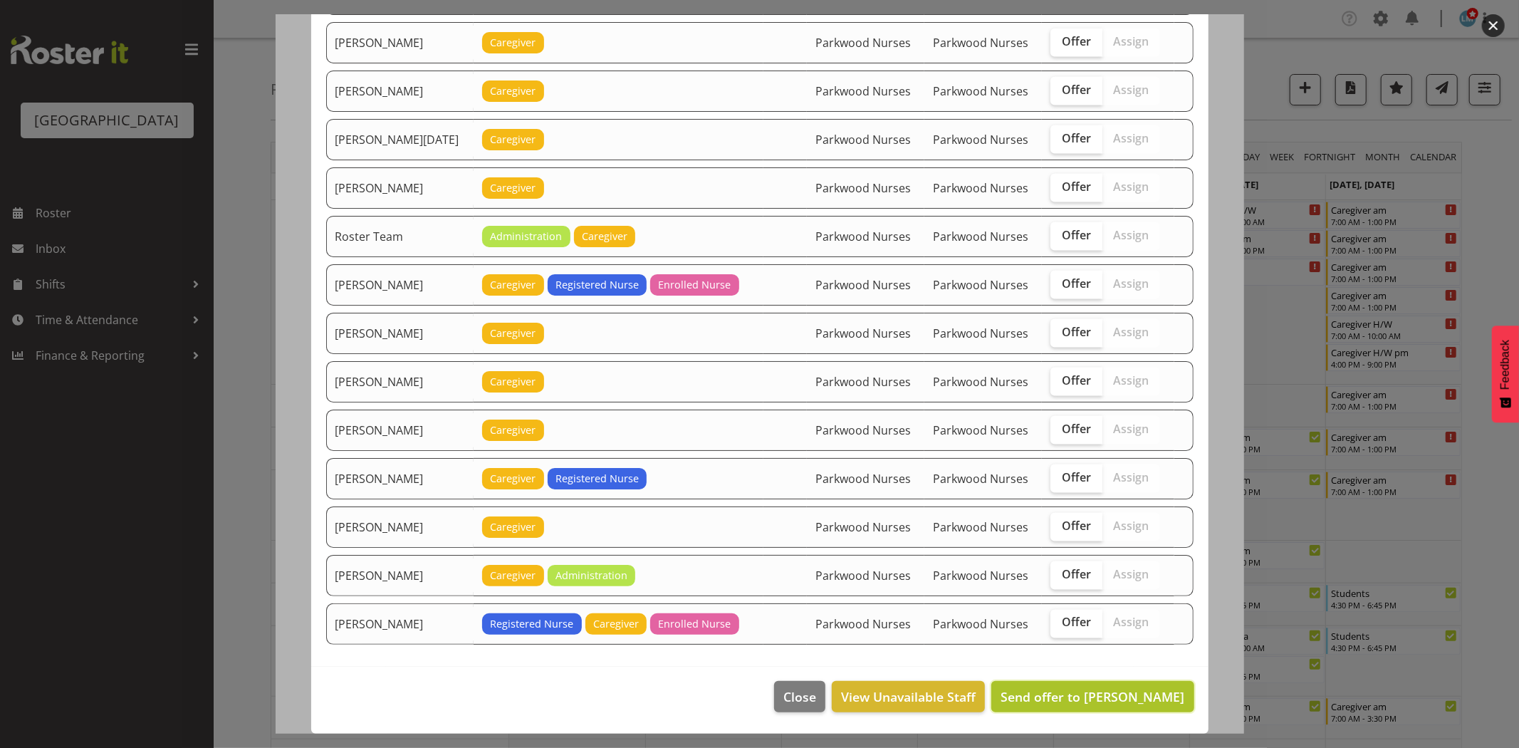
click at [1131, 700] on span "Send offer to Maria Kuraem" at bounding box center [1093, 696] width 184 height 17
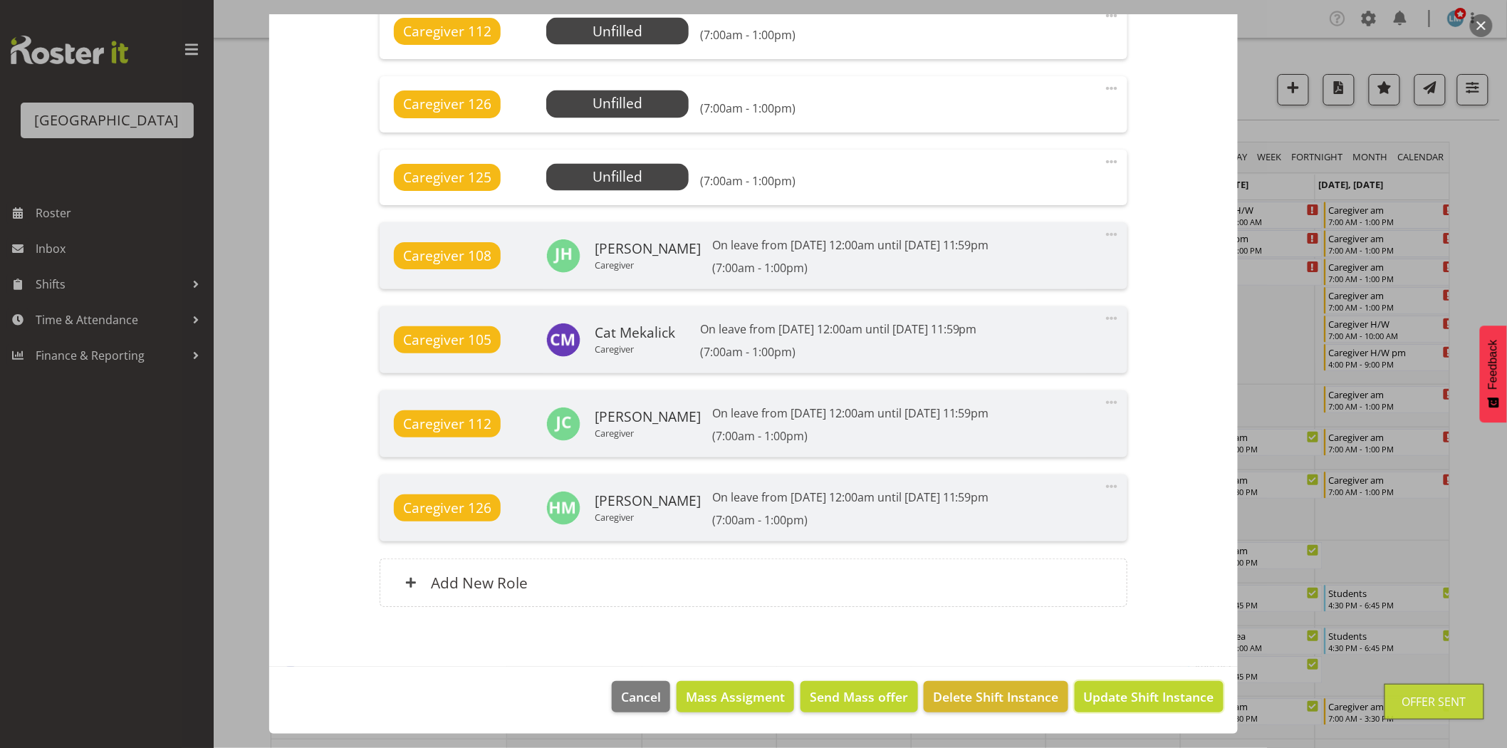
click at [1131, 700] on span "Update Shift Instance" at bounding box center [1149, 696] width 130 height 19
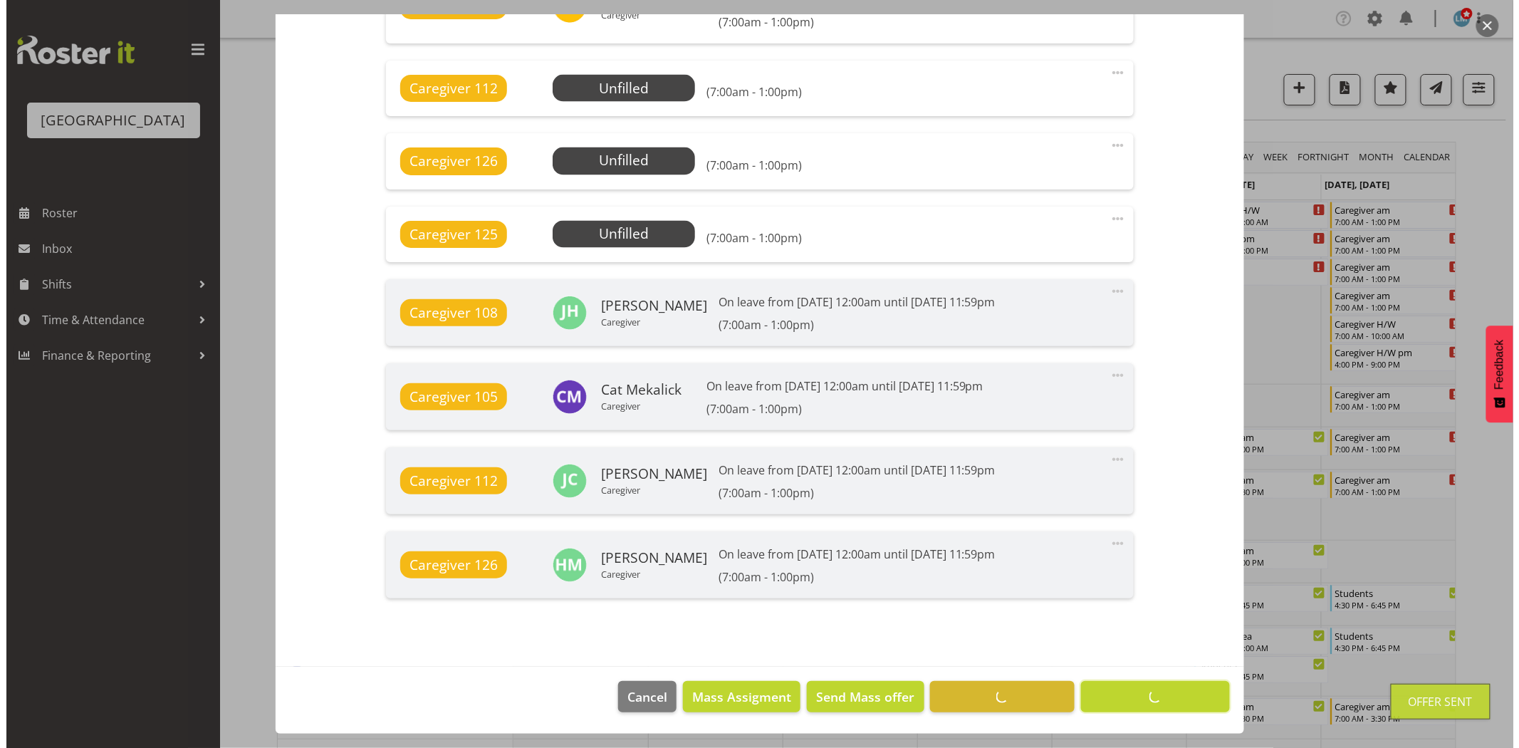
scroll to position [1008, 0]
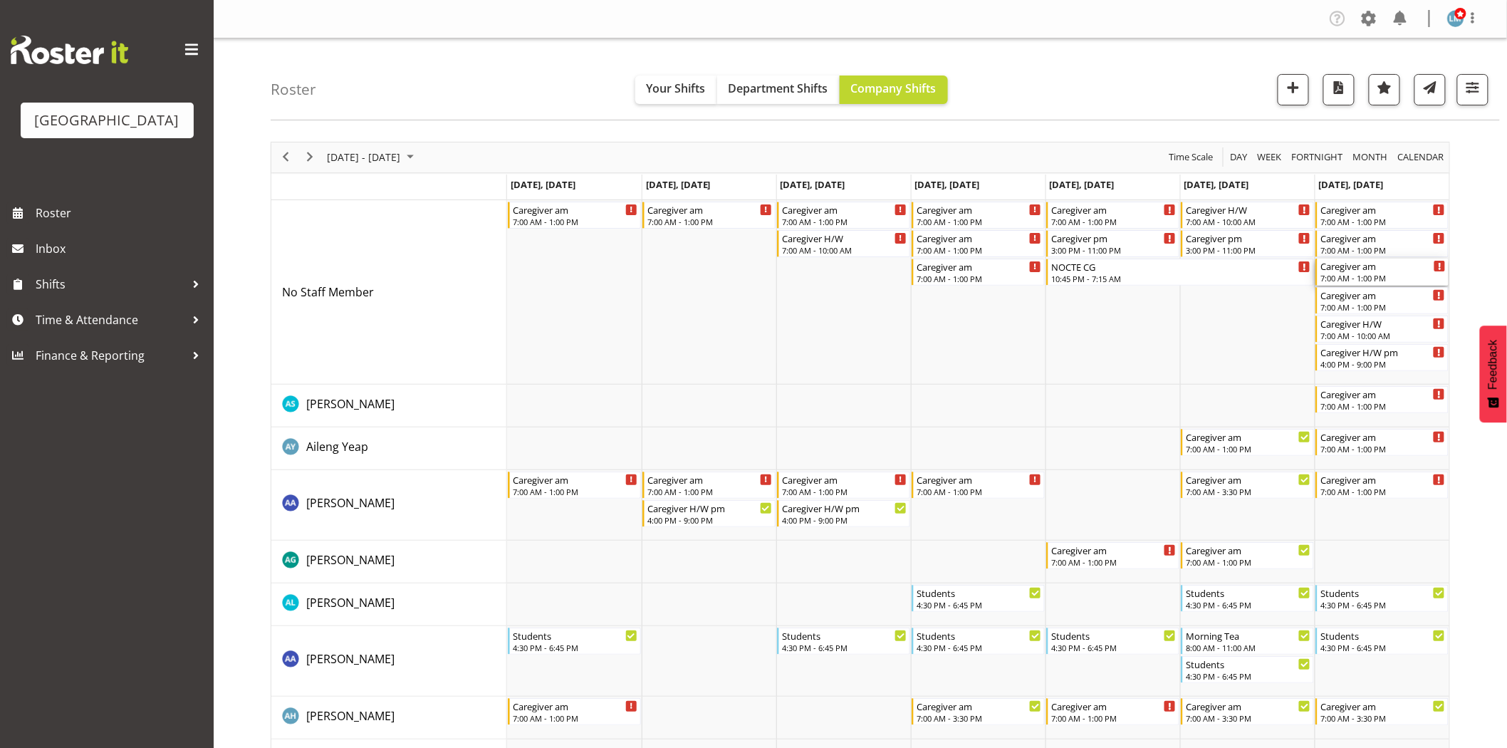
click at [1337, 267] on div "Caregiver am" at bounding box center [1383, 266] width 125 height 14
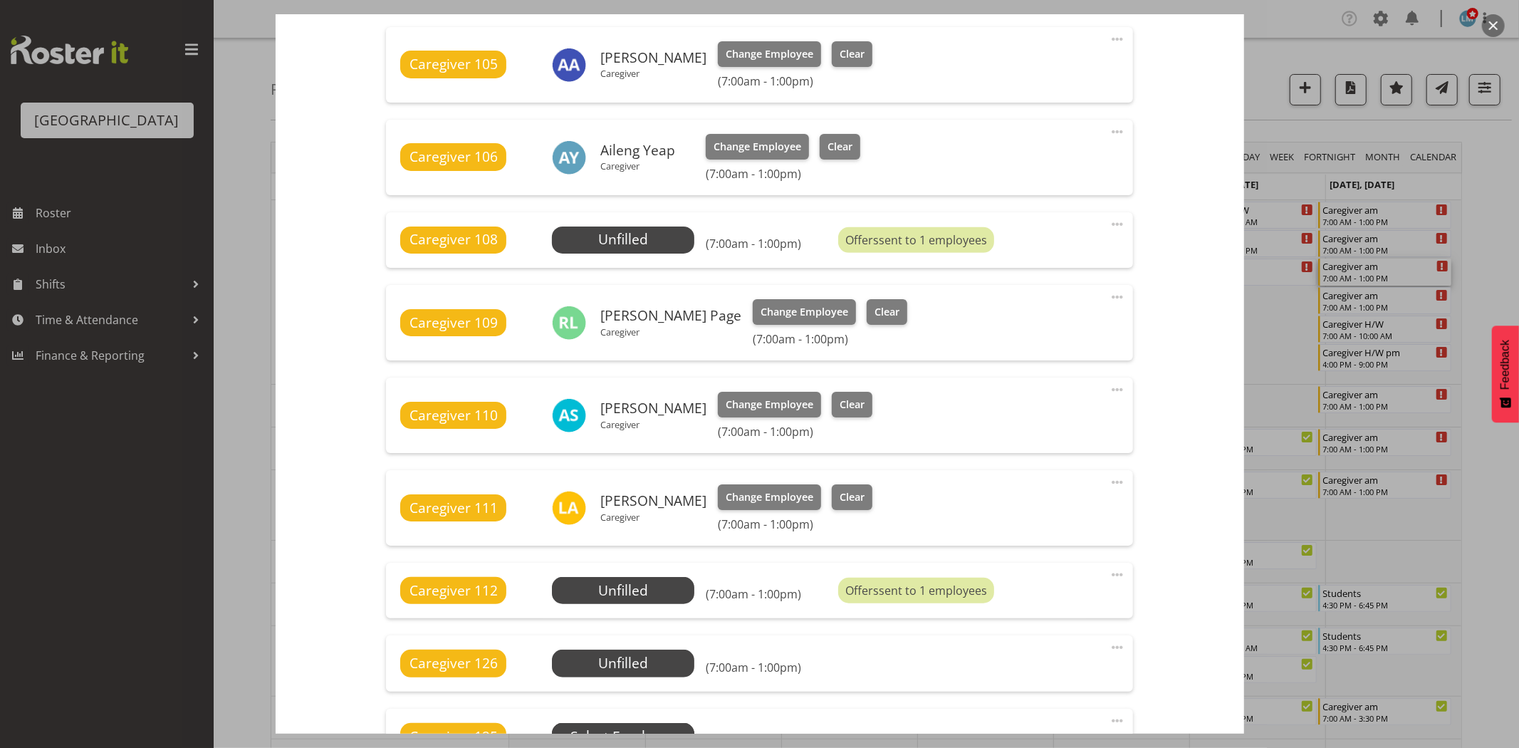
scroll to position [633, 0]
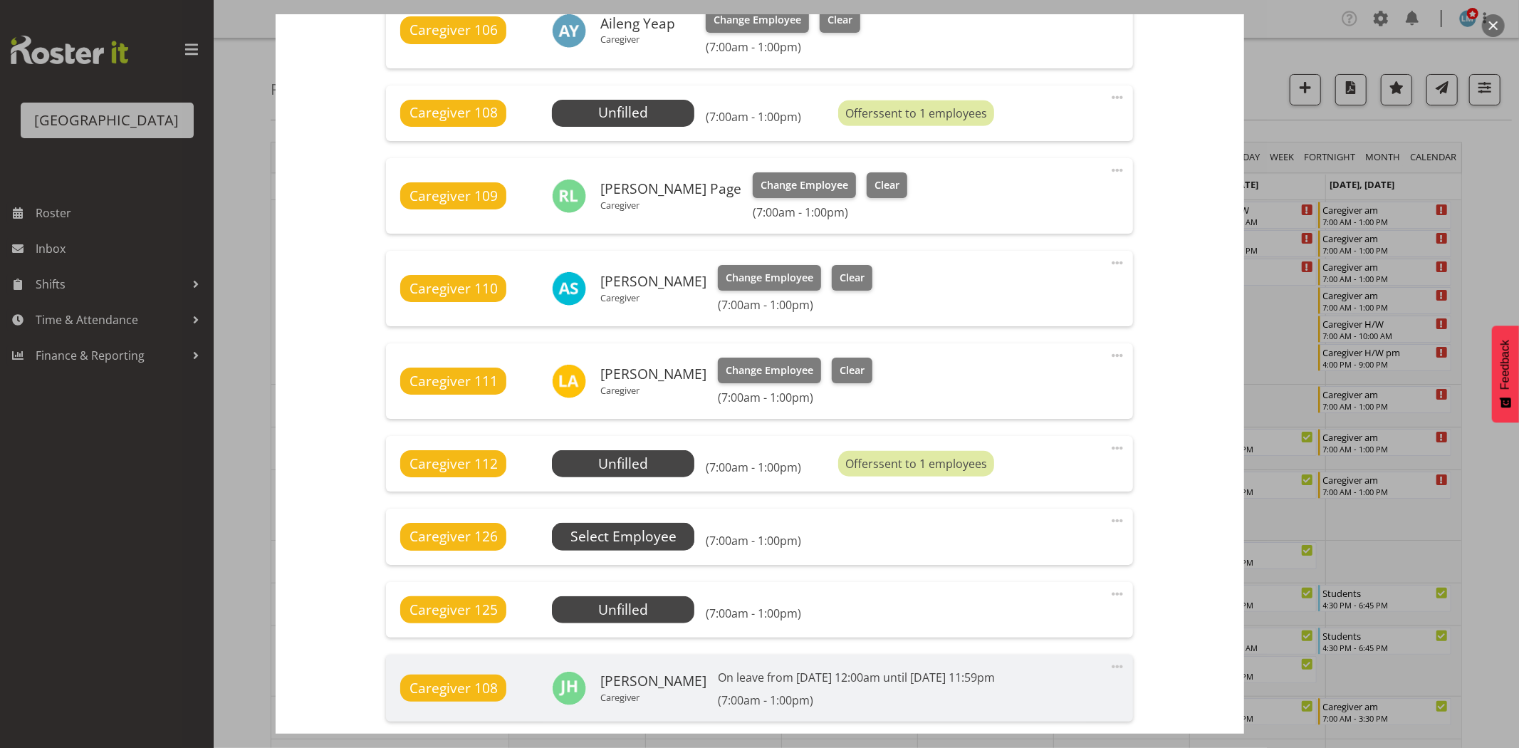
click at [0, 0] on span "Select Employee" at bounding box center [0, 0] width 0 height 0
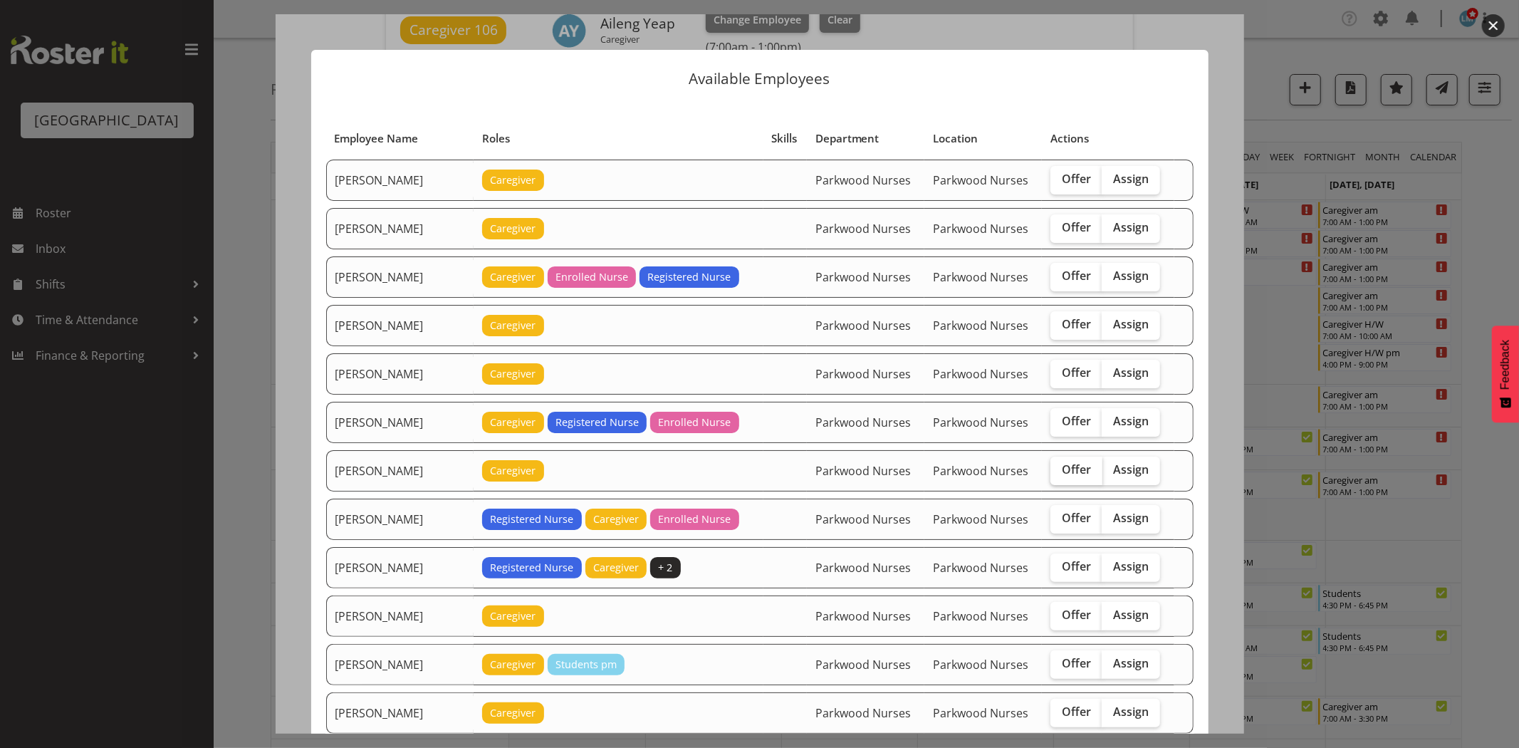
click at [1069, 471] on span "Offer" at bounding box center [1076, 469] width 29 height 14
click at [1060, 471] on input "Offer" at bounding box center [1055, 469] width 9 height 9
checkbox input "true"
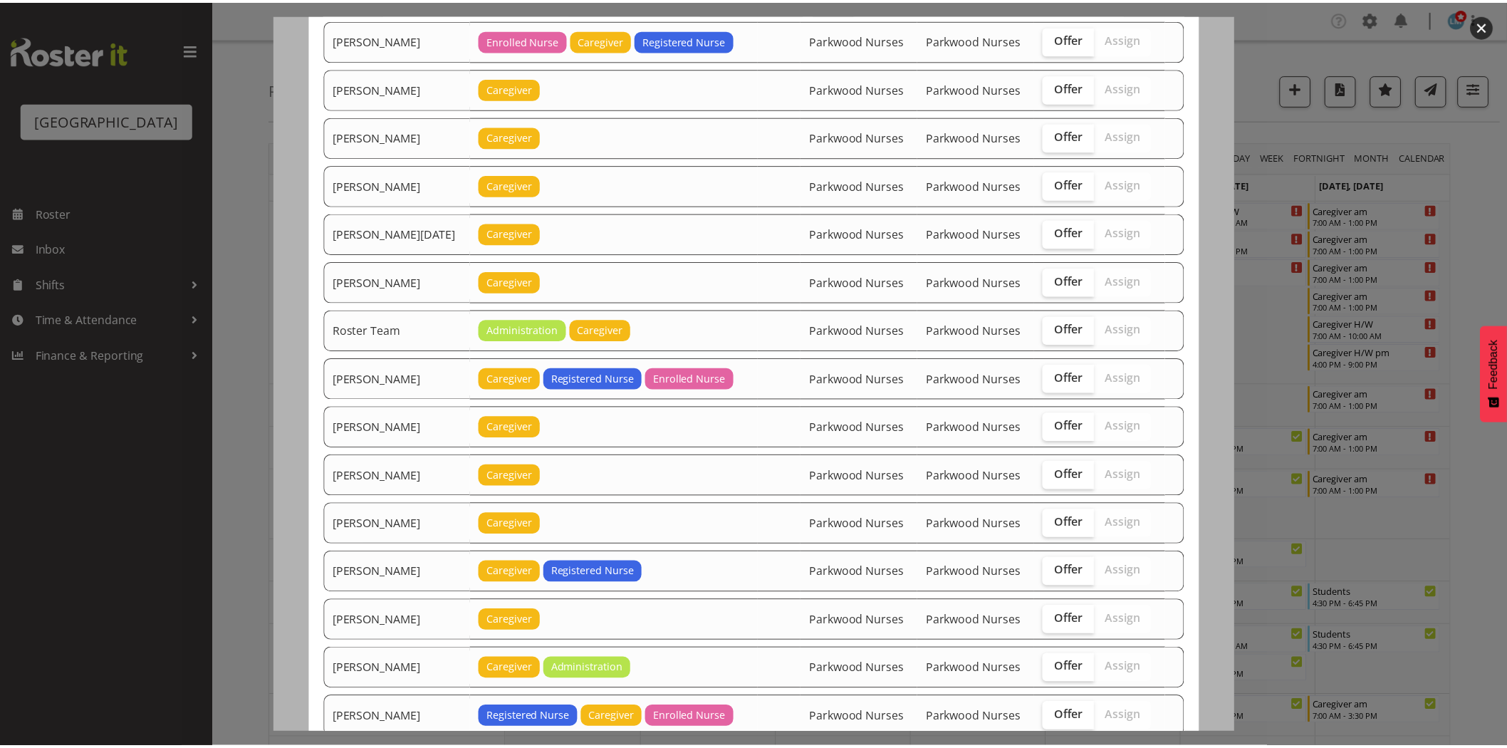
scroll to position [1693, 0]
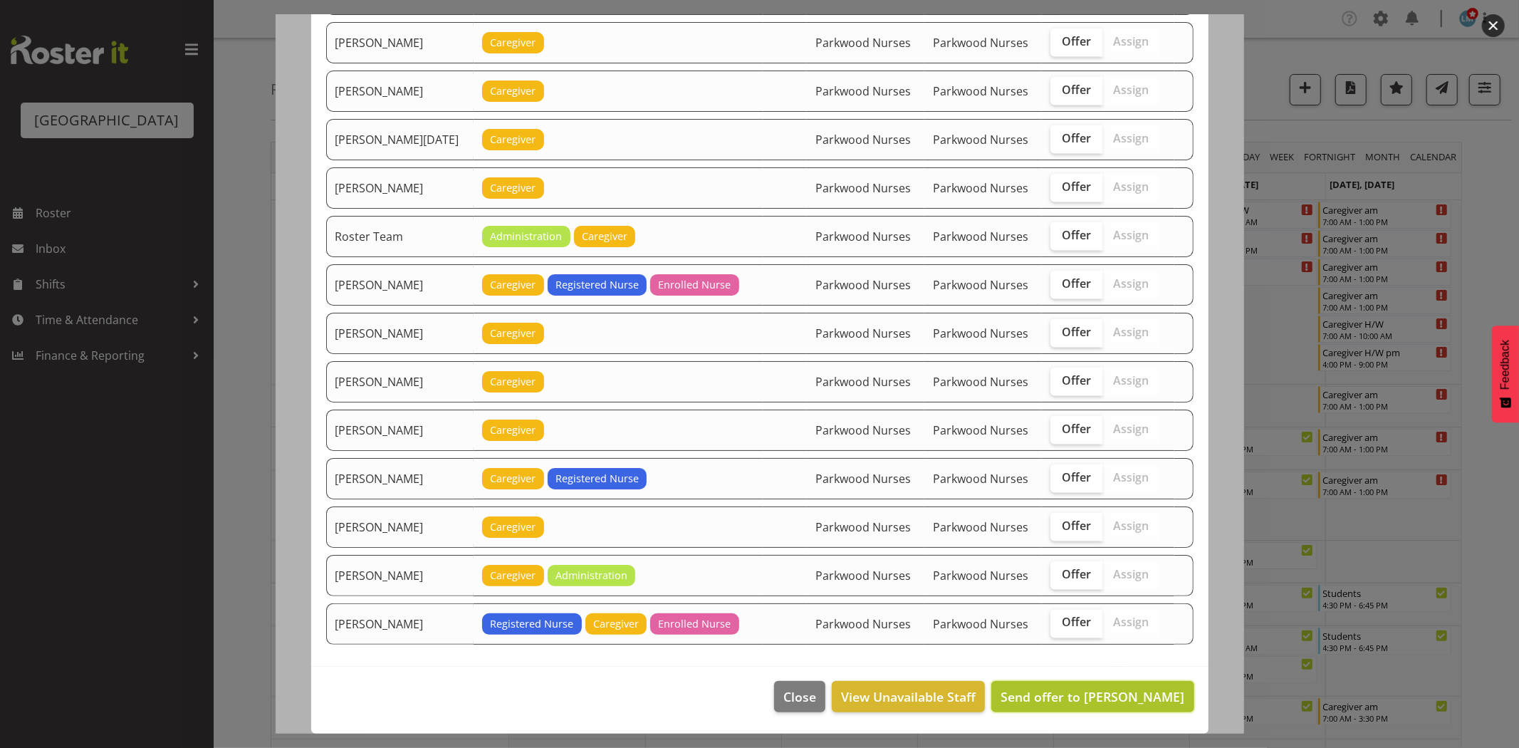
click at [1095, 695] on span "Send offer to Carolyn Winning" at bounding box center [1093, 696] width 184 height 17
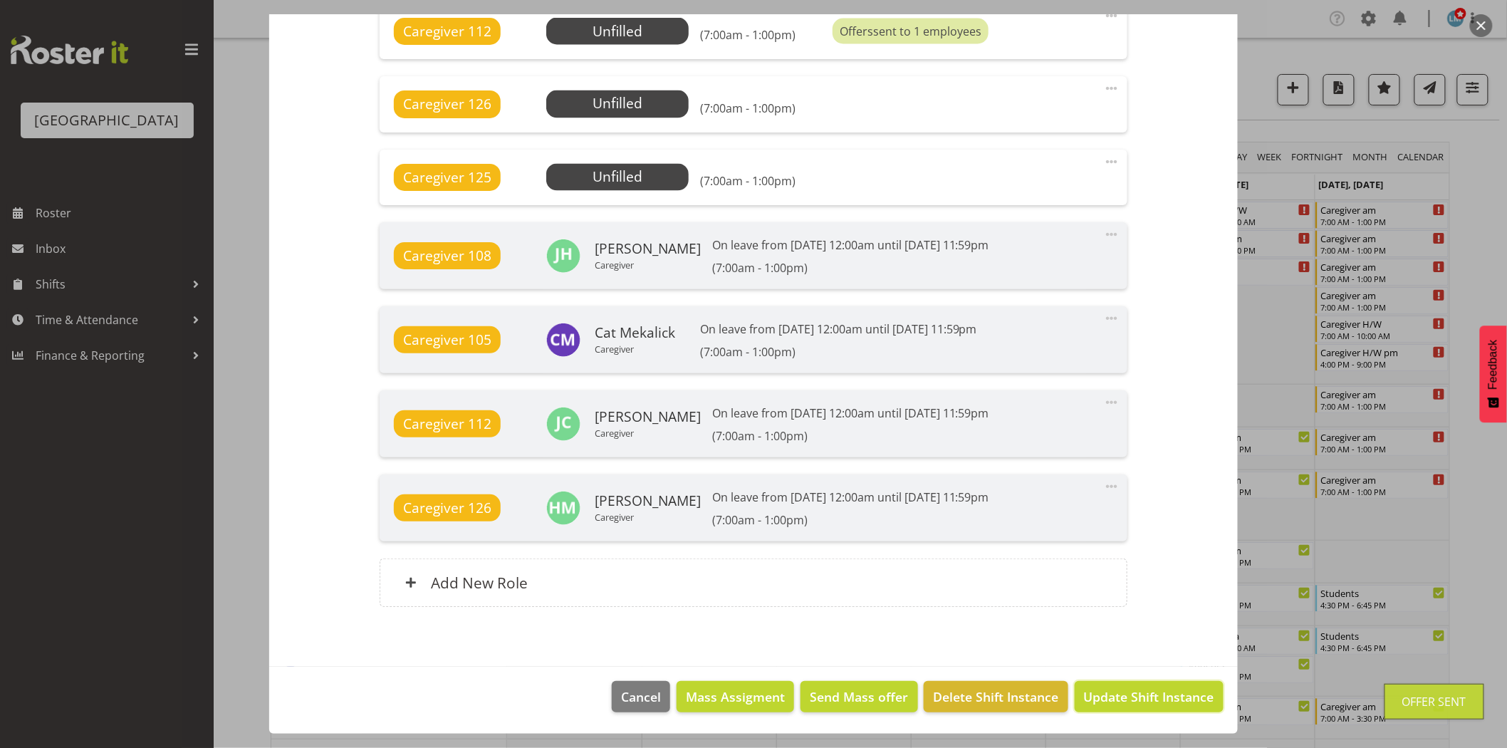
click at [1095, 695] on span "Update Shift Instance" at bounding box center [1149, 696] width 130 height 19
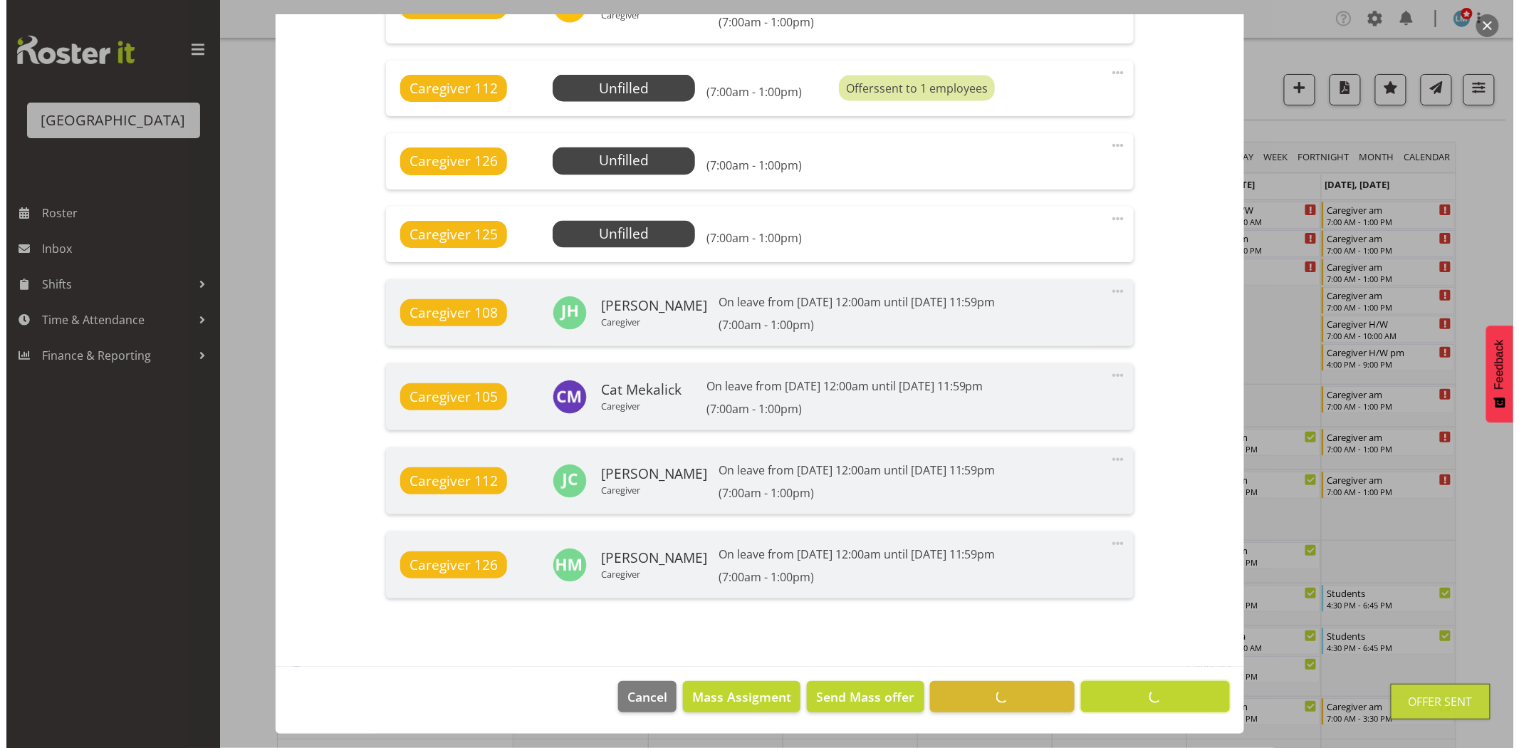
scroll to position [1008, 0]
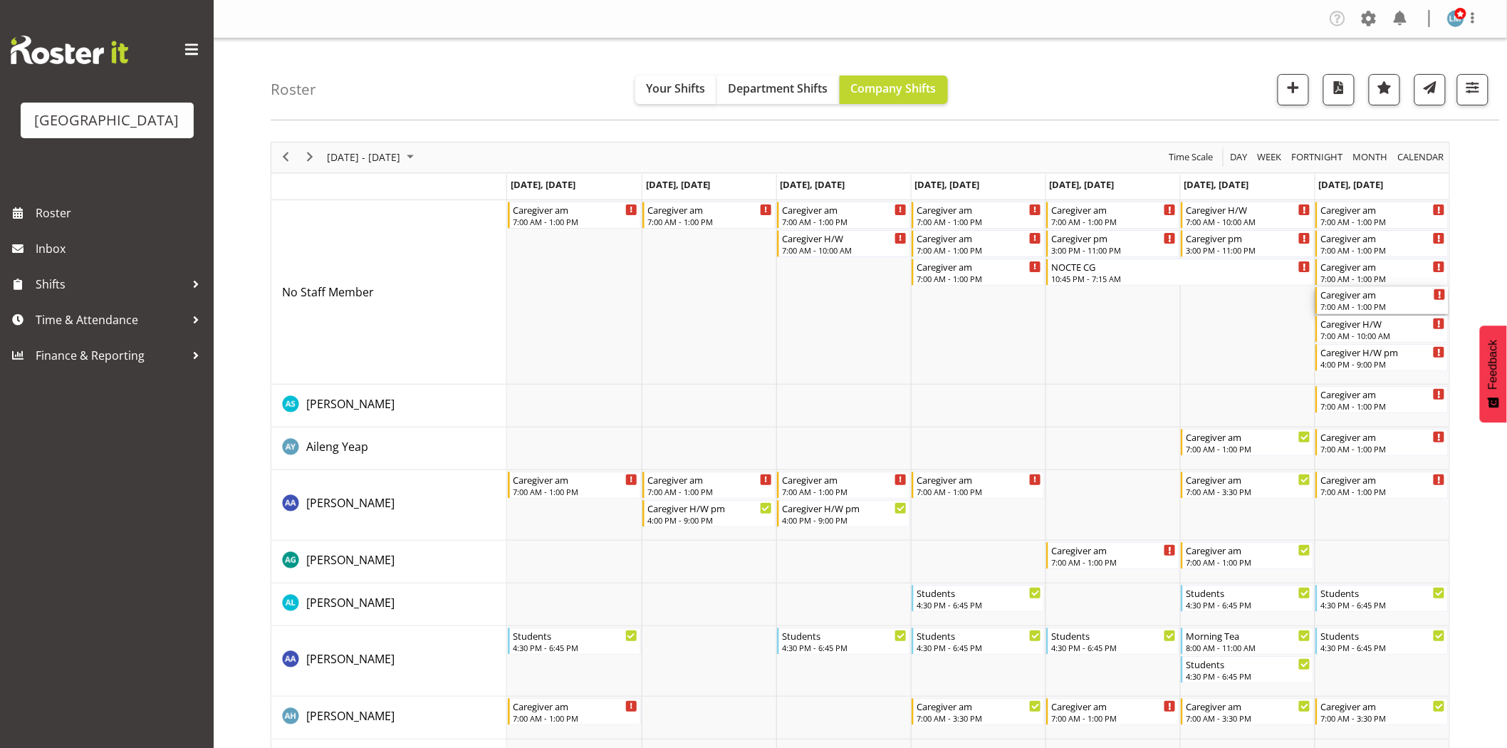
click at [1384, 307] on div "7:00 AM - 1:00 PM" at bounding box center [1383, 306] width 125 height 11
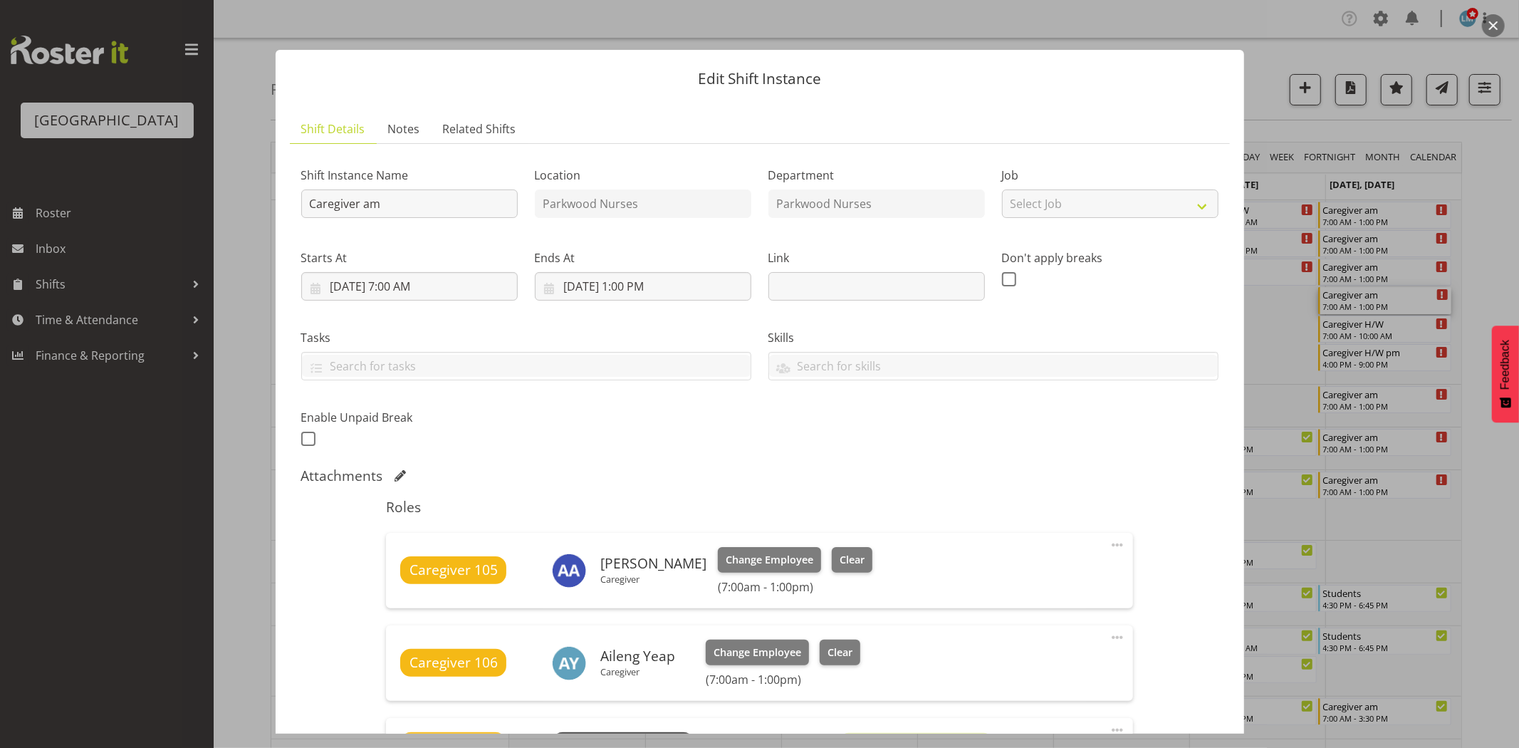
scroll to position [553, 0]
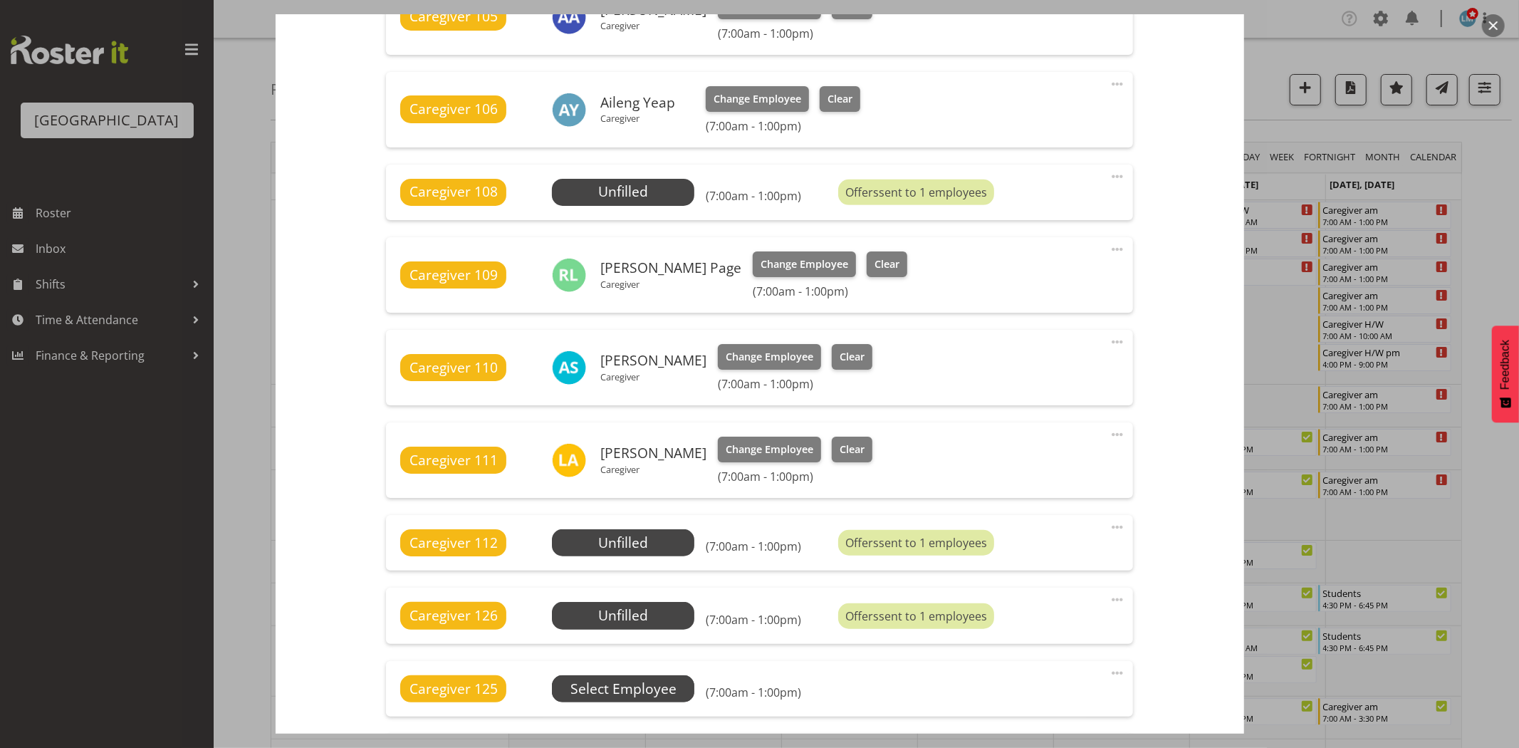
click at [0, 0] on span "Select Employee" at bounding box center [0, 0] width 0 height 0
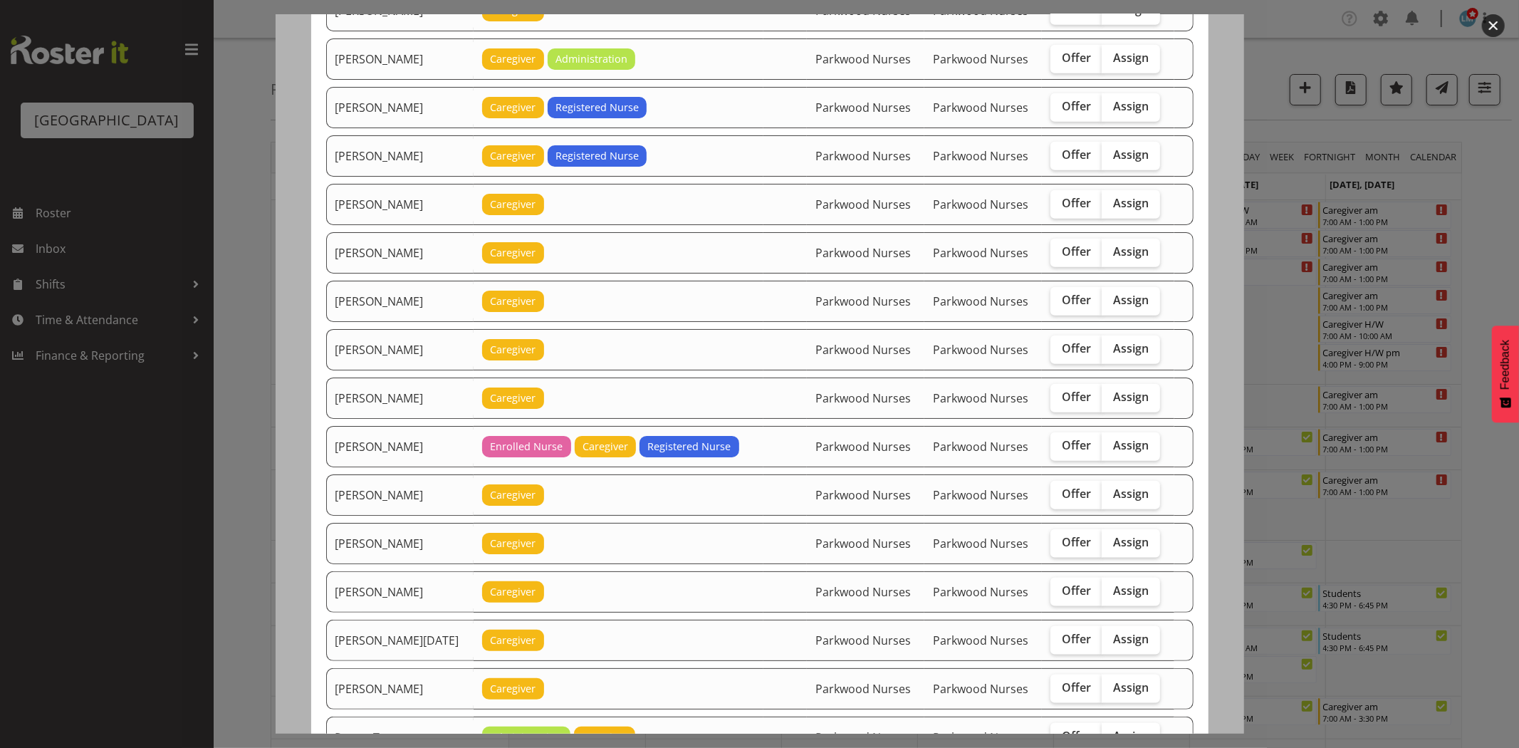
scroll to position [1425, 0]
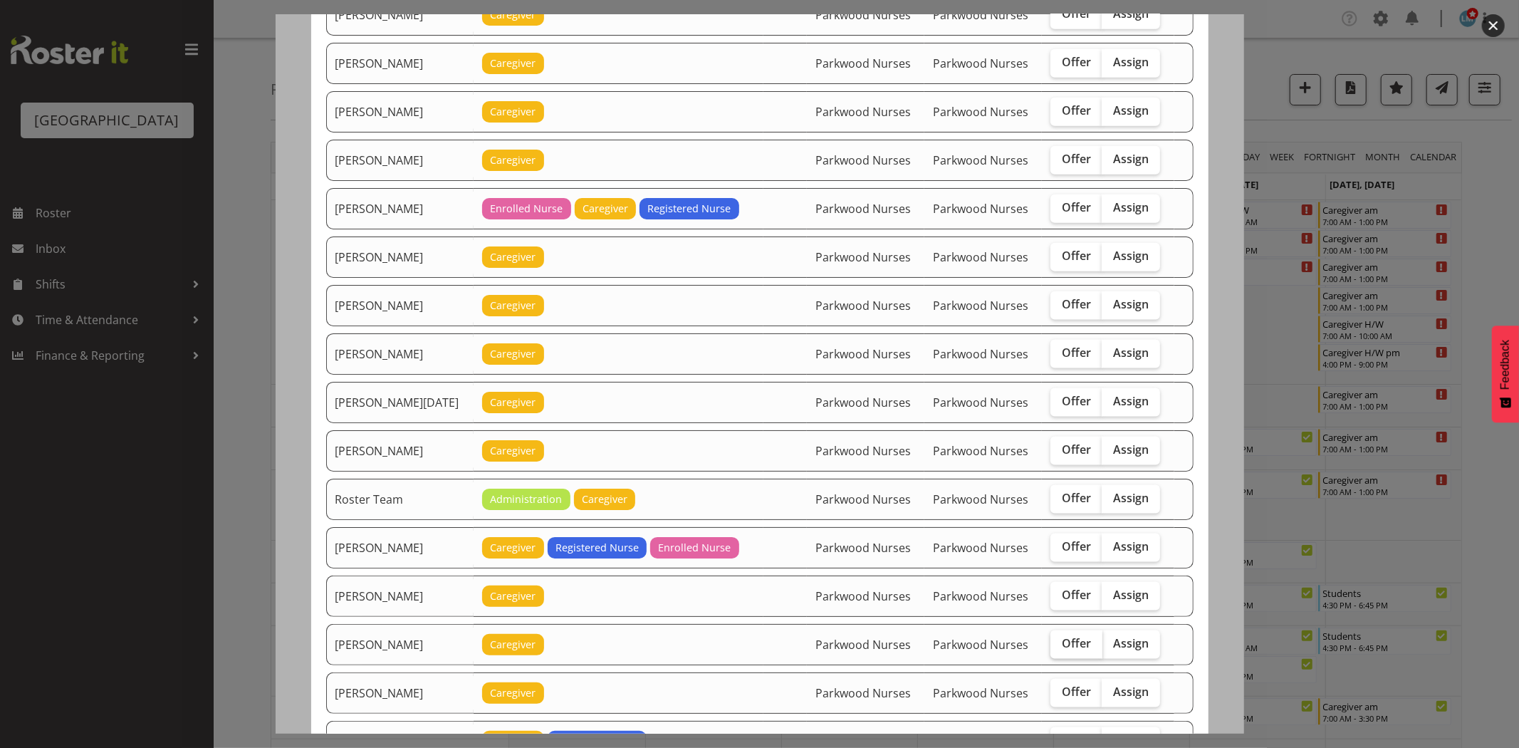
click at [1064, 645] on span "Offer" at bounding box center [1076, 643] width 29 height 14
click at [1060, 645] on input "Offer" at bounding box center [1055, 643] width 9 height 9
checkbox input "true"
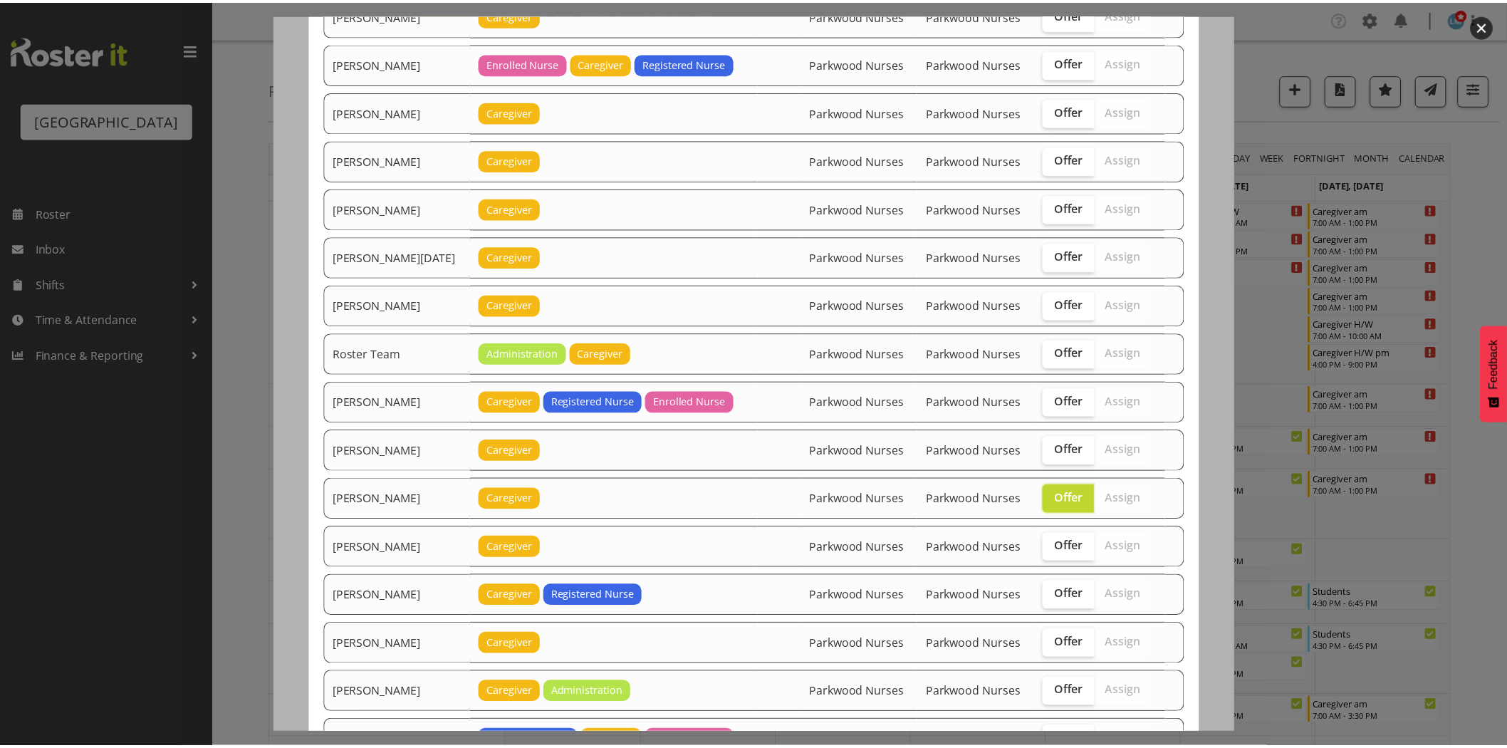
scroll to position [1693, 0]
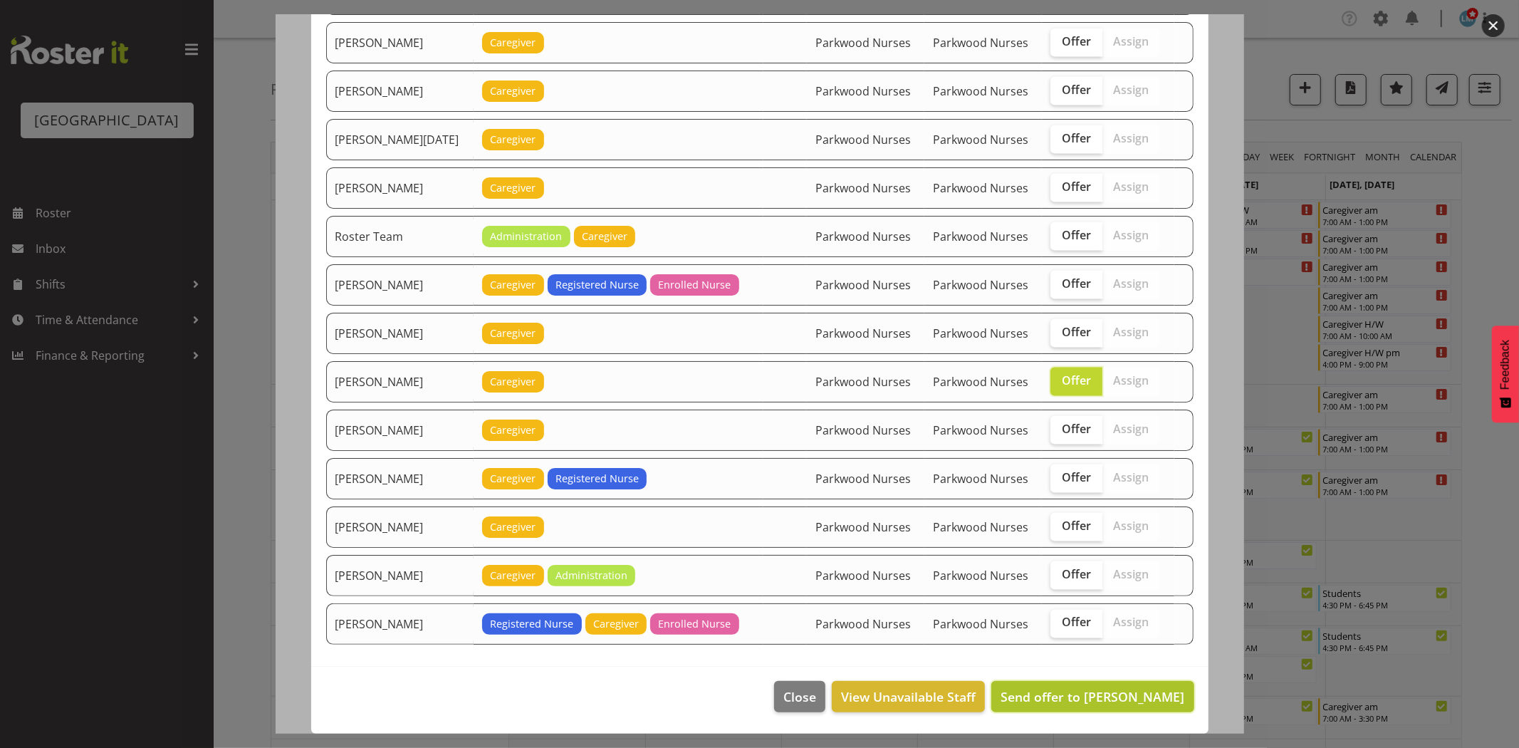
click at [1169, 696] on span "Send offer to Shania Ali" at bounding box center [1093, 696] width 184 height 17
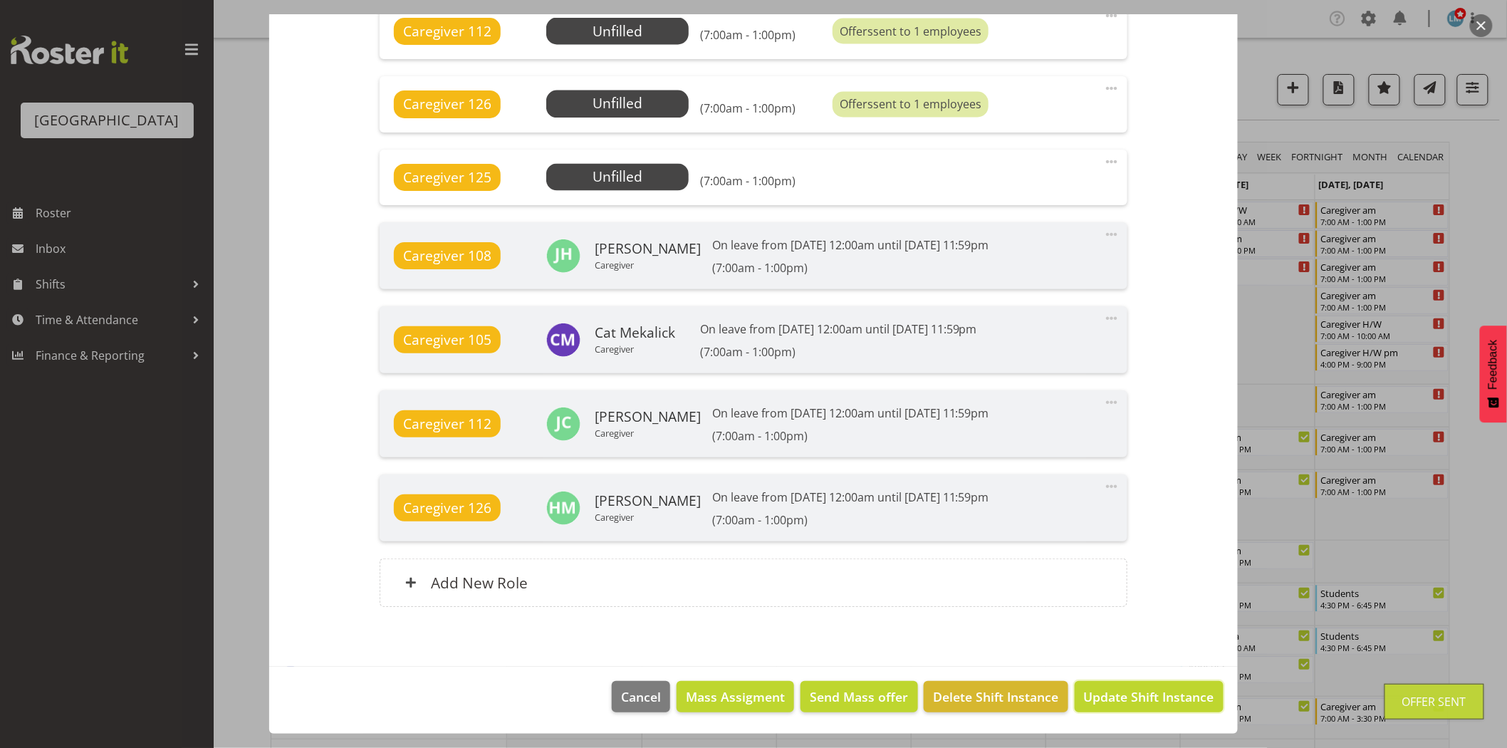
click at [1169, 696] on span "Update Shift Instance" at bounding box center [1149, 696] width 130 height 19
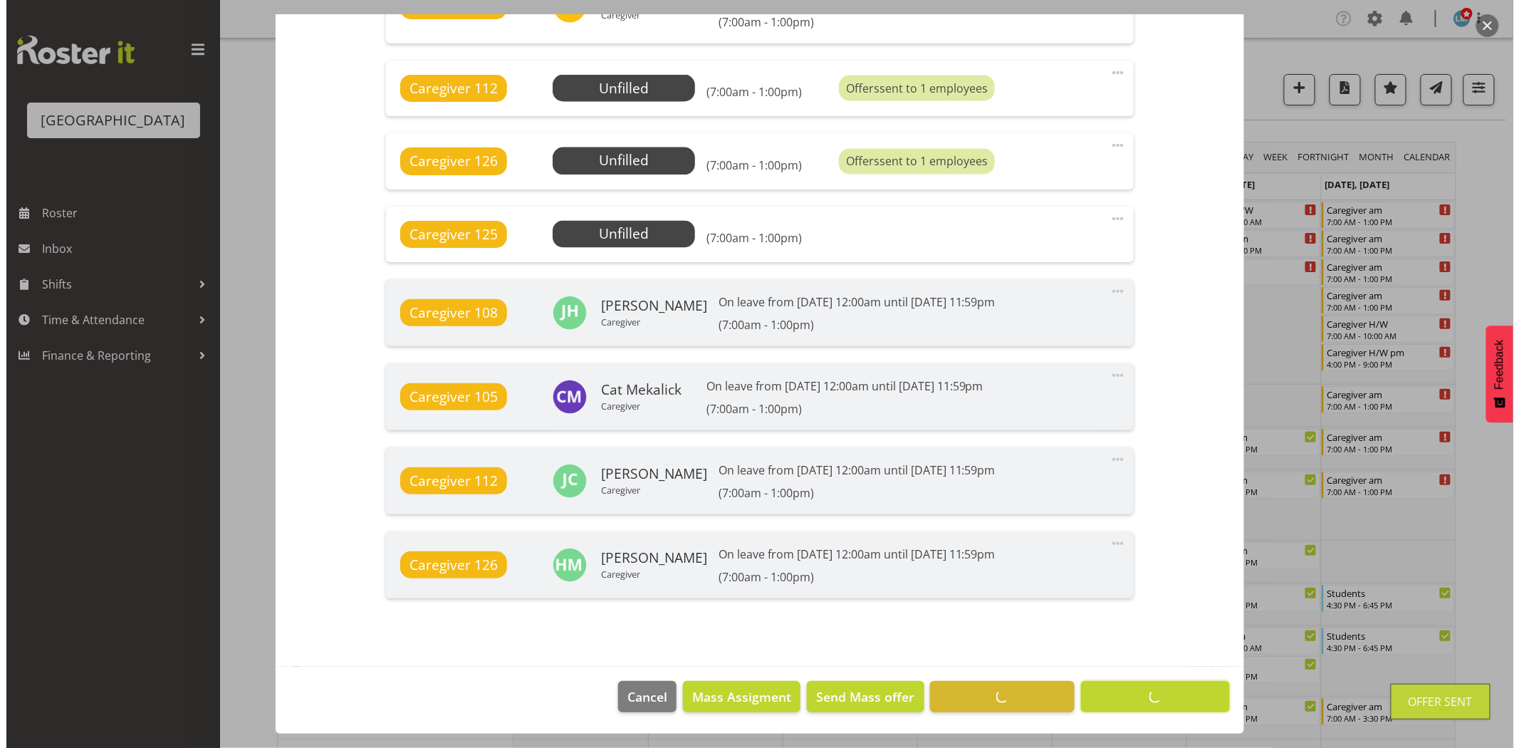
scroll to position [1008, 0]
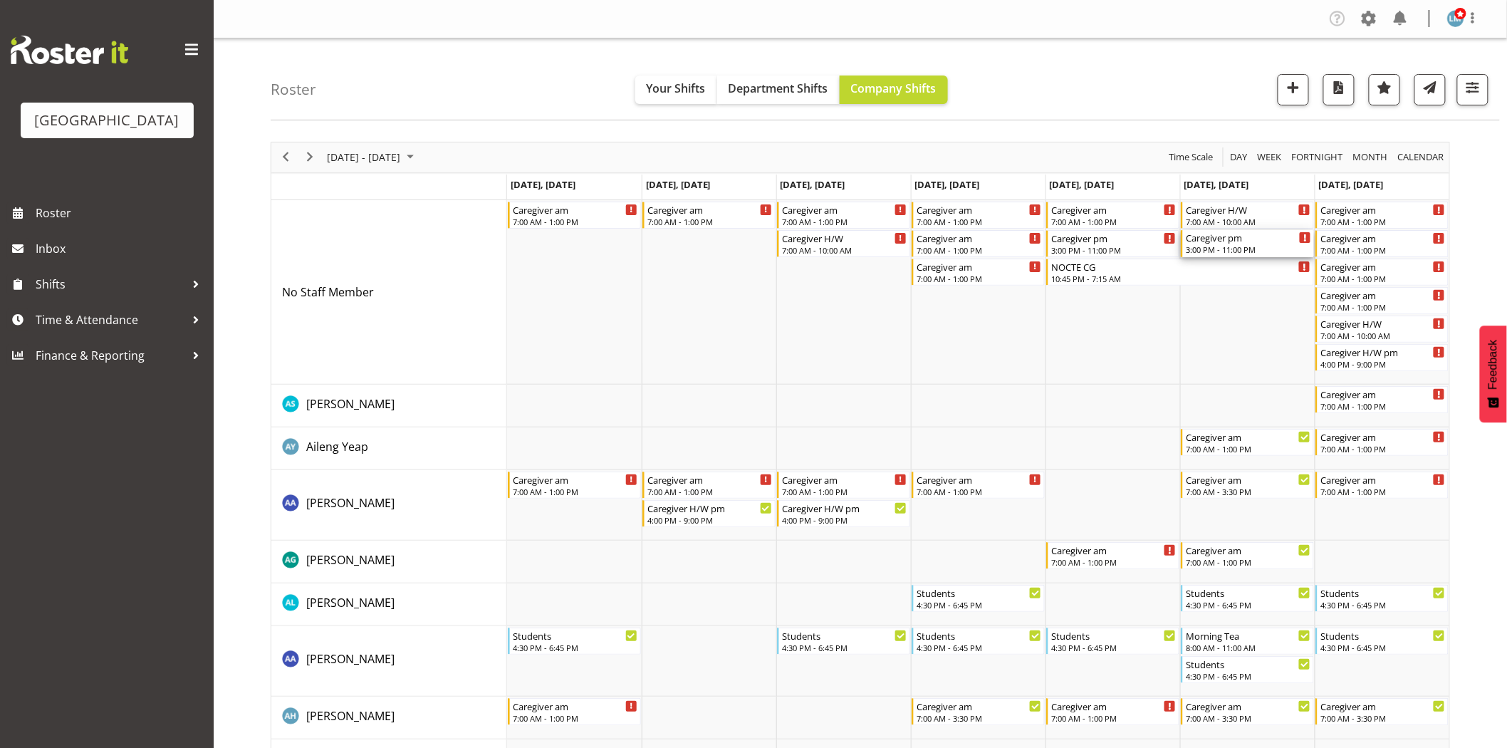
click at [1244, 244] on div "3:00 PM - 11:00 PM" at bounding box center [1248, 249] width 125 height 11
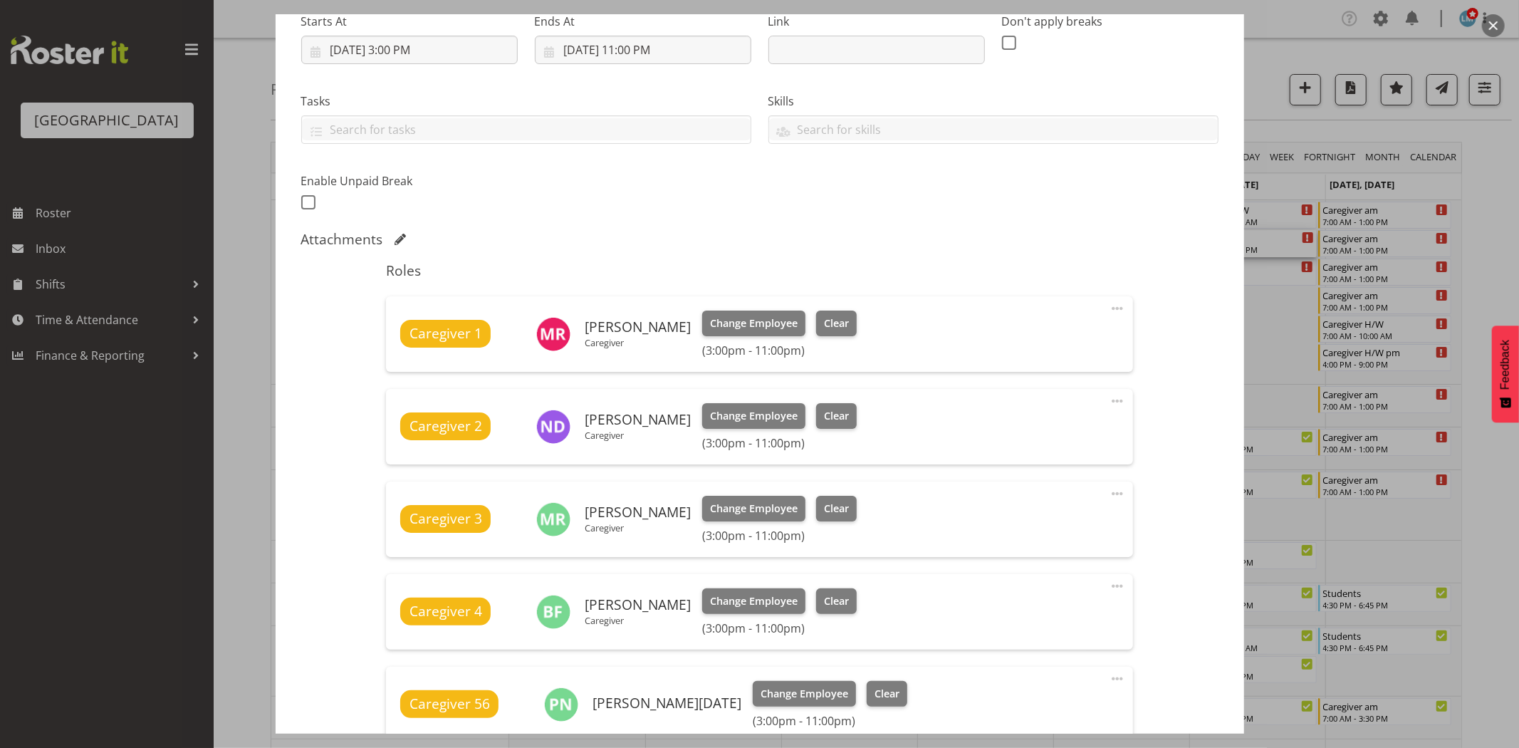
scroll to position [79, 0]
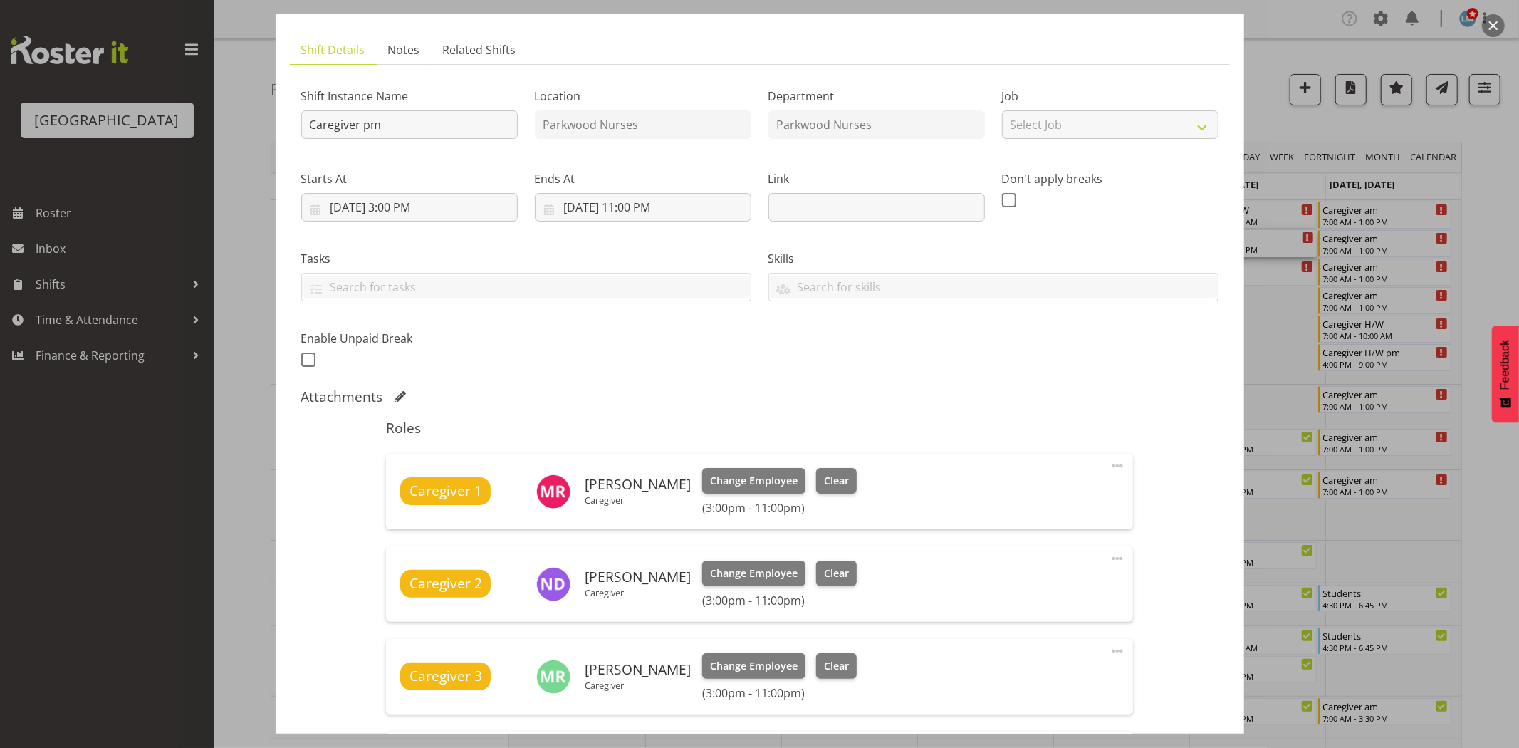
click at [1494, 236] on div at bounding box center [759, 374] width 1519 height 748
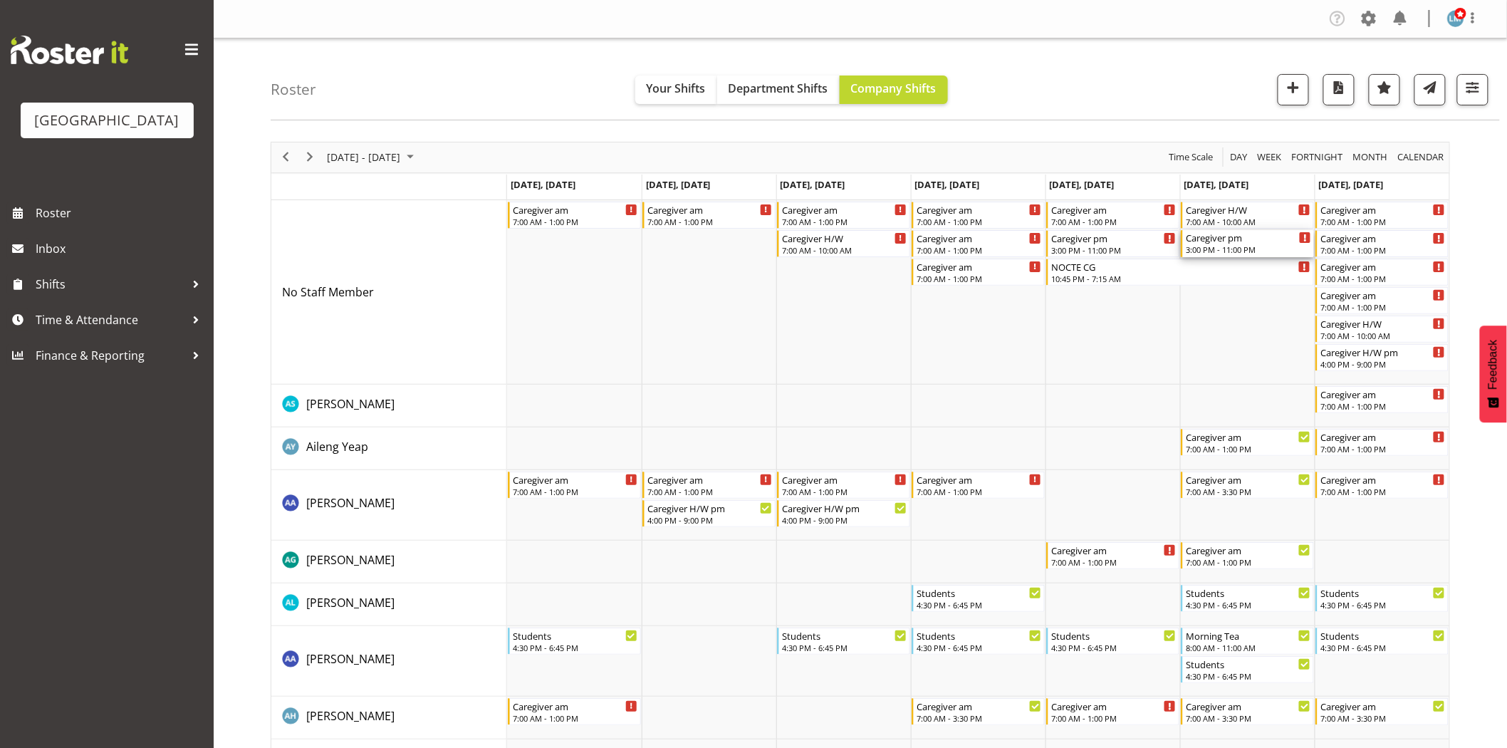
click at [1247, 240] on div "Caregiver pm" at bounding box center [1248, 237] width 125 height 14
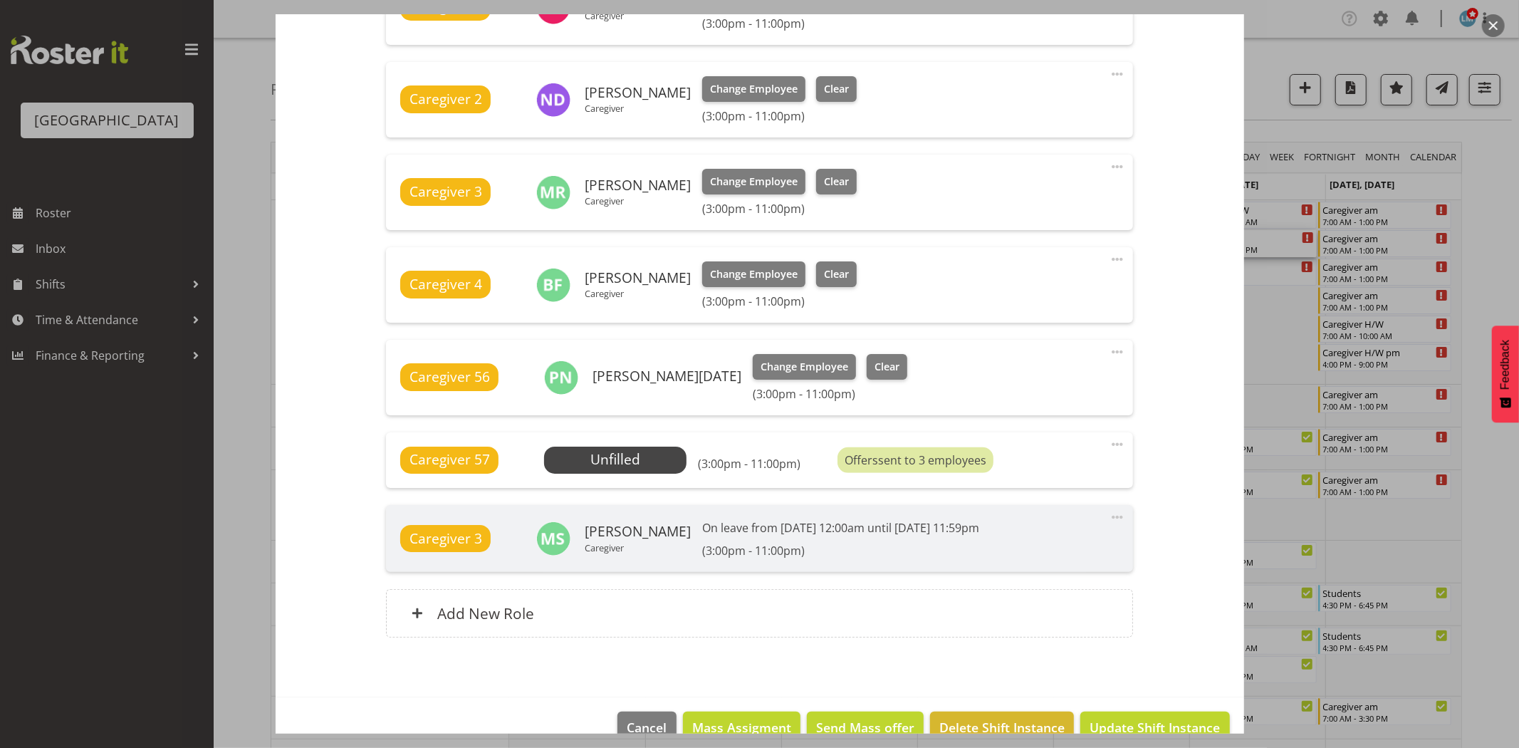
scroll to position [594, 0]
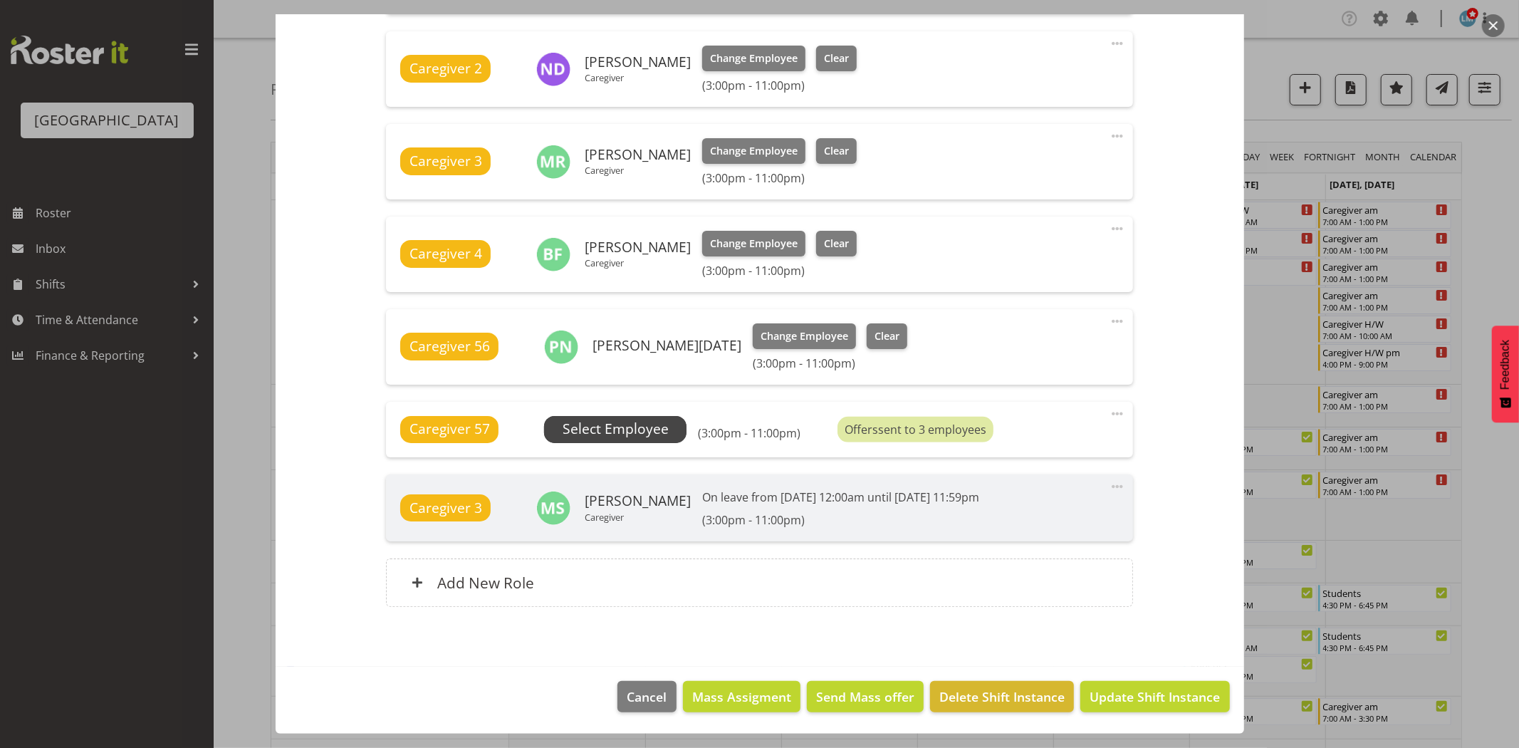
click at [664, 420] on span "Select Employee" at bounding box center [616, 429] width 106 height 21
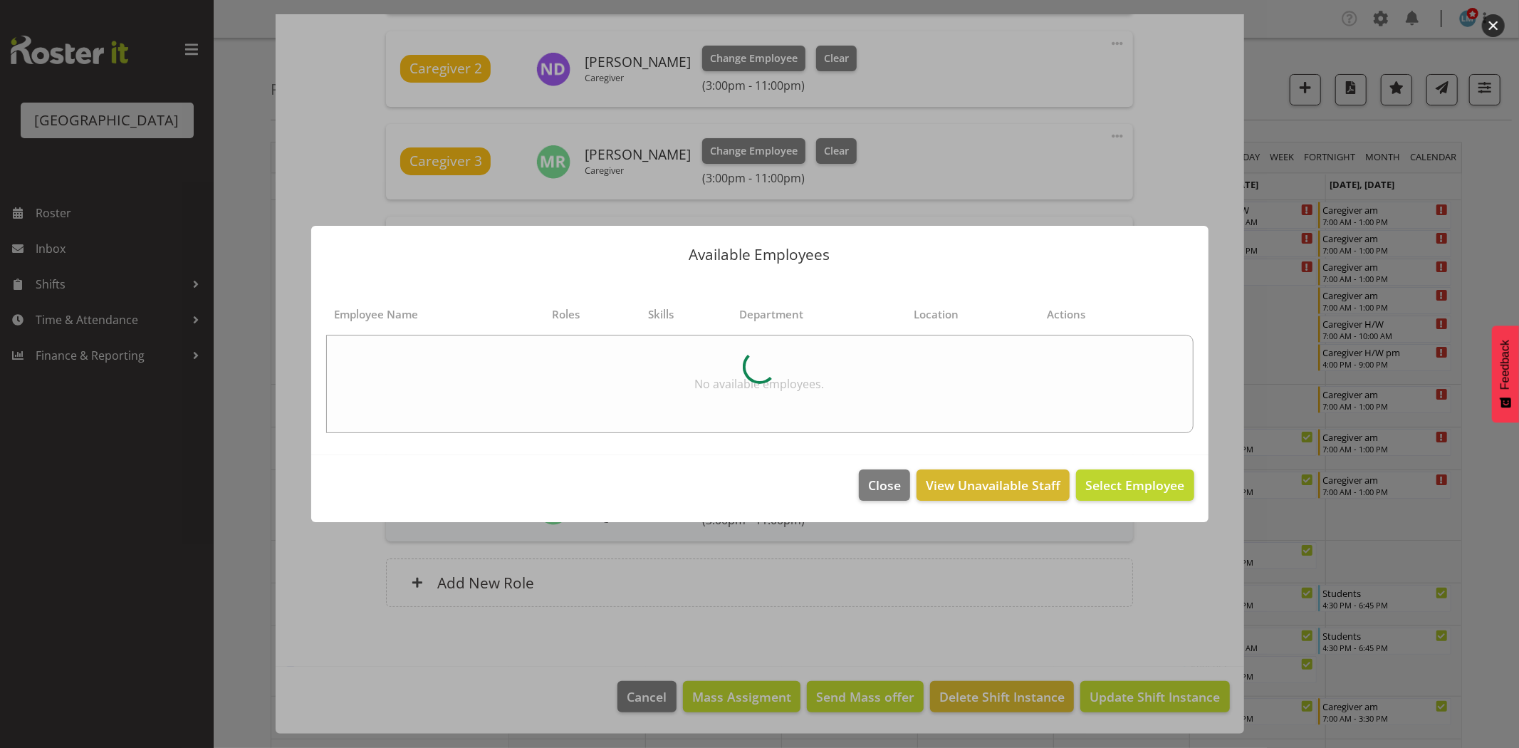
click at [1485, 197] on div at bounding box center [759, 374] width 1519 height 748
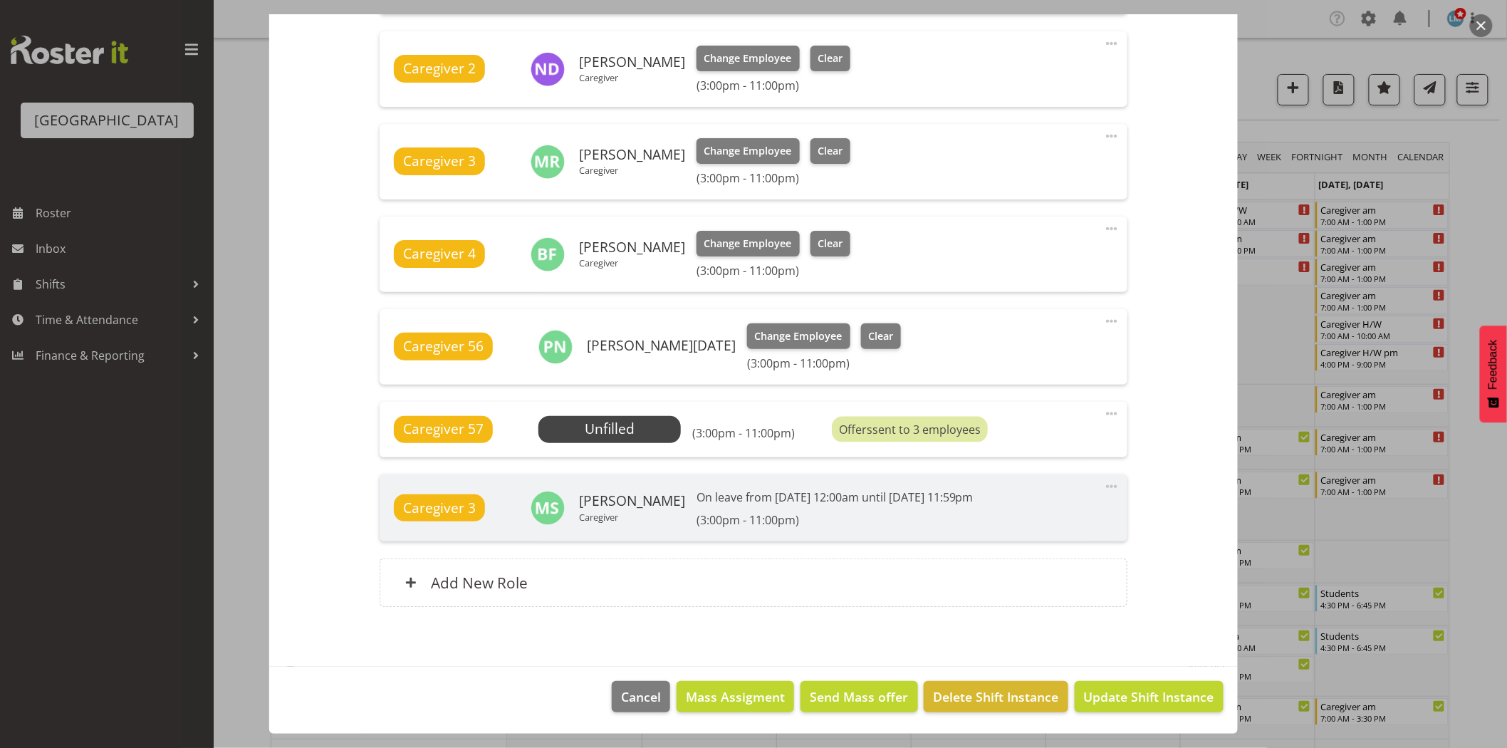
click at [1485, 197] on div at bounding box center [753, 374] width 1507 height 748
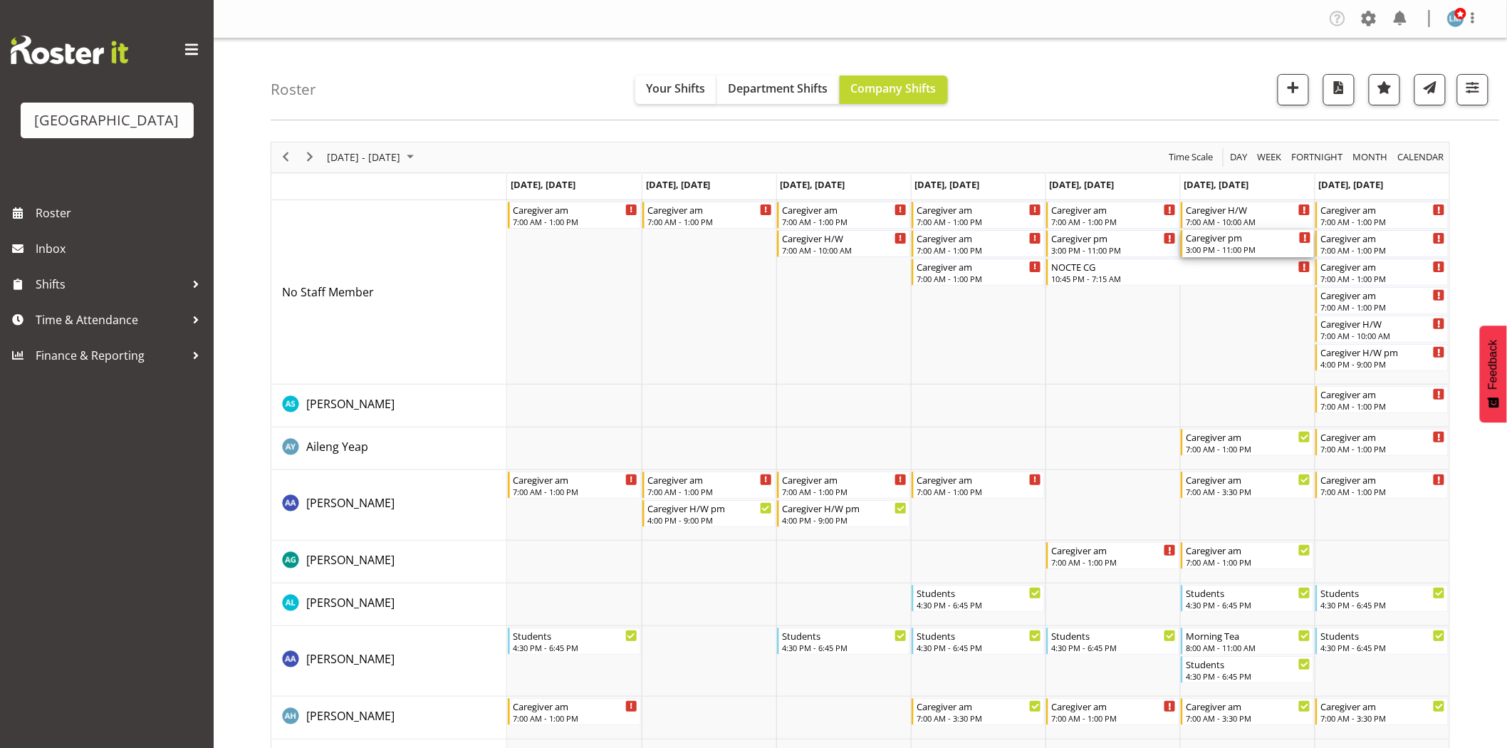
click at [1211, 242] on div "Caregiver pm" at bounding box center [1248, 237] width 125 height 14
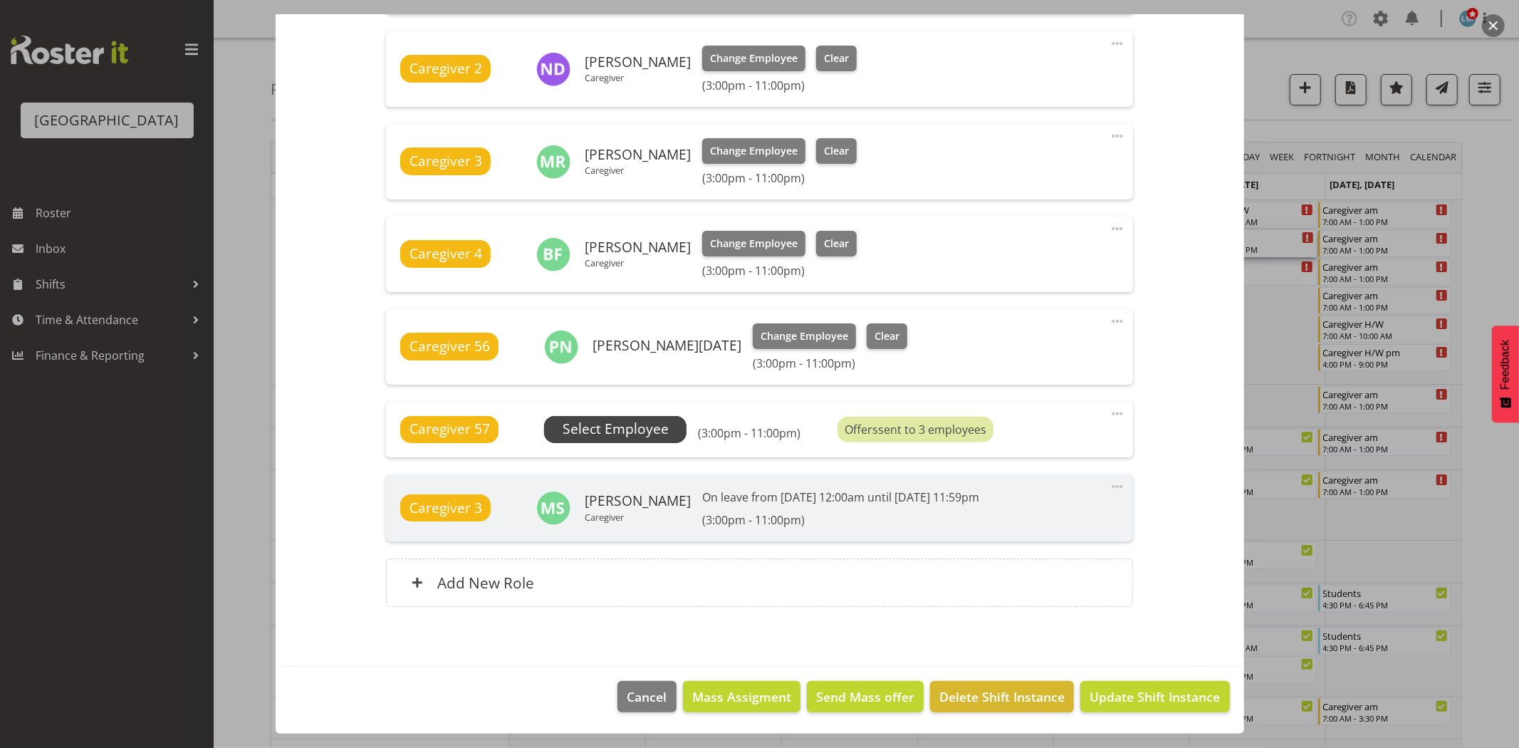
click at [670, 418] on span "Select Employee" at bounding box center [615, 429] width 142 height 27
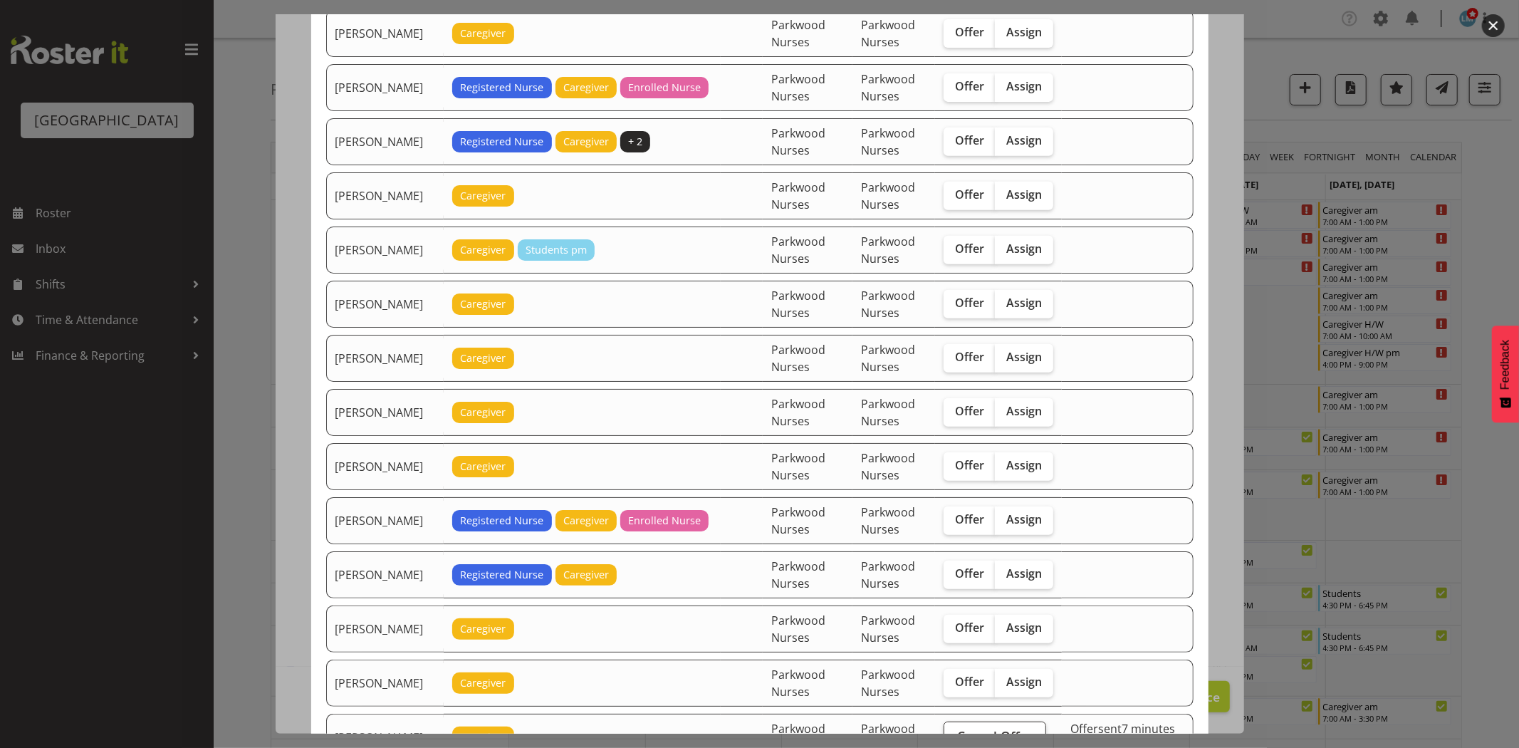
scroll to position [553, 0]
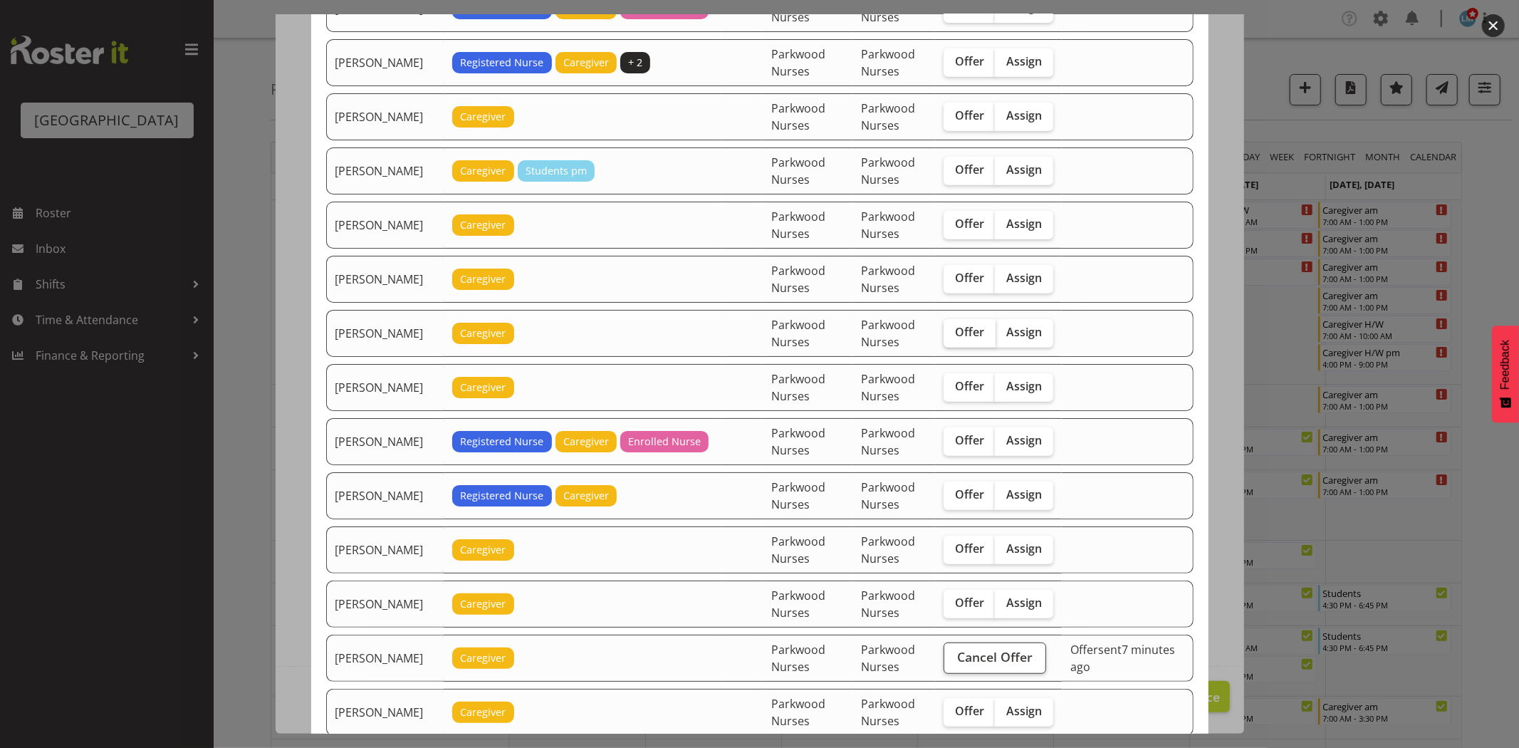
click at [984, 336] on span "Offer" at bounding box center [969, 332] width 29 height 14
click at [953, 336] on input "Offer" at bounding box center [948, 332] width 9 height 9
checkbox input "true"
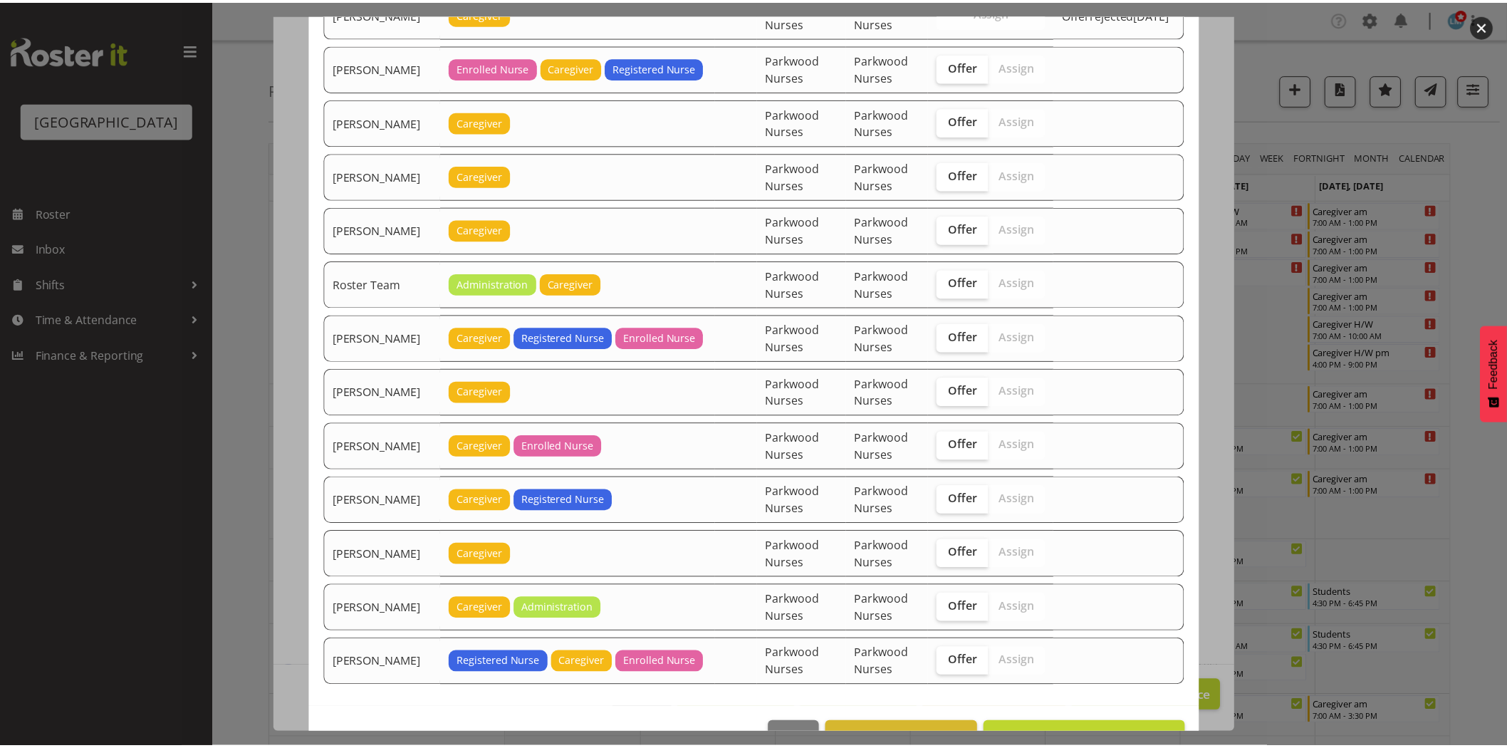
scroll to position [1679, 0]
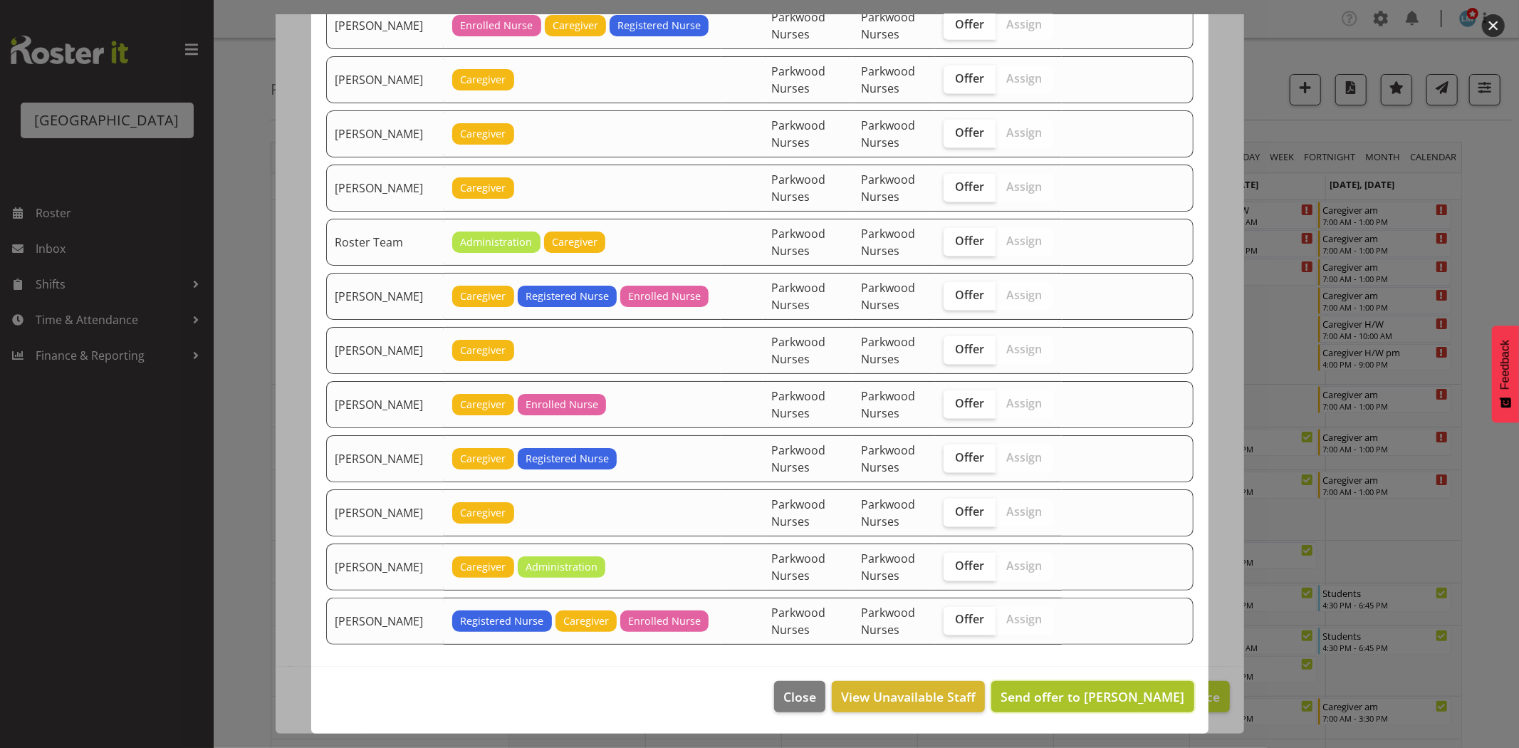
click at [1107, 693] on span "Send offer to Jamilla Lockyer" at bounding box center [1093, 696] width 184 height 17
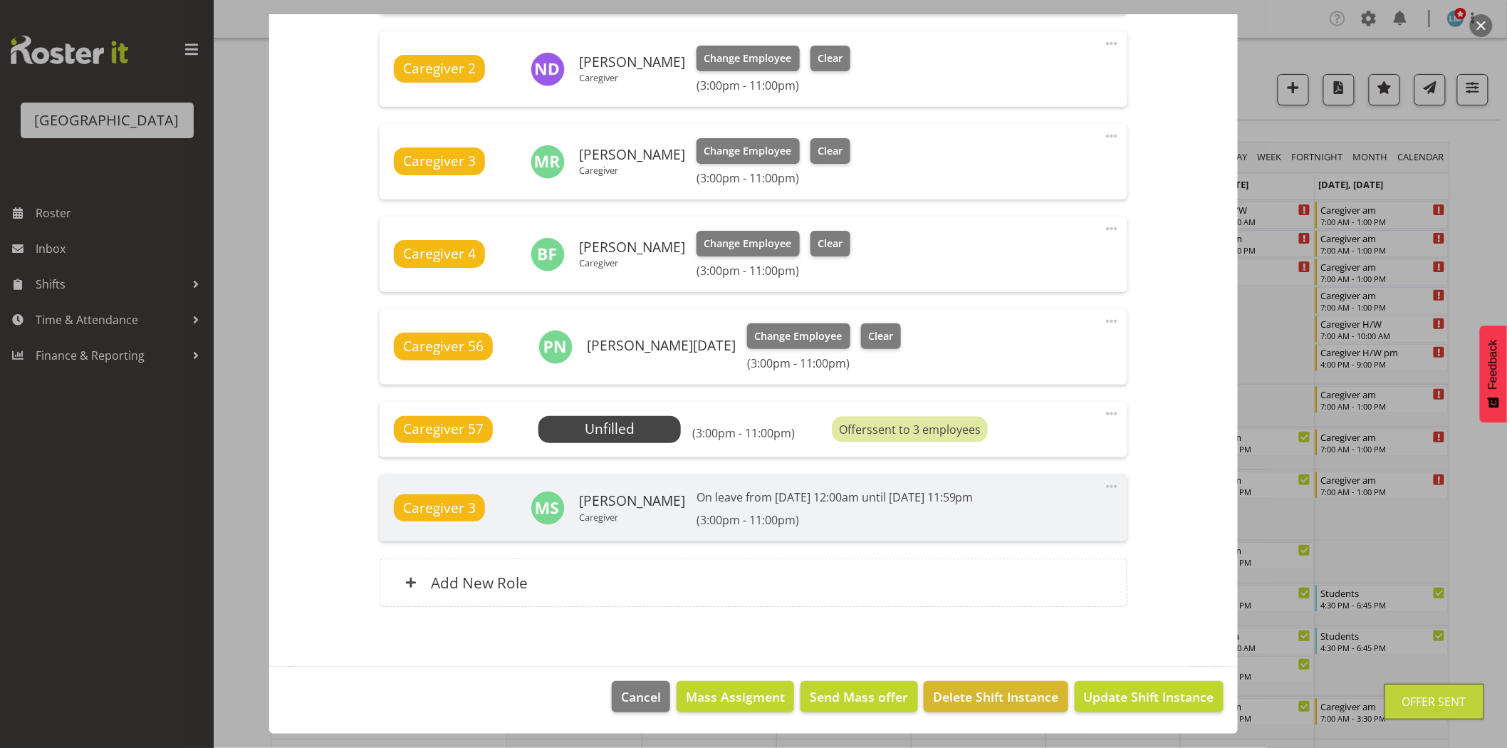
scroll to position [553, 0]
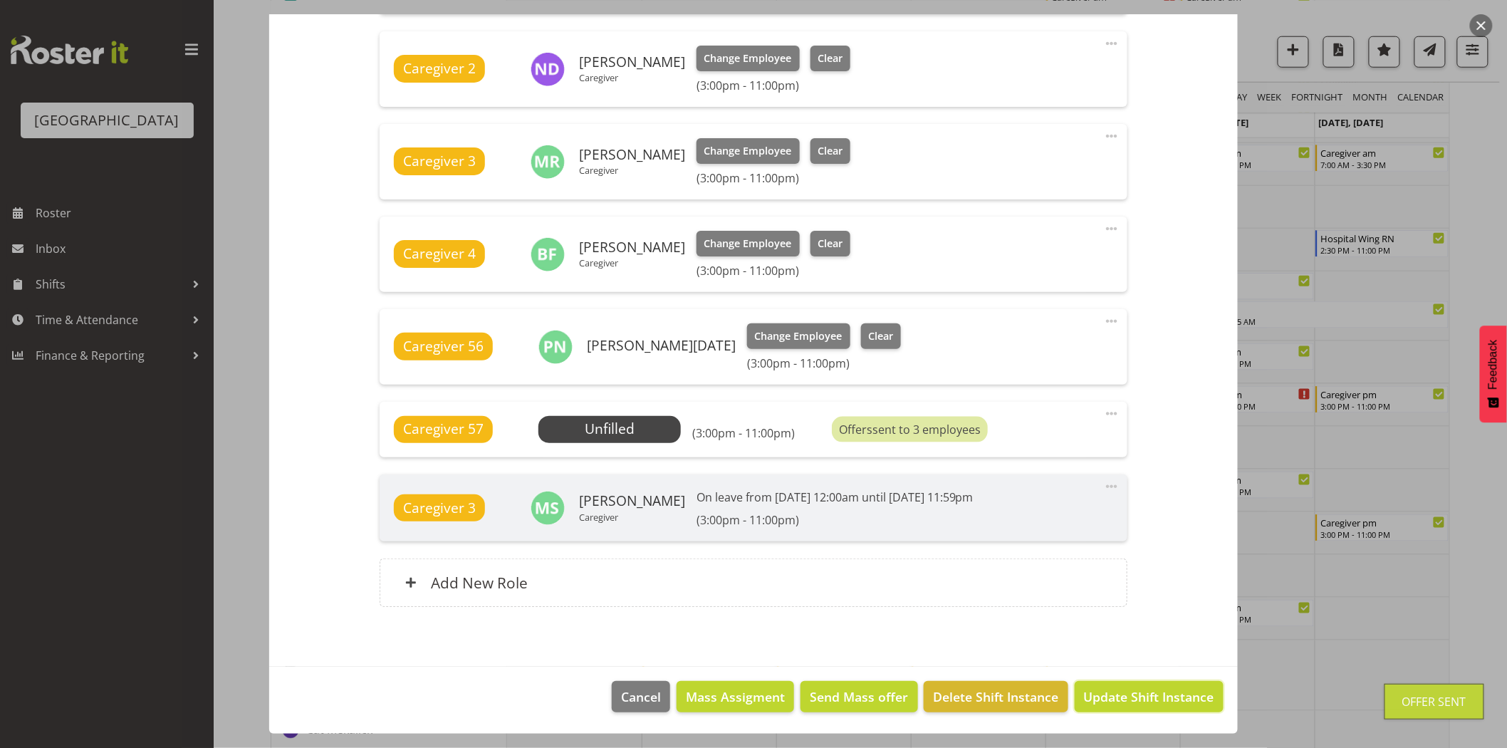
click at [1107, 693] on span "Update Shift Instance" at bounding box center [1149, 696] width 130 height 19
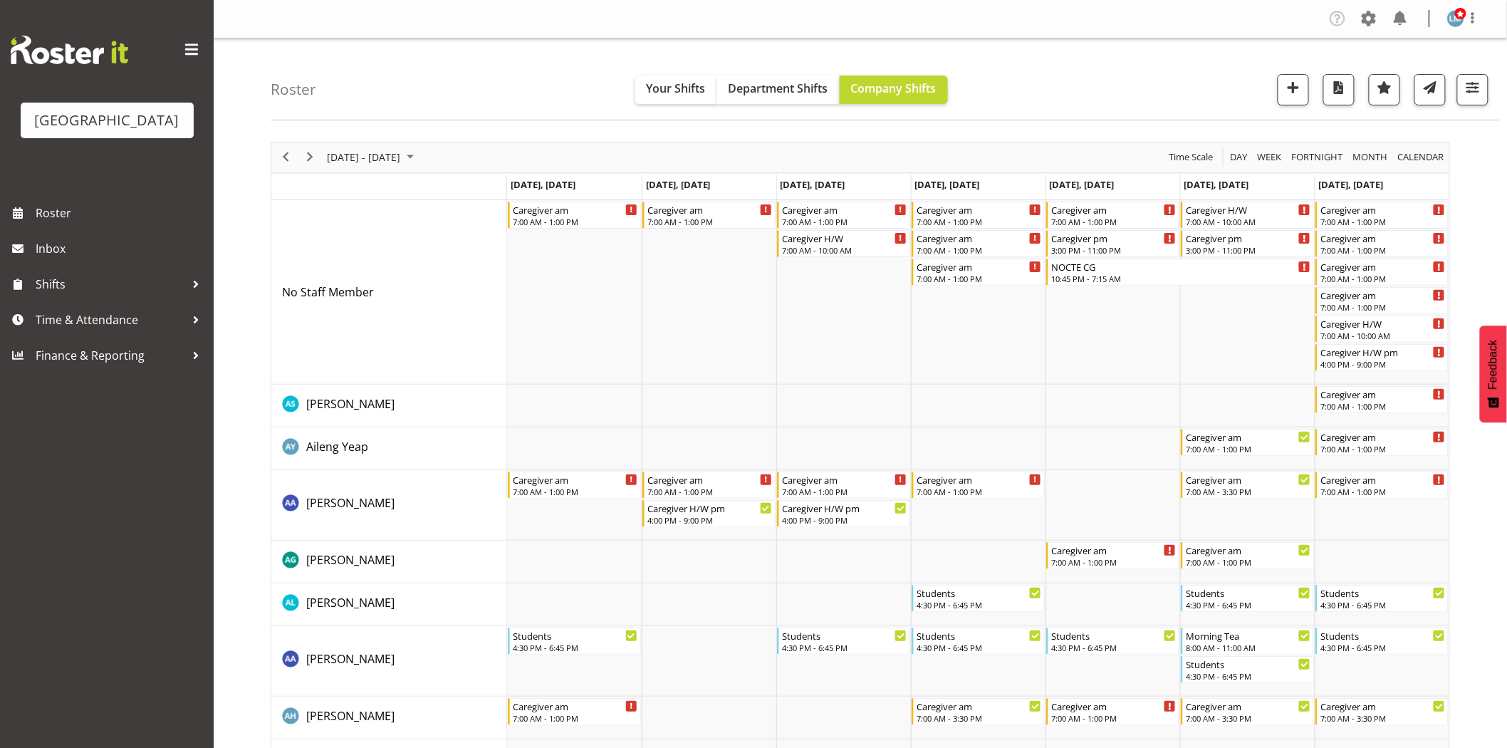
click at [1473, 27] on div at bounding box center [1473, 18] width 17 height 19
click at [1455, 76] on link "Log Out" at bounding box center [1413, 75] width 137 height 26
